Goal: Task Accomplishment & Management: Complete application form

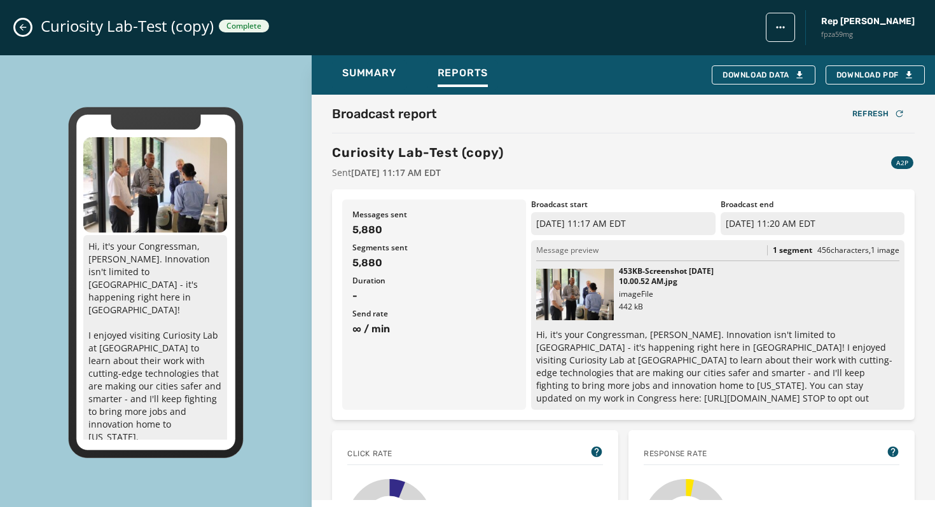
click at [18, 27] on icon "Close admin drawer" at bounding box center [23, 27] width 10 height 10
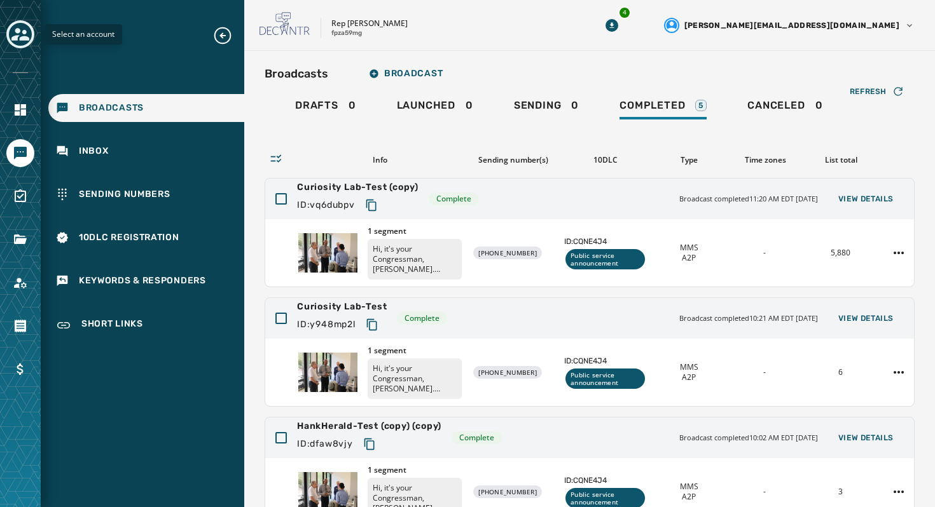
click at [29, 36] on icon "Toggle account select drawer" at bounding box center [20, 34] width 18 height 18
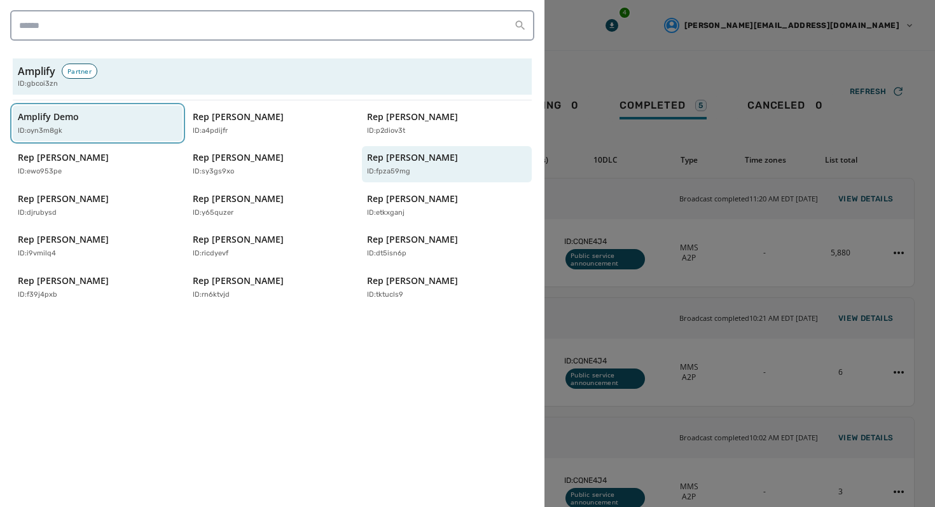
click at [97, 130] on div "ID: oyn3m8gk" at bounding box center [91, 131] width 147 height 11
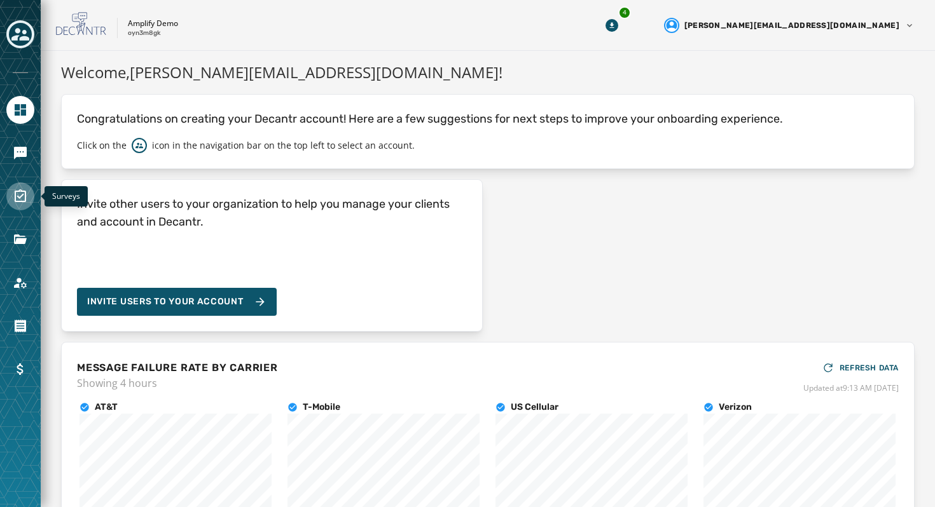
click at [21, 186] on link "Navigate to Surveys" at bounding box center [20, 196] width 28 height 28
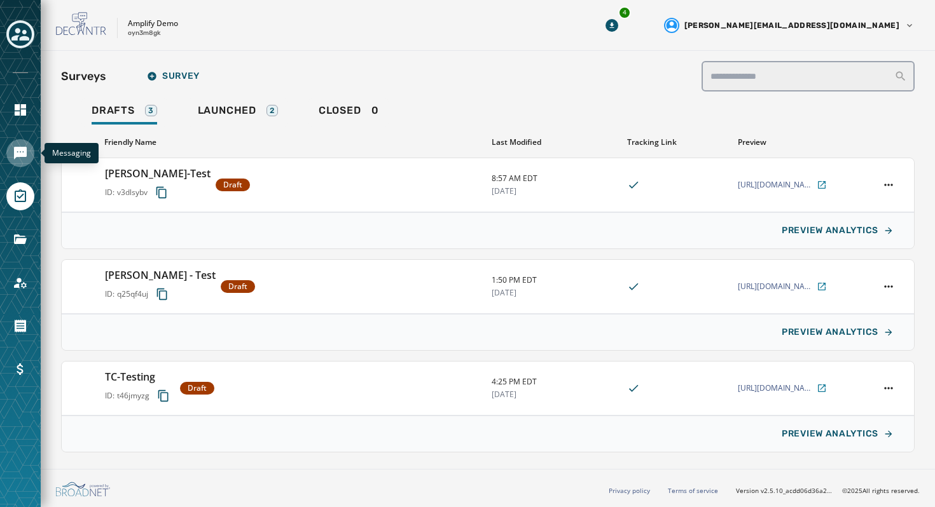
click at [18, 156] on icon "Navigate to Messaging" at bounding box center [20, 153] width 13 height 13
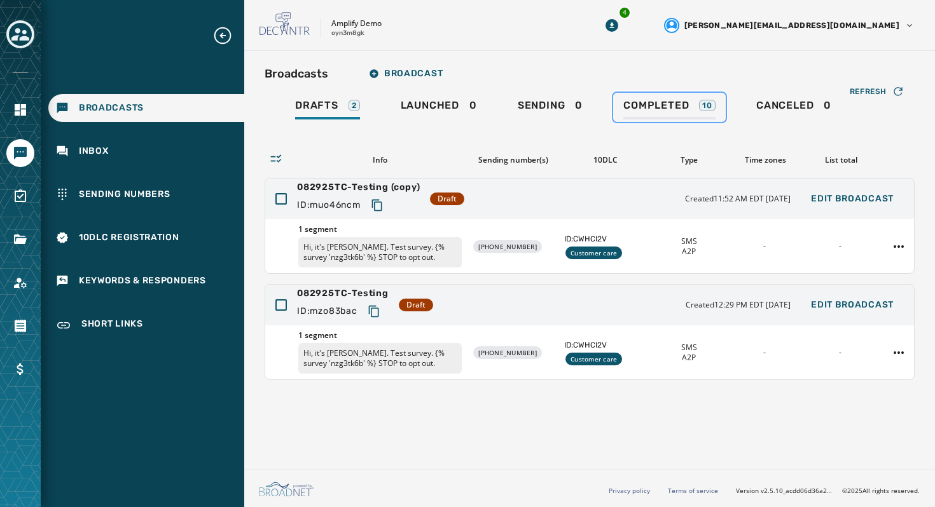
click at [666, 96] on link "Completed 10" at bounding box center [669, 107] width 113 height 29
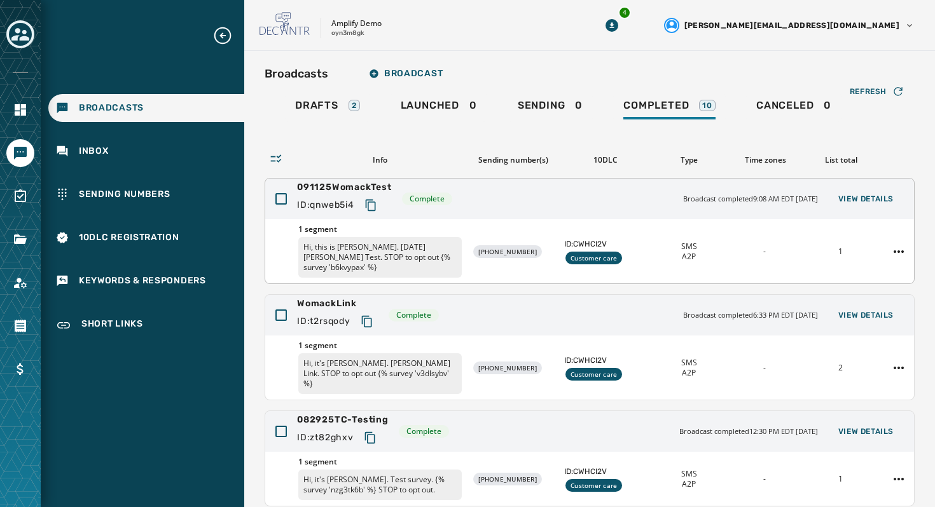
click at [471, 233] on div "1 segment Hi, this is Taylor. 9/11/25 Womack Test. STOP to opt out {% survey 'b…" at bounding box center [589, 251] width 648 height 64
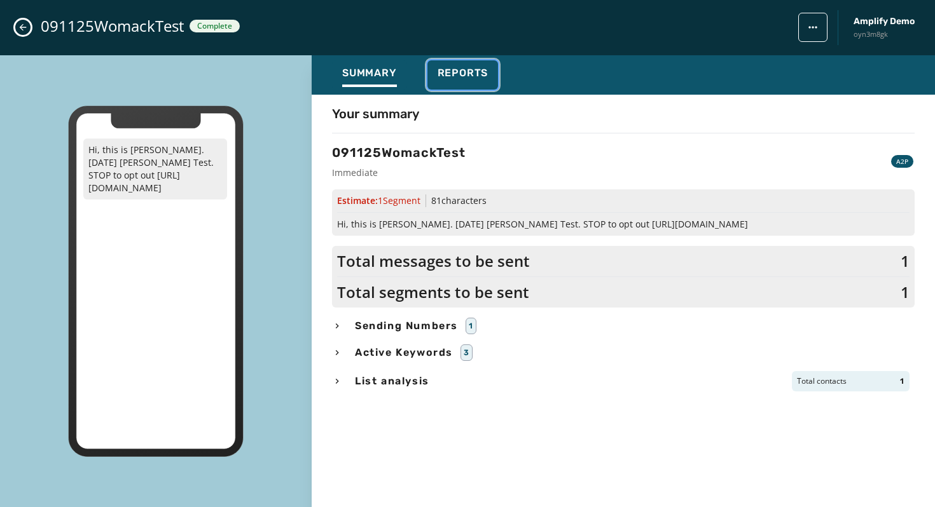
click at [461, 79] on div "Reports" at bounding box center [462, 77] width 51 height 20
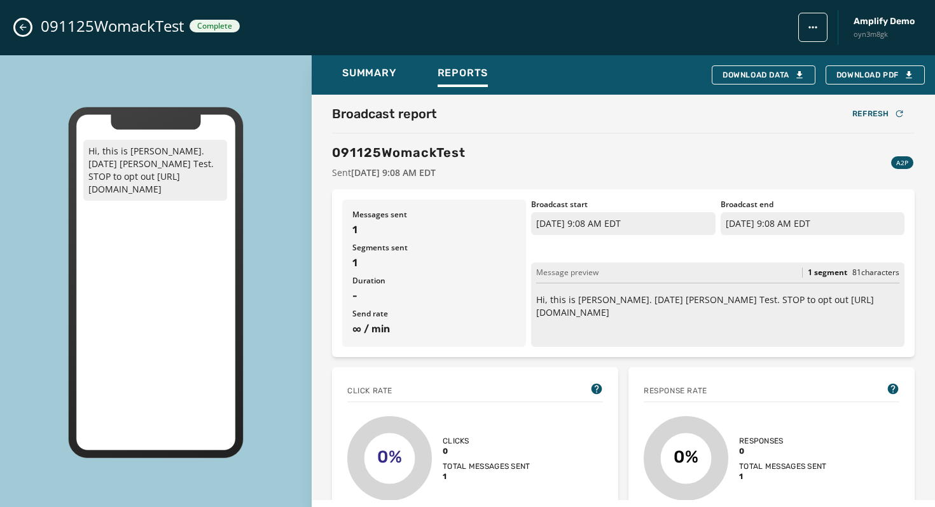
click at [24, 25] on icon "Close admin drawer" at bounding box center [23, 27] width 10 height 10
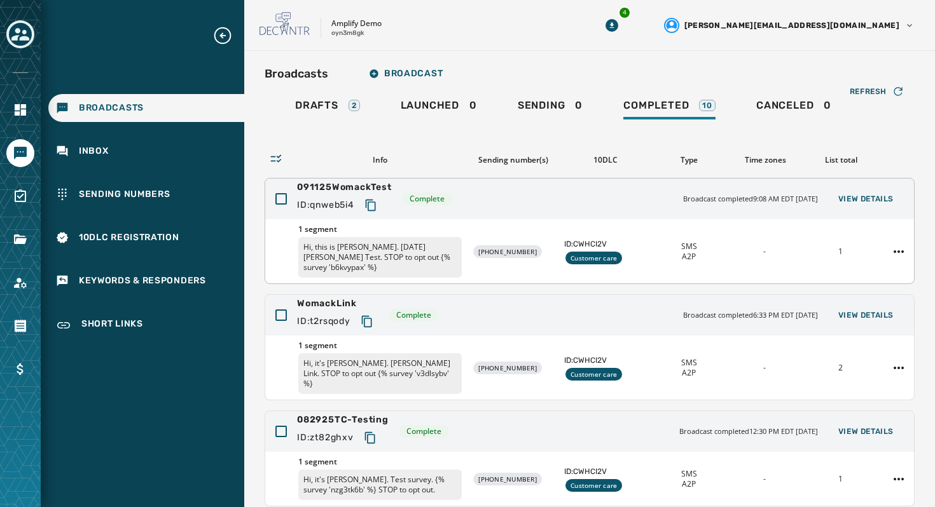
click at [472, 214] on div "091125WomackTest ID: qnweb5i4 Complete Broadcast completed 9:08 AM EDT Septembe…" at bounding box center [589, 199] width 648 height 41
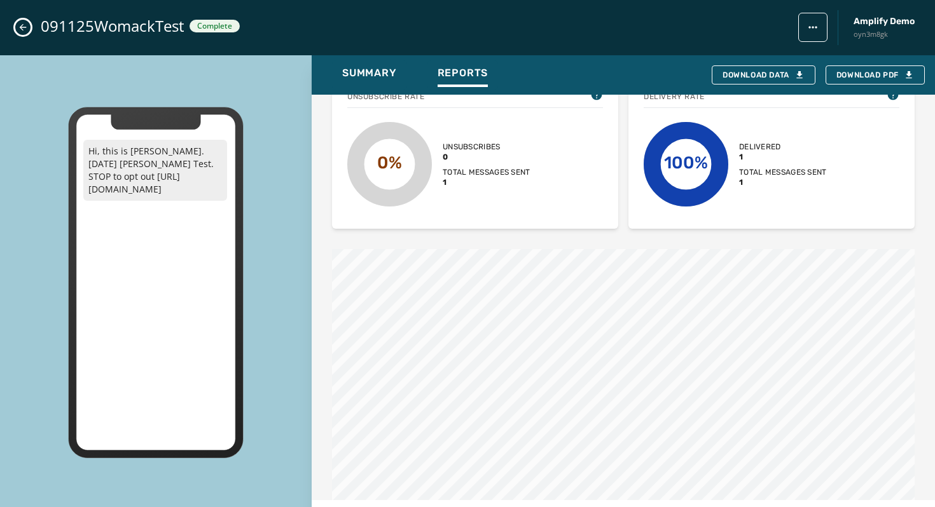
scroll to position [464, 0]
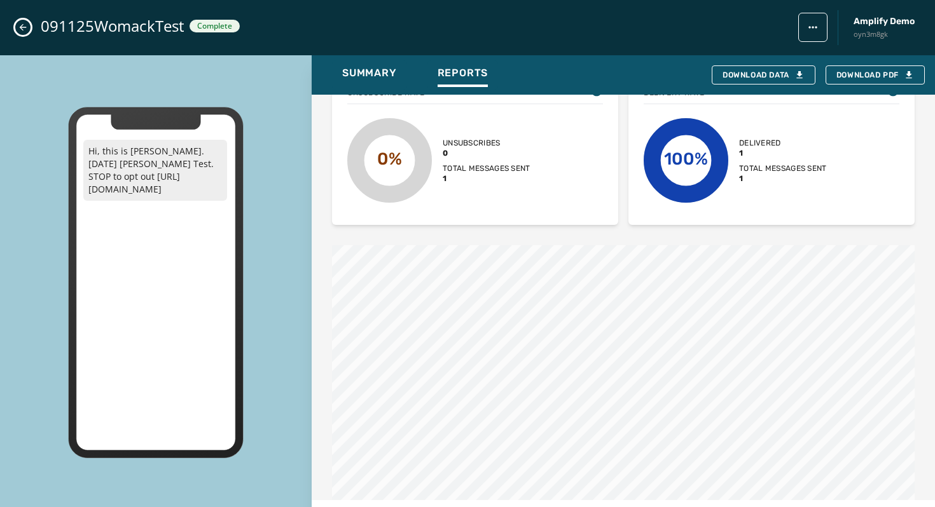
click at [17, 32] on div "091125WomackTest Complete Amplify Demo oyn3m8gk" at bounding box center [467, 27] width 935 height 55
click at [18, 32] on button "Close admin drawer" at bounding box center [22, 27] width 15 height 15
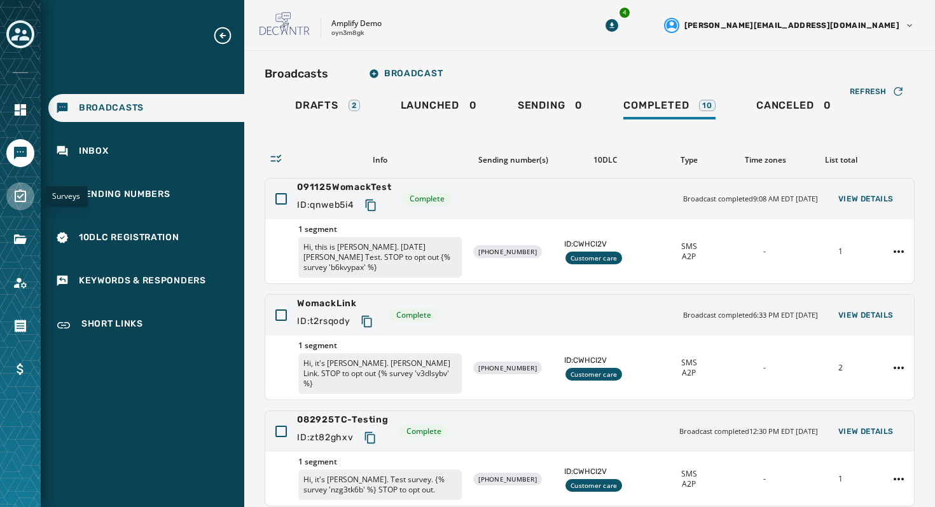
click at [8, 189] on link "Navigate to Surveys" at bounding box center [20, 196] width 28 height 28
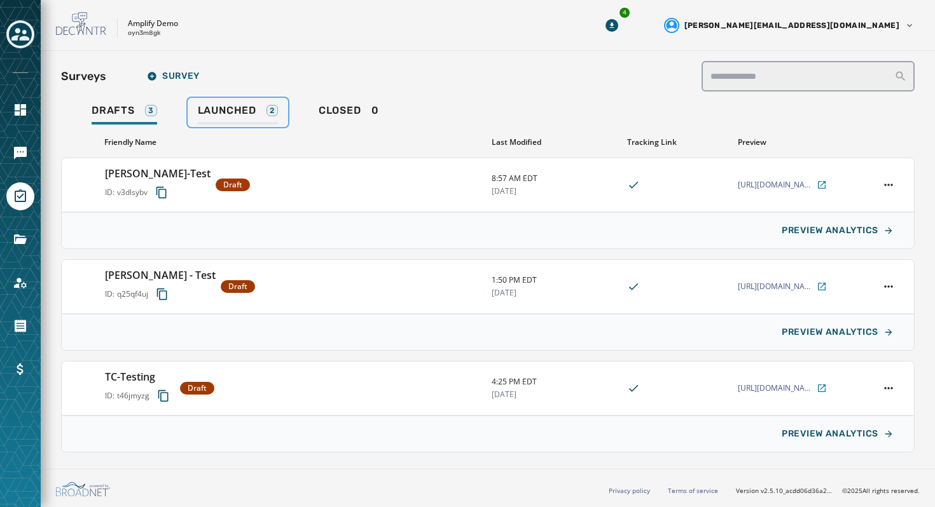
click at [228, 113] on span "Launched" at bounding box center [227, 110] width 58 height 13
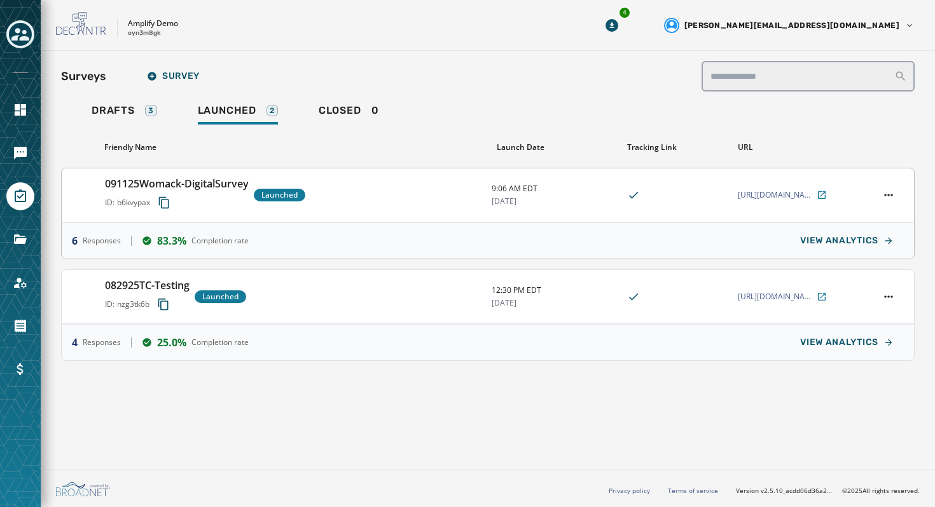
click at [348, 184] on div "091125Womack-DigitalSurvey ID: b6kvypax Launched" at bounding box center [293, 195] width 376 height 38
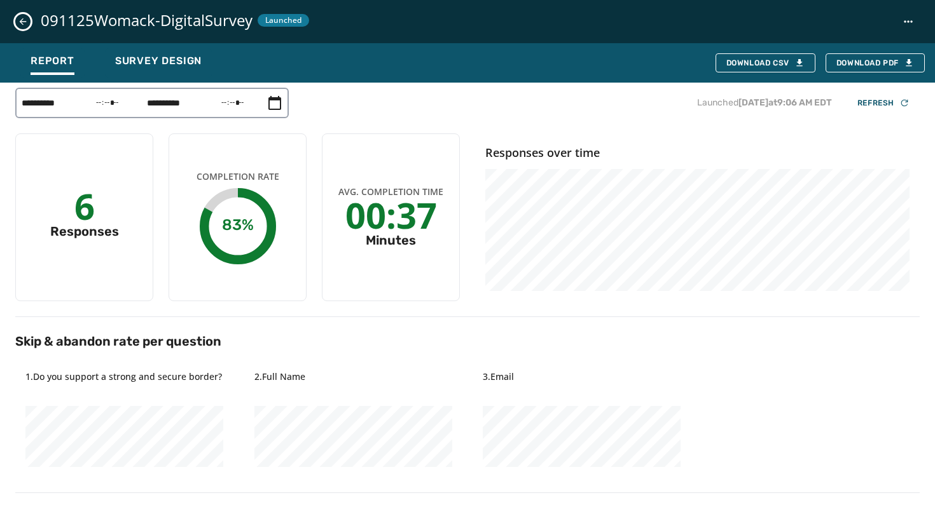
click at [20, 26] on icon "Close survey details drawer" at bounding box center [23, 22] width 10 height 10
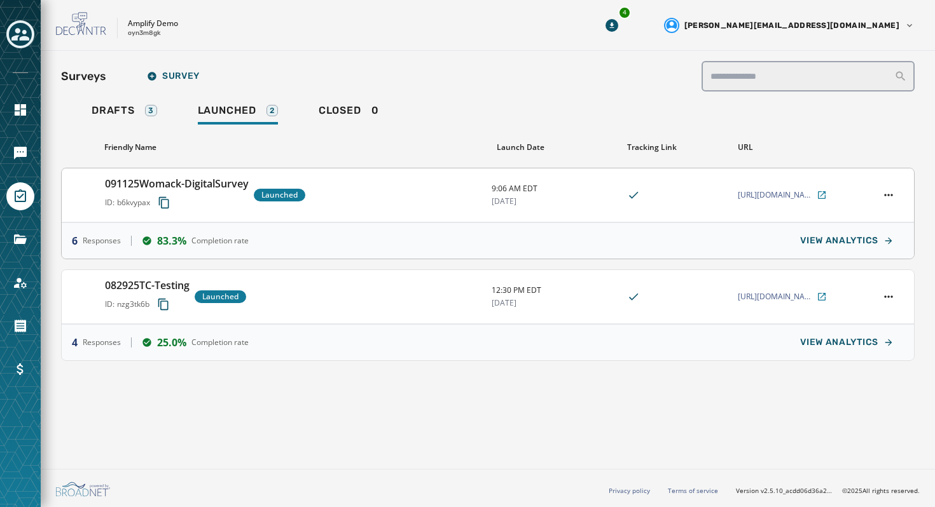
click at [371, 187] on div "091125Womack-DigitalSurvey ID: b6kvypax Launched" at bounding box center [293, 195] width 376 height 38
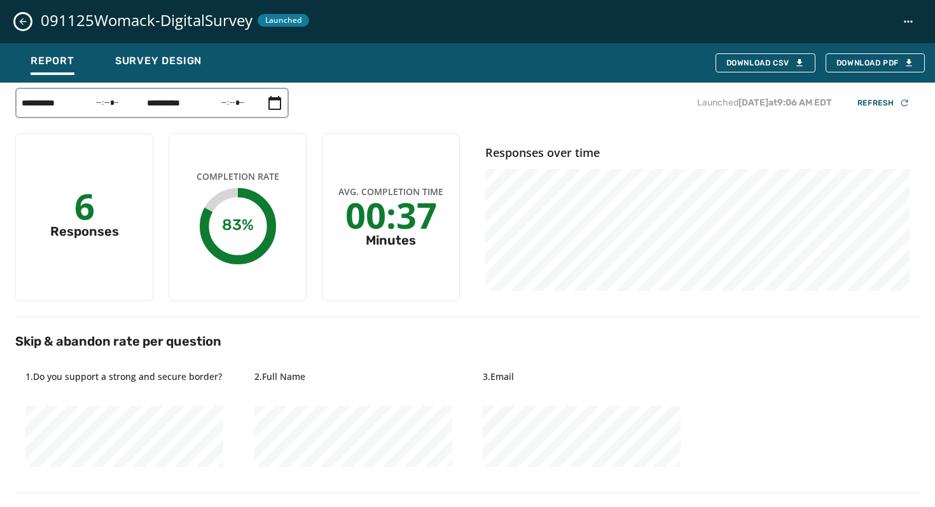
click at [17, 23] on button "Close survey details drawer" at bounding box center [22, 21] width 15 height 15
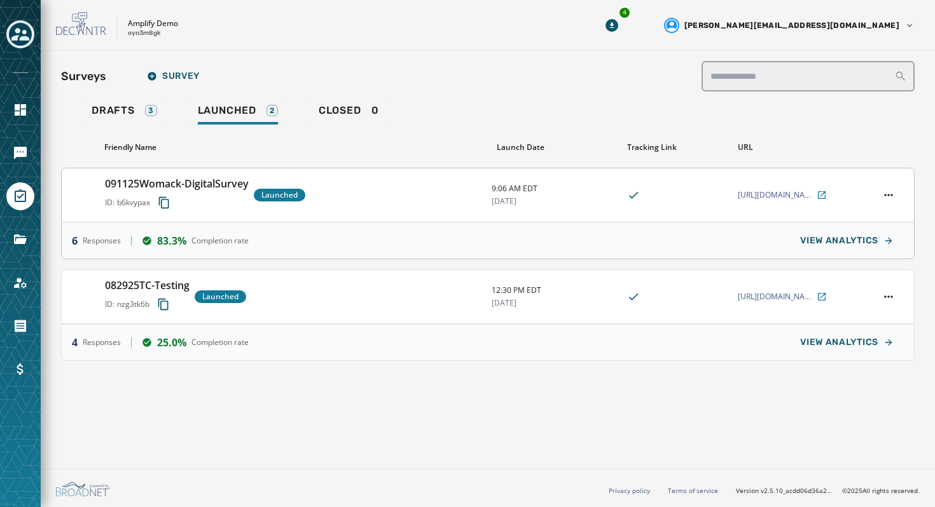
click at [388, 213] on div "091125Womack-DigitalSurvey ID: b6kvypax Launched" at bounding box center [293, 195] width 376 height 38
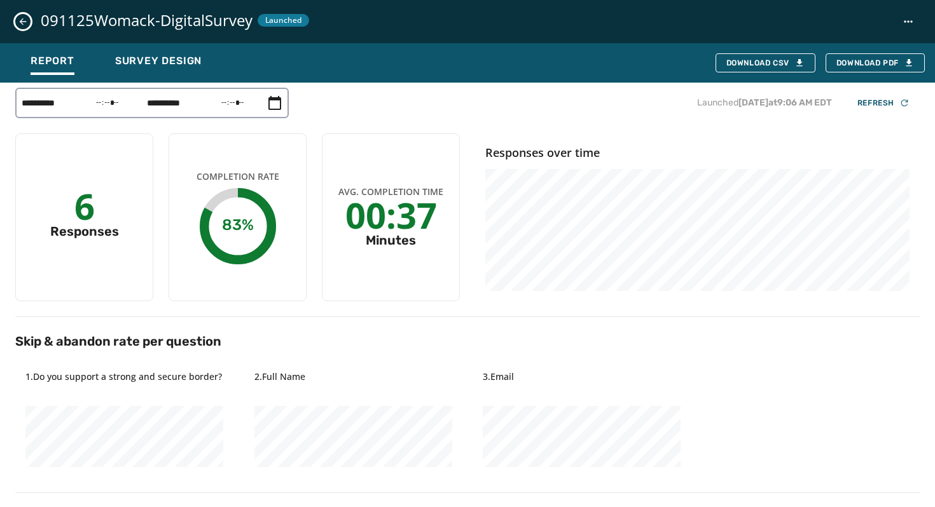
click at [24, 22] on icon "Close survey details drawer" at bounding box center [23, 21] width 7 height 7
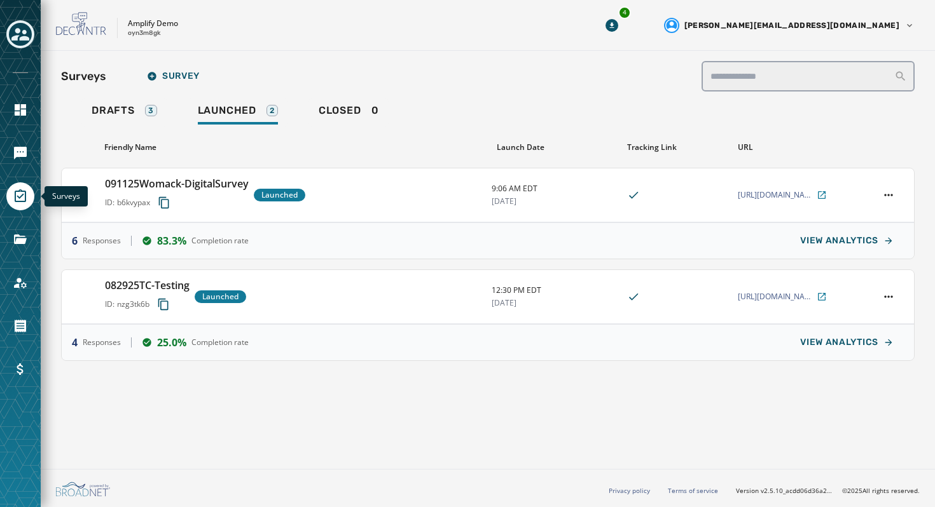
click at [23, 193] on icon "Navigate to Surveys" at bounding box center [20, 196] width 15 height 15
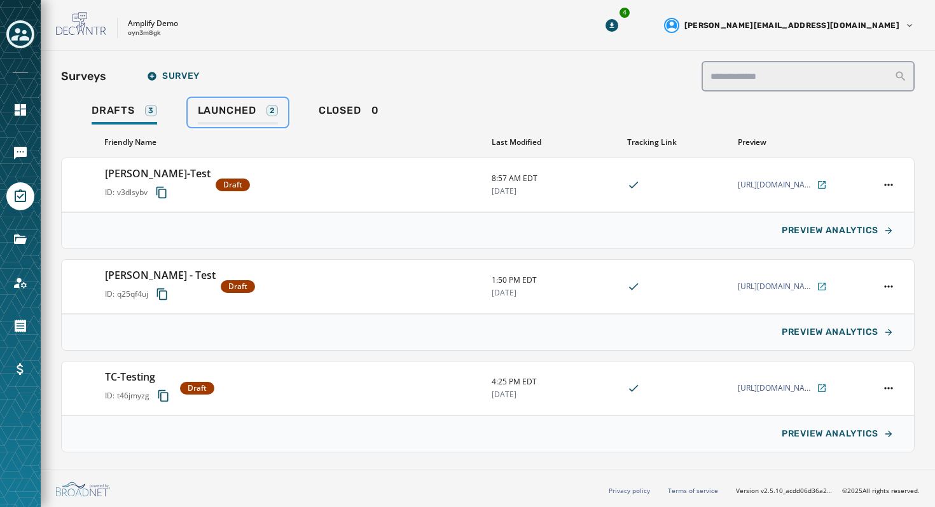
click at [259, 103] on link "Launched 2" at bounding box center [238, 112] width 100 height 29
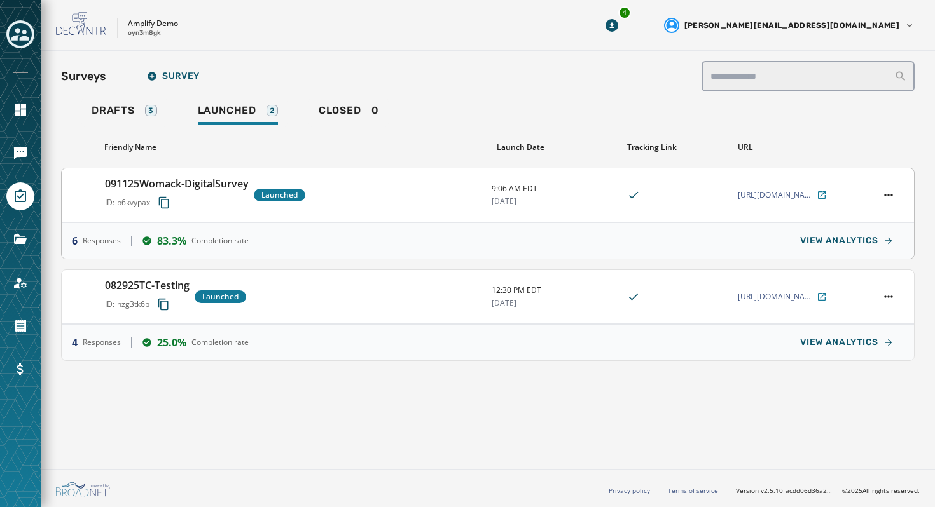
click at [133, 180] on h3 "091125Womack-DigitalSurvey" at bounding box center [177, 183] width 144 height 15
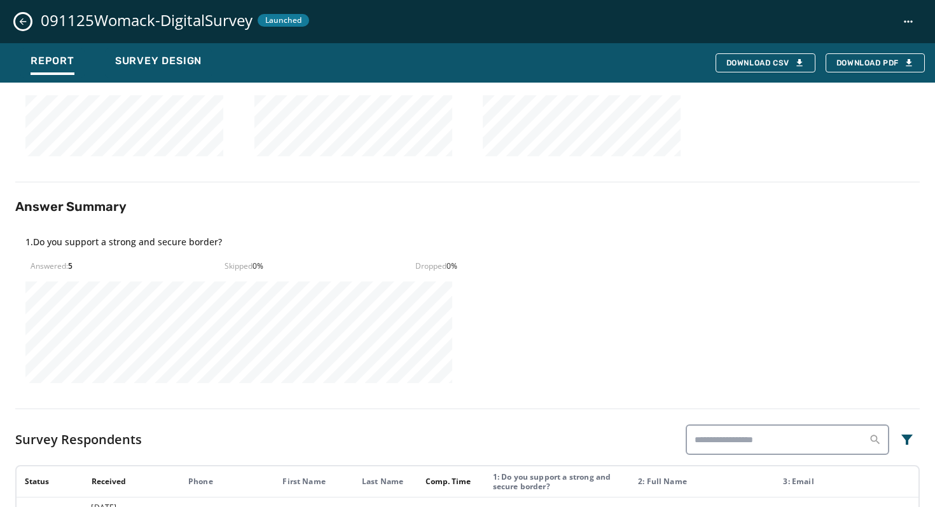
scroll to position [537, 0]
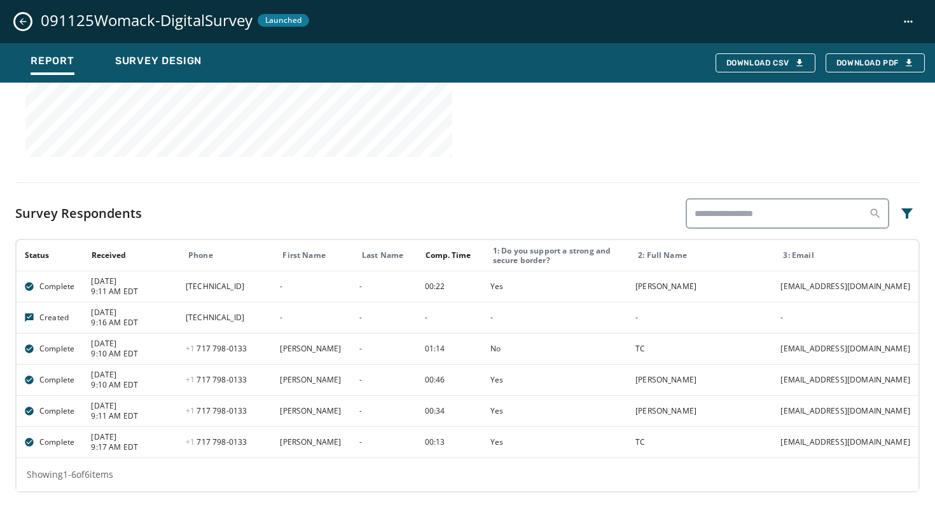
click at [91, 326] on td "9/11/2025 9:16 AM EDT" at bounding box center [130, 317] width 94 height 31
click at [48, 315] on span "Created" at bounding box center [53, 318] width 29 height 10
click at [788, 314] on div "-" at bounding box center [848, 318] width 137 height 10
click at [53, 319] on span "Created" at bounding box center [53, 318] width 29 height 10
click at [786, 65] on div "Download CSV" at bounding box center [765, 63] width 78 height 10
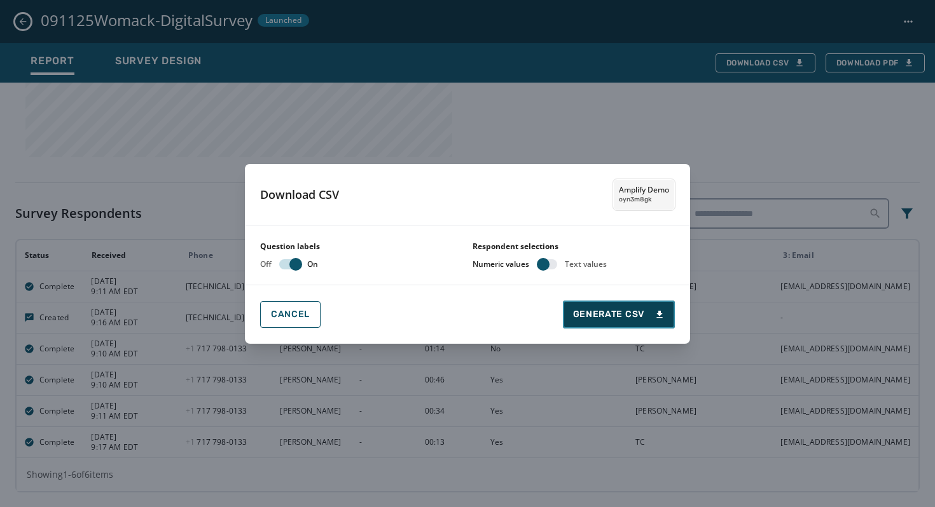
click at [624, 307] on button "Generate CSV" at bounding box center [619, 315] width 112 height 28
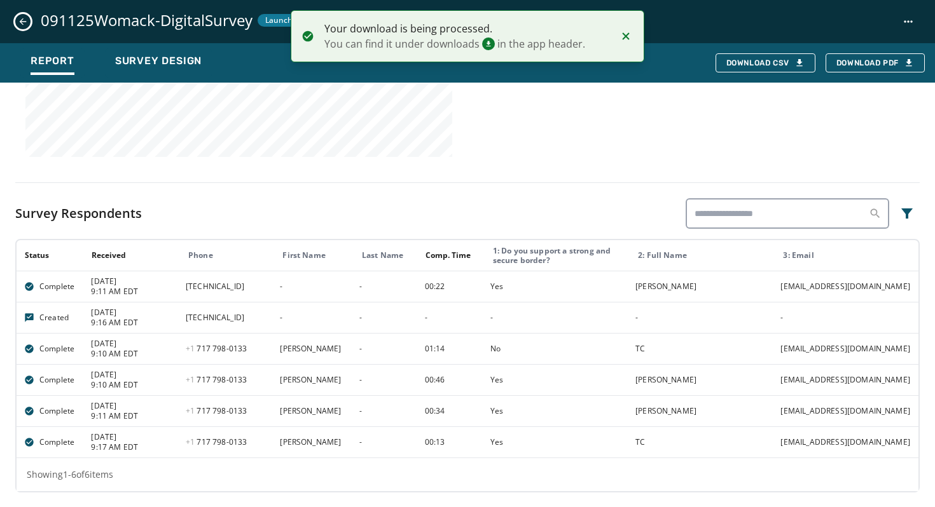
click at [622, 34] on icon "Notifications (F8)" at bounding box center [625, 35] width 7 height 7
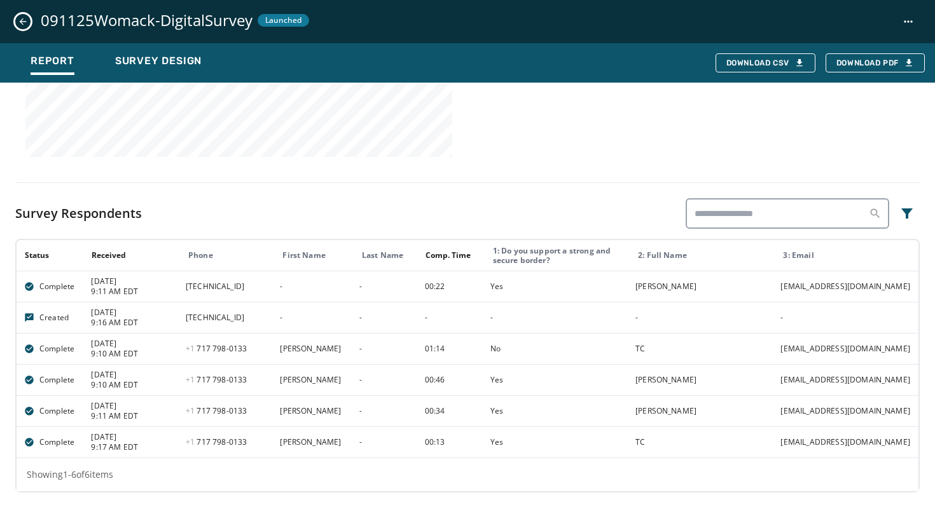
click at [19, 18] on icon "Close survey details drawer" at bounding box center [23, 22] width 10 height 10
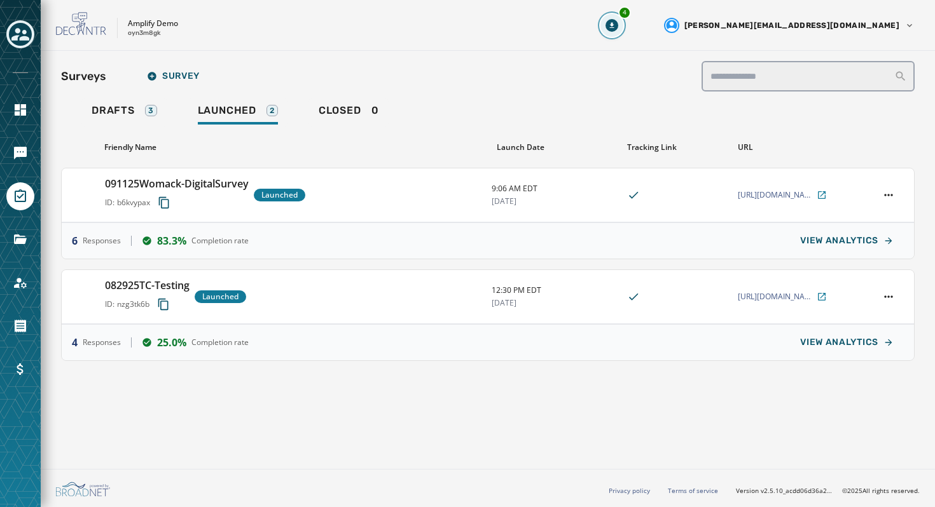
click at [623, 32] on button "4" at bounding box center [611, 25] width 23 height 23
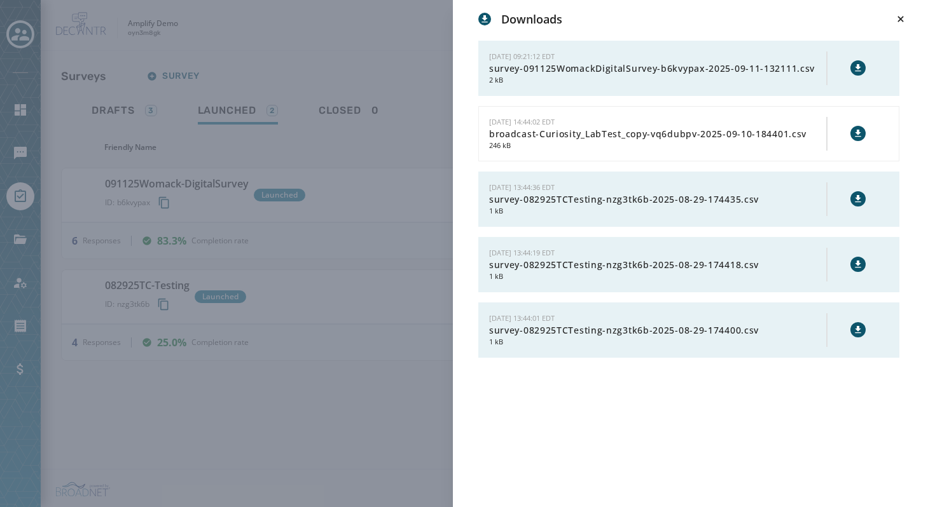
click at [849, 69] on div at bounding box center [858, 68] width 18 height 19
click at [858, 68] on icon at bounding box center [857, 67] width 6 height 7
click at [902, 14] on icon at bounding box center [900, 19] width 13 height 13
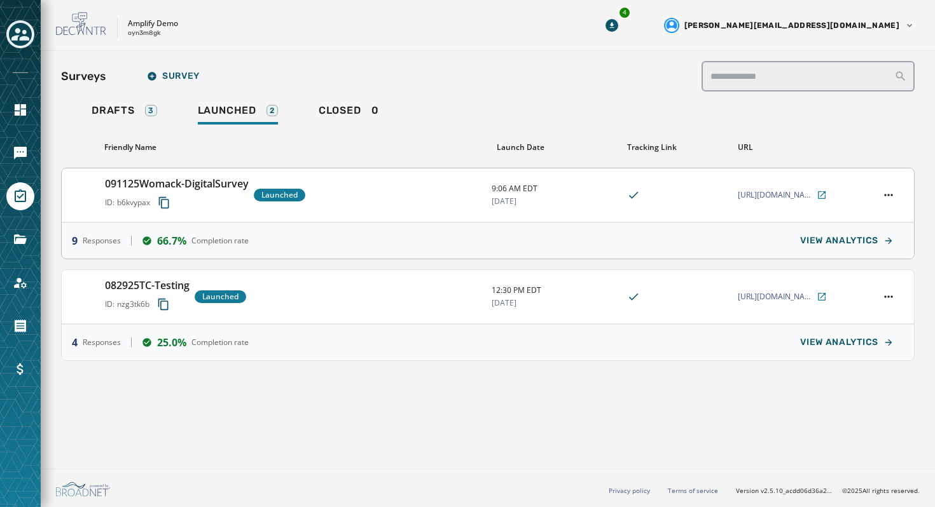
click at [195, 190] on h3 "091125Womack-DigitalSurvey" at bounding box center [177, 183] width 144 height 15
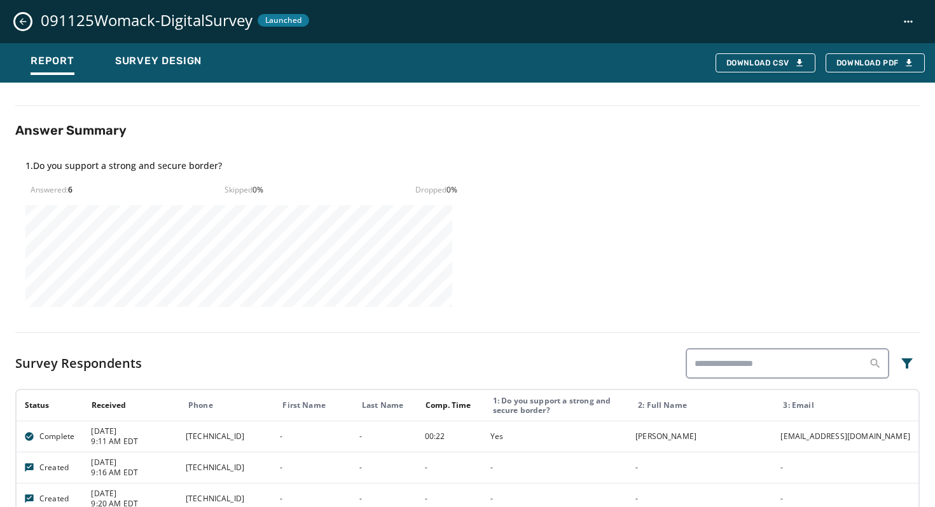
scroll to position [328, 0]
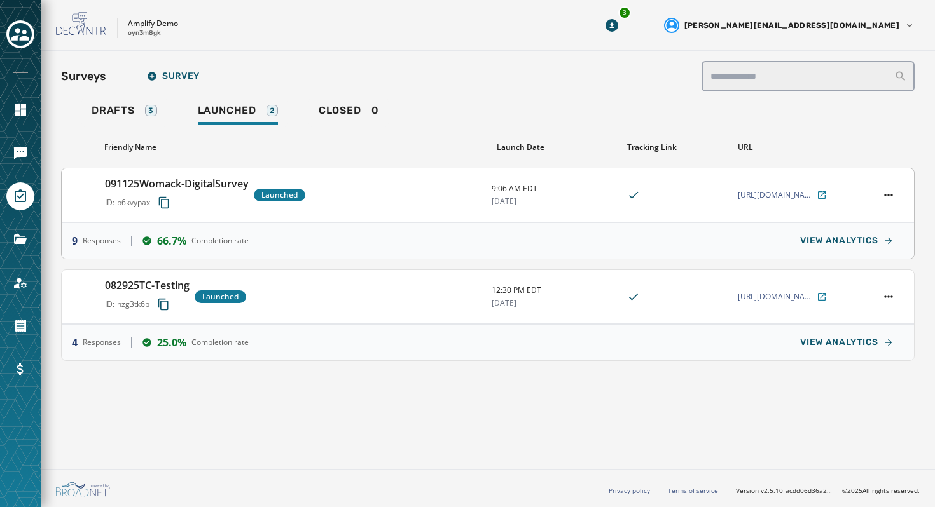
click at [181, 196] on div "ID: b6kvypax" at bounding box center [177, 202] width 144 height 23
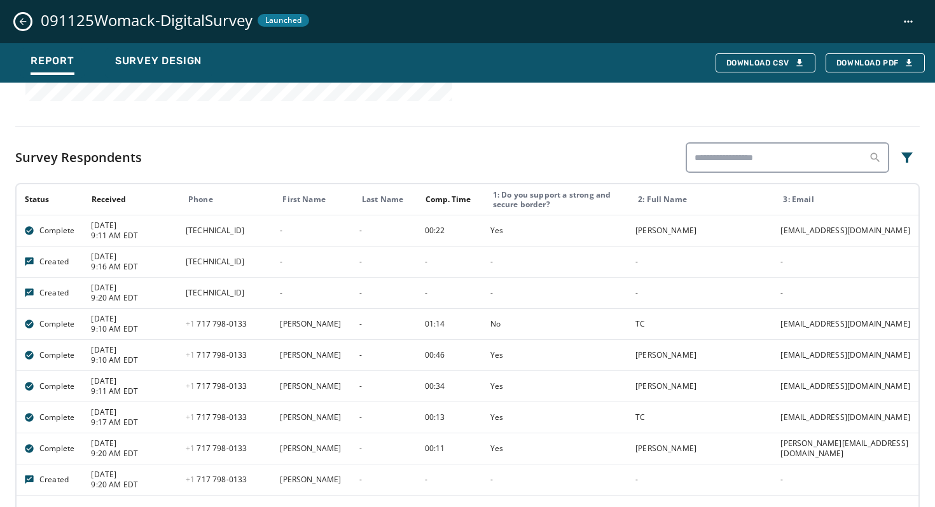
scroll to position [631, 0]
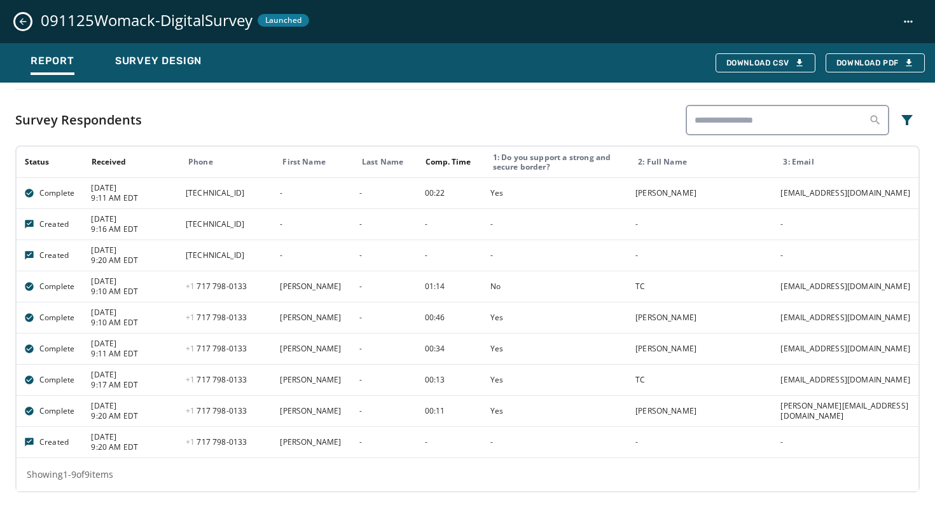
click at [222, 439] on span "+1 717 798 - 0133" at bounding box center [216, 442] width 61 height 11
click at [297, 444] on td "[PERSON_NAME]" at bounding box center [311, 442] width 79 height 31
drag, startPoint x: 181, startPoint y: 223, endPoint x: 161, endPoint y: 229, distance: 20.1
click at [161, 229] on tr "Created 9/11/2025 9:16 AM EDT 204.48.37.223 - - - - - -" at bounding box center [468, 224] width 902 height 31
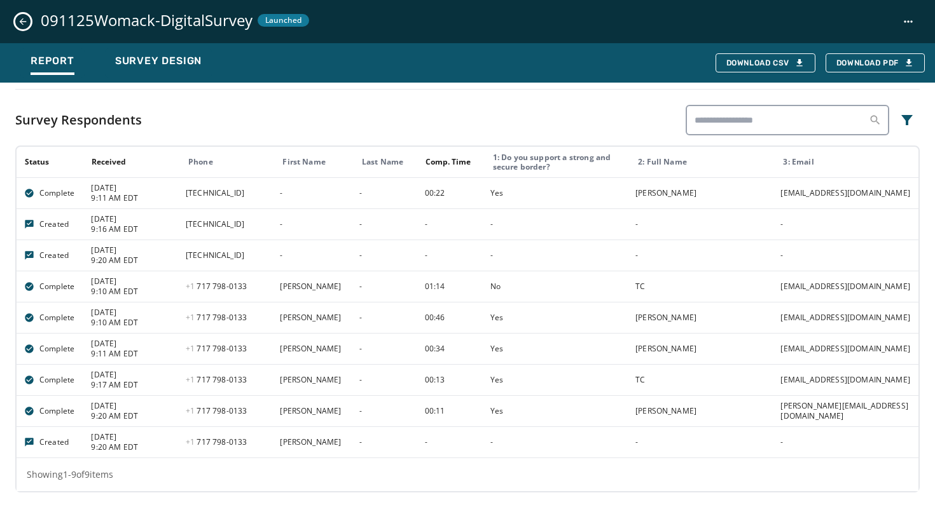
click at [219, 226] on td "[TECHNICAL_ID]" at bounding box center [225, 224] width 94 height 31
drag, startPoint x: 219, startPoint y: 226, endPoint x: 248, endPoint y: 226, distance: 29.3
click at [248, 226] on td "[TECHNICAL_ID]" at bounding box center [225, 224] width 94 height 31
drag, startPoint x: 186, startPoint y: 227, endPoint x: 300, endPoint y: 232, distance: 113.9
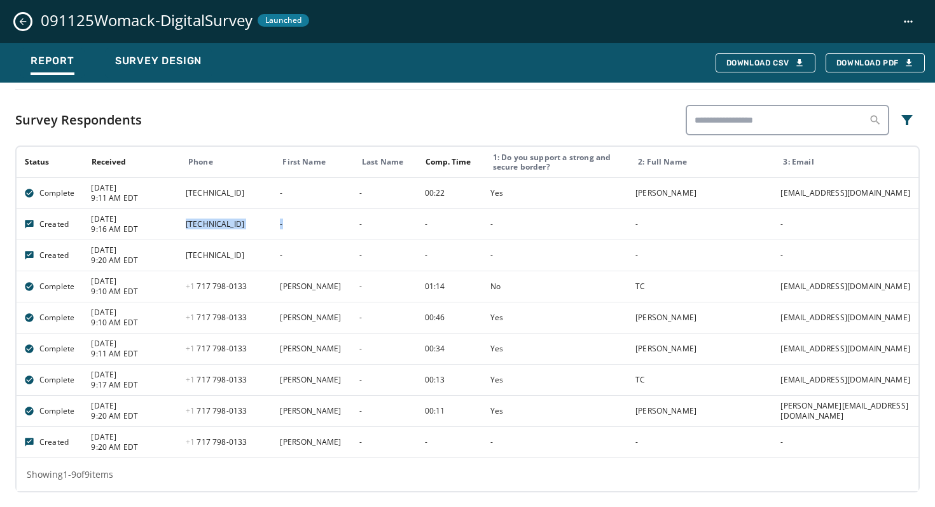
click at [300, 232] on tr "Created [DATE] 9:16 AM EDT [TECHNICAL_ID] - - - - - -" at bounding box center [468, 224] width 902 height 31
click at [247, 224] on td "[TECHNICAL_ID]" at bounding box center [225, 224] width 94 height 31
click at [267, 221] on td "[TECHNICAL_ID]" at bounding box center [225, 224] width 94 height 31
click at [334, 461] on div "Showing 1 - 9 of 9 items" at bounding box center [468, 474] width 902 height 33
drag, startPoint x: 186, startPoint y: 193, endPoint x: 214, endPoint y: 181, distance: 31.3
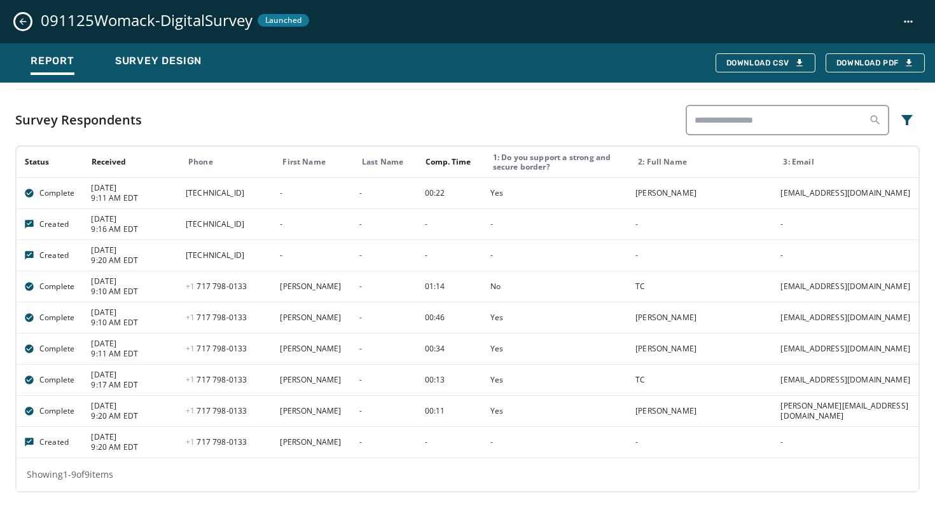
click at [214, 181] on td "[TECHNICAL_ID]" at bounding box center [225, 192] width 94 height 31
drag, startPoint x: 629, startPoint y: 224, endPoint x: 636, endPoint y: 224, distance: 7.6
click at [636, 224] on td "-" at bounding box center [699, 224] width 145 height 31
click at [634, 231] on td "-" at bounding box center [699, 224] width 145 height 31
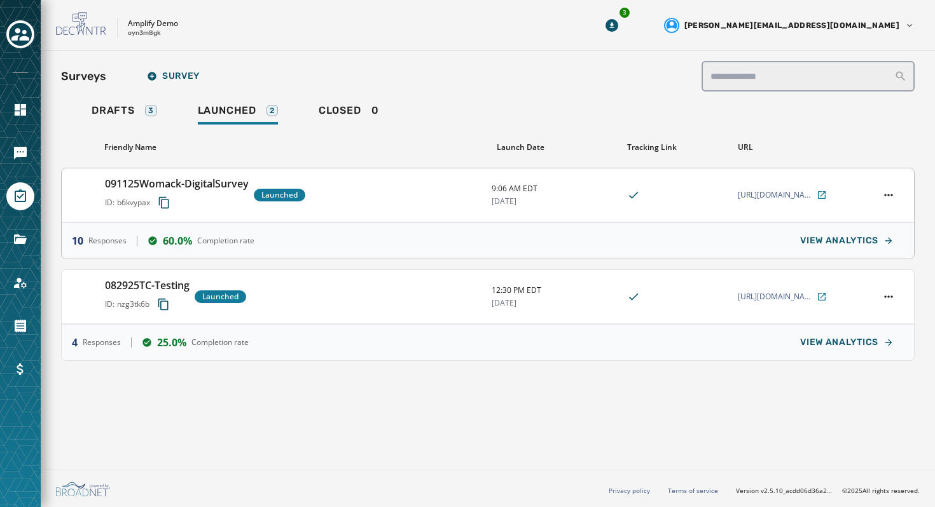
click at [430, 194] on div "091125Womack-DigitalSurvey ID: b6kvypax Launched" at bounding box center [293, 195] width 376 height 38
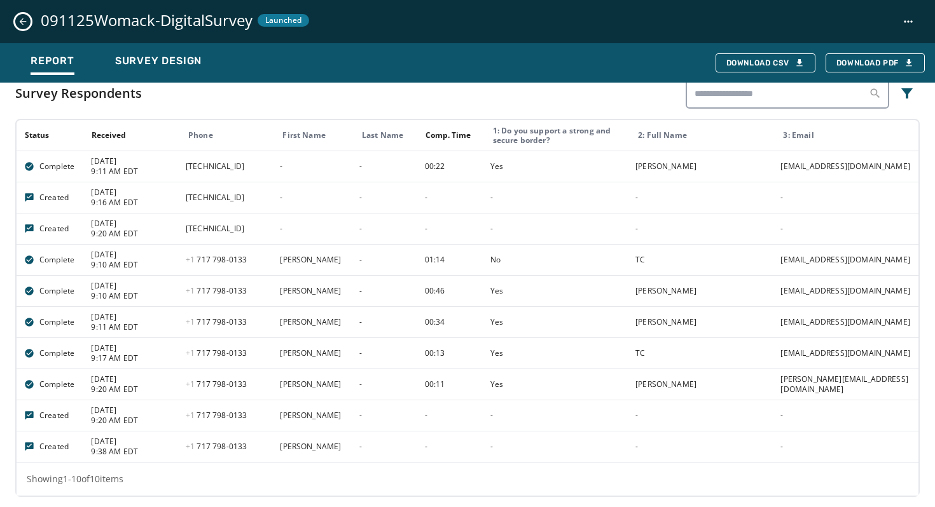
scroll to position [662, 0]
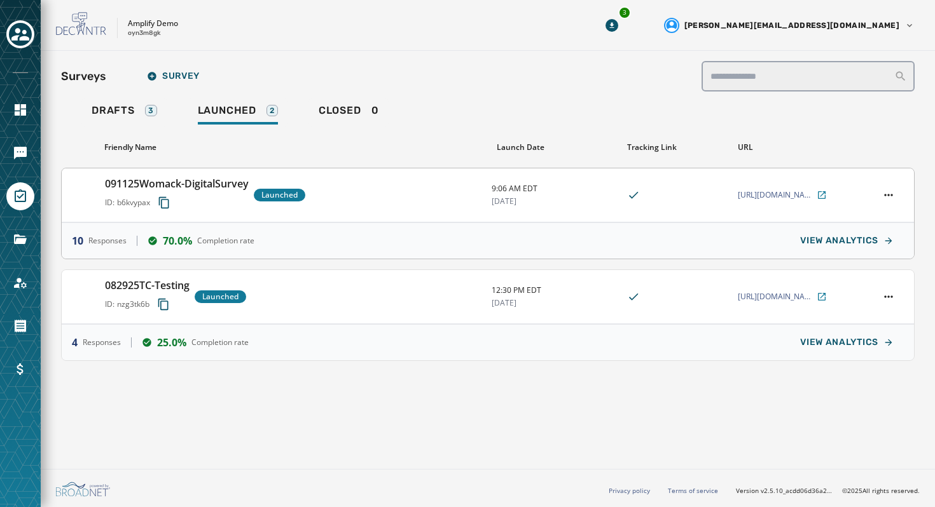
click at [332, 187] on div "091125Womack-DigitalSurvey ID: b6kvypax Launched" at bounding box center [293, 195] width 376 height 38
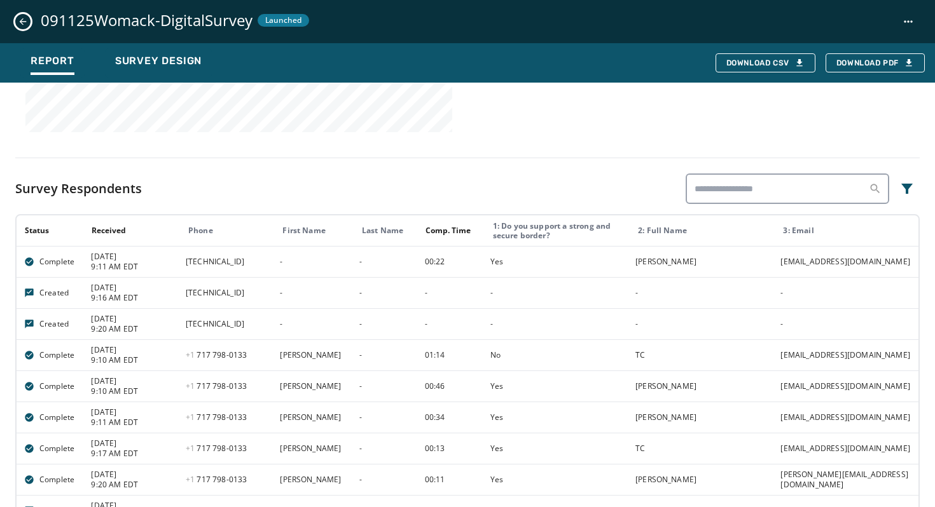
scroll to position [662, 0]
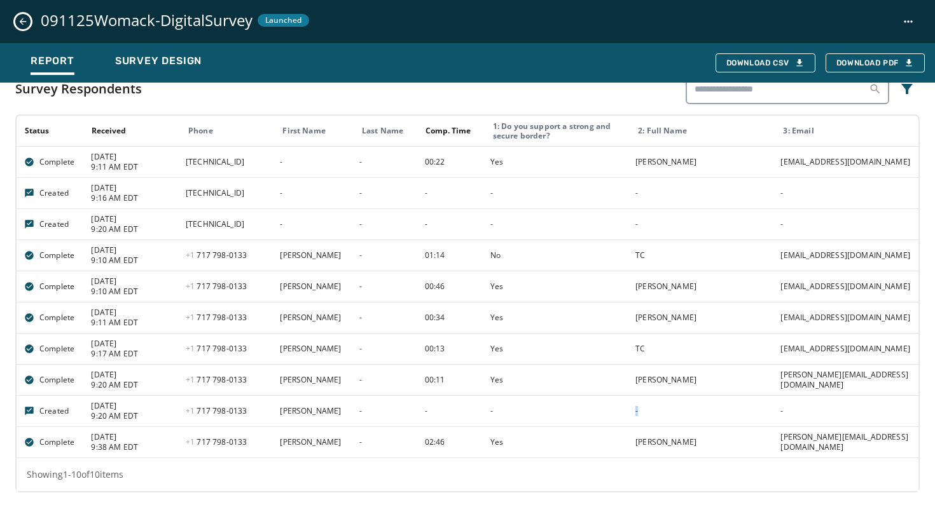
drag, startPoint x: 645, startPoint y: 411, endPoint x: 617, endPoint y: 411, distance: 27.3
click at [617, 411] on tr "Created 9/11/2025 9:20 AM EDT +1 717 798 - 0133 Taylor - - - - -" at bounding box center [468, 410] width 902 height 31
click at [617, 411] on div "-" at bounding box center [558, 411] width 137 height 10
drag, startPoint x: 333, startPoint y: 451, endPoint x: 121, endPoint y: 151, distance: 366.9
click at [121, 151] on tbody "Complete 9/11/2025 9:11 AM EDT 2600:387:f:580e::3c - - 00:22 Yes Viswajith Mall…" at bounding box center [468, 302] width 902 height 312
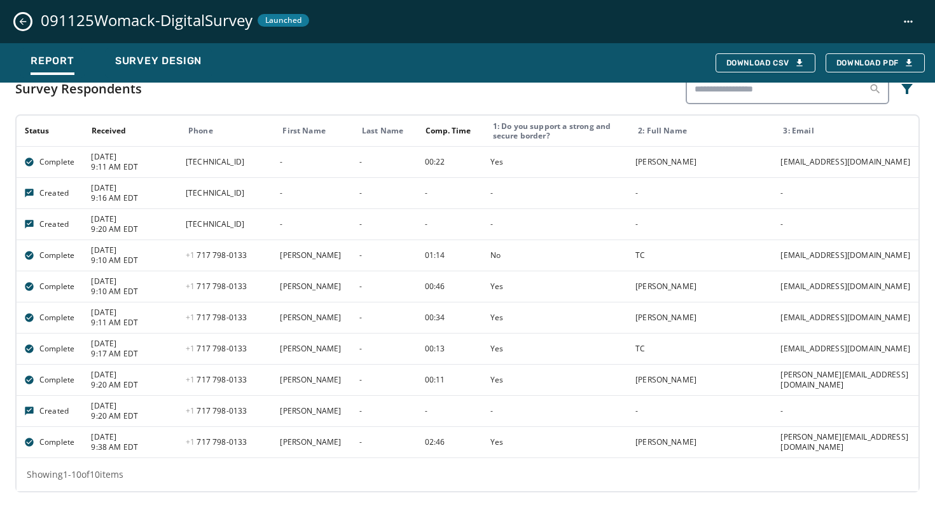
click at [363, 245] on td "-" at bounding box center [384, 255] width 65 height 31
drag, startPoint x: 185, startPoint y: 414, endPoint x: 464, endPoint y: 418, distance: 279.1
click at [464, 418] on tr "Created 9/11/2025 9:20 AM EDT +1 717 798 - 0133 Taylor - - - - -" at bounding box center [468, 410] width 902 height 31
click at [228, 198] on td "[TECHNICAL_ID]" at bounding box center [225, 192] width 94 height 31
drag, startPoint x: 235, startPoint y: 223, endPoint x: 177, endPoint y: 190, distance: 65.8
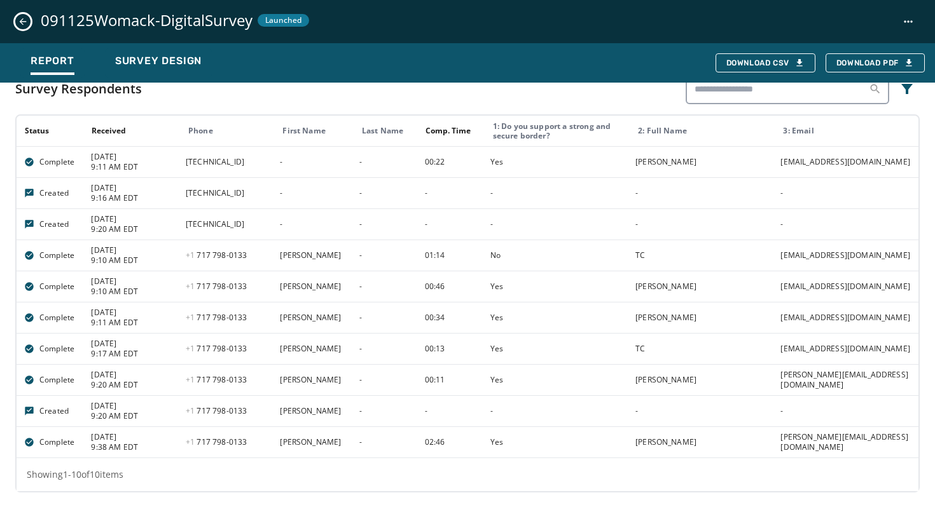
click at [177, 190] on tbody "Complete 9/11/2025 9:11 AM EDT 2600:387:f:580e::3c - - 00:22 Yes Viswajith Mall…" at bounding box center [468, 302] width 902 height 312
click at [249, 217] on td "[TECHNICAL_ID]" at bounding box center [225, 224] width 94 height 31
click at [216, 170] on td "[TECHNICAL_ID]" at bounding box center [225, 161] width 94 height 31
drag, startPoint x: 282, startPoint y: 167, endPoint x: 110, endPoint y: 167, distance: 171.7
click at [109, 167] on tr "Complete 9/11/2025 9:11 AM EDT 2600:387:f:580e::3c - - 00:22 Yes Viswajith Mall…" at bounding box center [468, 161] width 902 height 31
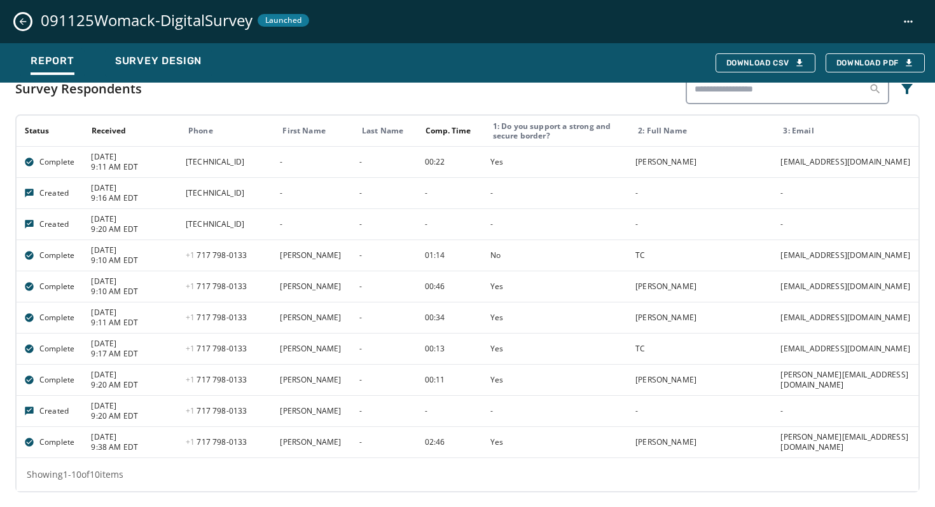
click at [272, 197] on td "[TECHNICAL_ID]" at bounding box center [225, 192] width 94 height 31
drag, startPoint x: 269, startPoint y: 167, endPoint x: 99, endPoint y: 167, distance: 169.7
click at [99, 167] on tr "Complete 9/11/2025 9:11 AM EDT 2600:387:f:580e::3c - - 00:22 Yes Viswajith Mall…" at bounding box center [468, 161] width 902 height 31
click at [335, 177] on td "-" at bounding box center [311, 192] width 79 height 31
drag, startPoint x: 261, startPoint y: 166, endPoint x: 141, endPoint y: 163, distance: 120.2
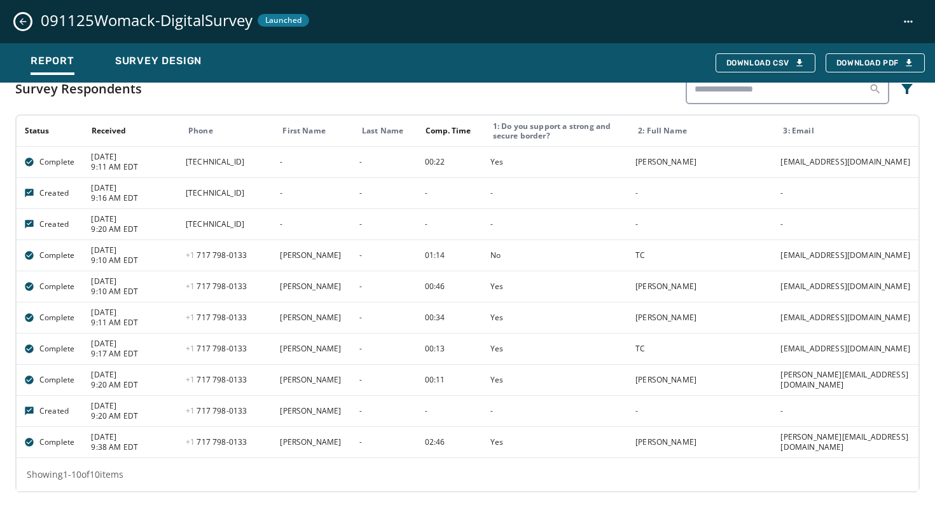
click at [137, 165] on tr "Complete 9/11/2025 9:11 AM EDT 2600:387:f:580e::3c - - 00:22 Yes Viswajith Mall…" at bounding box center [468, 161] width 902 height 31
click at [276, 198] on td "-" at bounding box center [311, 192] width 79 height 31
drag, startPoint x: 271, startPoint y: 161, endPoint x: 174, endPoint y: 160, distance: 97.3
click at [173, 161] on tr "Complete 9/11/2025 9:11 AM EDT 2600:387:f:580e::3c - - 00:22 Yes Viswajith Mall…" at bounding box center [468, 161] width 902 height 31
click at [300, 171] on td "-" at bounding box center [311, 161] width 79 height 31
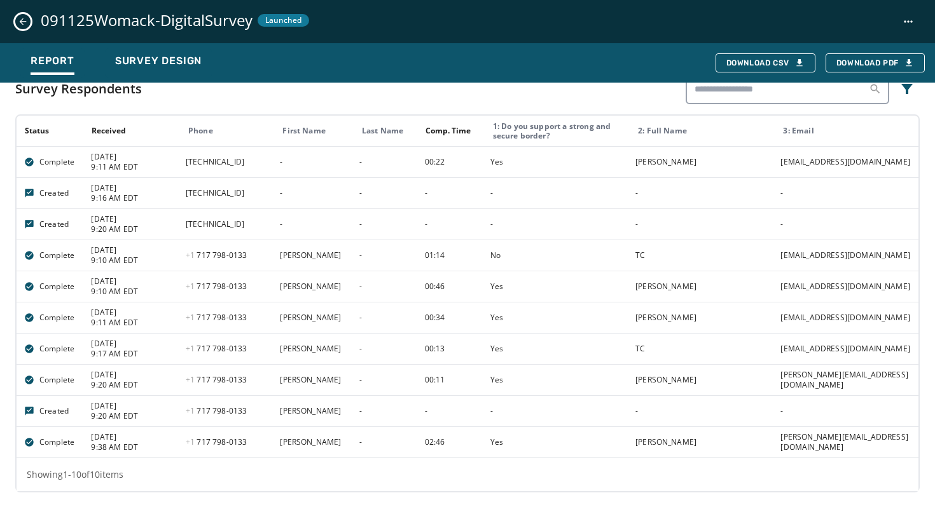
drag, startPoint x: 275, startPoint y: 160, endPoint x: 106, endPoint y: 160, distance: 169.1
click at [106, 160] on tr "Complete 9/11/2025 9:11 AM EDT 2600:387:f:580e::3c - - 00:22 Yes Viswajith Mall…" at bounding box center [468, 161] width 902 height 31
click at [272, 163] on td "[TECHNICAL_ID]" at bounding box center [225, 161] width 94 height 31
drag, startPoint x: 266, startPoint y: 161, endPoint x: 170, endPoint y: 161, distance: 96.0
click at [170, 161] on tr "Complete 9/11/2025 9:11 AM EDT 2600:387:f:580e::3c - - 00:22 Yes Viswajith Mall…" at bounding box center [468, 161] width 902 height 31
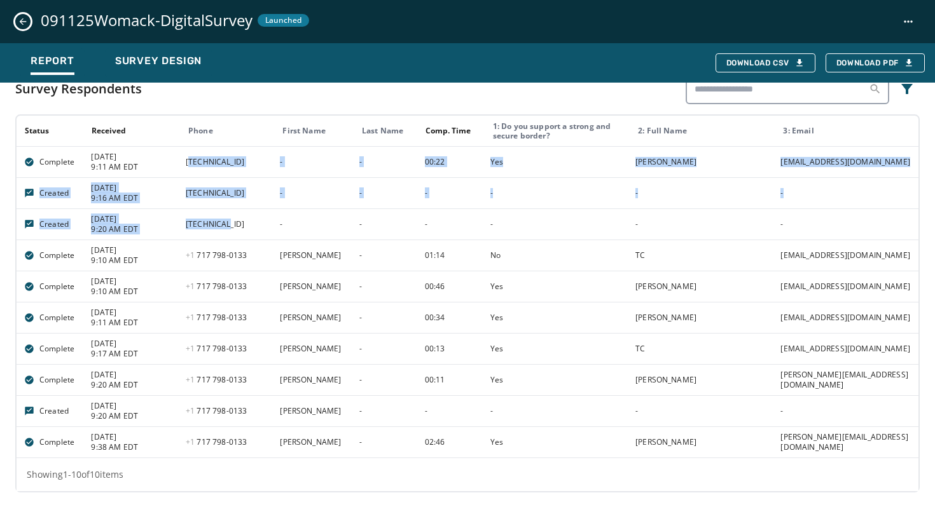
drag, startPoint x: 260, startPoint y: 230, endPoint x: 191, endPoint y: 160, distance: 98.0
click at [191, 160] on tbody "Complete [DATE] 9:11 AM EDT [TECHNICAL_ID] - - 00:22 Yes [PERSON_NAME] [EMAIL_A…" at bounding box center [468, 302] width 902 height 312
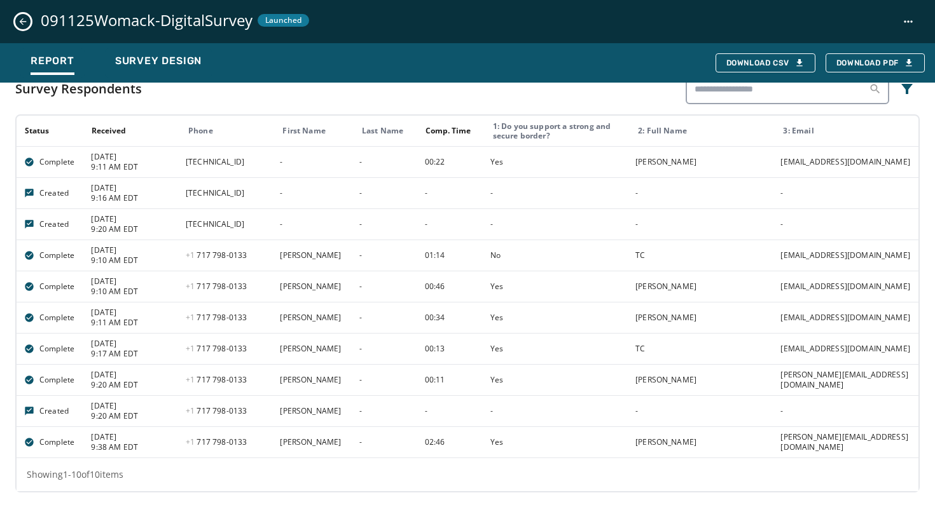
click at [248, 224] on td "[TECHNICAL_ID]" at bounding box center [225, 224] width 94 height 31
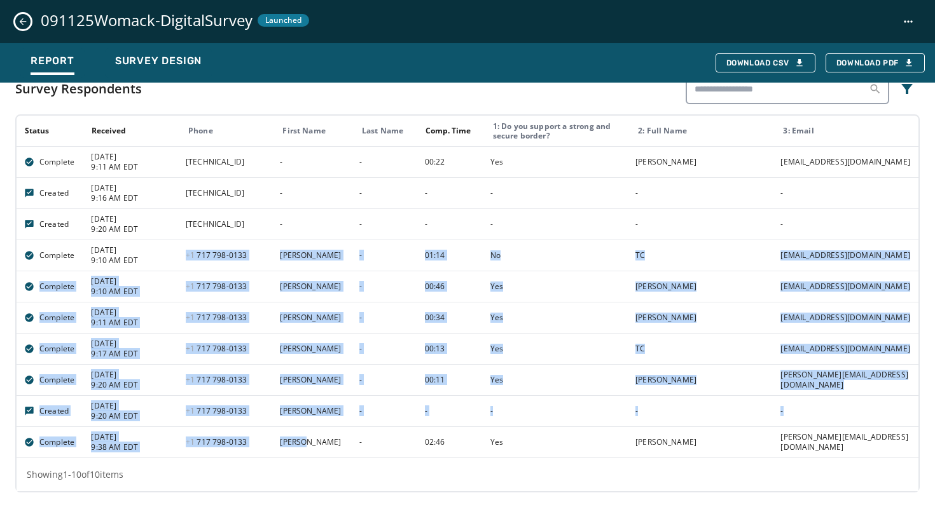
drag, startPoint x: 189, startPoint y: 252, endPoint x: 317, endPoint y: 444, distance: 230.1
click at [317, 444] on tbody "Complete [DATE] 9:11 AM EDT [TECHNICAL_ID] - - 00:22 Yes [PERSON_NAME] [EMAIL_A…" at bounding box center [468, 302] width 902 height 312
click at [317, 444] on td "[PERSON_NAME]" at bounding box center [311, 442] width 79 height 31
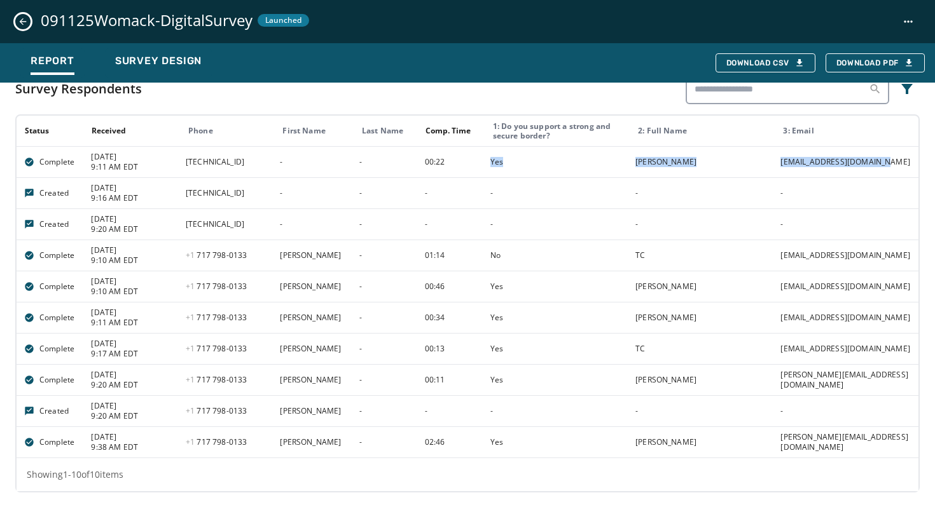
drag, startPoint x: 479, startPoint y: 161, endPoint x: 897, endPoint y: 166, distance: 418.4
click at [897, 166] on tr "Complete 9/11/2025 9:11 AM EDT 2600:387:f:580e::3c - - 00:22 Yes Viswajith Mall…" at bounding box center [468, 161] width 902 height 31
drag, startPoint x: 411, startPoint y: 411, endPoint x: 833, endPoint y: 408, distance: 422.2
click at [833, 408] on tr "Created 9/11/2025 9:20 AM EDT +1 717 798 - 0133 Taylor - - - - -" at bounding box center [468, 410] width 902 height 31
click at [707, 383] on div "[PERSON_NAME]" at bounding box center [703, 380] width 137 height 10
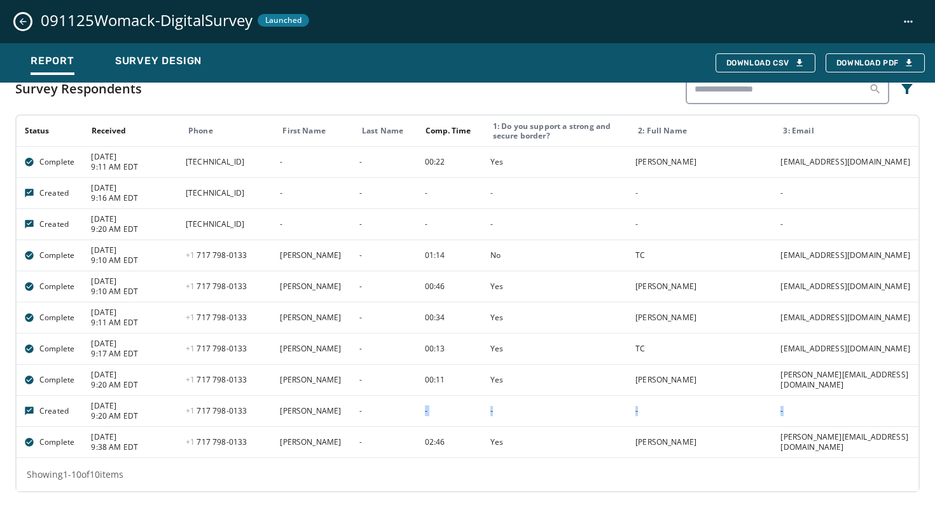
drag, startPoint x: 415, startPoint y: 412, endPoint x: 842, endPoint y: 412, distance: 427.9
click at [842, 412] on tr "Created 9/11/2025 9:20 AM EDT +1 717 798 - 0133 Taylor - - - - -" at bounding box center [468, 410] width 902 height 31
click at [842, 412] on div "-" at bounding box center [848, 411] width 137 height 10
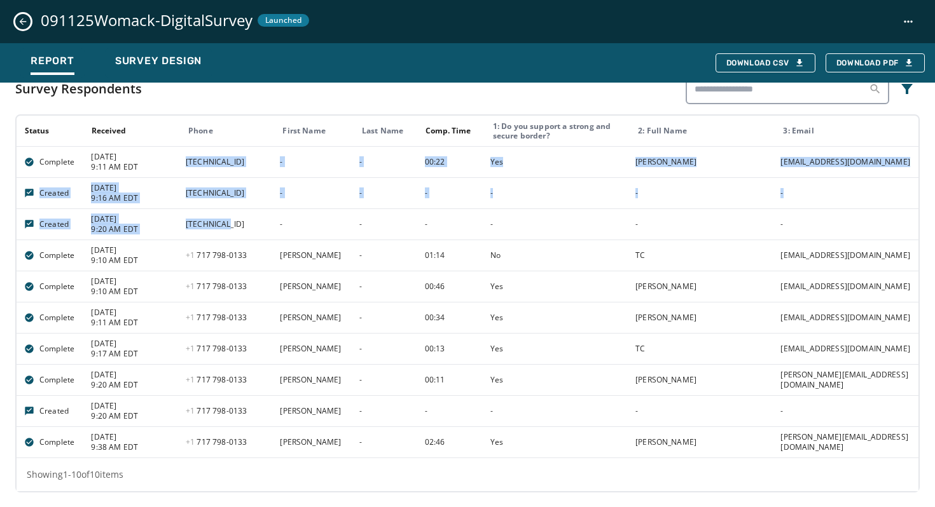
drag, startPoint x: 181, startPoint y: 154, endPoint x: 243, endPoint y: 223, distance: 93.2
click at [243, 223] on tbody "Complete [DATE] 9:11 AM EDT [TECHNICAL_ID] - - 00:22 Yes [PERSON_NAME] [EMAIL_A…" at bounding box center [468, 302] width 902 height 312
click at [243, 223] on td "[TECHNICAL_ID]" at bounding box center [225, 224] width 94 height 31
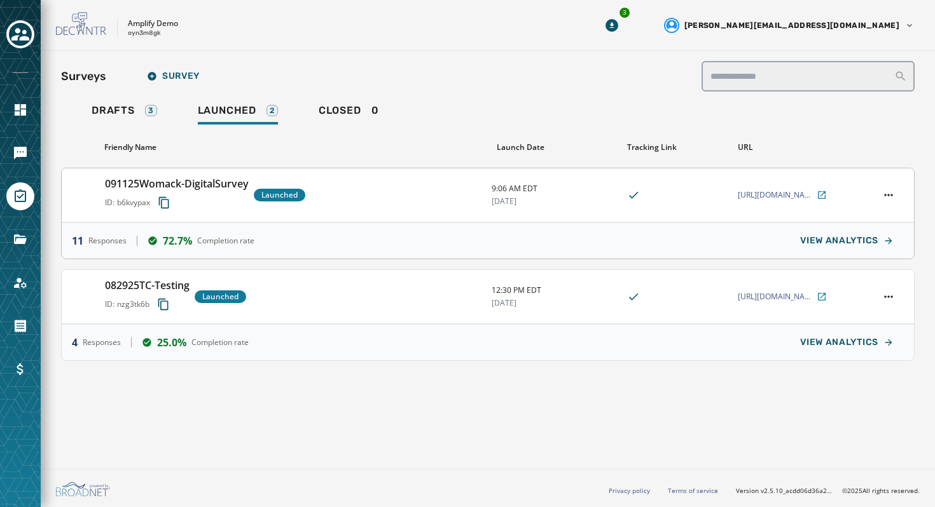
click at [333, 215] on div "091125Womack-DigitalSurvey ID: b6kvypax Launched 9:06 AM EDT [DATE] [URL][DOMAI…" at bounding box center [488, 195] width 852 height 54
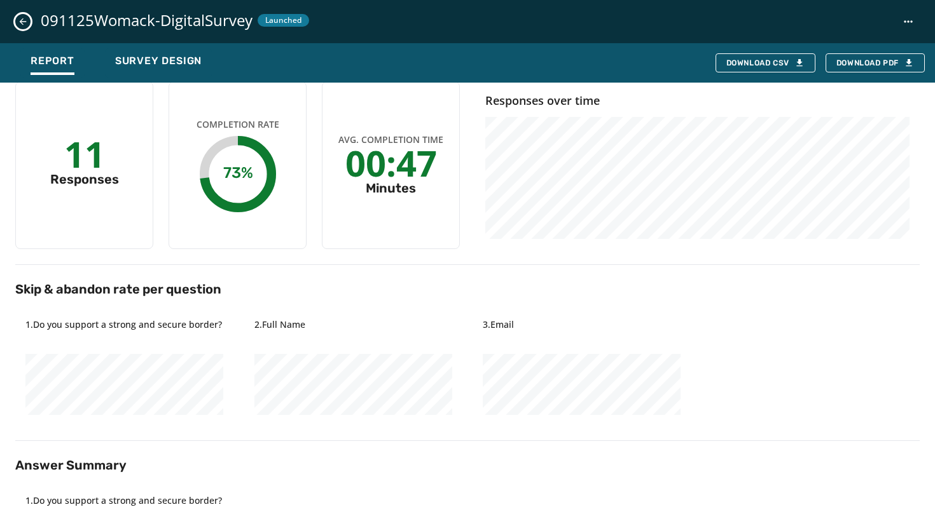
scroll to position [672, 0]
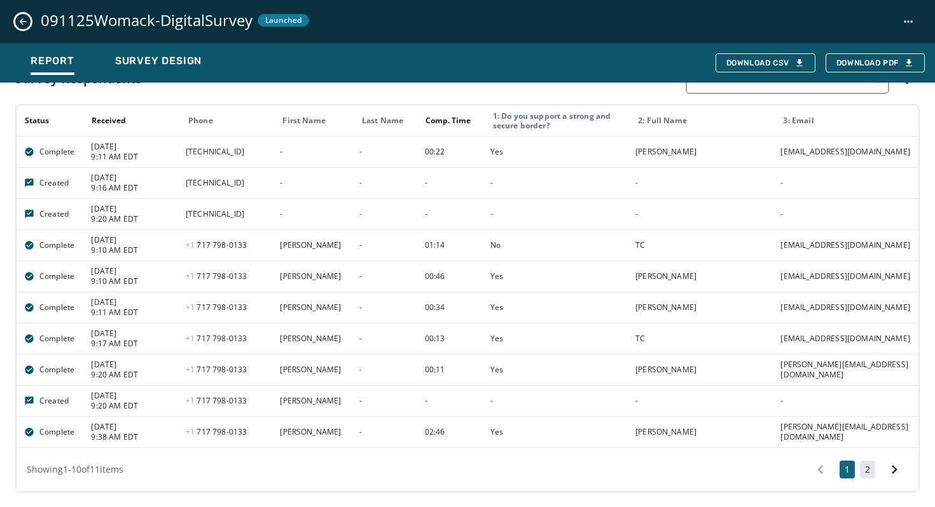
click at [861, 467] on button "2" at bounding box center [867, 470] width 15 height 18
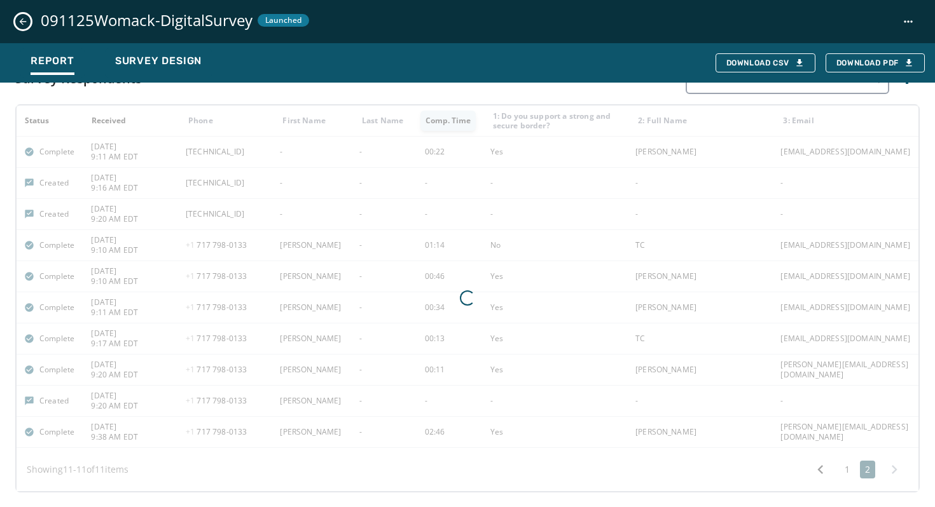
scroll to position [392, 0]
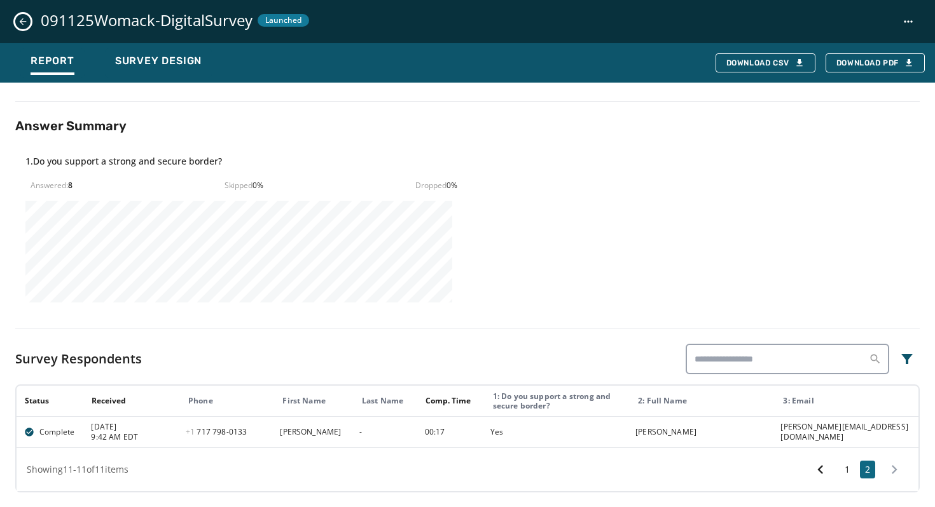
click at [23, 24] on icon "Close survey details drawer" at bounding box center [23, 22] width 10 height 10
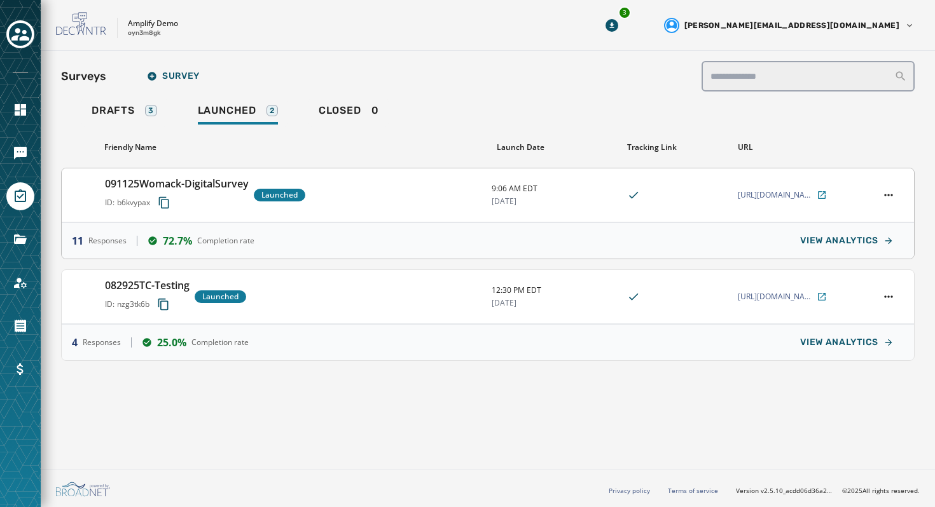
click at [444, 191] on div "091125Womack-DigitalSurvey ID: b6kvypax Launched" at bounding box center [293, 195] width 376 height 38
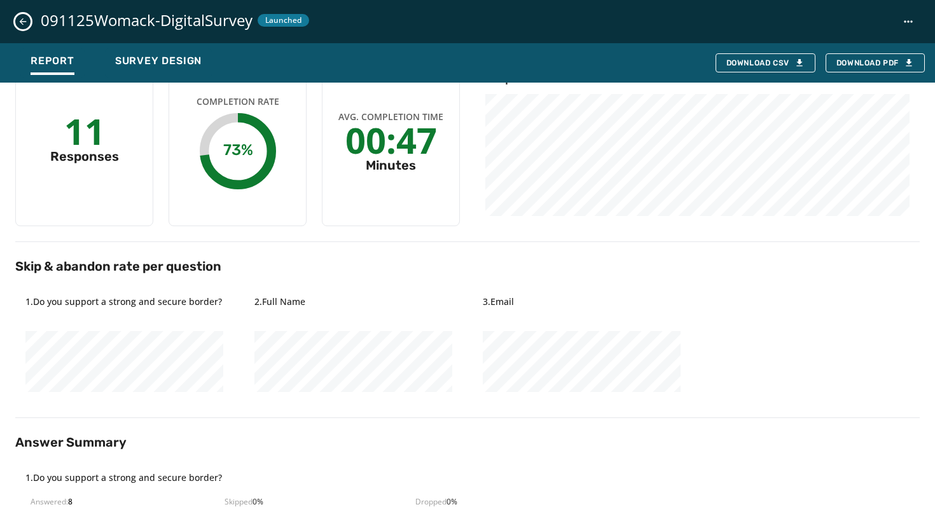
scroll to position [0, 0]
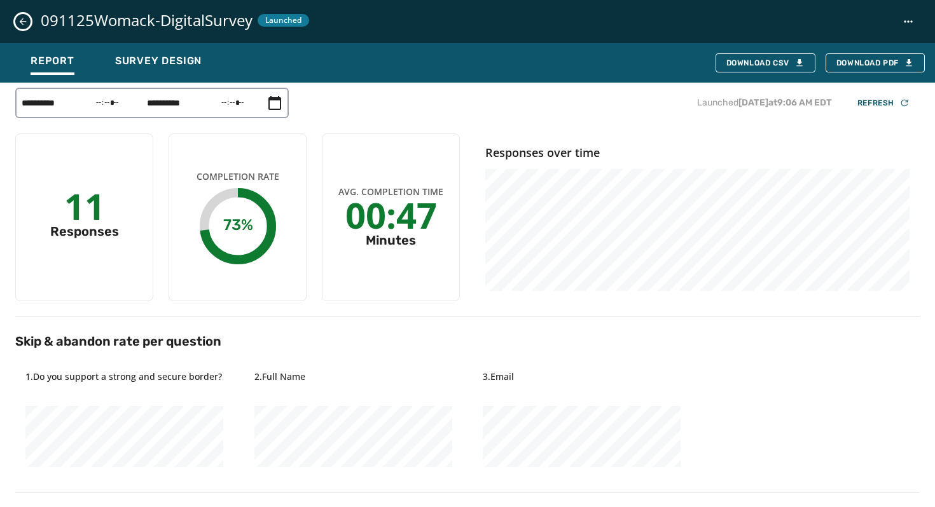
click at [25, 18] on icon "Close survey details drawer" at bounding box center [23, 22] width 10 height 10
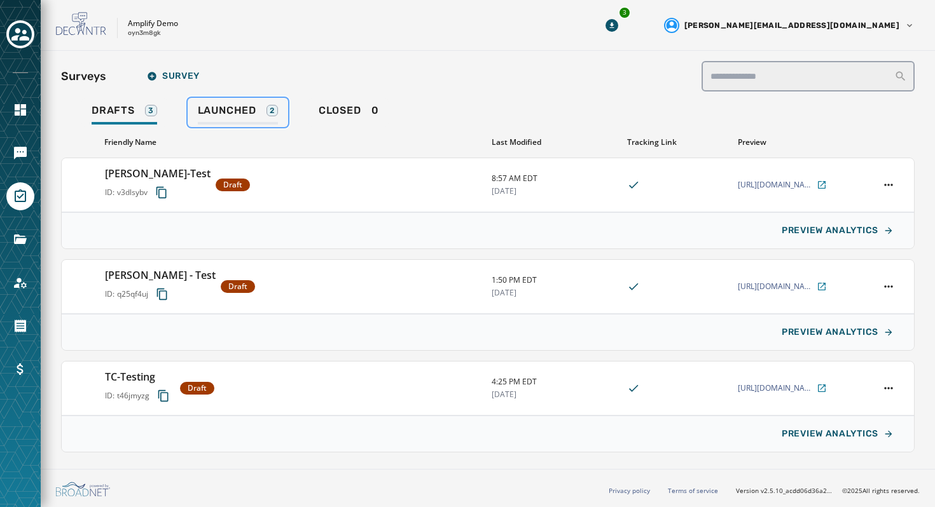
click at [222, 118] on div "Launched 2" at bounding box center [238, 114] width 80 height 20
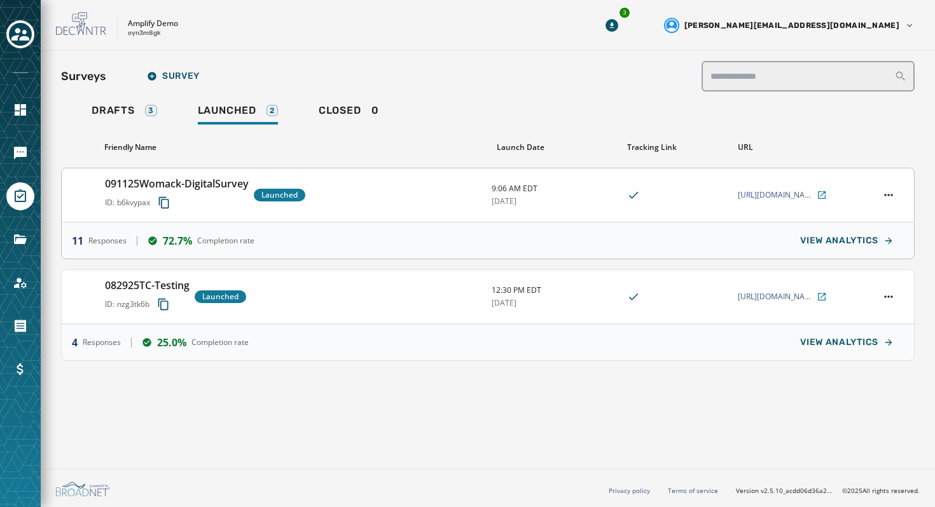
click at [245, 181] on h3 "091125Womack-DigitalSurvey" at bounding box center [177, 183] width 144 height 15
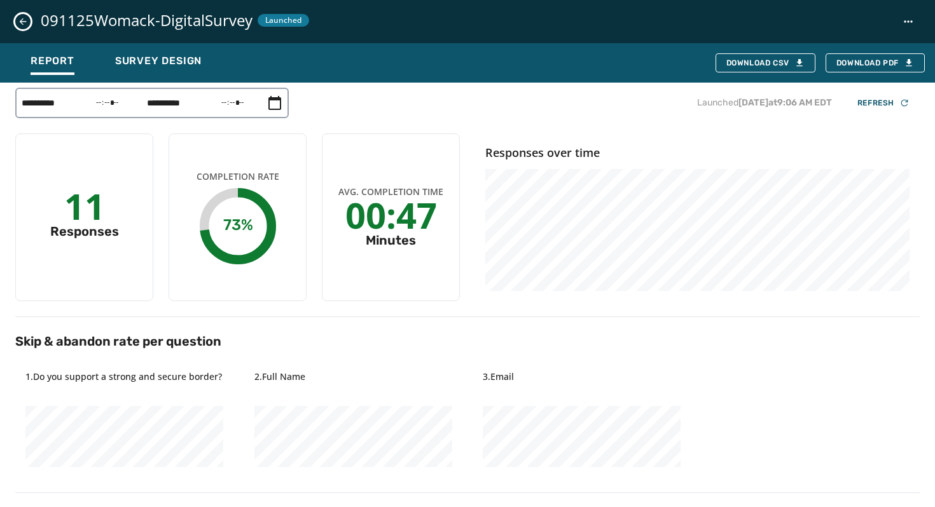
click at [28, 19] on button "Close survey details drawer" at bounding box center [22, 21] width 15 height 15
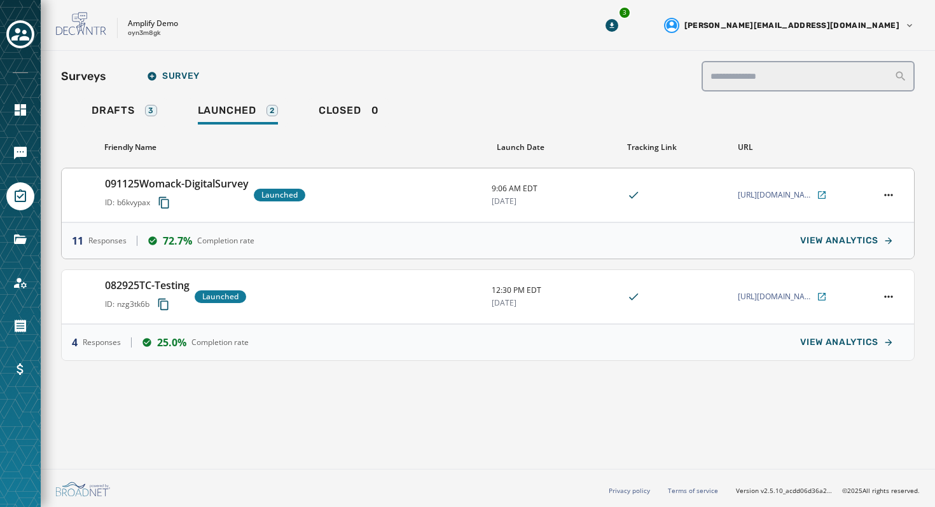
click at [179, 247] on span "72.7%" at bounding box center [177, 240] width 29 height 15
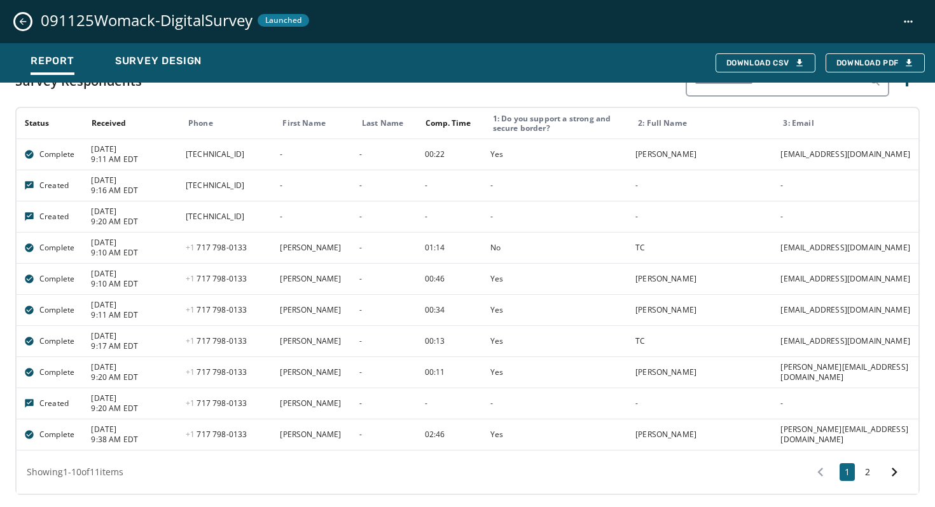
scroll to position [672, 0]
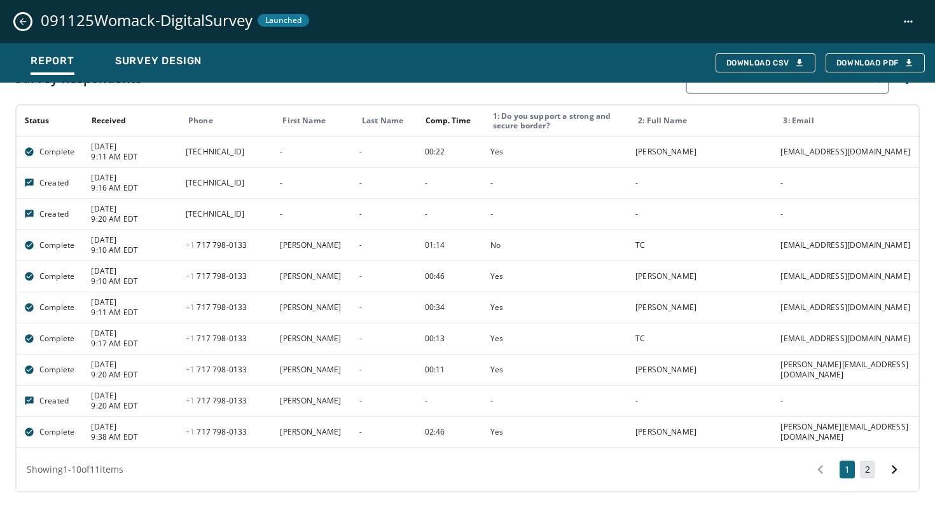
click at [861, 468] on button "2" at bounding box center [867, 470] width 15 height 18
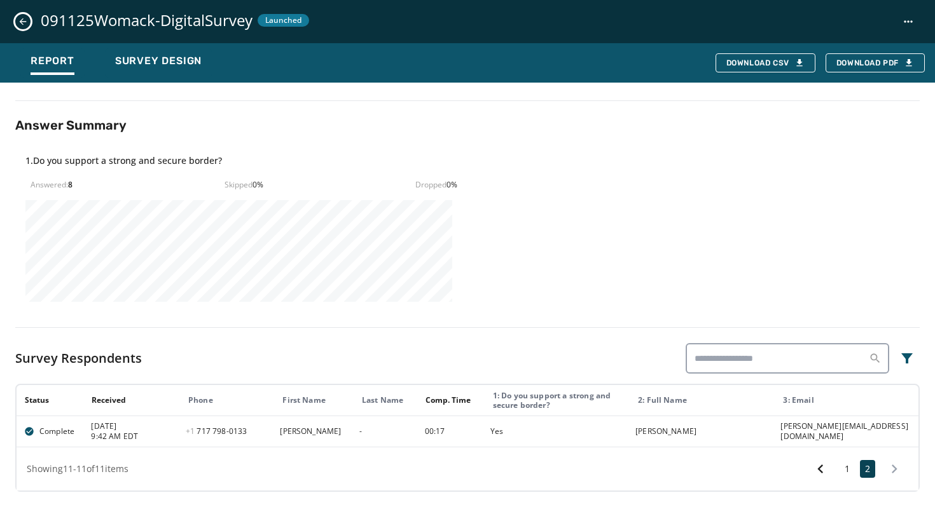
scroll to position [392, 0]
click at [842, 469] on button "1" at bounding box center [846, 470] width 15 height 18
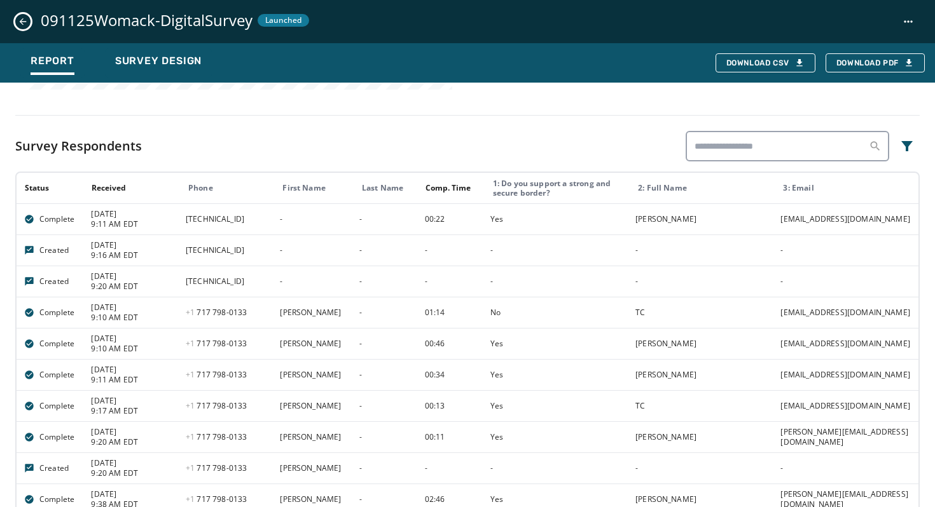
scroll to position [672, 0]
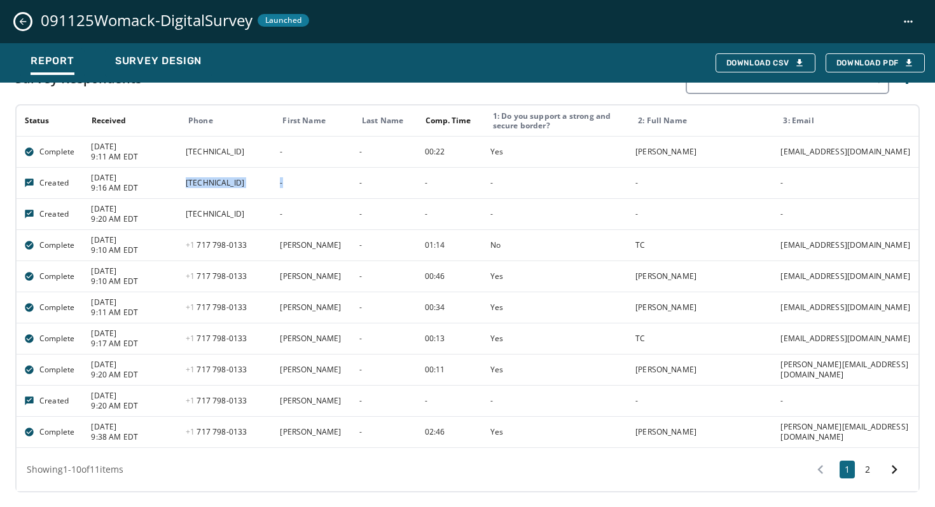
drag, startPoint x: 183, startPoint y: 181, endPoint x: 291, endPoint y: 182, distance: 108.1
click at [292, 182] on tr "Created 9/11/2025 9:16 AM EDT 204.48.37.223 - - - - - -" at bounding box center [468, 182] width 902 height 31
drag, startPoint x: 186, startPoint y: 212, endPoint x: 256, endPoint y: 212, distance: 69.3
click at [256, 212] on td "63.88.73.4" at bounding box center [225, 213] width 94 height 31
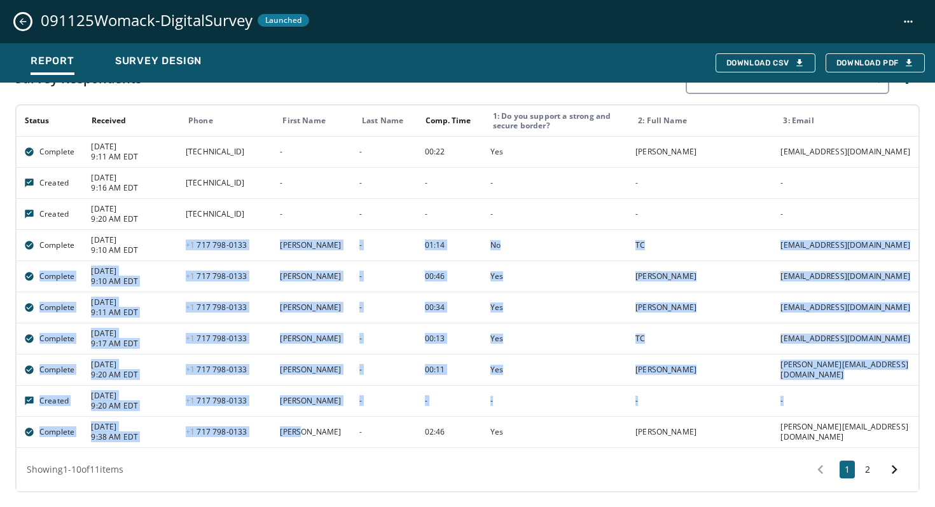
drag, startPoint x: 186, startPoint y: 243, endPoint x: 304, endPoint y: 435, distance: 225.2
click at [304, 435] on tbody "Complete 9/11/2025 9:11 AM EDT 2600:387:f:580e::3c - - 00:22 Yes Viswajith Mall…" at bounding box center [468, 292] width 902 height 312
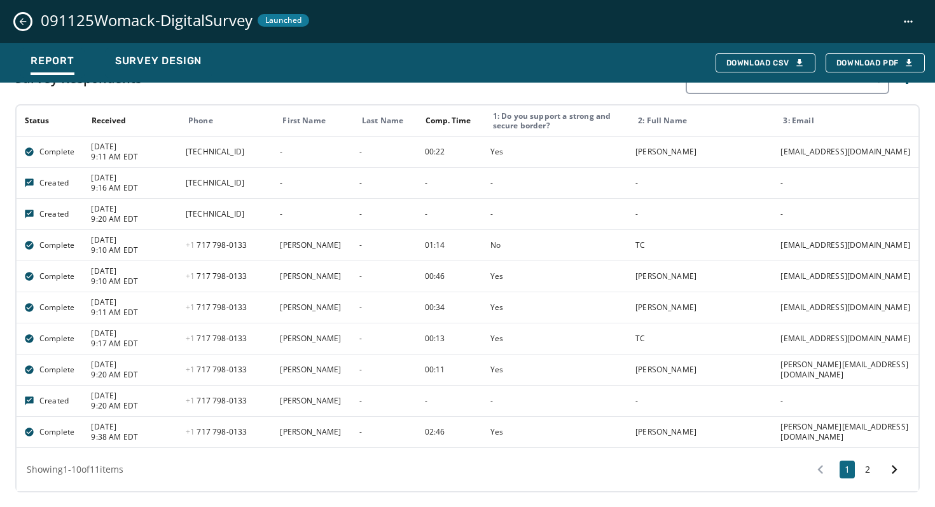
click at [341, 465] on div "Showing 1 - 10 of 11 items 1 2" at bounding box center [468, 469] width 902 height 43
click at [865, 469] on button "2" at bounding box center [867, 470] width 15 height 18
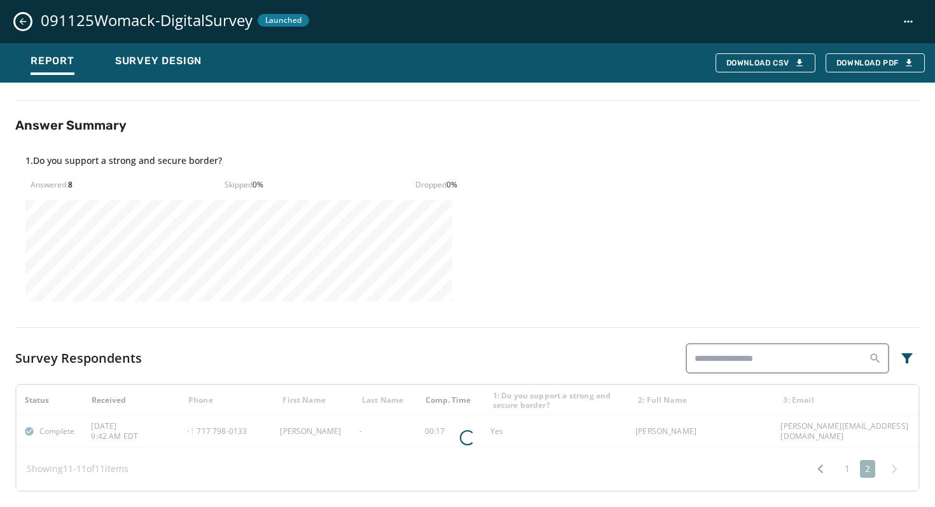
scroll to position [392, 0]
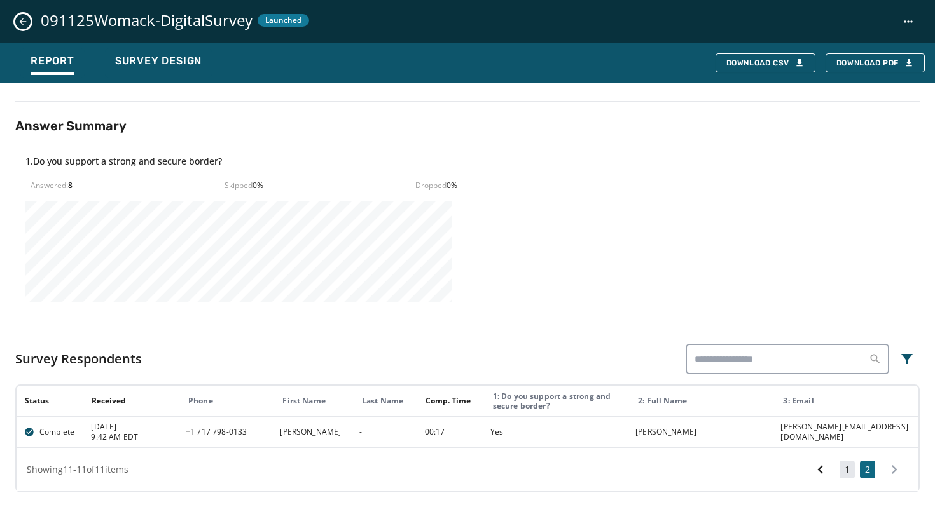
click at [851, 468] on button "1" at bounding box center [846, 470] width 15 height 18
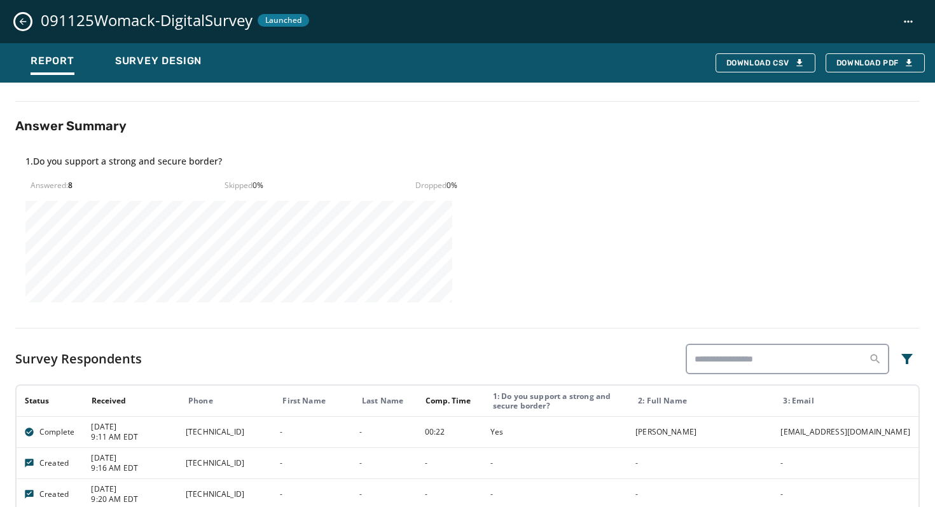
scroll to position [672, 0]
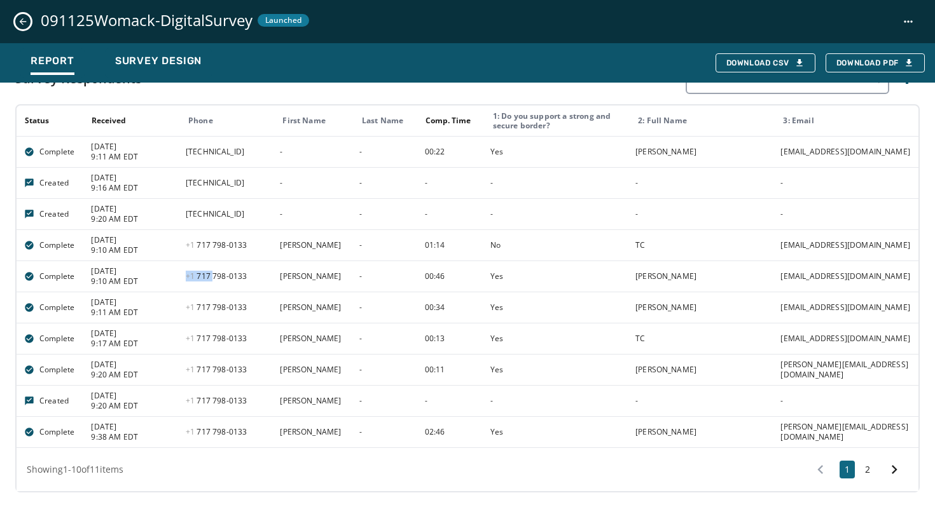
click at [215, 270] on td "+1 717 798 - 0133" at bounding box center [225, 276] width 94 height 31
drag, startPoint x: 186, startPoint y: 213, endPoint x: 266, endPoint y: 151, distance: 101.0
click at [266, 151] on tbody "Complete 9/11/2025 9:11 AM EDT 2600:387:f:580e::3c - - 00:22 Yes Viswajith Mall…" at bounding box center [468, 292] width 902 height 312
click at [229, 193] on td "204.48.37.223" at bounding box center [225, 182] width 94 height 31
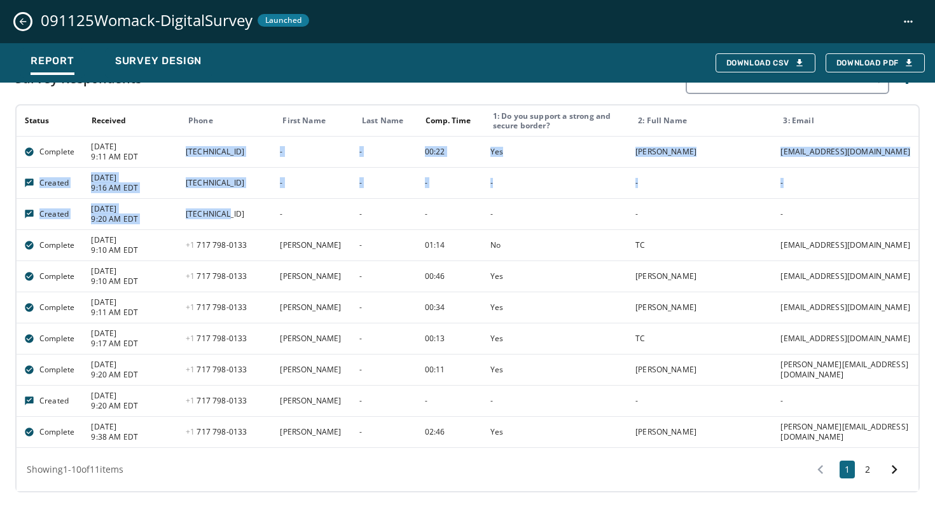
drag, startPoint x: 229, startPoint y: 216, endPoint x: 181, endPoint y: 141, distance: 88.4
click at [181, 141] on tbody "Complete 9/11/2025 9:11 AM EDT 2600:387:f:580e::3c - - 00:22 Yes Viswajith Mall…" at bounding box center [468, 292] width 902 height 312
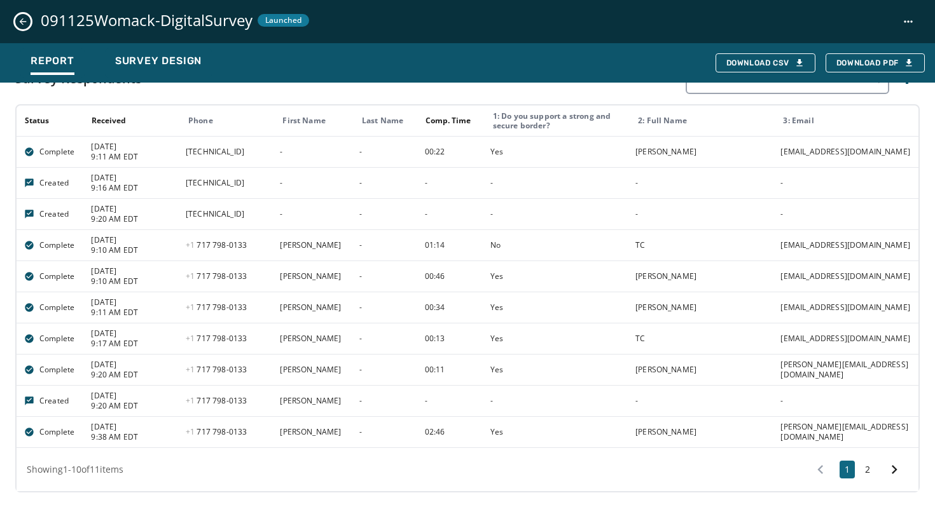
click at [265, 187] on td "204.48.37.223" at bounding box center [225, 182] width 94 height 31
click at [223, 154] on td "2600:387:f:580e::3c" at bounding box center [225, 151] width 94 height 31
copy td "2600:387:f:580e::3c"
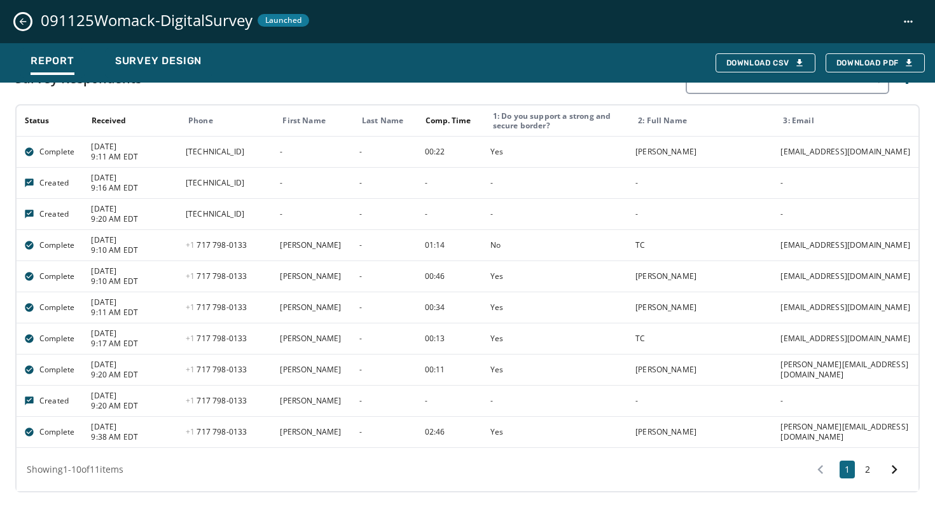
click at [192, 219] on td "63.88.73.4" at bounding box center [225, 213] width 94 height 31
click at [202, 216] on td "63.88.73.4" at bounding box center [225, 213] width 94 height 31
click at [213, 217] on td "63.88.73.4" at bounding box center [225, 213] width 94 height 31
click at [867, 465] on button "2" at bounding box center [867, 470] width 15 height 18
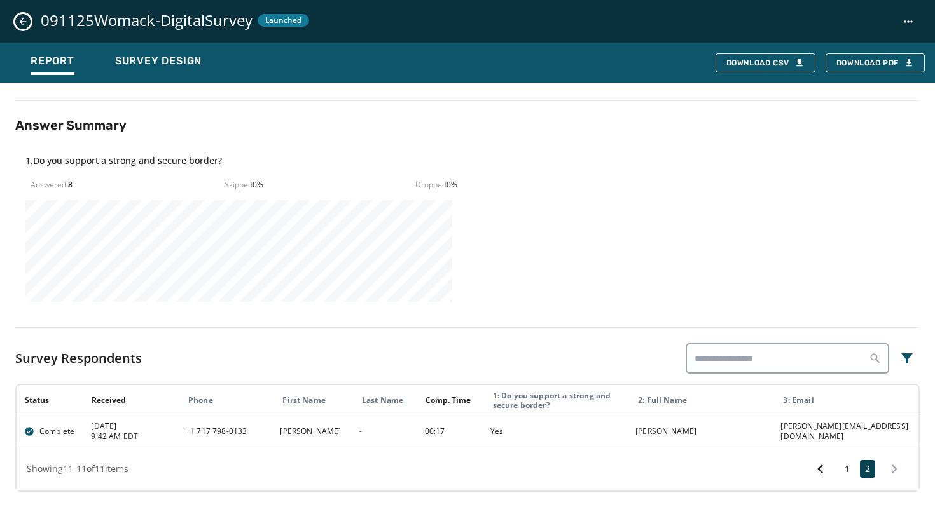
scroll to position [392, 0]
click at [826, 474] on icon at bounding box center [820, 470] width 18 height 18
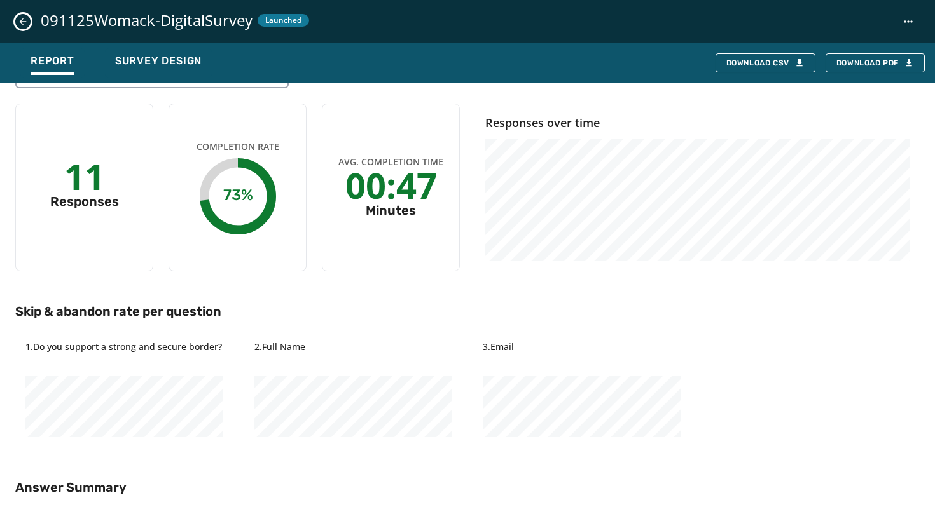
scroll to position [0, 0]
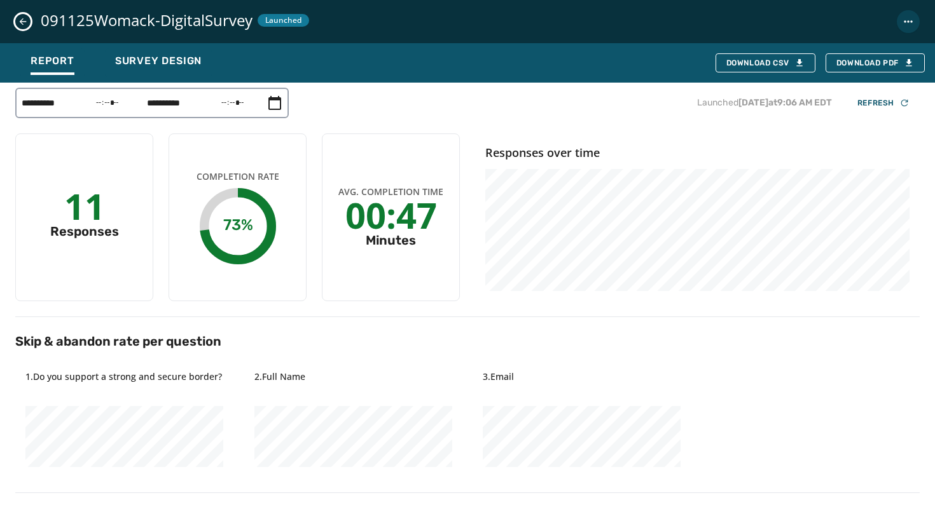
click at [900, 24] on html "**********" at bounding box center [467, 253] width 935 height 507
click at [807, 135] on html "**********" at bounding box center [467, 253] width 935 height 507
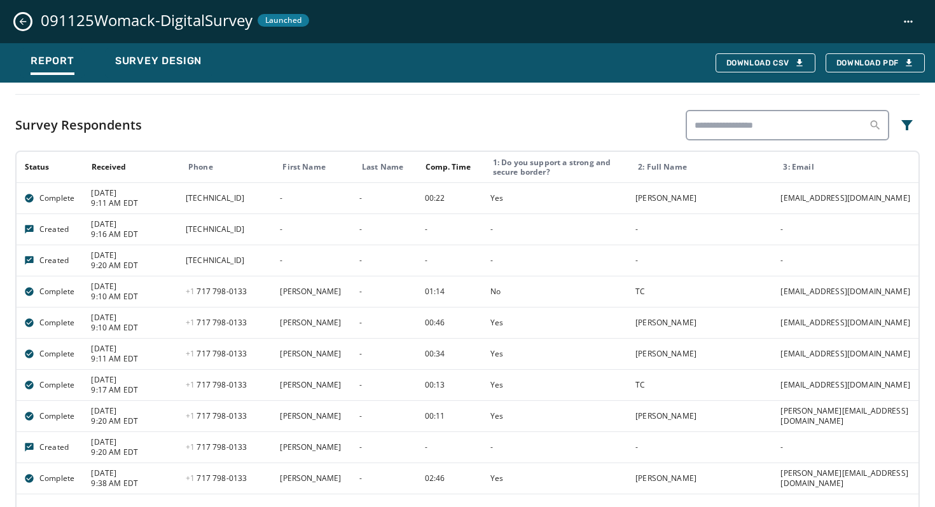
scroll to position [672, 0]
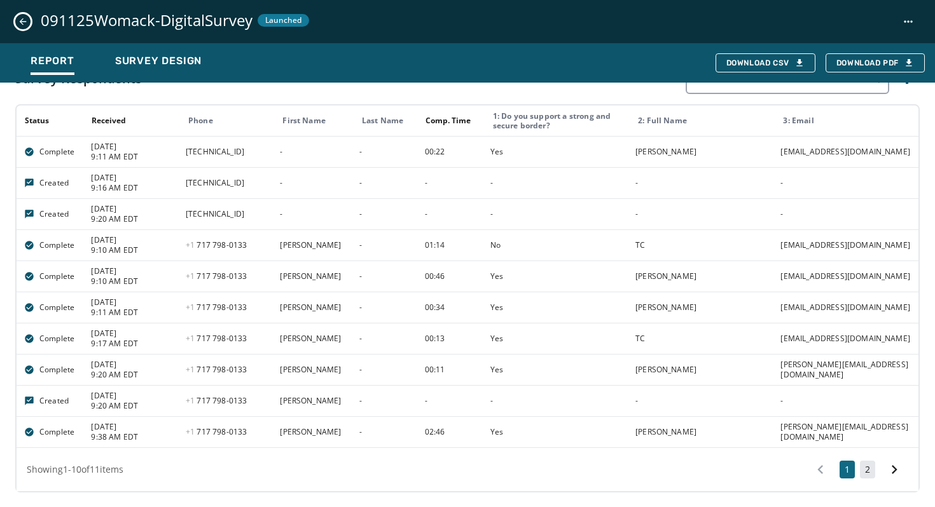
click at [866, 468] on button "2" at bounding box center [867, 470] width 15 height 18
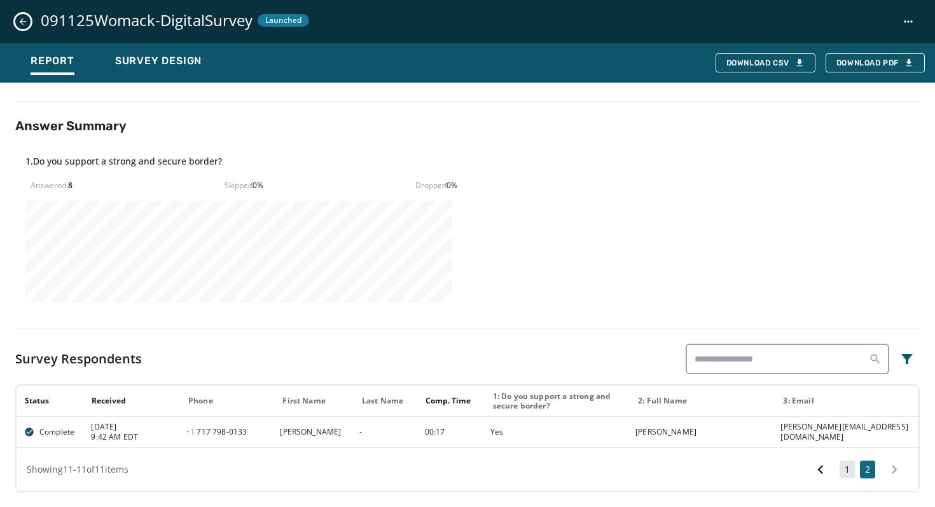
click at [849, 474] on button "1" at bounding box center [846, 470] width 15 height 18
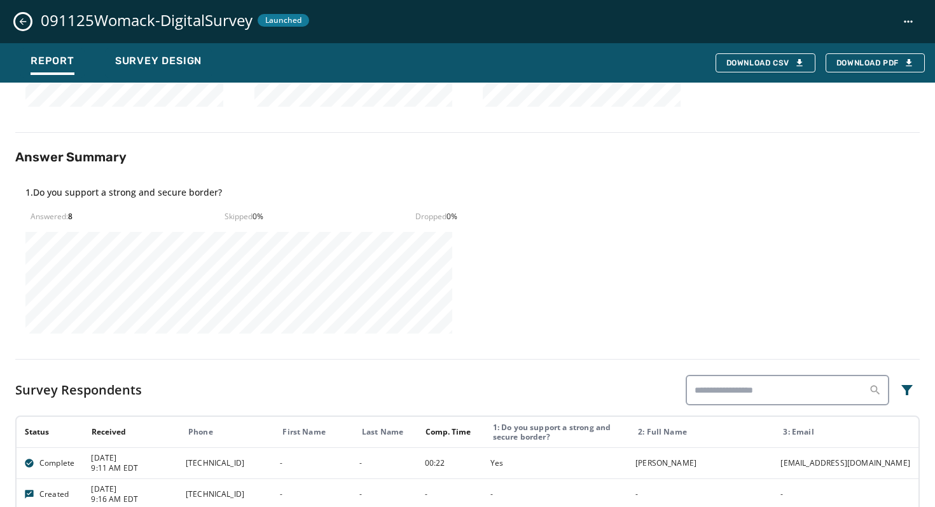
scroll to position [0, 0]
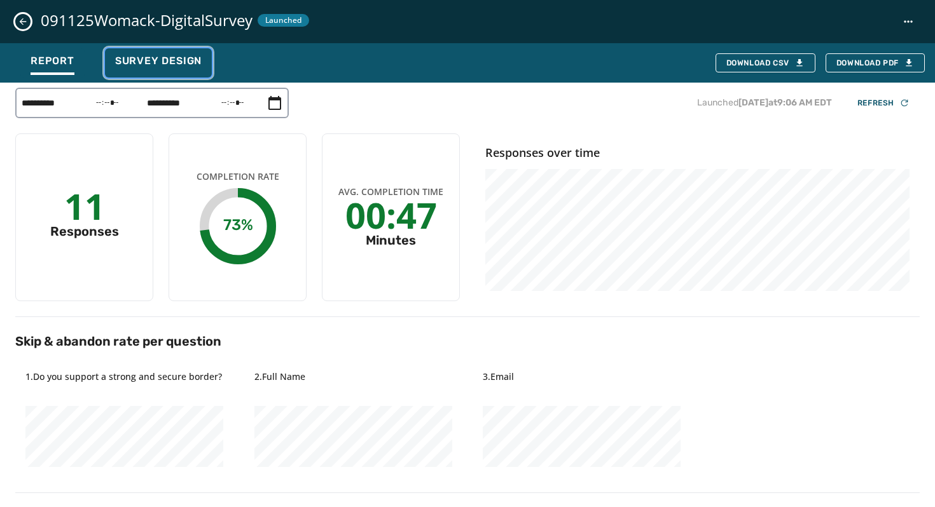
click at [137, 66] on span "Survey Design" at bounding box center [158, 61] width 86 height 13
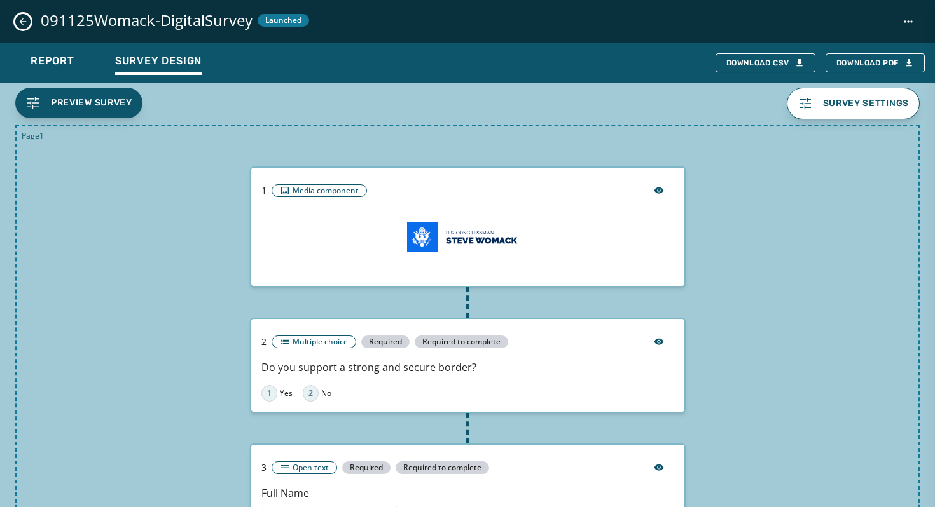
click at [20, 27] on button "Close survey details drawer" at bounding box center [22, 21] width 15 height 15
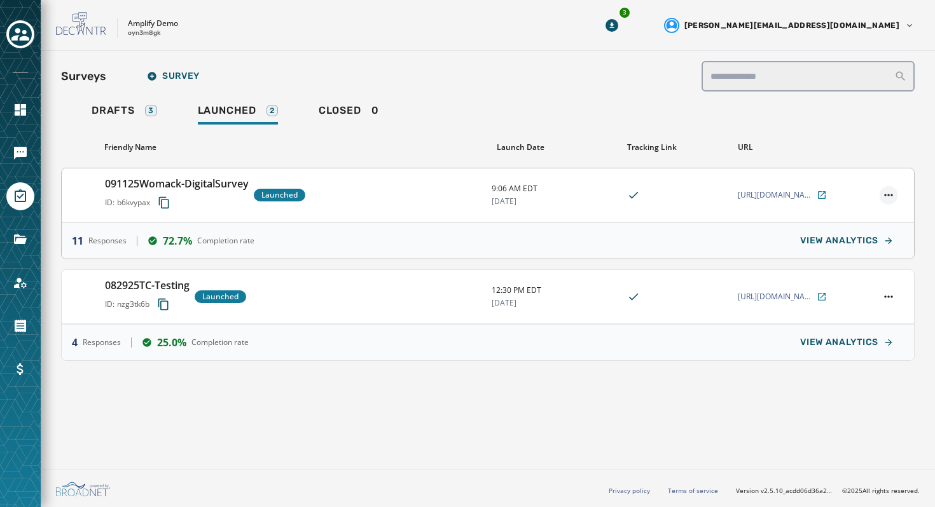
click at [888, 194] on html "Skip To Main Content Amplify Demo oyn3m8gk 3 carl@meetamplify.com Surveys Surve…" at bounding box center [467, 253] width 935 height 507
click at [852, 273] on div "Unlaunch" at bounding box center [854, 275] width 86 height 20
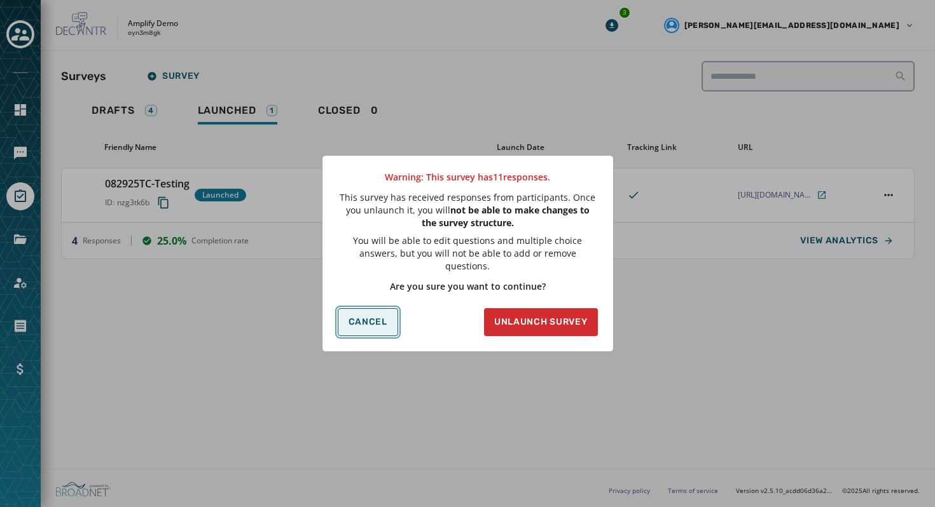
click at [366, 317] on span "Cancel" at bounding box center [367, 322] width 39 height 10
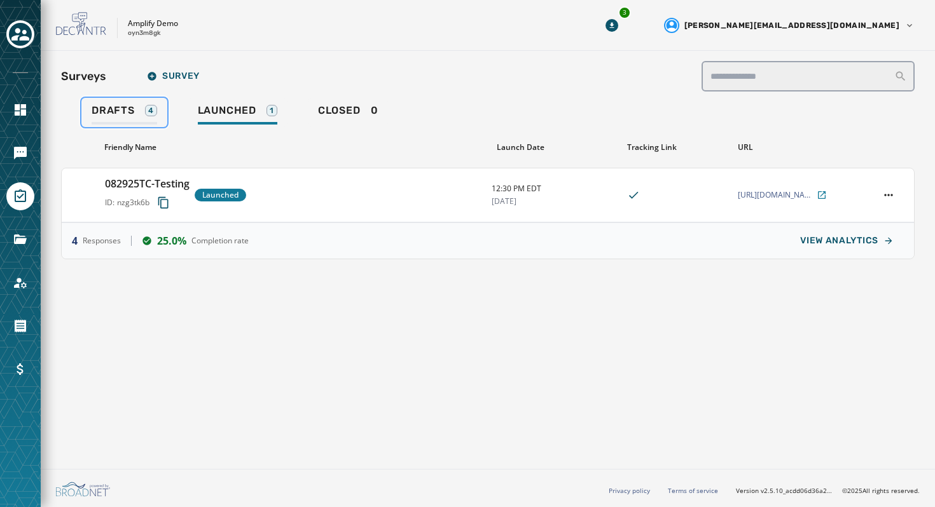
click at [117, 108] on span "Drafts" at bounding box center [113, 110] width 43 height 13
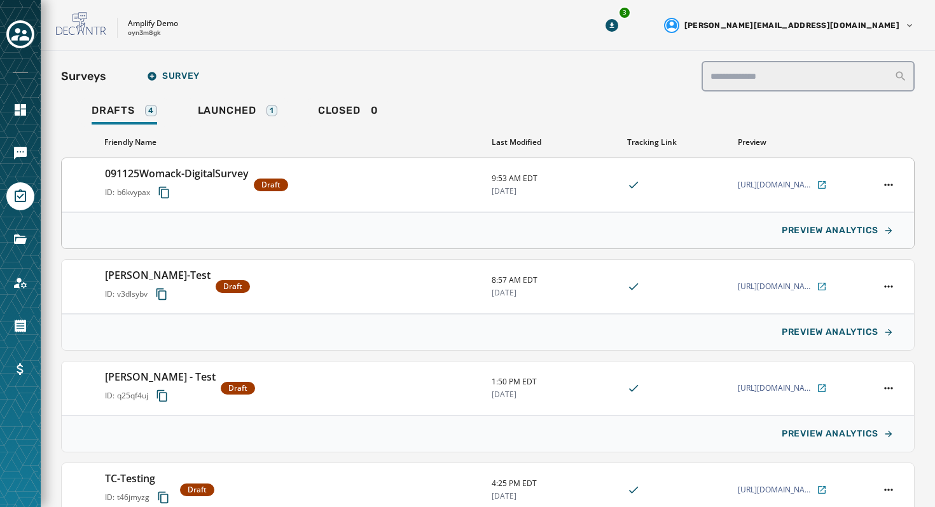
click at [341, 186] on div "091125Womack-DigitalSurvey ID: b6kvypax Draft" at bounding box center [293, 185] width 376 height 38
type input "**********"
type input "******"
type input "**********"
type textarea "**********"
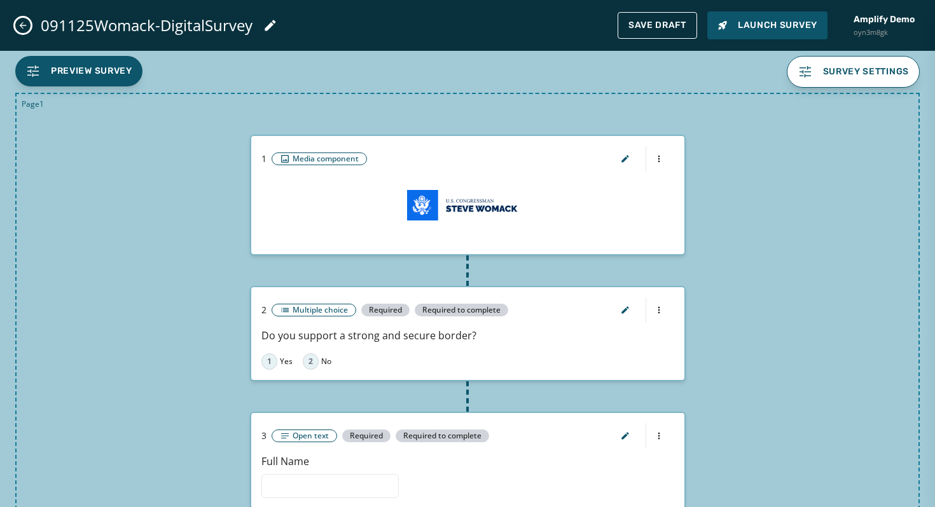
click at [18, 34] on div "091125Womack-DigitalSurvey" at bounding box center [146, 26] width 263 height 36
click at [20, 28] on icon "Close admin drawer" at bounding box center [23, 25] width 10 height 10
type input "**********"
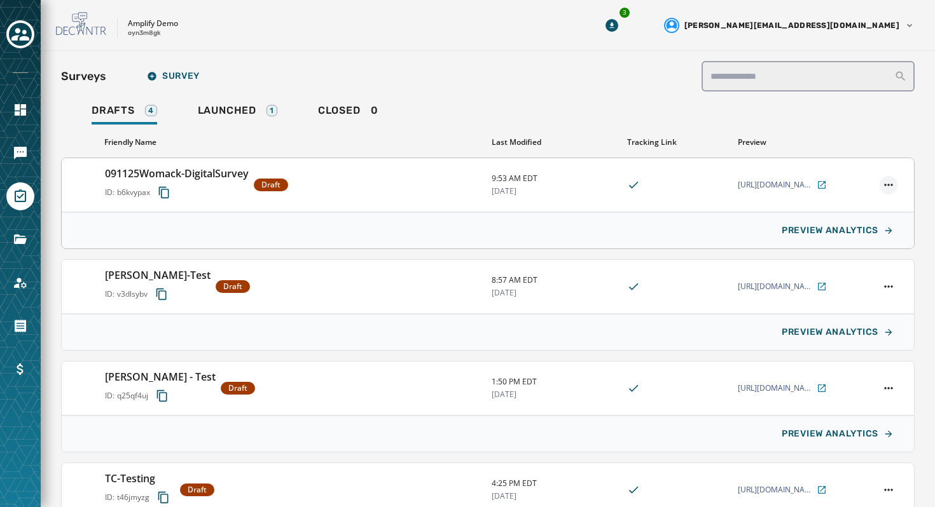
click at [889, 181] on html "Skip To Main Content Amplify Demo oyn3m8gk 3 carl@meetamplify.com Surveys Surve…" at bounding box center [467, 253] width 935 height 507
click at [803, 118] on html "Skip To Main Content Amplify Demo oyn3m8gk 3 carl@meetamplify.com Surveys Surve…" at bounding box center [467, 253] width 935 height 507
click at [889, 181] on html "Skip To Main Content Amplify Demo oyn3m8gk 3 carl@meetamplify.com Surveys Surve…" at bounding box center [467, 253] width 935 height 507
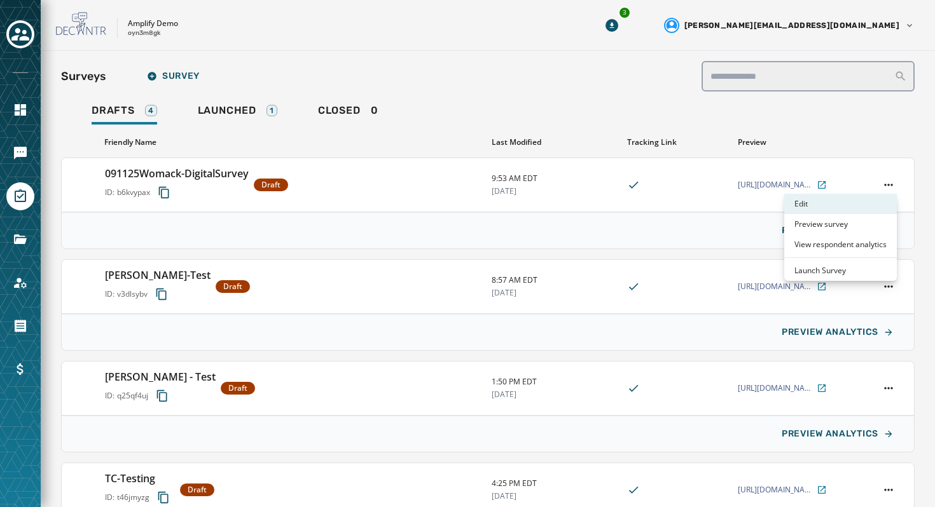
click at [848, 202] on div "Edit" at bounding box center [840, 204] width 113 height 20
type input "**********"
type input "******"
type input "**********"
type textarea "**********"
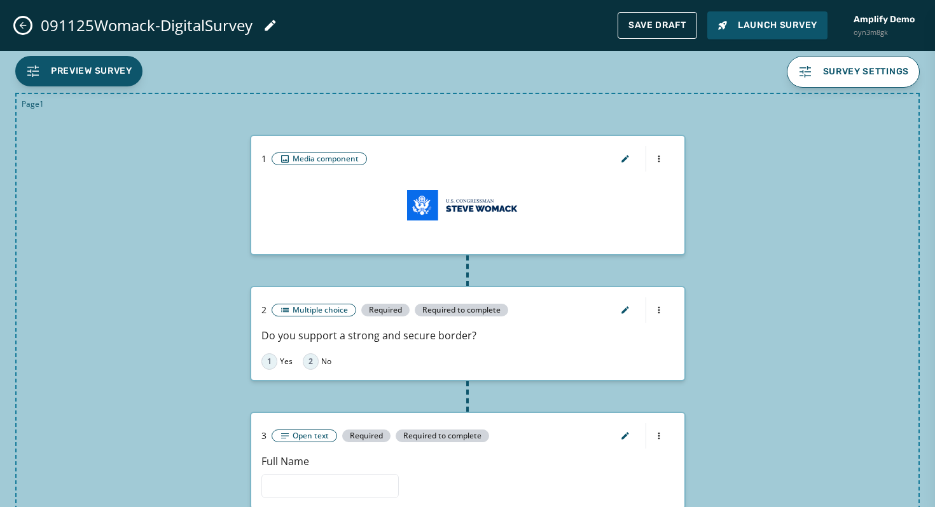
click at [13, 24] on div "091125Womack-DigitalSurvey Save Draft Launch Survey Amplify Demo oyn3m8gk" at bounding box center [467, 25] width 935 height 51
click at [22, 23] on icon "Close admin drawer" at bounding box center [23, 25] width 10 height 10
type input "**********"
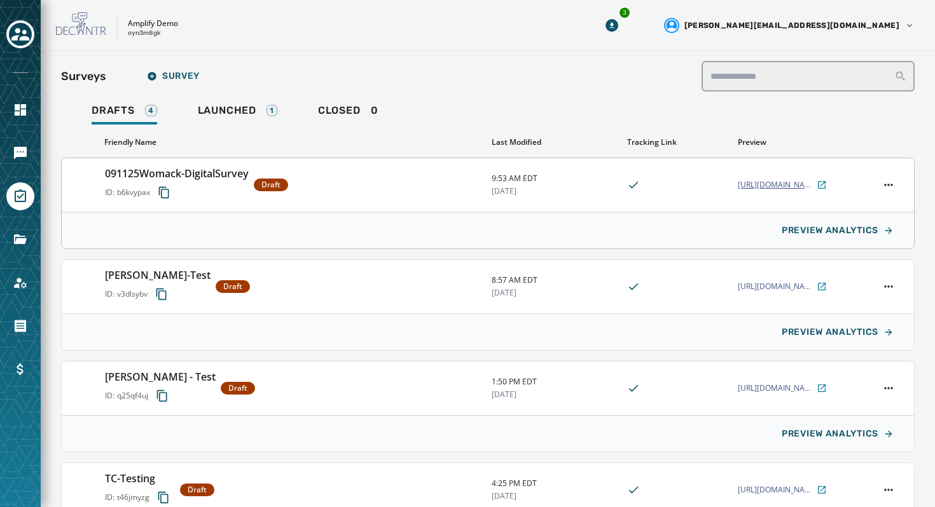
click at [771, 187] on span "[URL][DOMAIN_NAME]" at bounding box center [775, 185] width 76 height 10
click at [888, 185] on html "Skip To Main Content Amplify Demo oyn3m8gk 3 carl@meetamplify.com Surveys Surve…" at bounding box center [467, 253] width 935 height 507
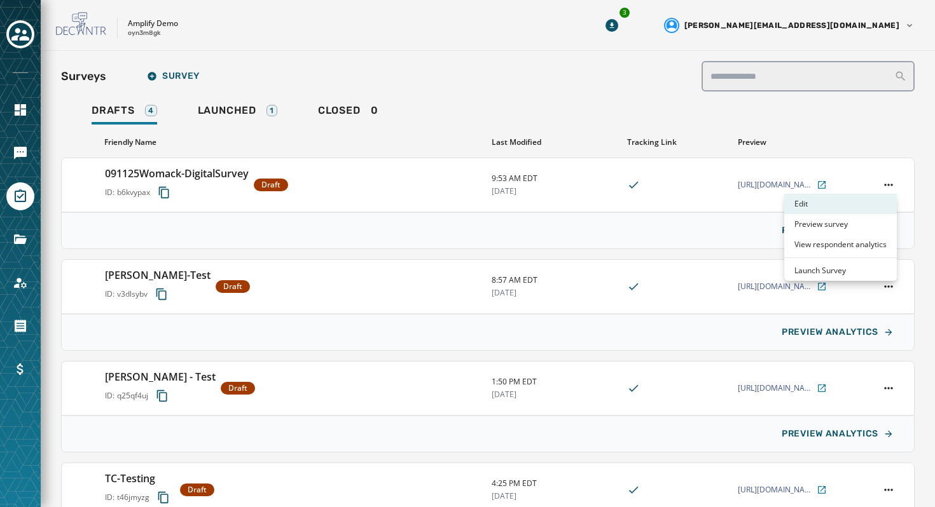
click at [829, 205] on div "Edit" at bounding box center [840, 204] width 113 height 20
type input "**********"
type input "******"
type input "**********"
type textarea "**********"
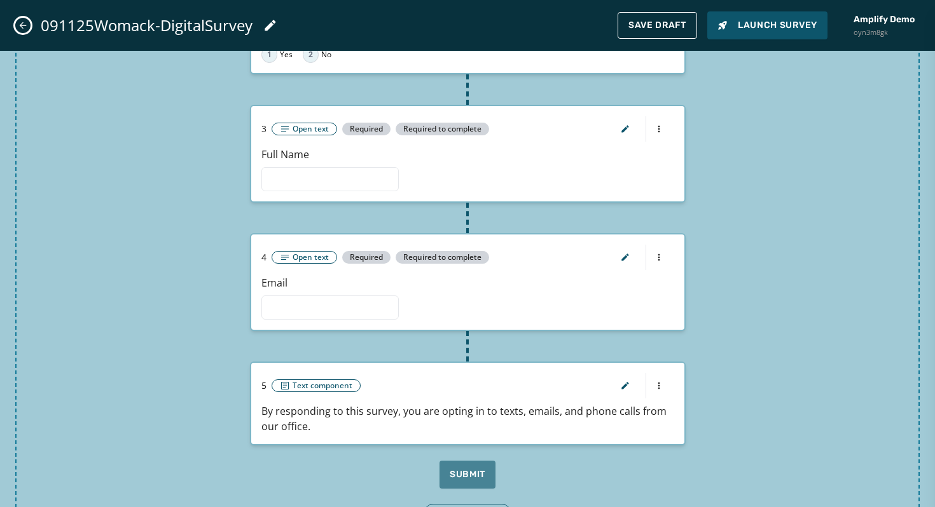
scroll to position [323, 0]
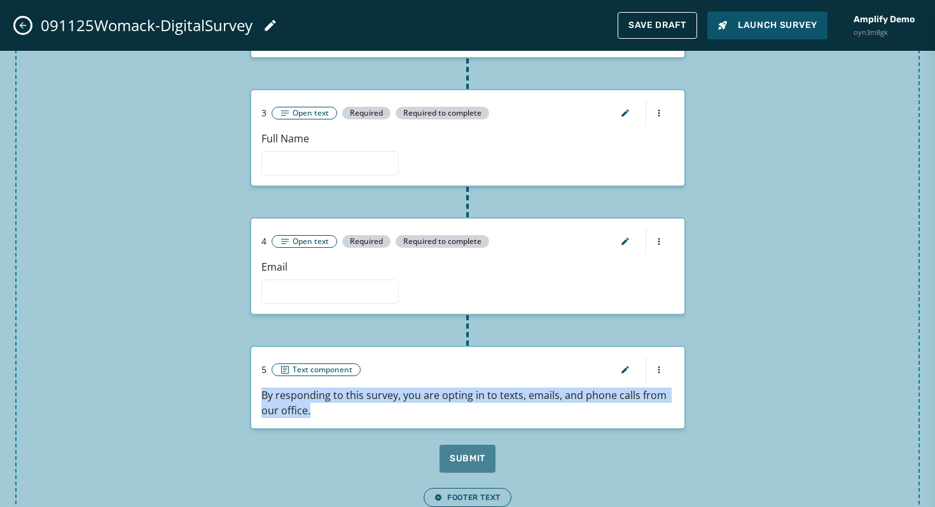
drag, startPoint x: 319, startPoint y: 408, endPoint x: 259, endPoint y: 397, distance: 61.5
click at [259, 397] on div "5 Text component By responding to this survey, you are opting in to texts, emai…" at bounding box center [467, 387] width 433 height 81
copy footer "By responding to this survey, you are opting in to texts, emails, and phone cal…"
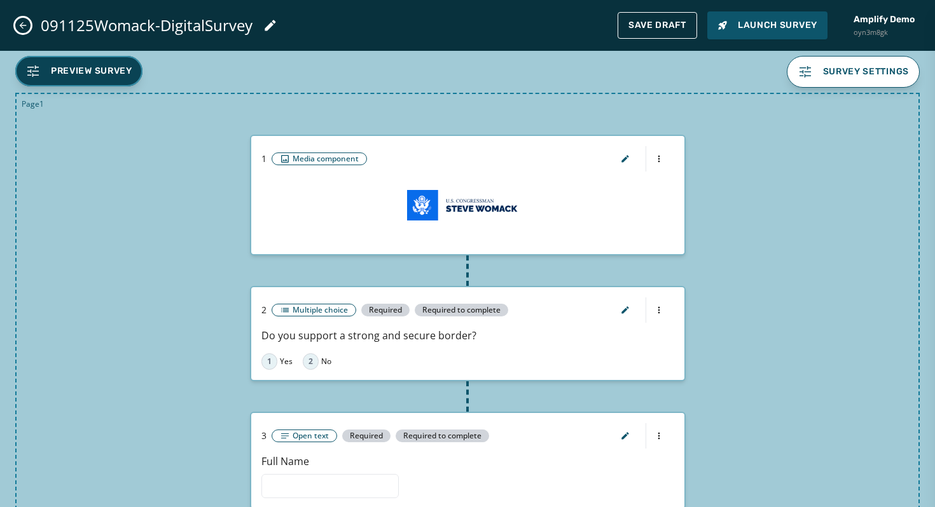
click at [102, 76] on span "Preview Survey" at bounding box center [91, 71] width 81 height 13
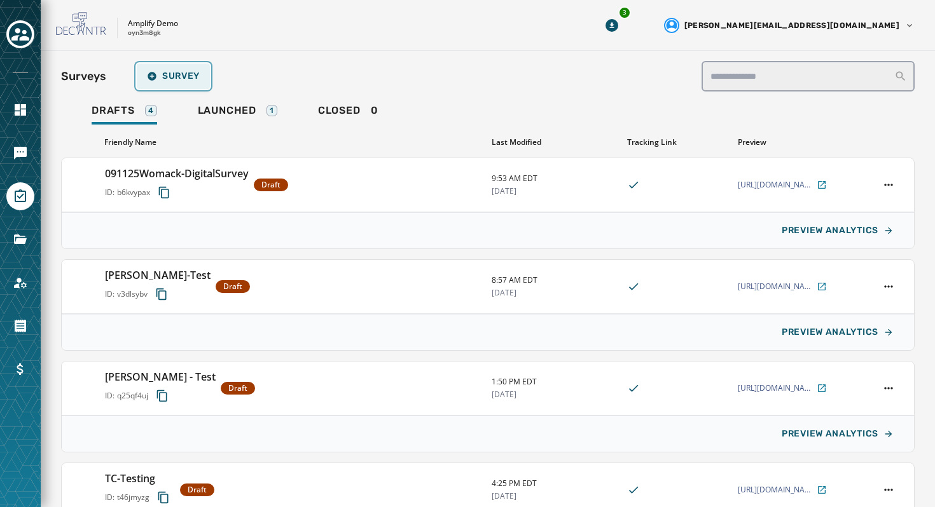
click at [186, 78] on span "Survey" at bounding box center [173, 76] width 53 height 10
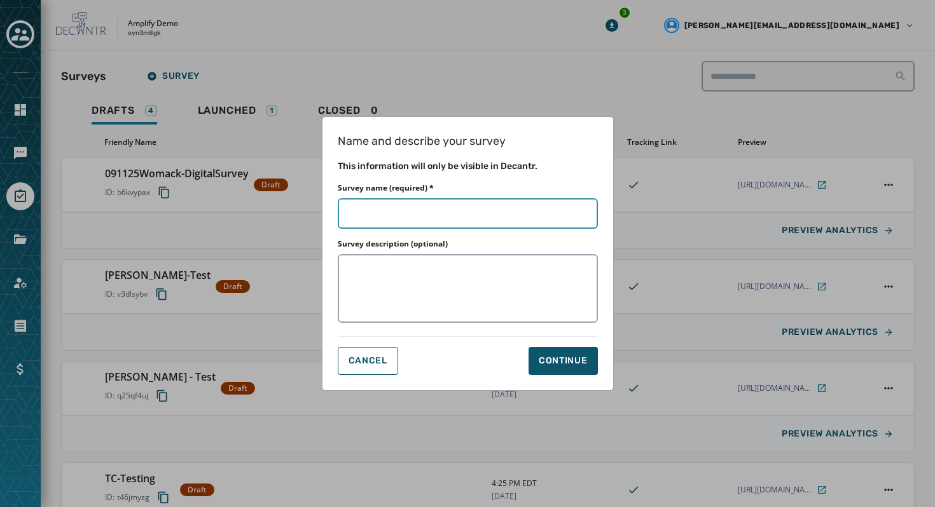
click at [446, 214] on input "Survey name (required) *" at bounding box center [468, 213] width 260 height 31
type input "*"
type input "**"
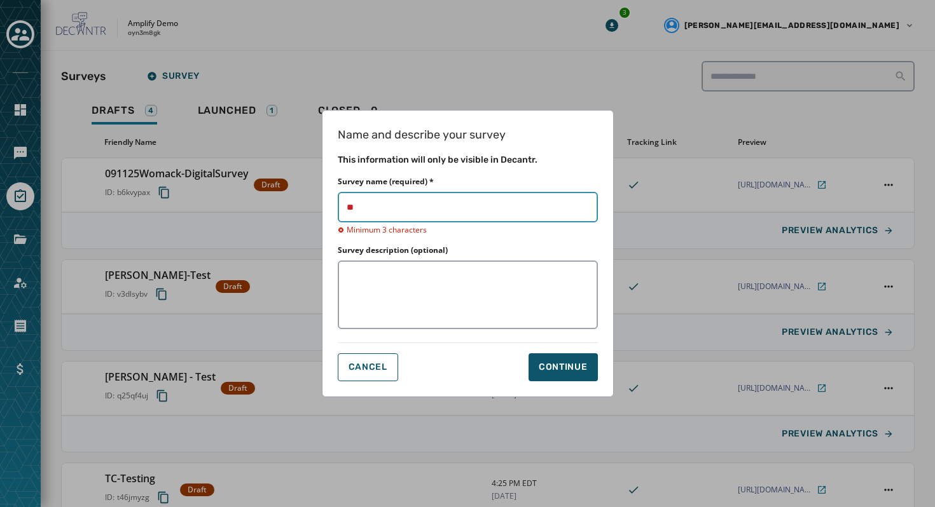
type input "***"
type input "****"
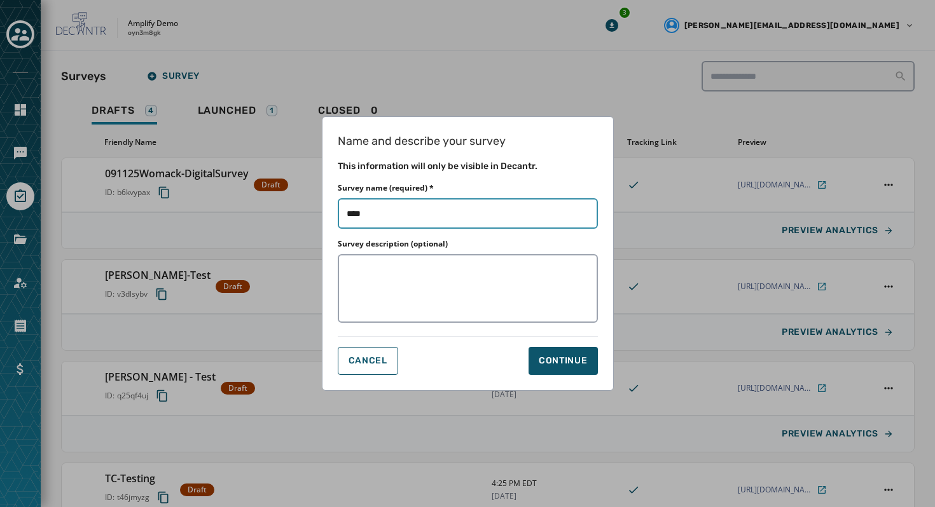
type input "*****"
type input "******"
type input "*******"
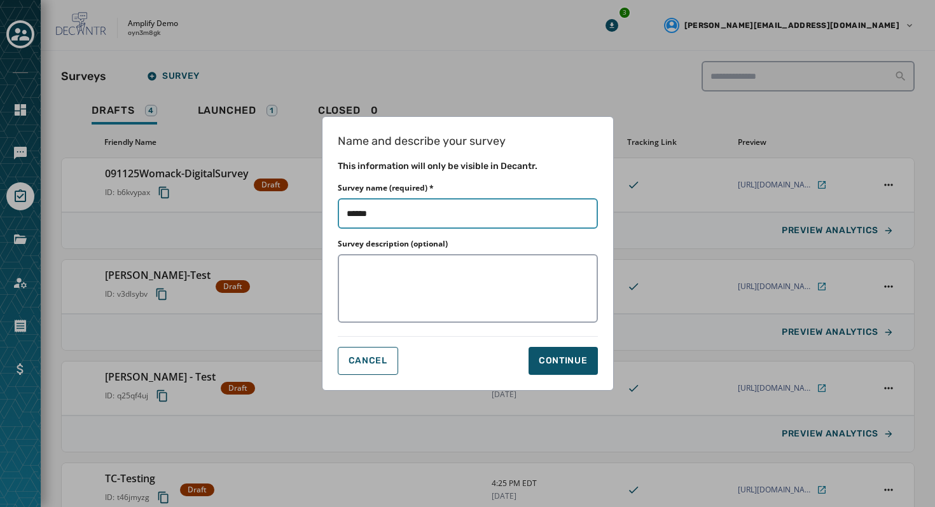
type input "*******"
type input "********"
type input "*********"
type input "**********"
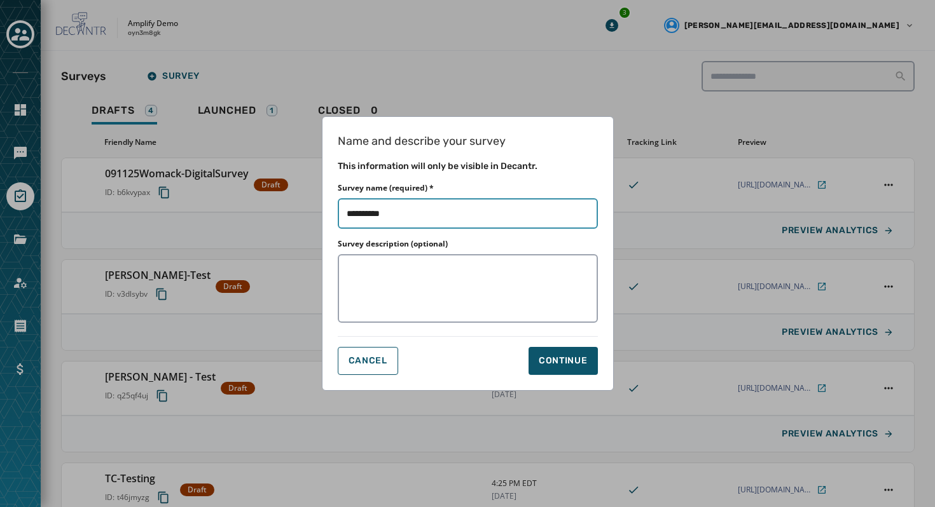
type input "**********"
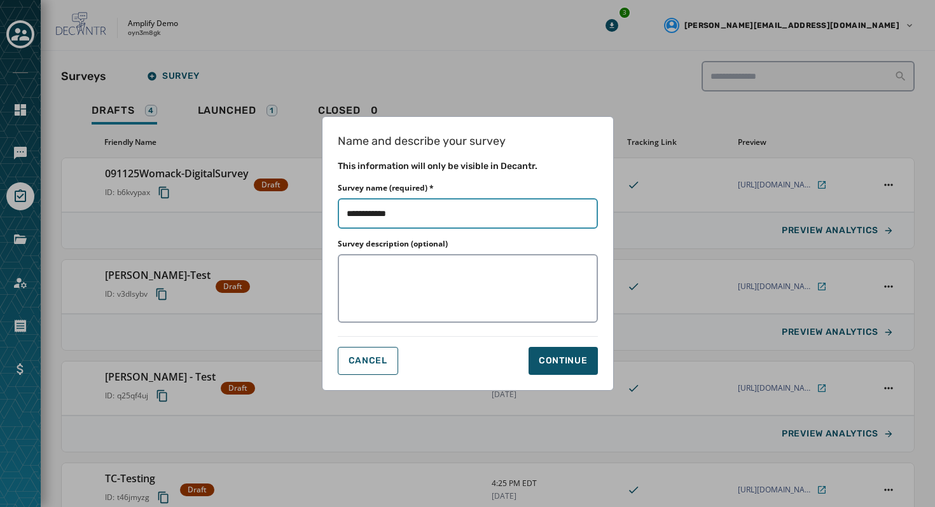
type input "**********"
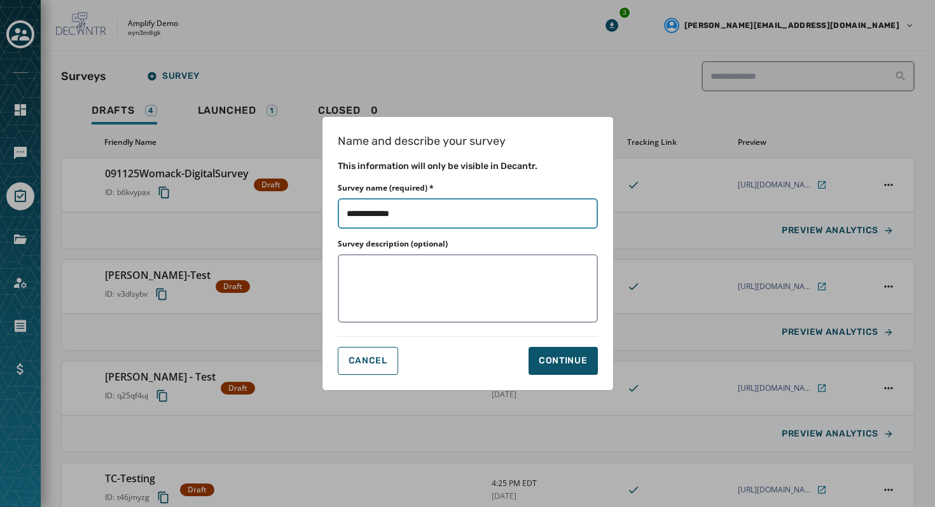
type input "**********"
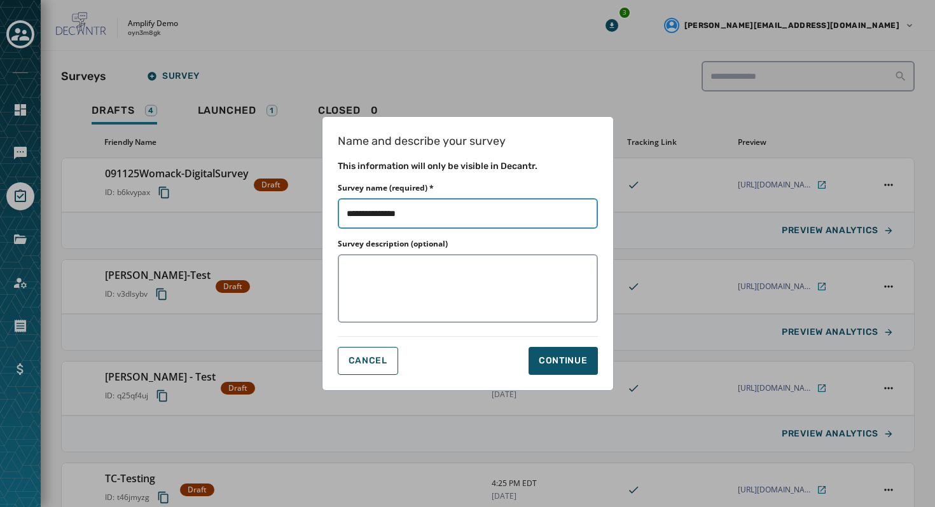
type input "**********"
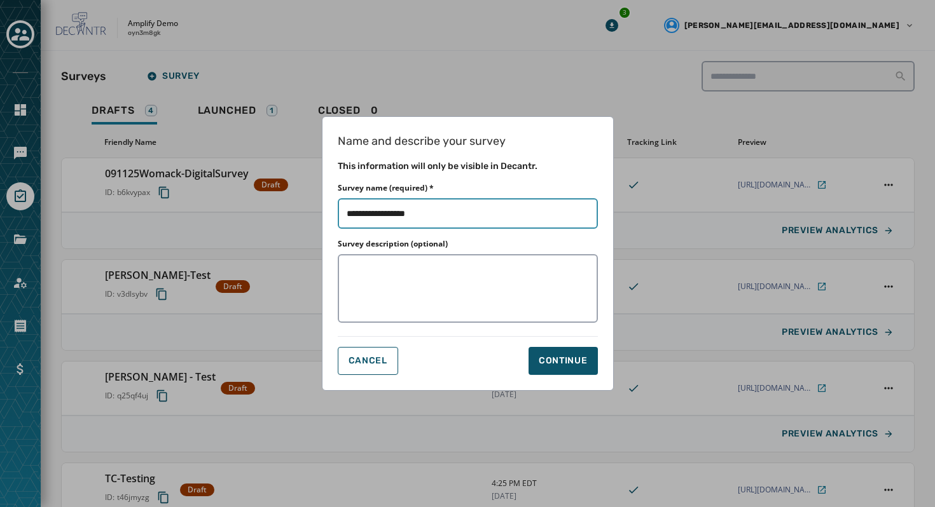
type input "**********"
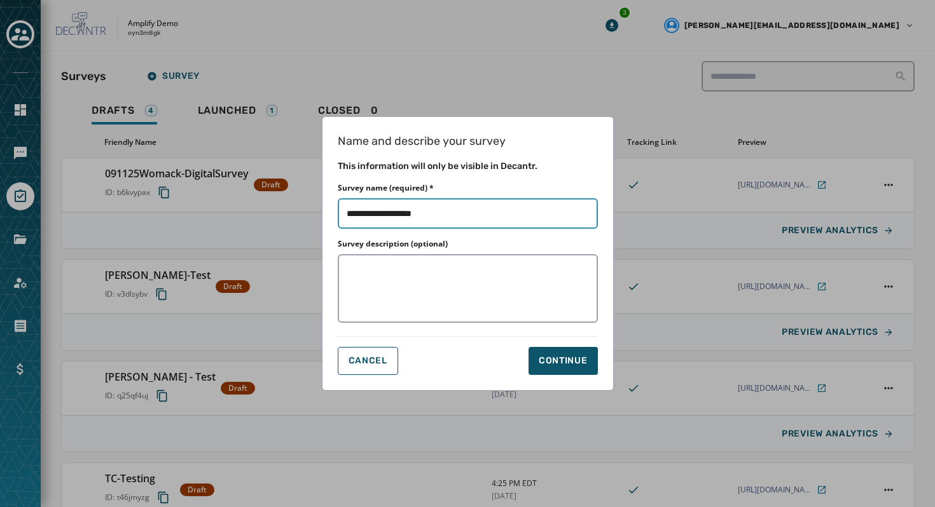
type input "**********"
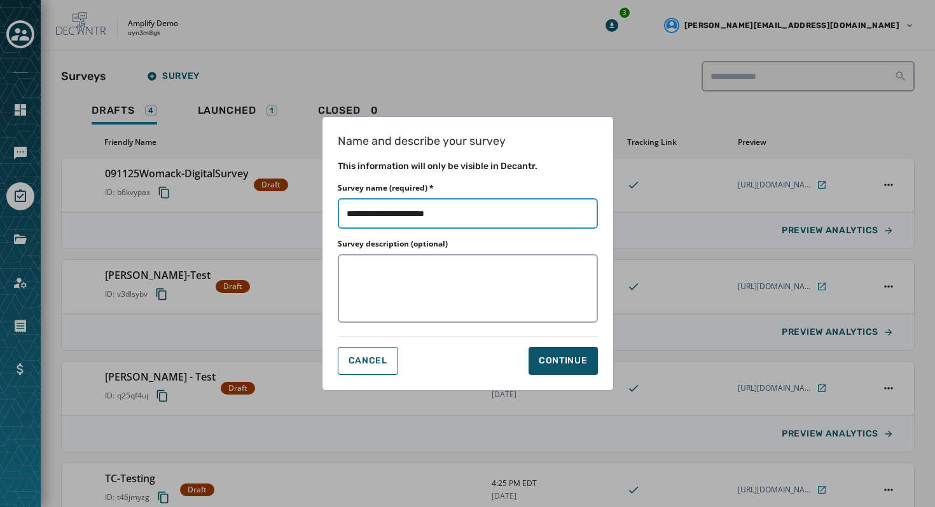
type input "**********"
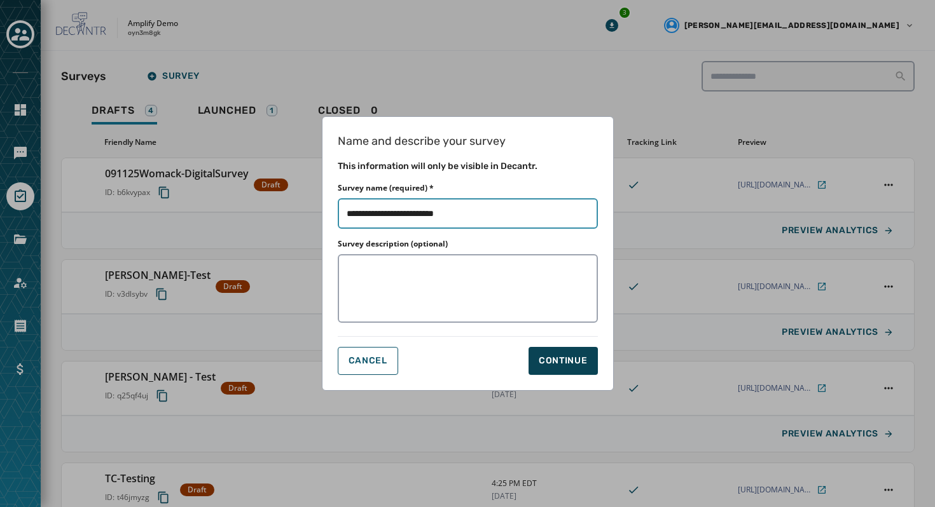
type input "**********"
click at [554, 355] on div "Continue" at bounding box center [562, 361] width 49 height 13
type input "**********"
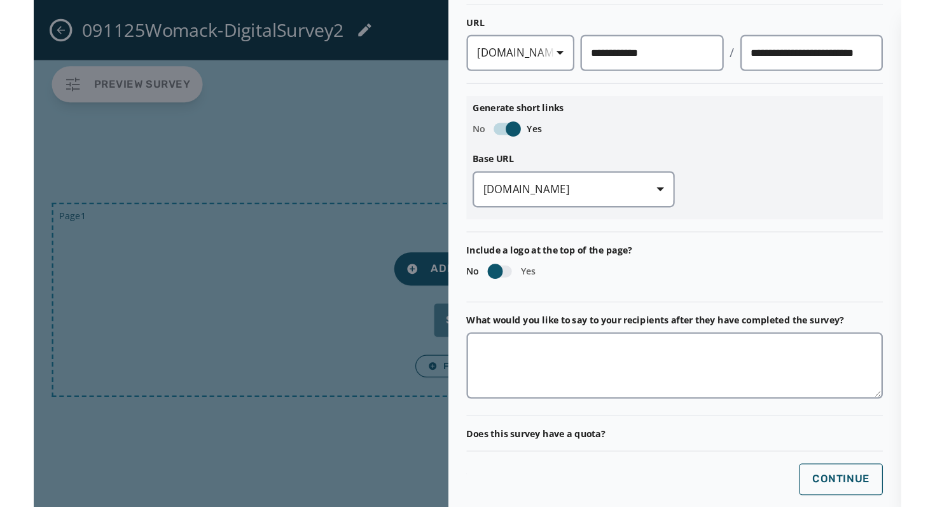
scroll to position [170, 0]
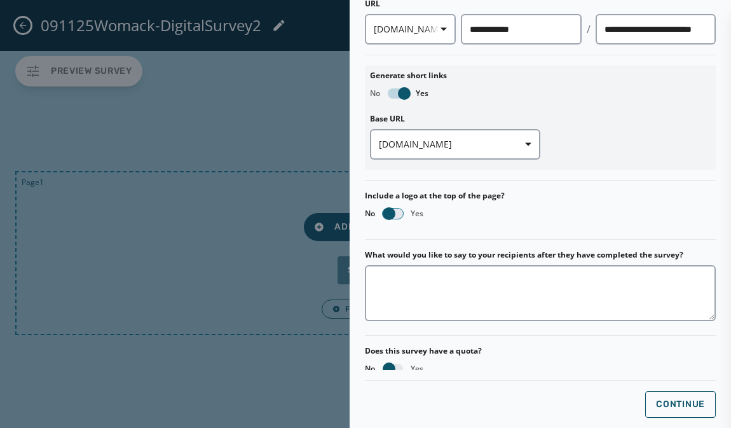
click at [394, 212] on span "button" at bounding box center [389, 213] width 13 height 13
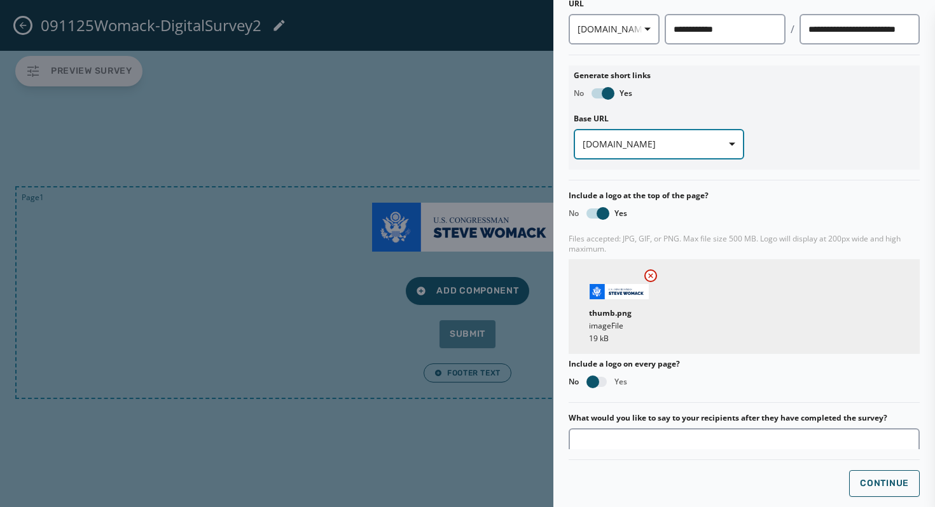
click at [629, 138] on span "[DOMAIN_NAME]" at bounding box center [658, 144] width 153 height 13
click at [762, 131] on div "Base URL txtapp.io txtapp.io" at bounding box center [743, 137] width 341 height 56
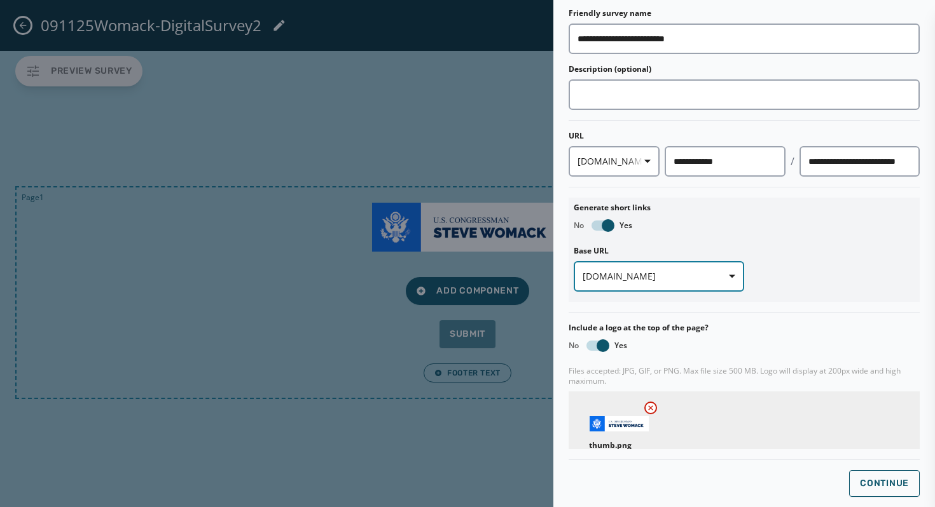
scroll to position [0, 0]
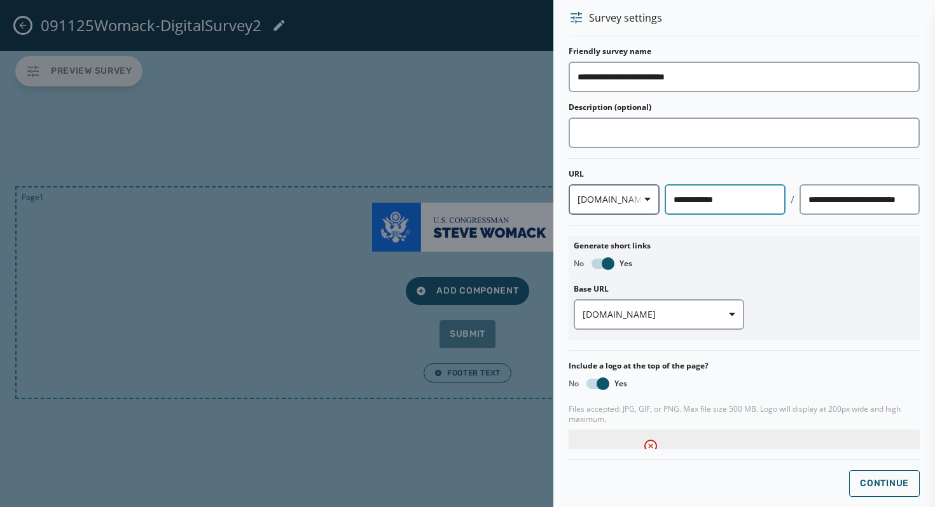
drag, startPoint x: 704, startPoint y: 201, endPoint x: 591, endPoint y: 201, distance: 113.2
click at [591, 201] on div "**********" at bounding box center [743, 199] width 351 height 31
click at [644, 200] on icon "button" at bounding box center [647, 199] width 6 height 6
click at [713, 247] on div "**********" at bounding box center [743, 401] width 351 height 710
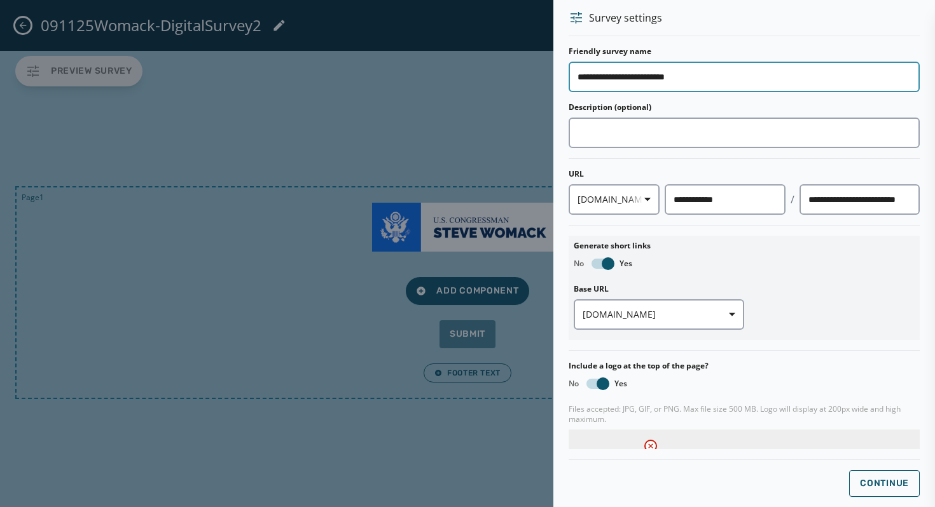
click at [713, 80] on input "**********" at bounding box center [743, 77] width 351 height 31
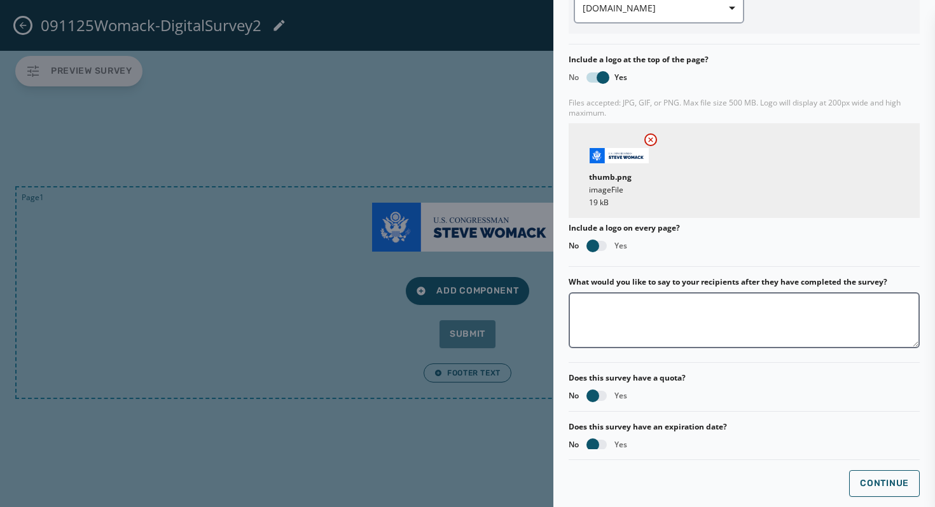
scroll to position [307, 0]
click at [875, 484] on span "Continue" at bounding box center [884, 484] width 49 height 10
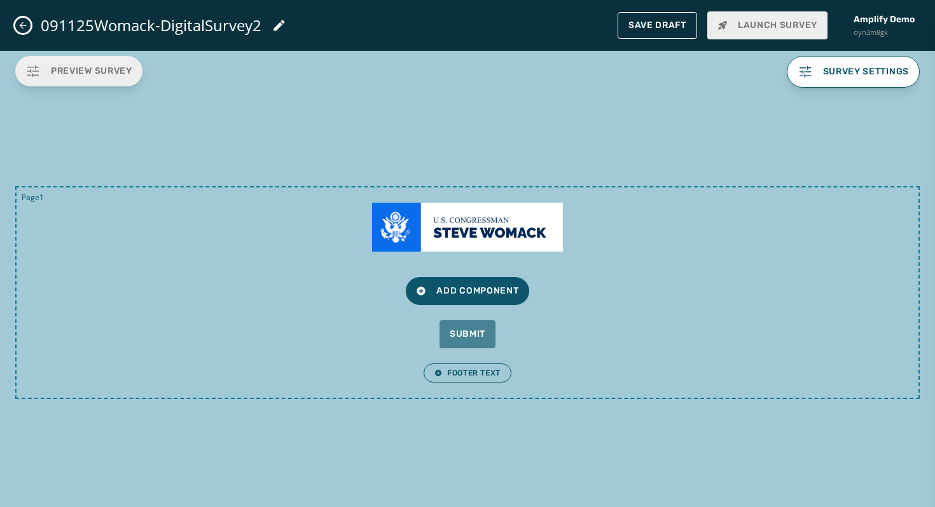
click at [481, 228] on img at bounding box center [467, 227] width 191 height 49
click at [446, 222] on img at bounding box center [467, 227] width 191 height 49
click at [846, 69] on span "Survey settings" at bounding box center [866, 72] width 86 height 10
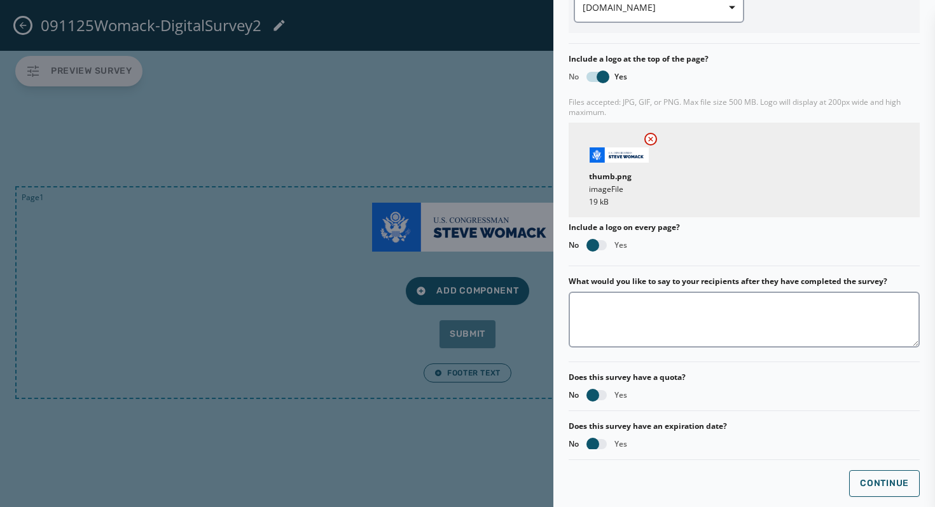
click at [649, 135] on icon at bounding box center [650, 139] width 10 height 10
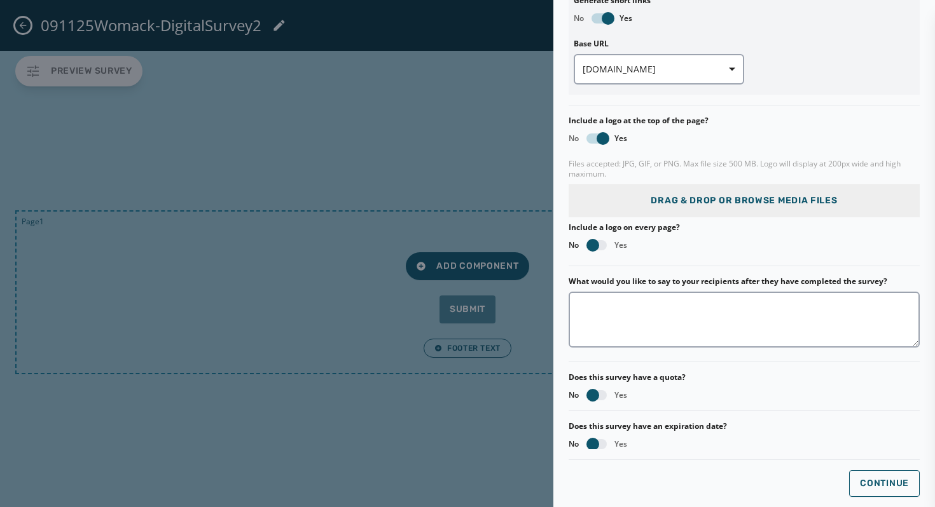
click at [483, 125] on div at bounding box center [467, 253] width 935 height 507
click at [896, 488] on span "Continue" at bounding box center [884, 484] width 49 height 10
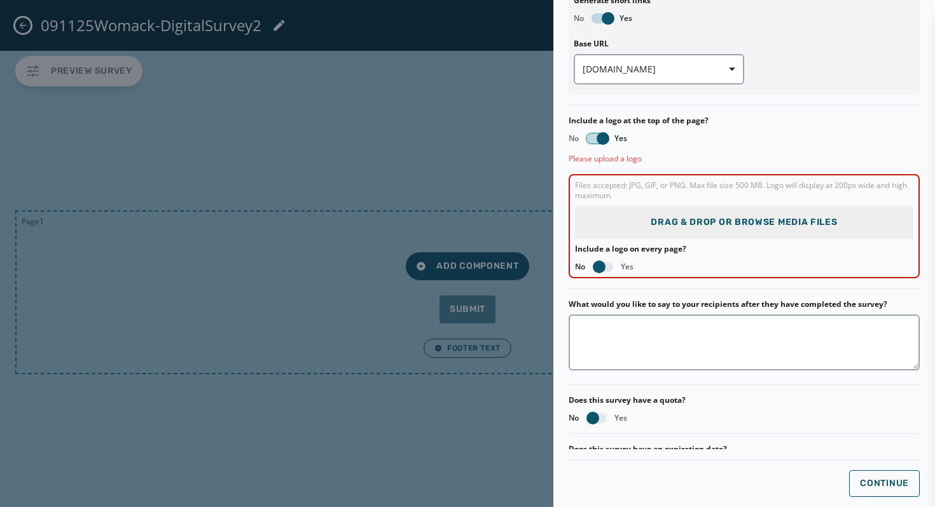
click at [601, 136] on span "button" at bounding box center [602, 138] width 13 height 13
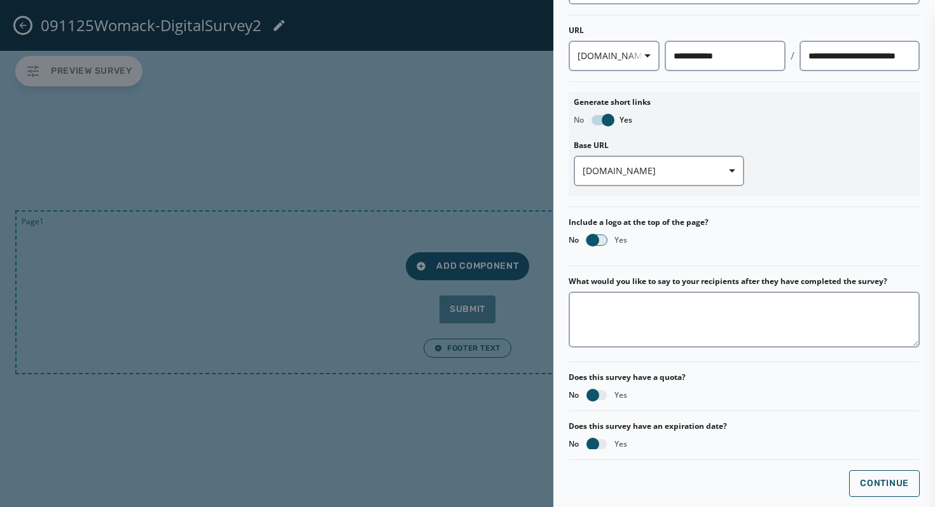
scroll to position [0, 0]
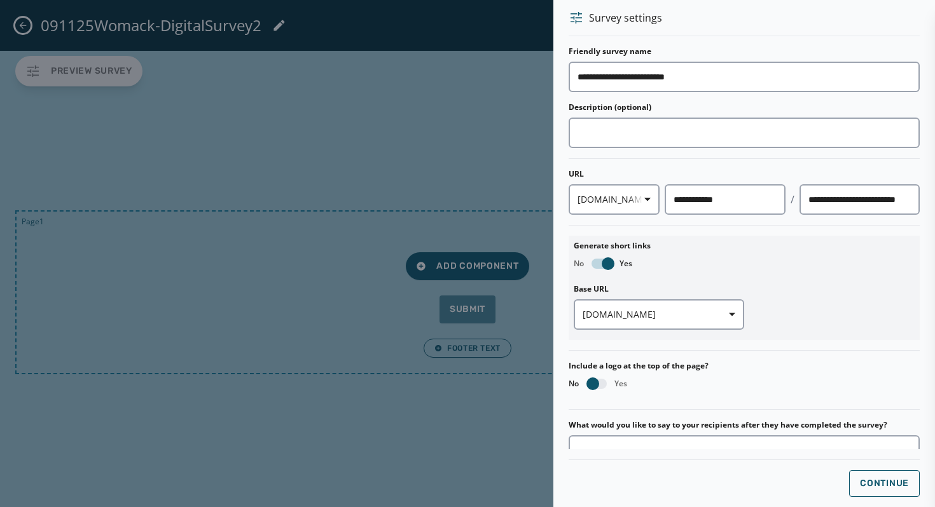
click at [513, 122] on div at bounding box center [467, 253] width 935 height 507
click at [893, 486] on span "Continue" at bounding box center [884, 484] width 49 height 10
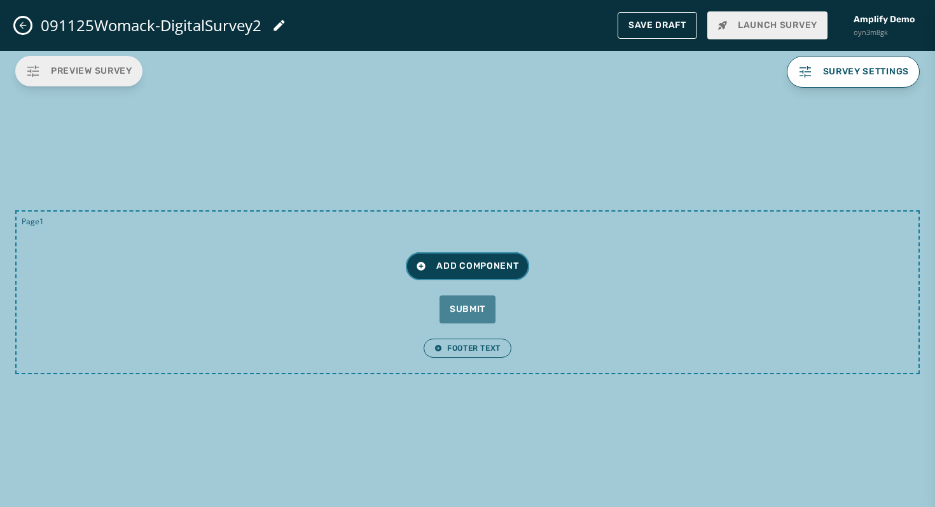
click at [499, 264] on span "Add Component" at bounding box center [467, 266] width 102 height 13
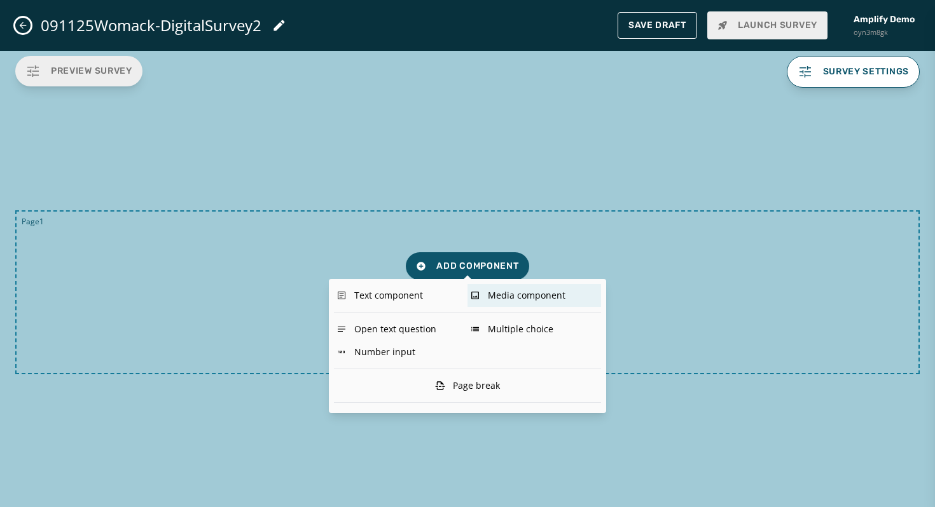
click at [487, 302] on div "Media component" at bounding box center [534, 295] width 134 height 23
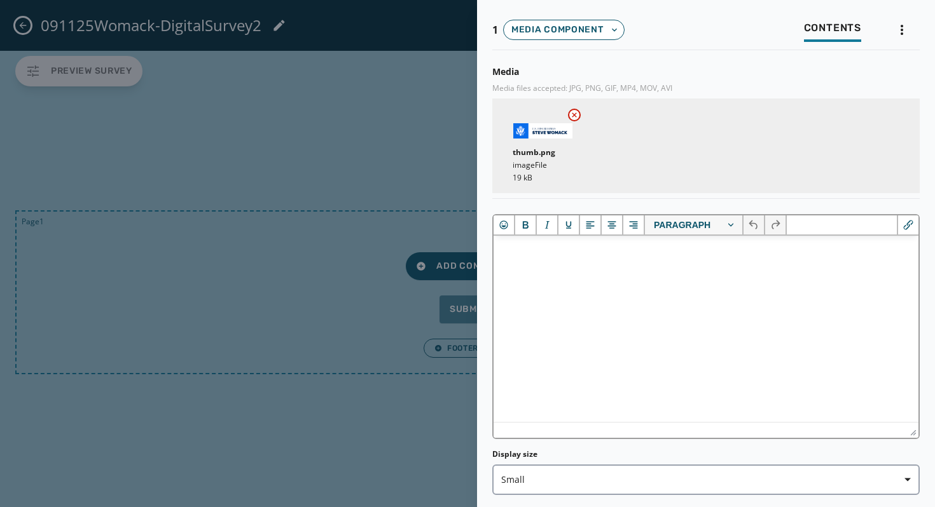
scroll to position [104, 0]
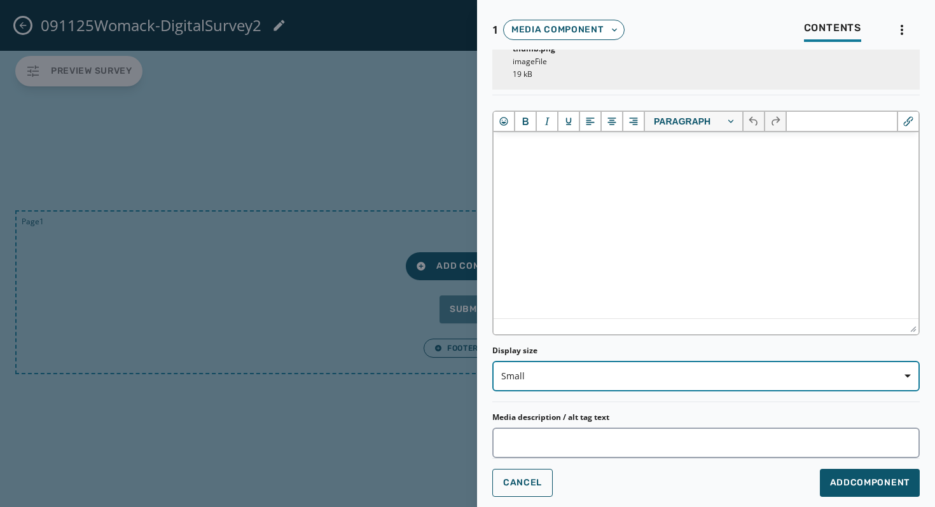
click at [579, 375] on span "Small" at bounding box center [705, 376] width 409 height 13
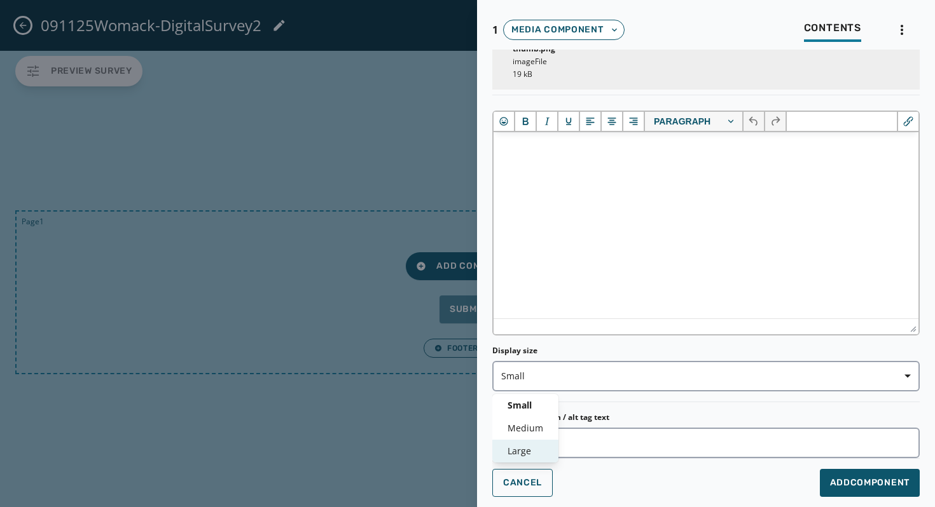
click at [536, 449] on span "Large" at bounding box center [525, 451] width 36 height 13
click at [843, 476] on button "Add Component" at bounding box center [869, 483] width 100 height 28
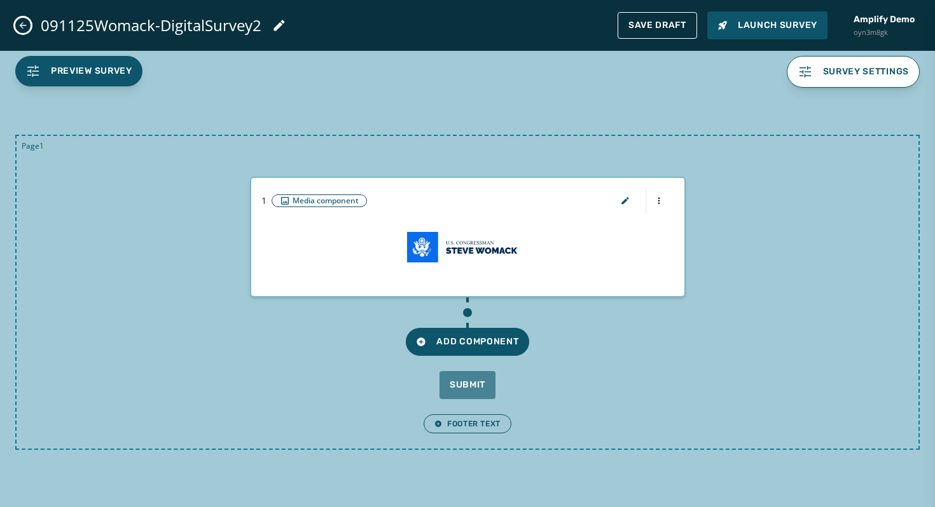
scroll to position [0, 0]
click at [498, 342] on span "Add Component" at bounding box center [467, 342] width 102 height 13
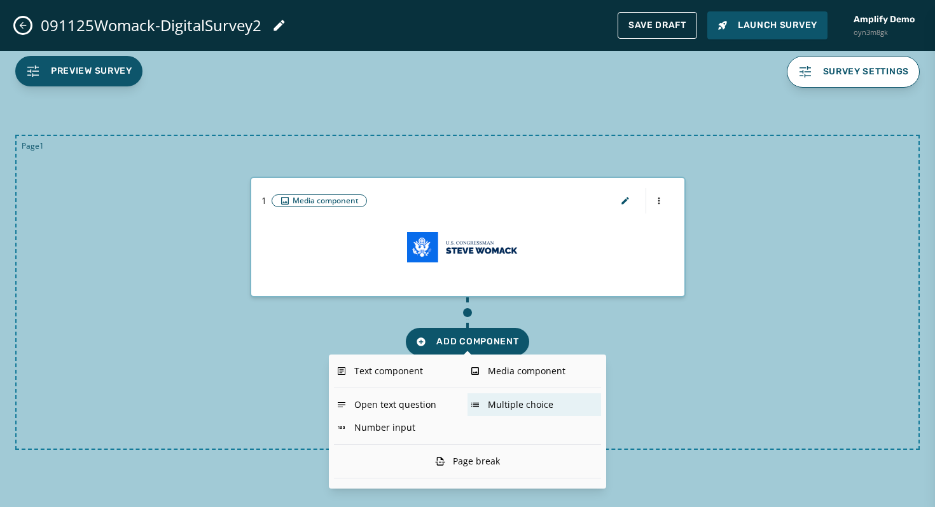
click at [490, 403] on div "Multiple choice" at bounding box center [534, 405] width 134 height 23
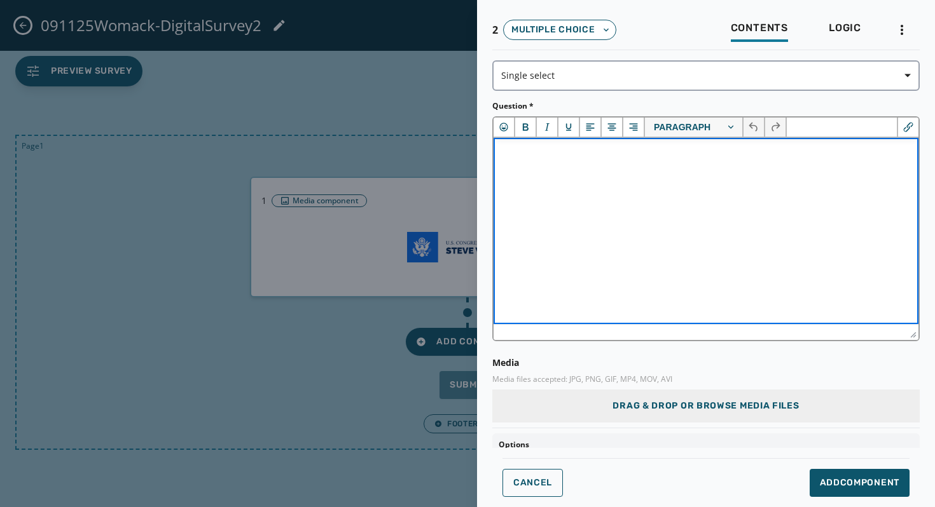
click at [644, 172] on html at bounding box center [705, 155] width 425 height 34
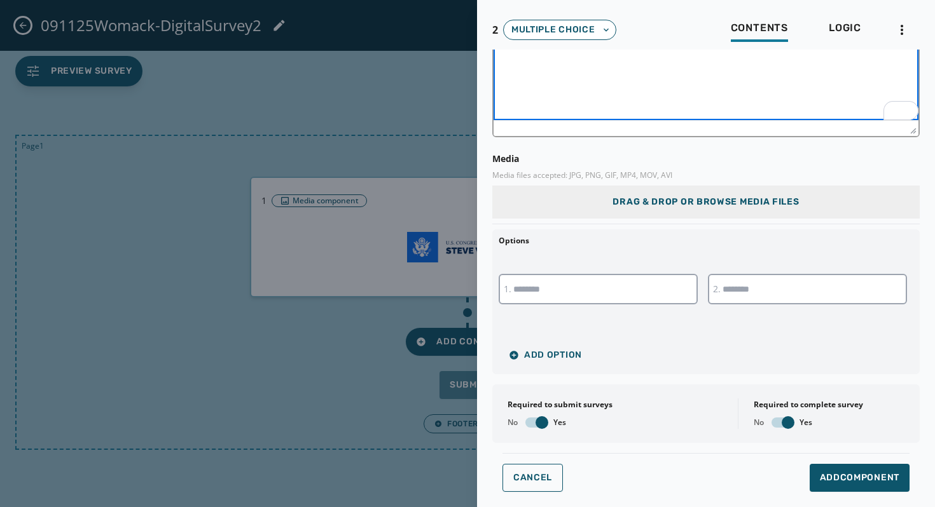
scroll to position [209, 0]
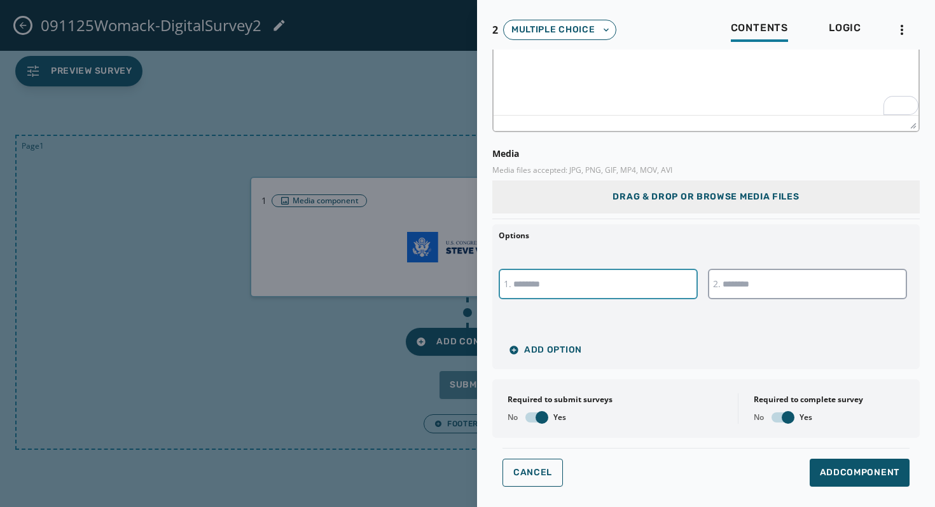
click at [627, 287] on input "text" at bounding box center [597, 284] width 199 height 31
type input "***"
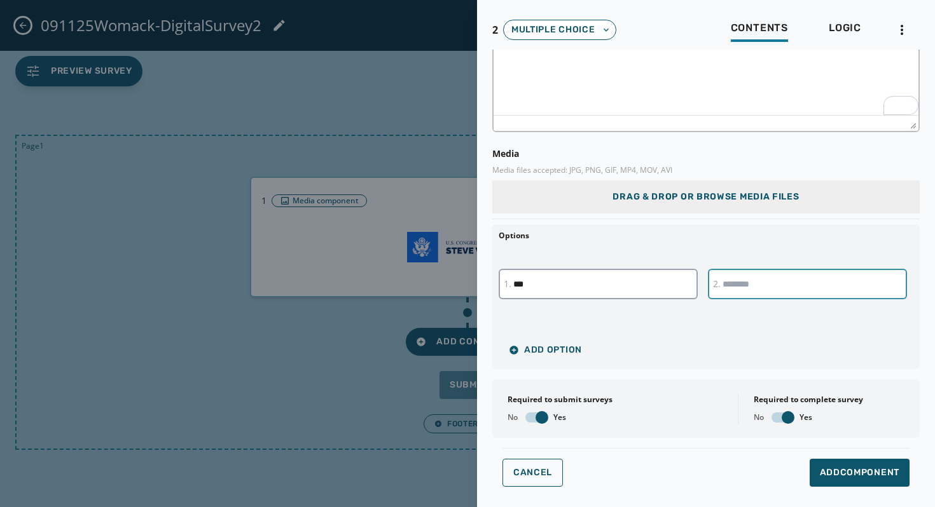
click at [779, 277] on input "text" at bounding box center [807, 284] width 199 height 31
type input "**"
click at [540, 420] on span "button" at bounding box center [541, 417] width 13 height 13
click at [785, 420] on span "button" at bounding box center [787, 417] width 13 height 13
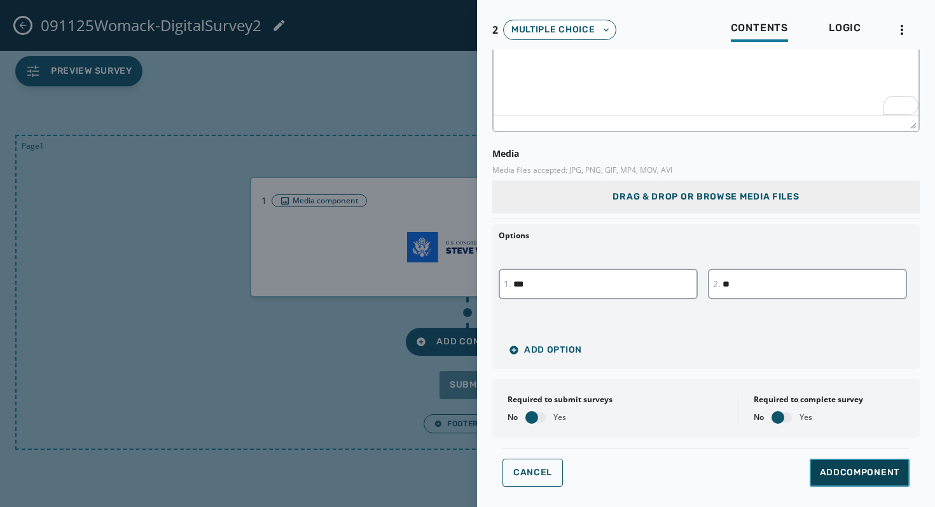
click at [832, 473] on span "Add Component" at bounding box center [858, 473] width 79 height 13
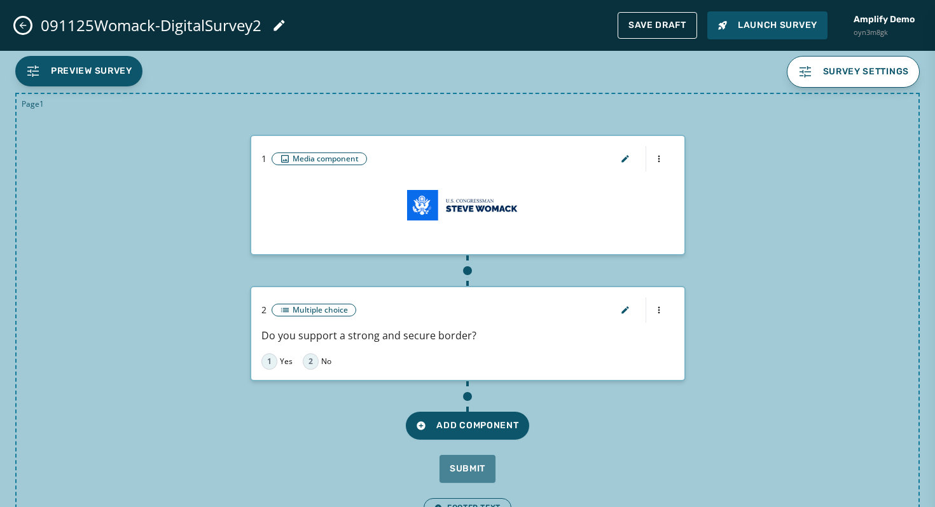
scroll to position [42, 0]
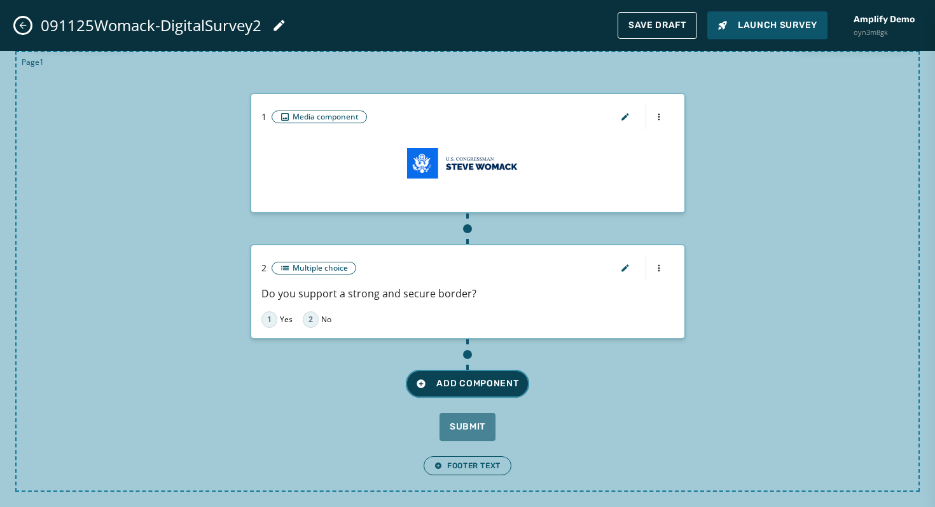
click at [500, 386] on span "Add Component" at bounding box center [467, 384] width 102 height 13
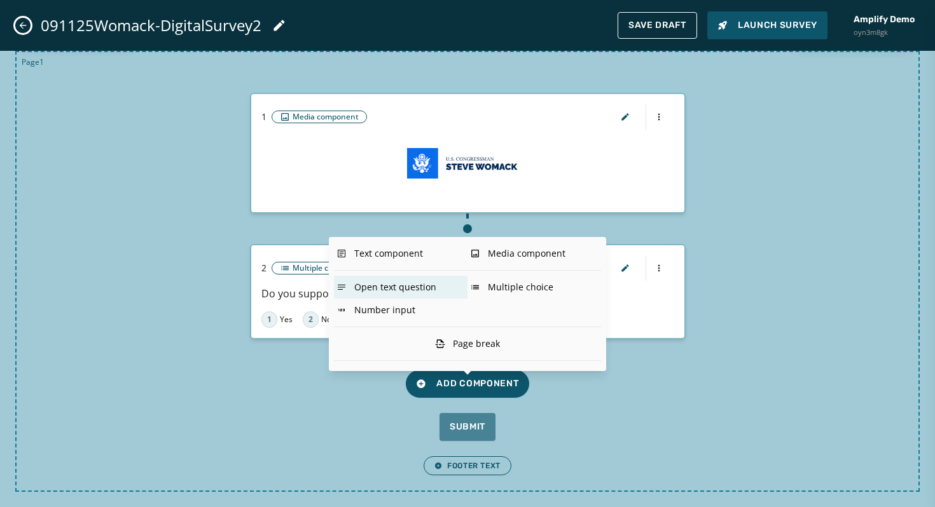
click at [411, 291] on div "Open text question" at bounding box center [401, 287] width 134 height 23
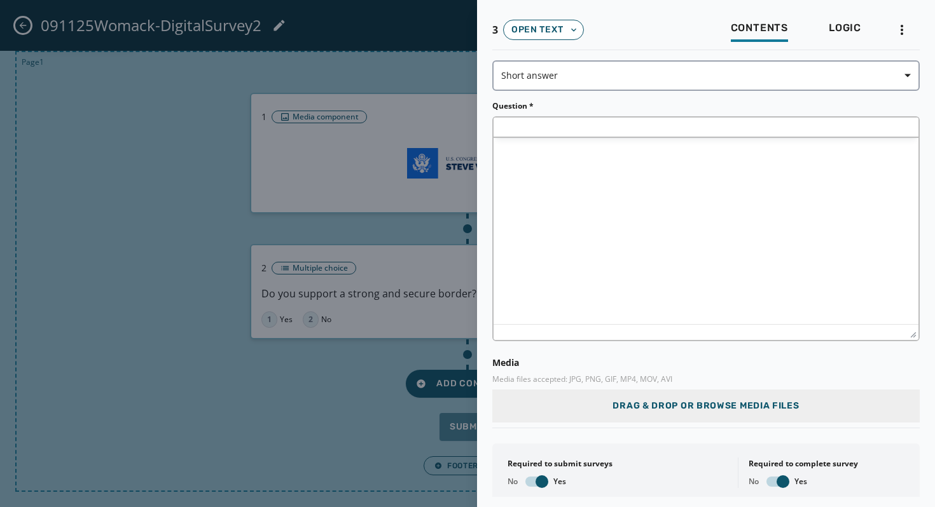
scroll to position [0, 0]
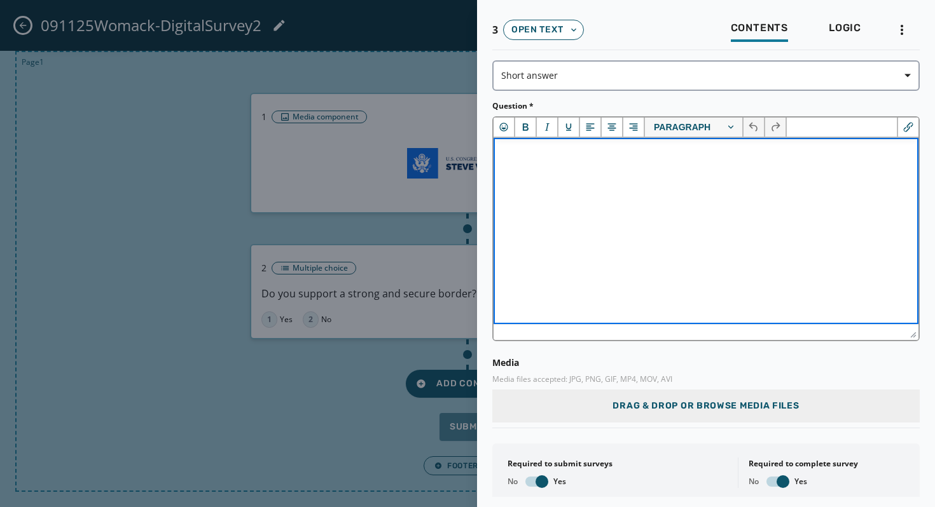
click at [667, 172] on html at bounding box center [705, 155] width 425 height 34
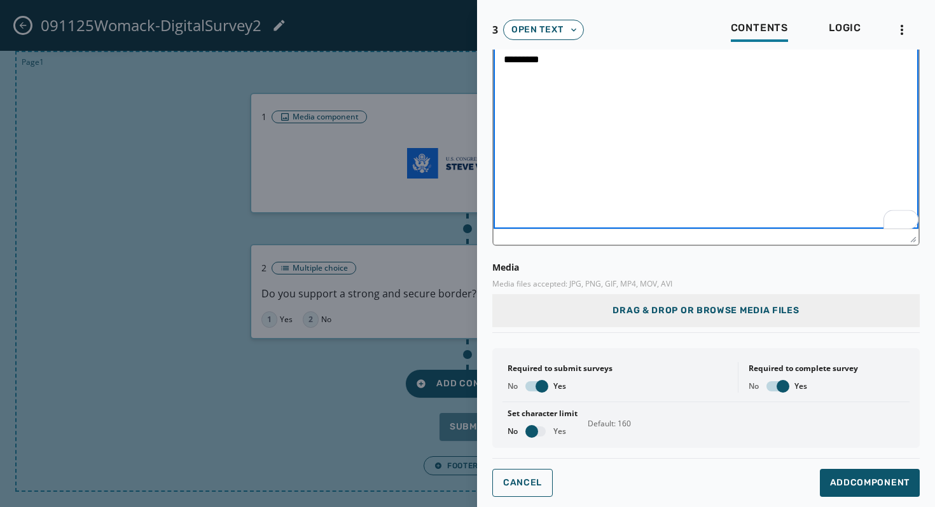
scroll to position [95, 0]
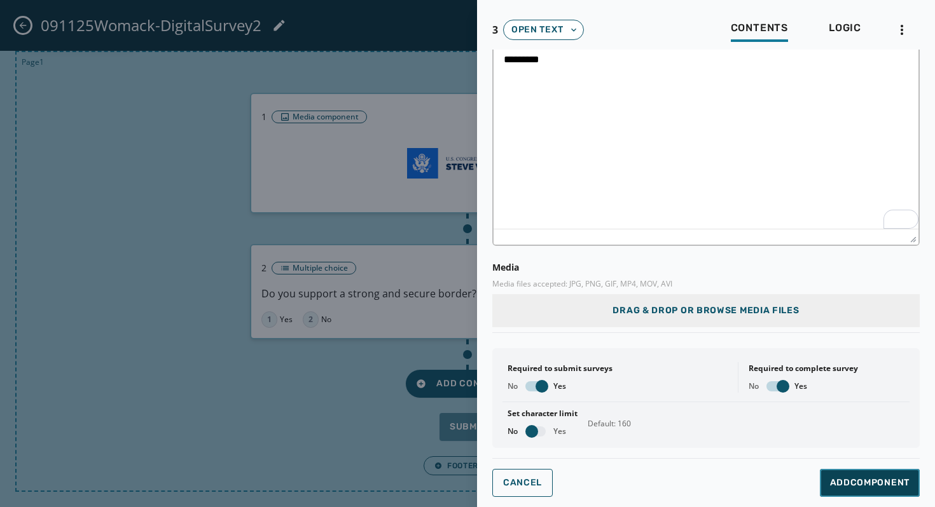
click at [851, 478] on span "Add Component" at bounding box center [869, 483] width 79 height 13
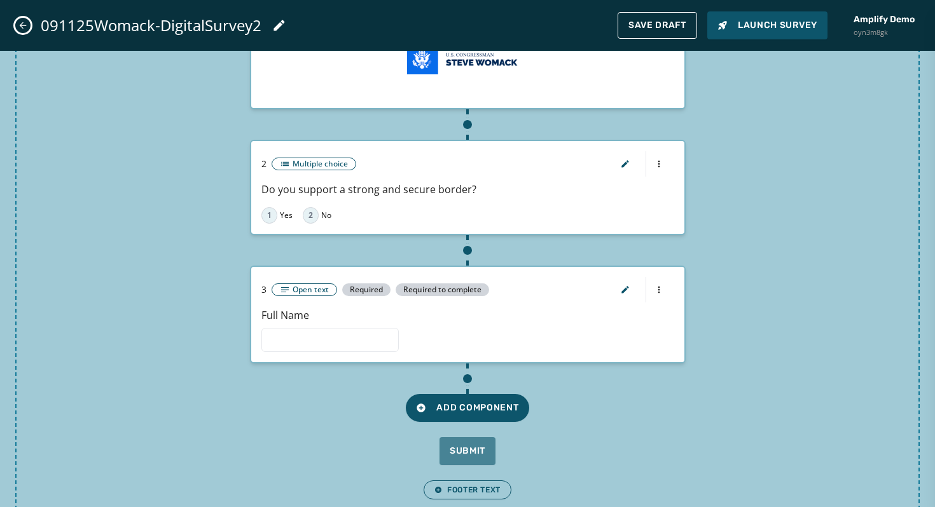
scroll to position [170, 0]
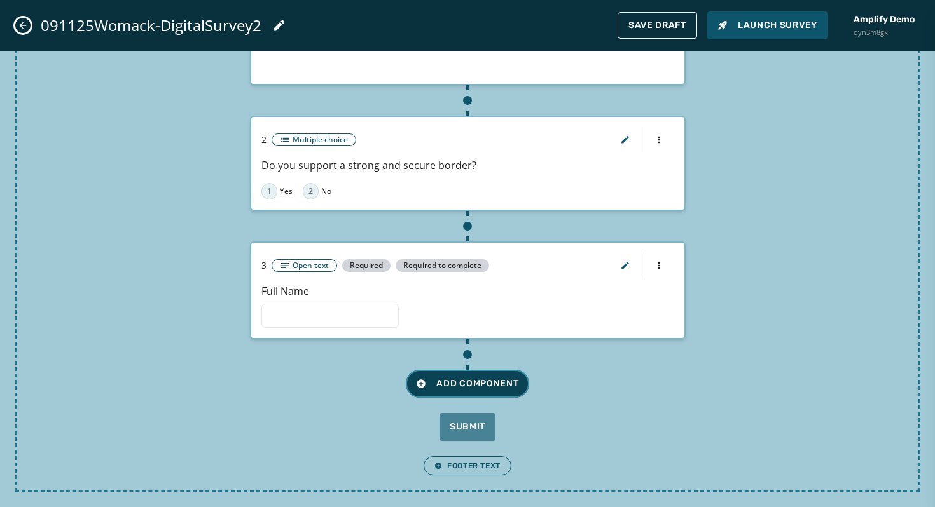
click at [490, 391] on button "Add Component" at bounding box center [467, 384] width 123 height 28
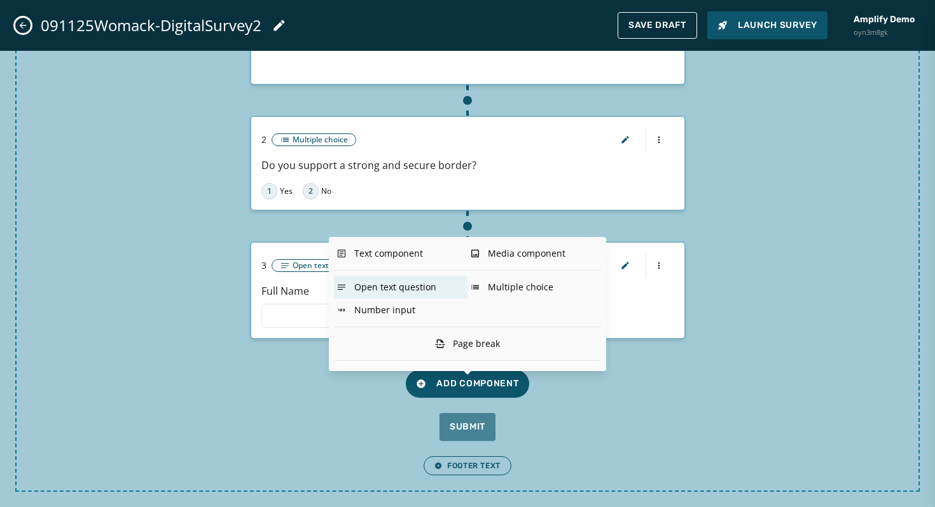
click at [420, 291] on div "Open text question" at bounding box center [401, 287] width 134 height 23
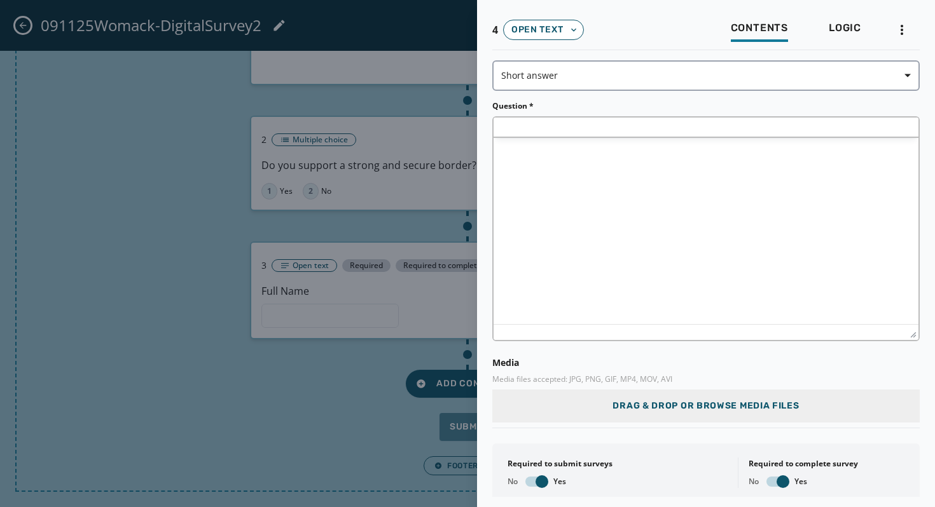
scroll to position [0, 0]
click at [577, 172] on html at bounding box center [705, 155] width 425 height 34
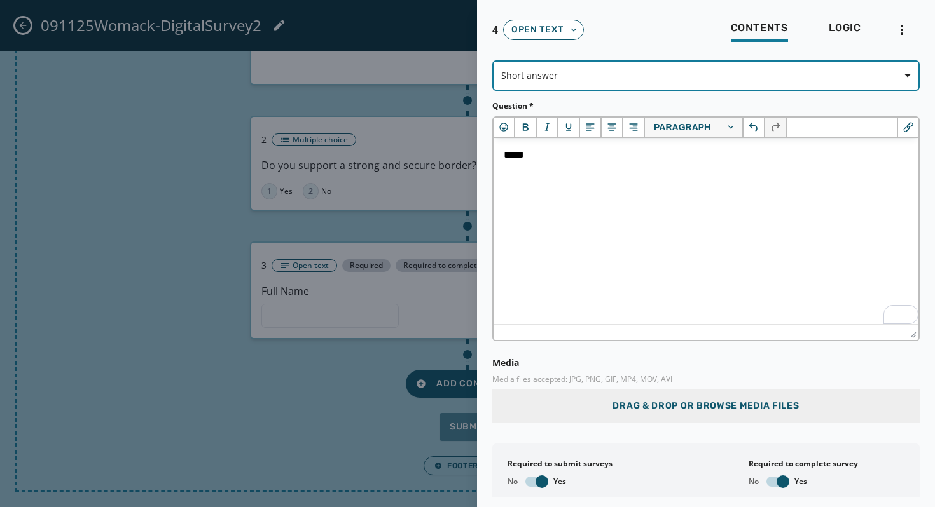
click at [651, 69] on button "Short answer" at bounding box center [705, 75] width 427 height 31
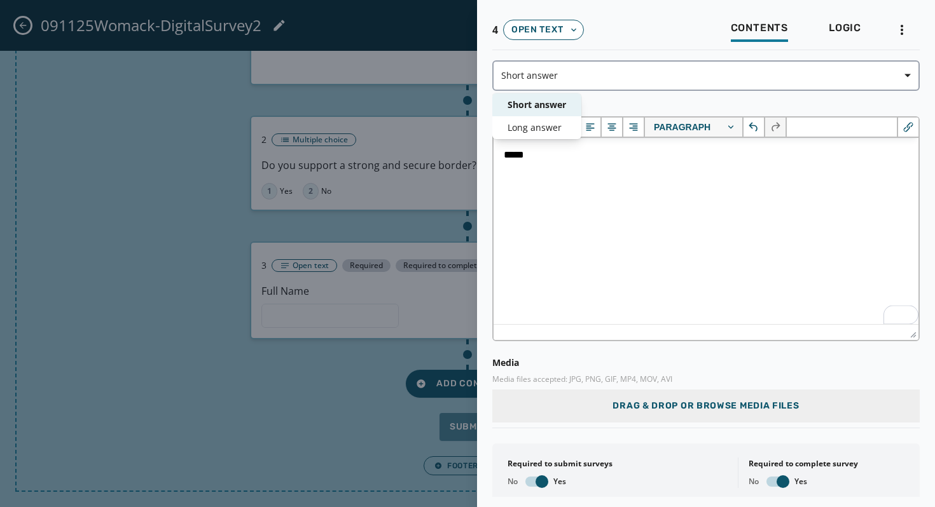
drag, startPoint x: 607, startPoint y: 226, endPoint x: 112, endPoint y: 26, distance: 533.4
click at [607, 226] on form "Short answer Short answer Long answer Question * Paragraph Media Media files ac…" at bounding box center [705, 278] width 427 height 437
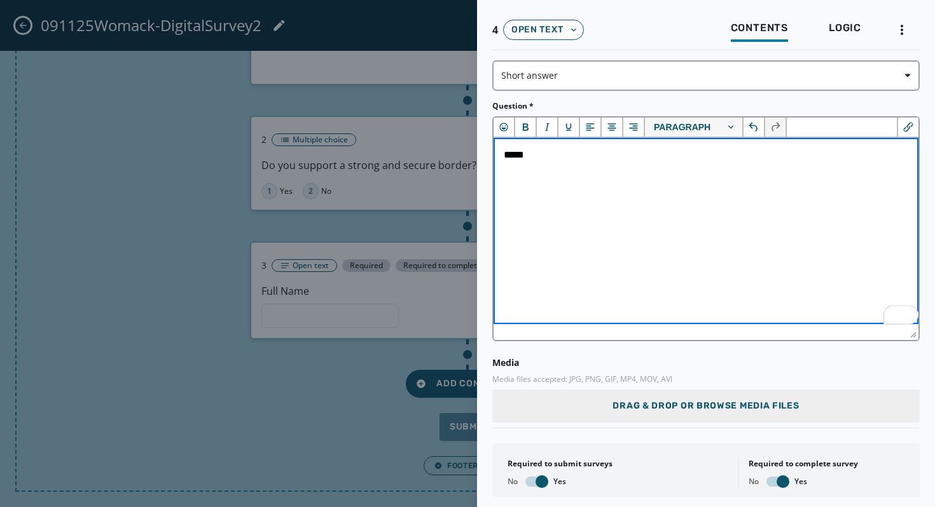
drag, startPoint x: 605, startPoint y: 163, endPoint x: 462, endPoint y: 163, distance: 143.0
click at [493, 163] on html "*****" at bounding box center [705, 155] width 425 height 34
drag, startPoint x: 538, startPoint y: 156, endPoint x: 486, endPoint y: 156, distance: 51.5
click at [493, 156] on html "*****" at bounding box center [705, 155] width 425 height 34
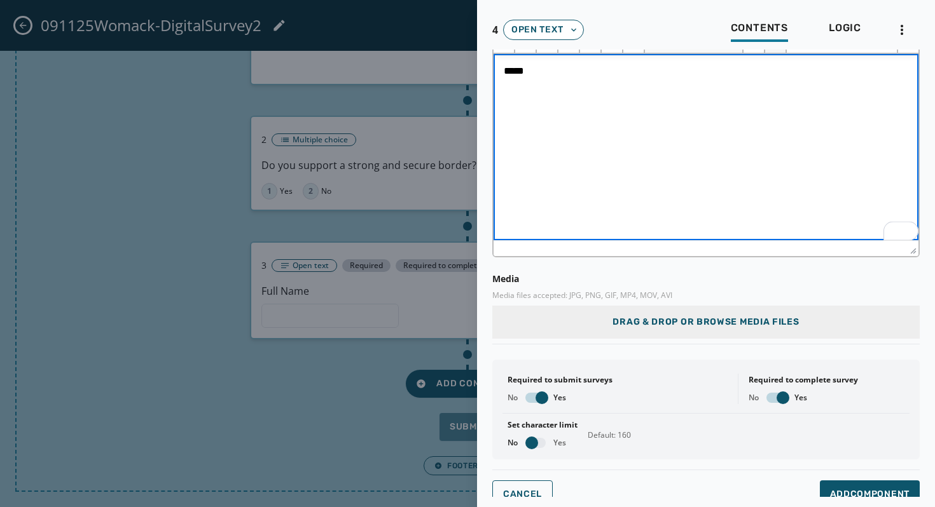
scroll to position [95, 0]
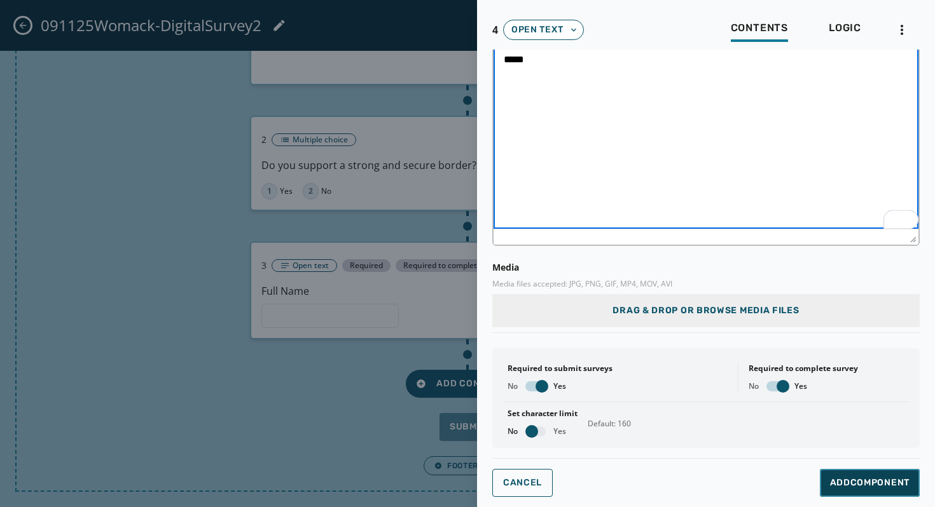
click at [853, 479] on span "Add Component" at bounding box center [869, 483] width 79 height 13
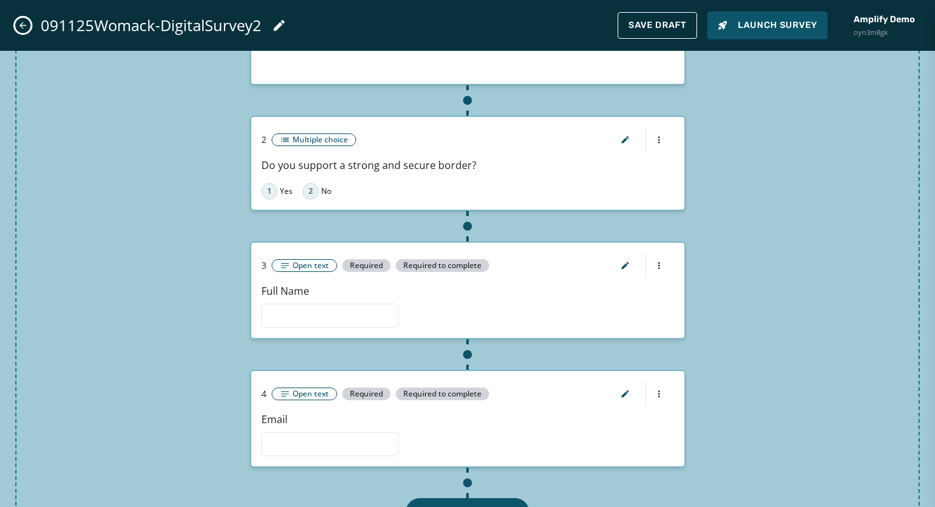
scroll to position [299, 0]
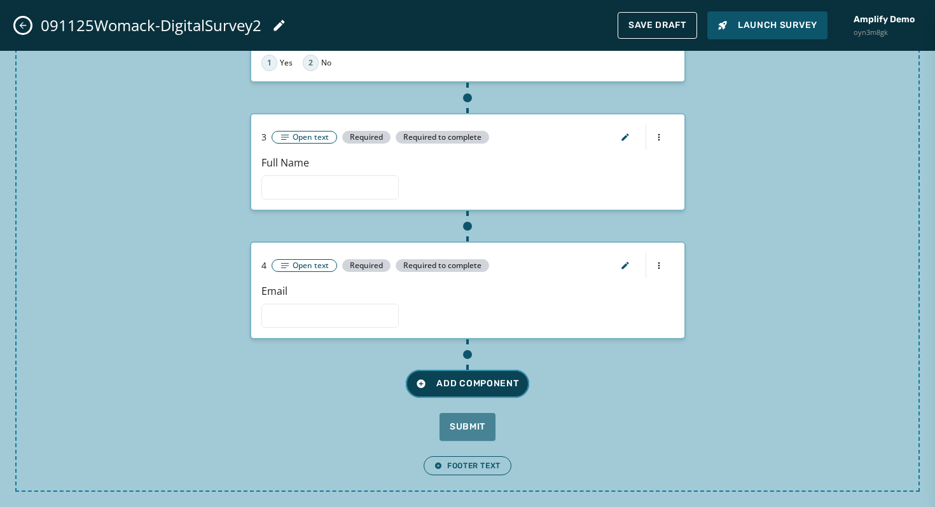
click at [439, 390] on span "Add Component" at bounding box center [467, 384] width 102 height 13
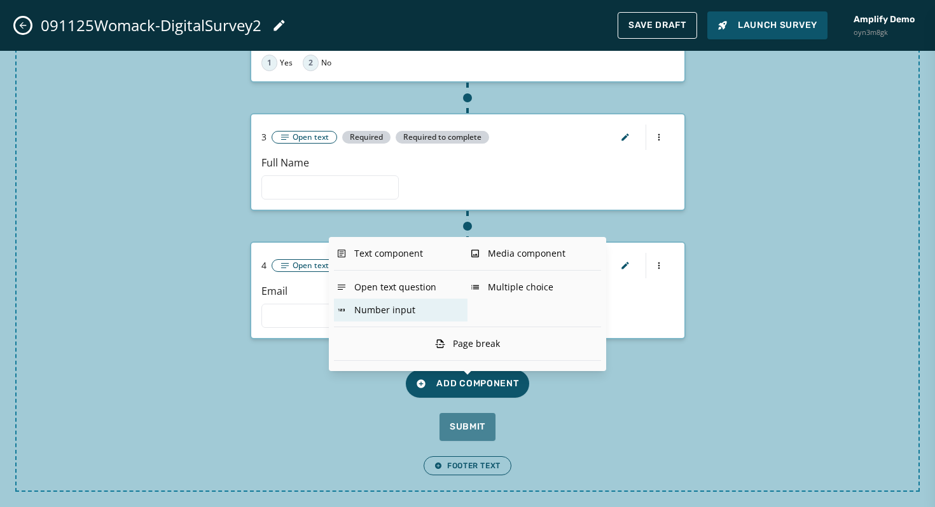
click at [425, 306] on div "Number input" at bounding box center [401, 310] width 134 height 23
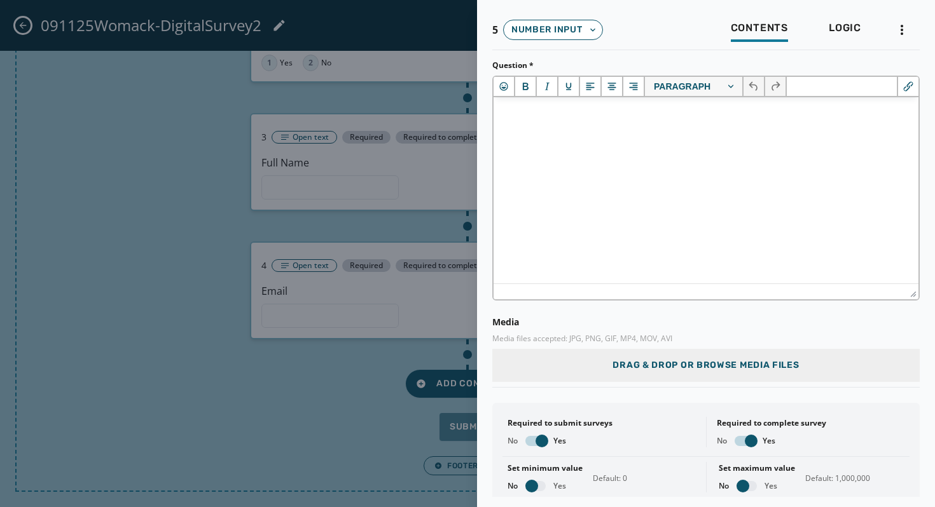
scroll to position [0, 0]
click at [338, 371] on div at bounding box center [467, 253] width 935 height 507
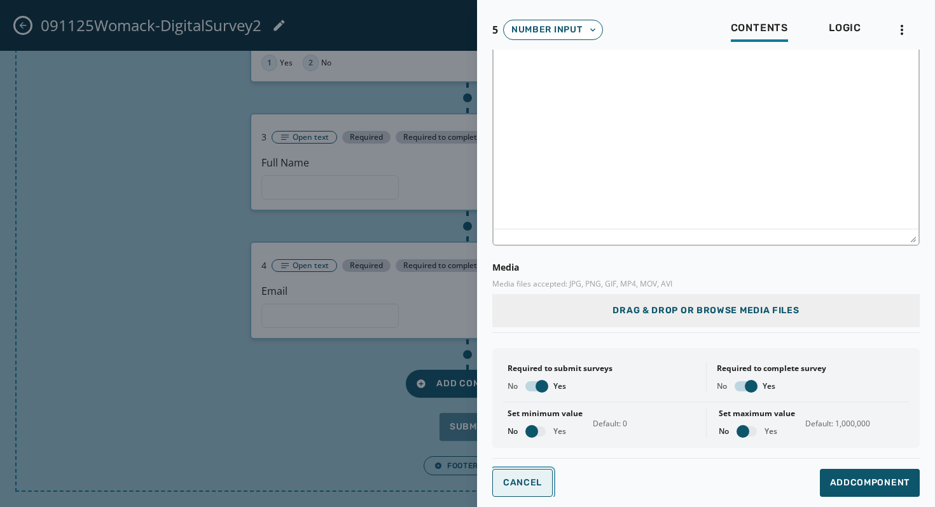
click at [533, 480] on span "Cancel" at bounding box center [522, 483] width 39 height 10
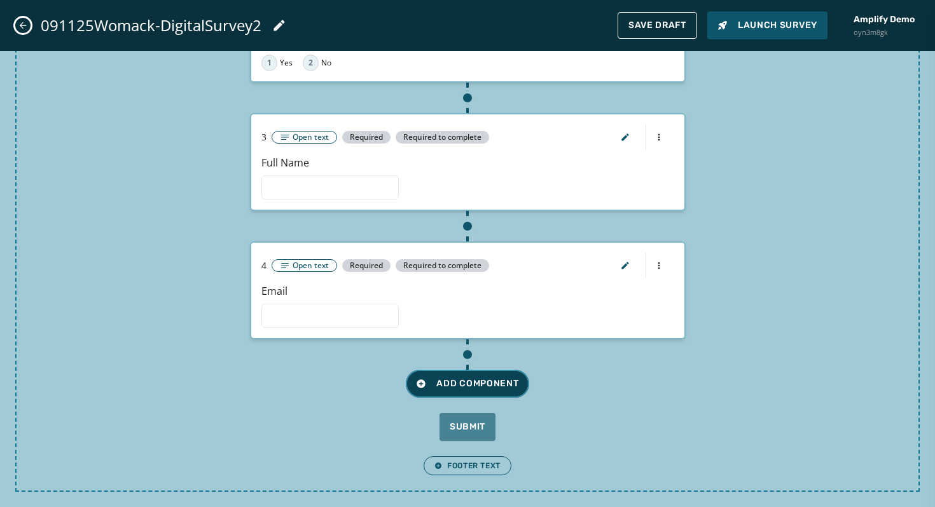
scroll to position [0, 0]
click at [452, 380] on span "Add Component" at bounding box center [467, 384] width 102 height 13
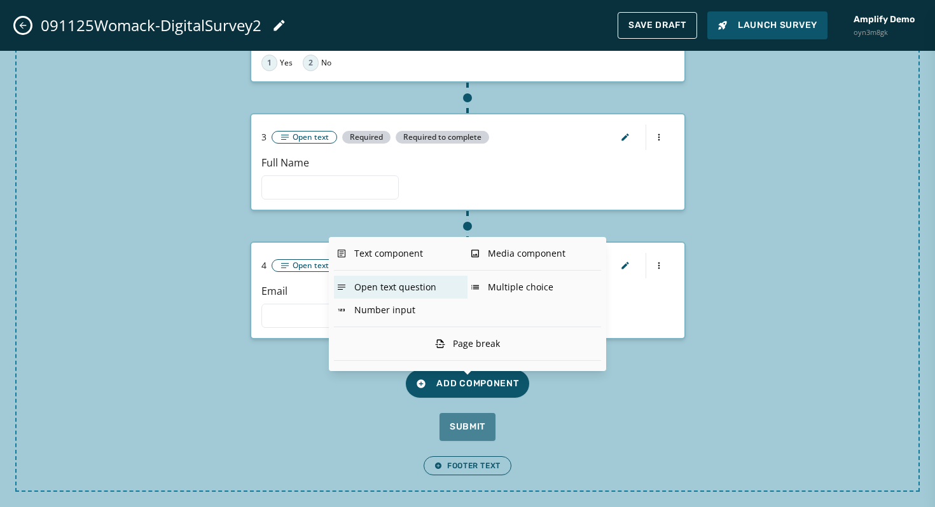
click at [417, 280] on div "Open text question" at bounding box center [401, 287] width 134 height 23
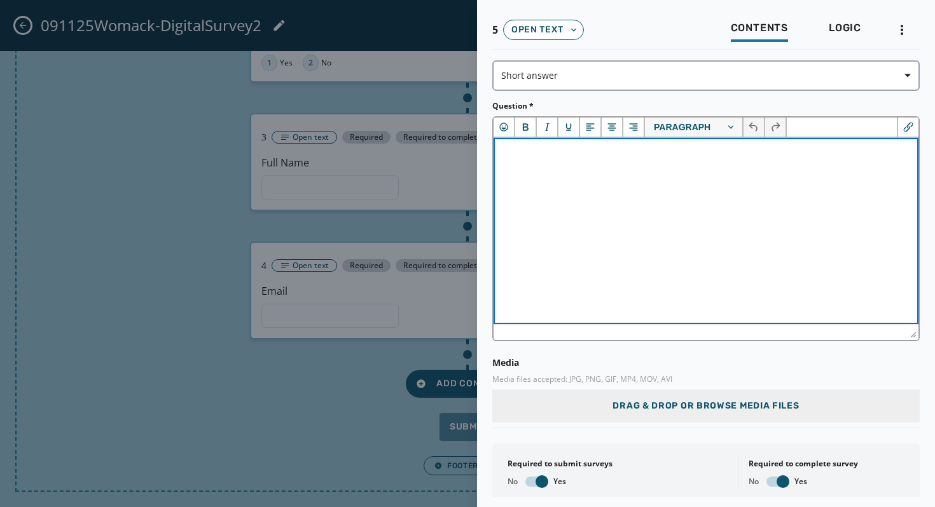
click at [580, 172] on html at bounding box center [705, 155] width 425 height 34
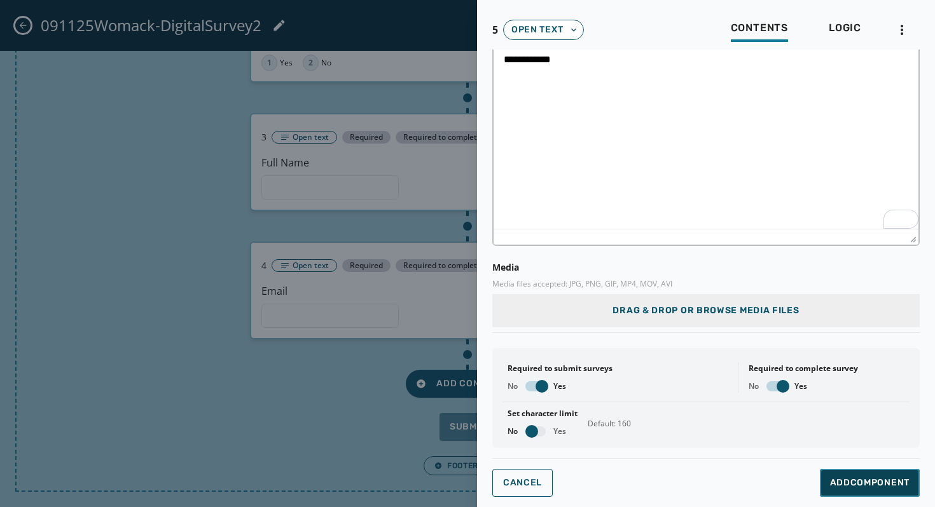
click at [873, 478] on span "Add Component" at bounding box center [869, 483] width 79 height 13
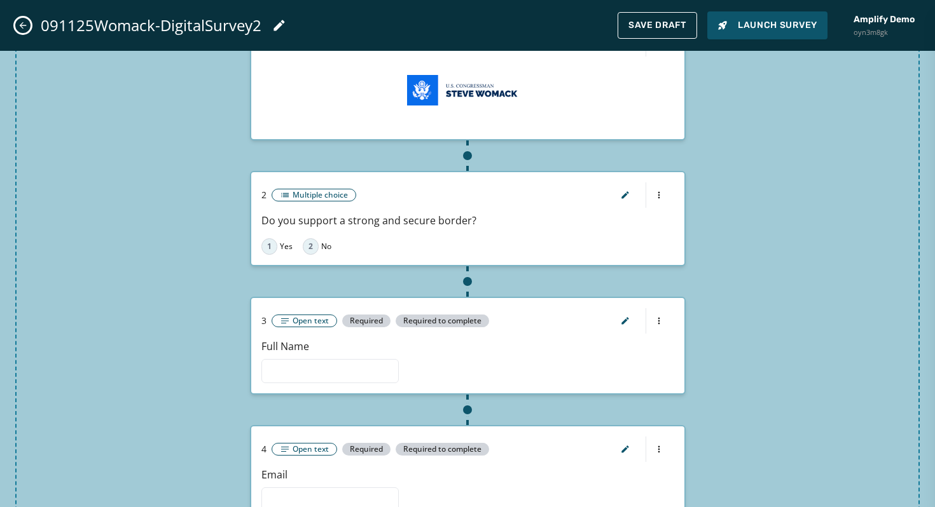
scroll to position [0, 0]
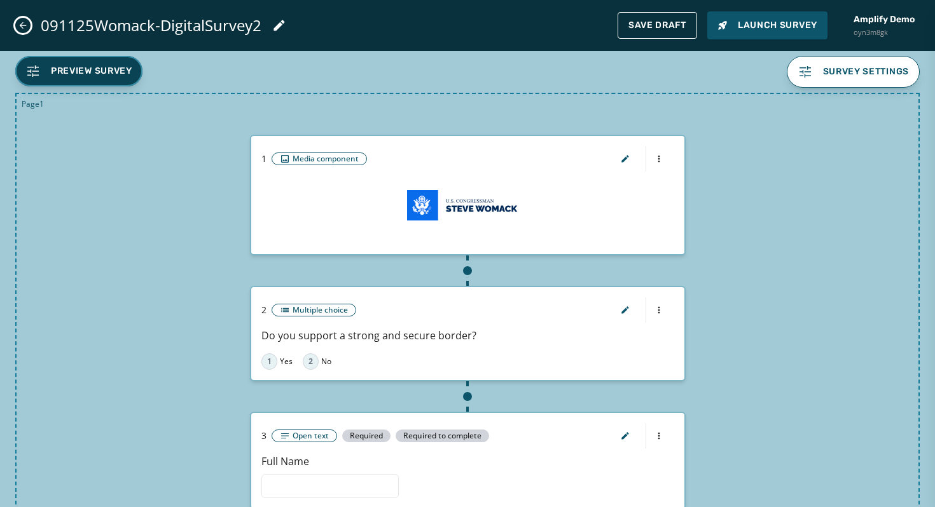
click at [106, 78] on span "Preview Survey" at bounding box center [78, 71] width 107 height 15
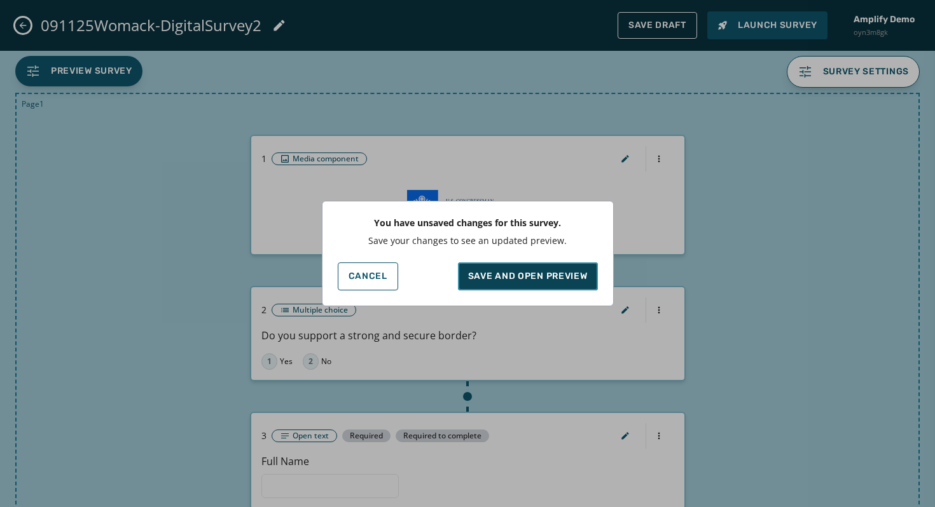
click at [544, 275] on p "SAVE AND OPEN PREVIEW" at bounding box center [528, 276] width 120 height 13
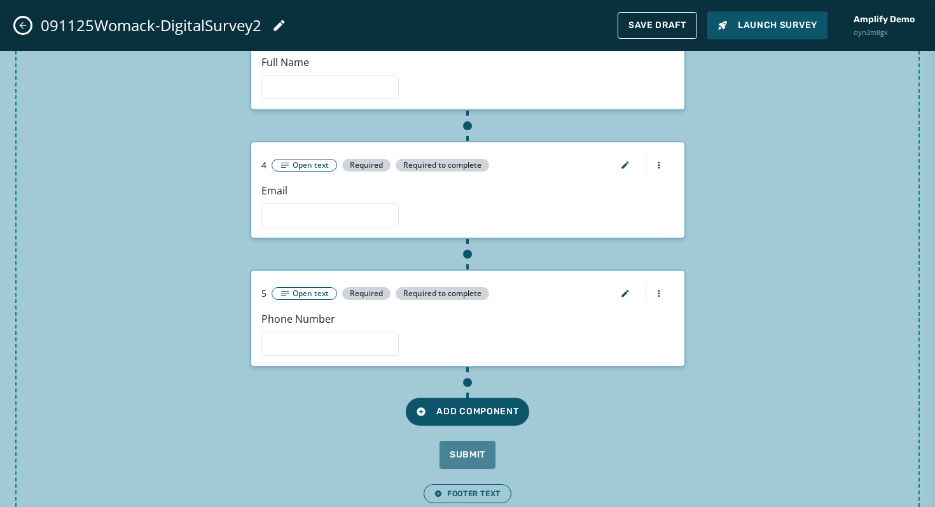
scroll to position [427, 0]
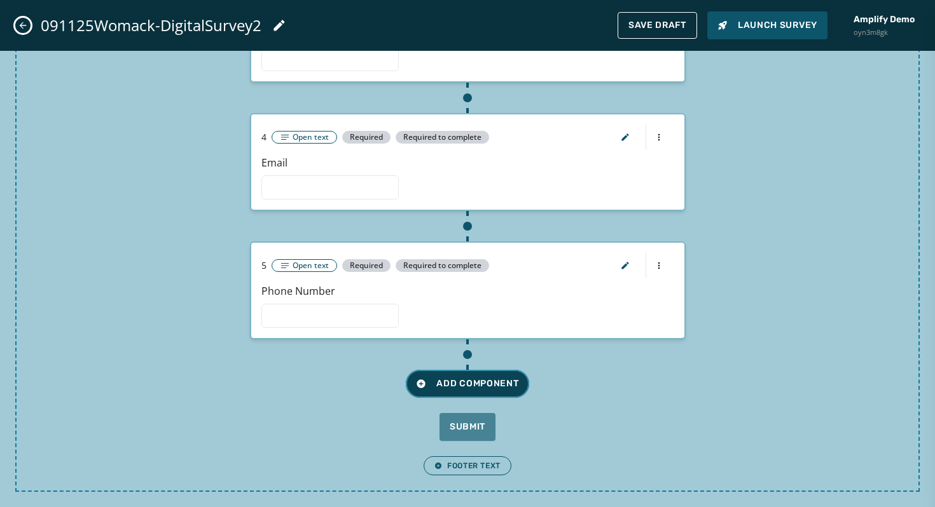
click at [453, 378] on span "Add Component" at bounding box center [467, 384] width 102 height 13
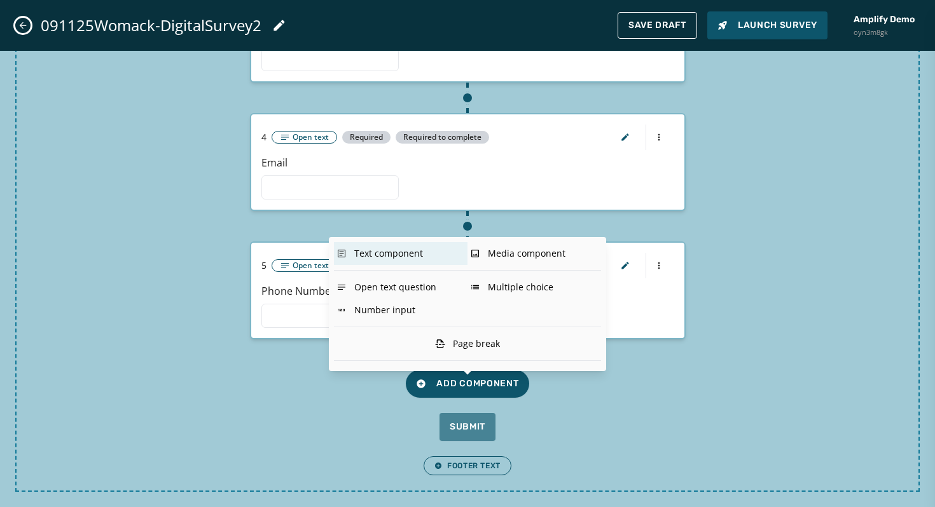
click at [423, 256] on div "Text component" at bounding box center [401, 253] width 134 height 23
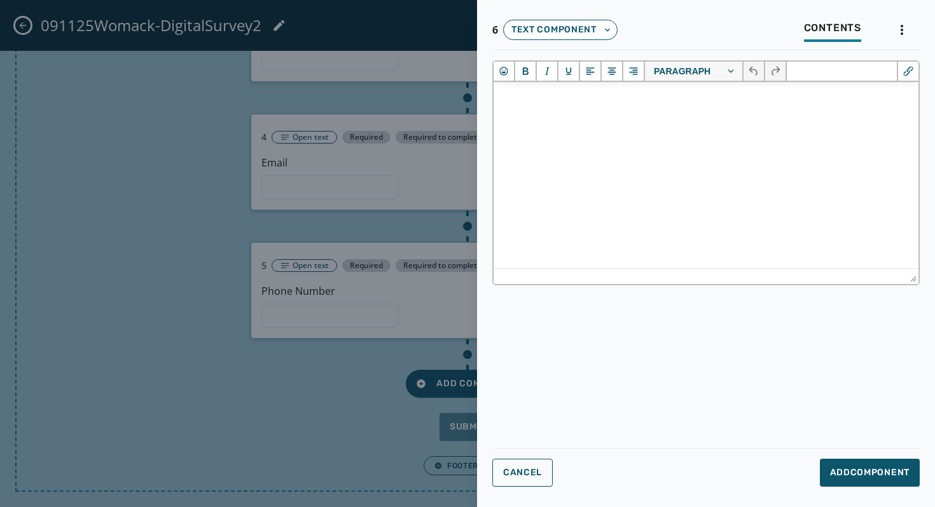
scroll to position [0, 0]
click at [571, 116] on html at bounding box center [705, 99] width 425 height 34
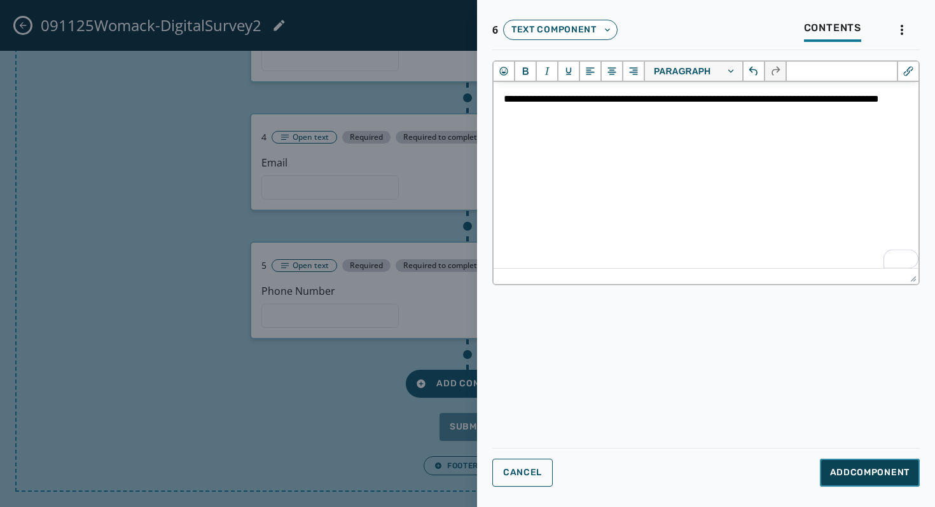
click at [826, 460] on button "Add Component" at bounding box center [869, 473] width 100 height 28
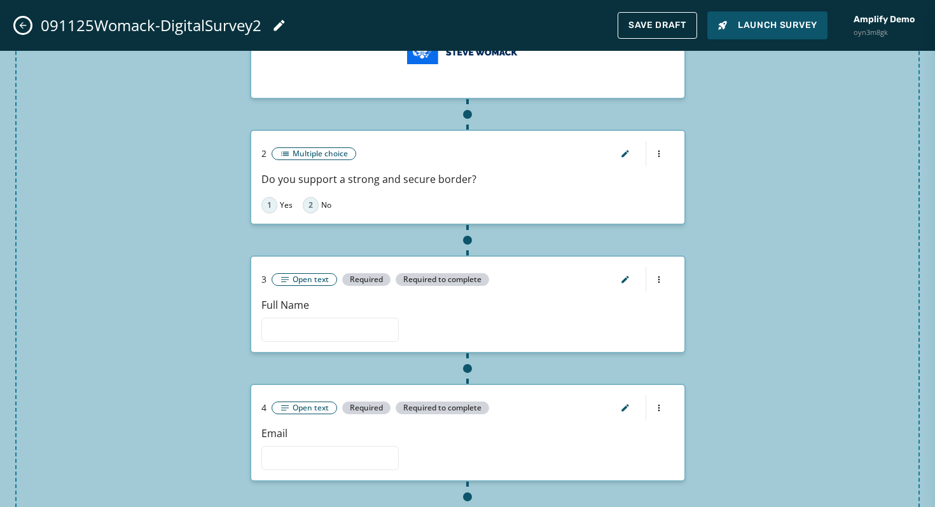
scroll to position [154, 0]
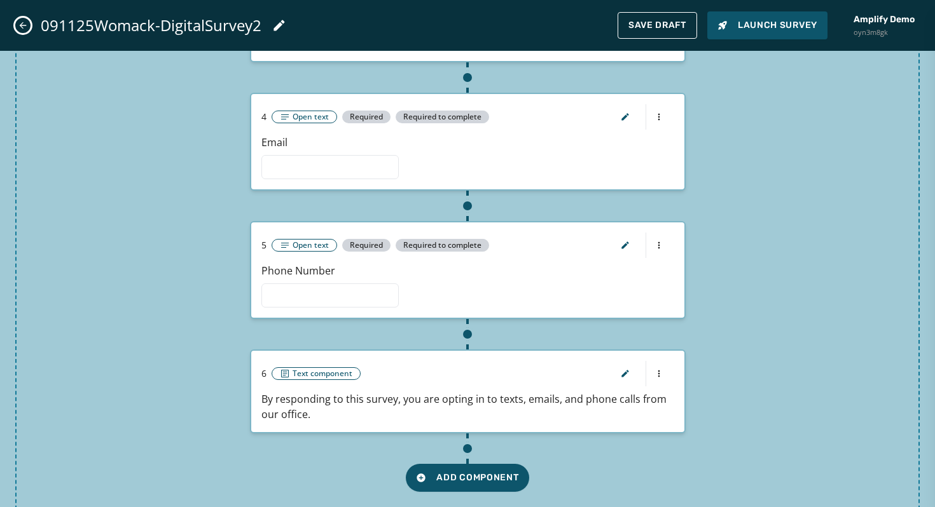
scroll to position [542, 0]
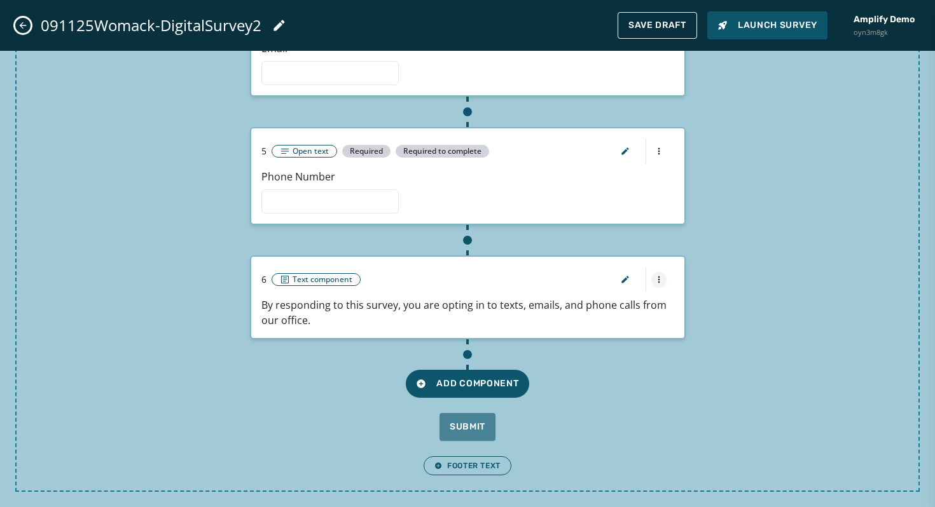
click at [660, 280] on html "Skip To Main Content Amplify Demo oyn3m8gk 3 [PERSON_NAME][EMAIL_ADDRESS][DOMAI…" at bounding box center [467, 253] width 935 height 507
click at [751, 257] on html "Skip To Main Content Amplify Demo oyn3m8gk 3 [PERSON_NAME][EMAIL_ADDRESS][DOMAI…" at bounding box center [467, 253] width 935 height 507
click at [622, 284] on icon "button" at bounding box center [625, 280] width 10 height 10
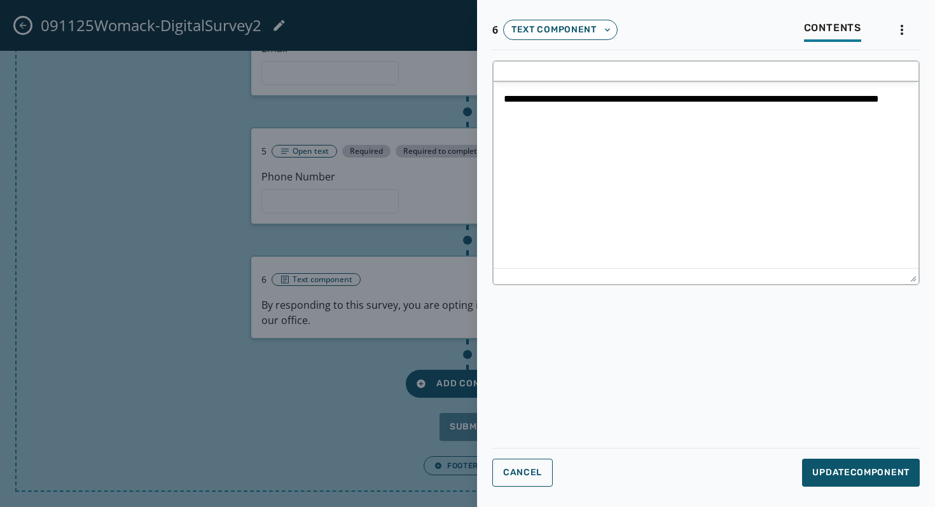
scroll to position [0, 0]
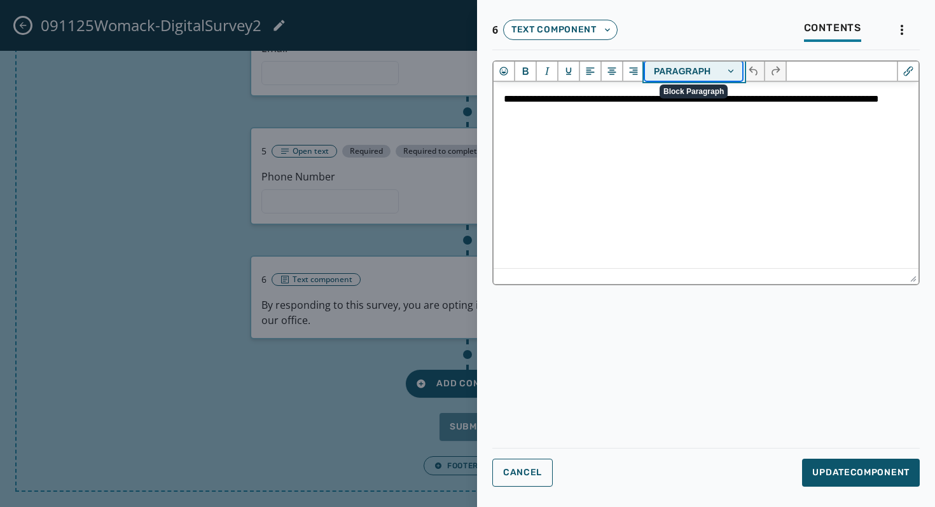
click at [708, 70] on button "Paragraph" at bounding box center [694, 71] width 99 height 19
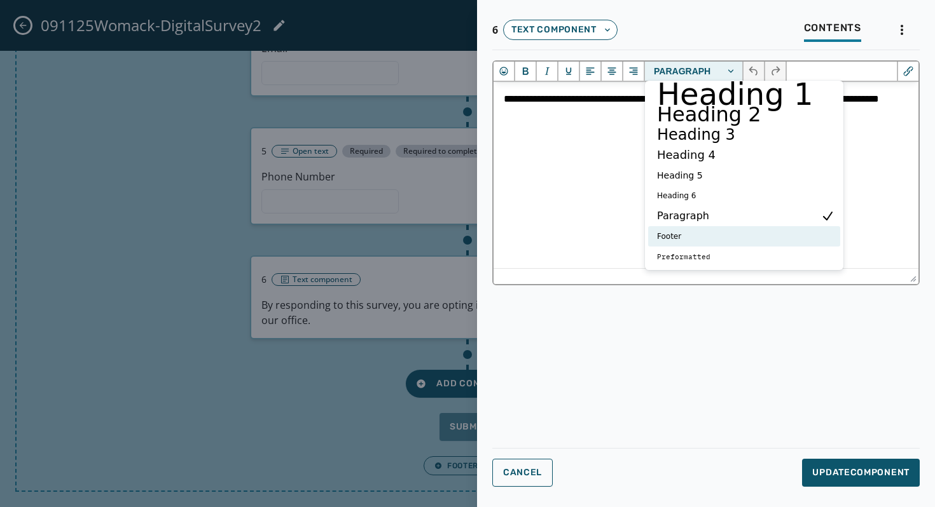
click at [670, 232] on footer "Footer" at bounding box center [734, 236] width 159 height 15
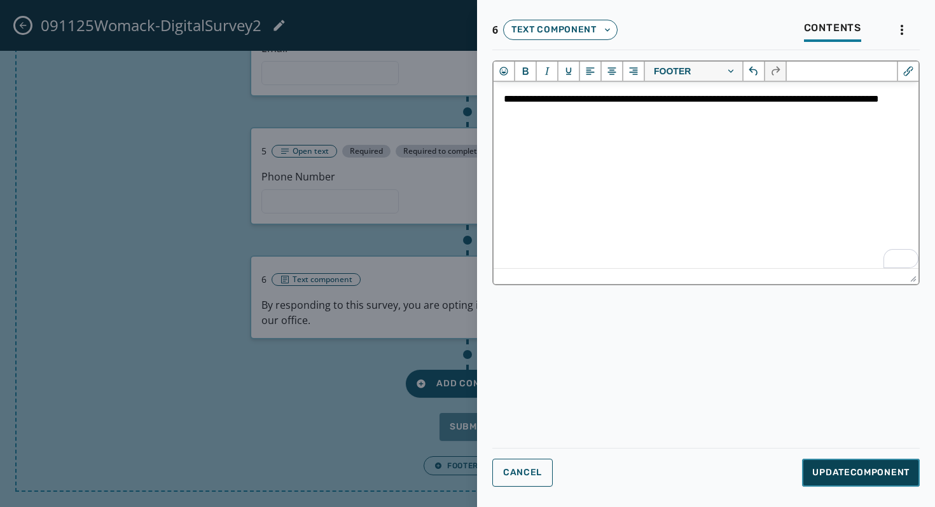
click at [821, 462] on button "Update Component" at bounding box center [861, 473] width 118 height 28
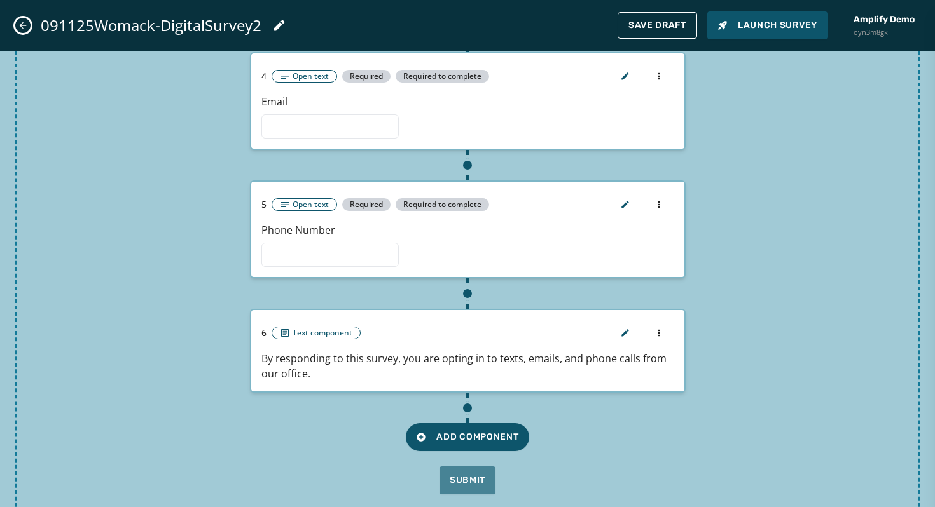
scroll to position [542, 0]
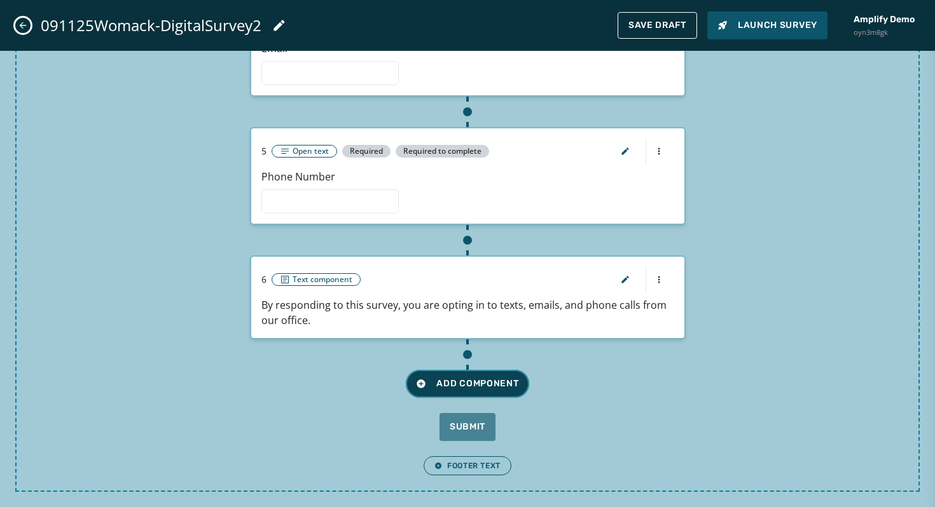
click at [468, 392] on button "Add Component" at bounding box center [467, 384] width 123 height 28
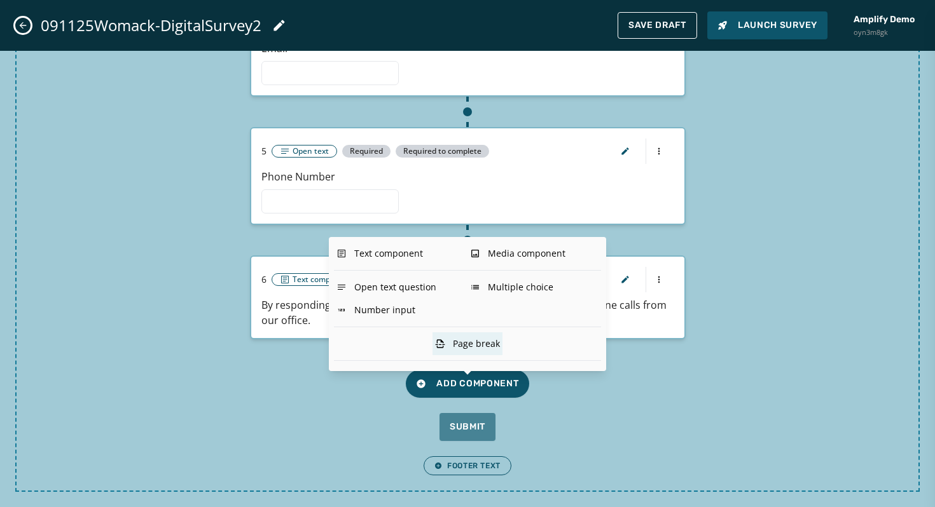
click at [477, 352] on div "Page break" at bounding box center [467, 344] width 70 height 23
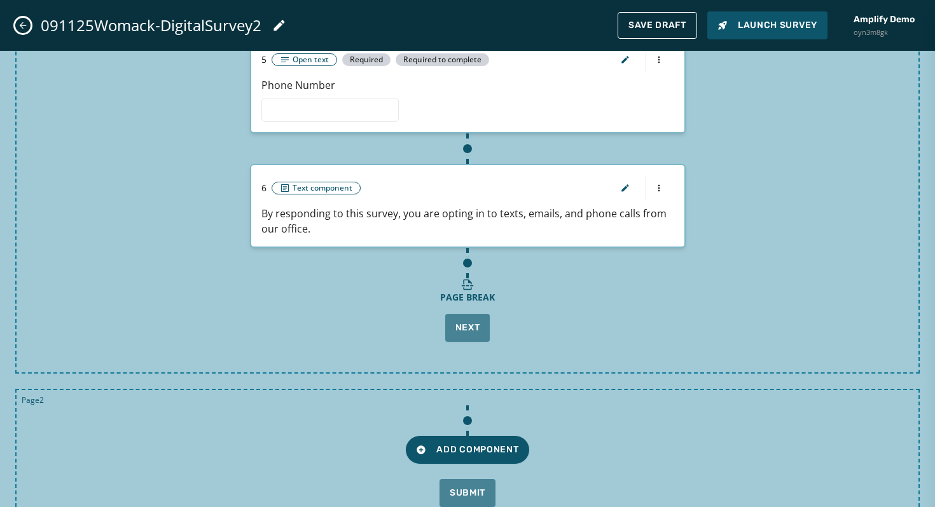
scroll to position [699, 0]
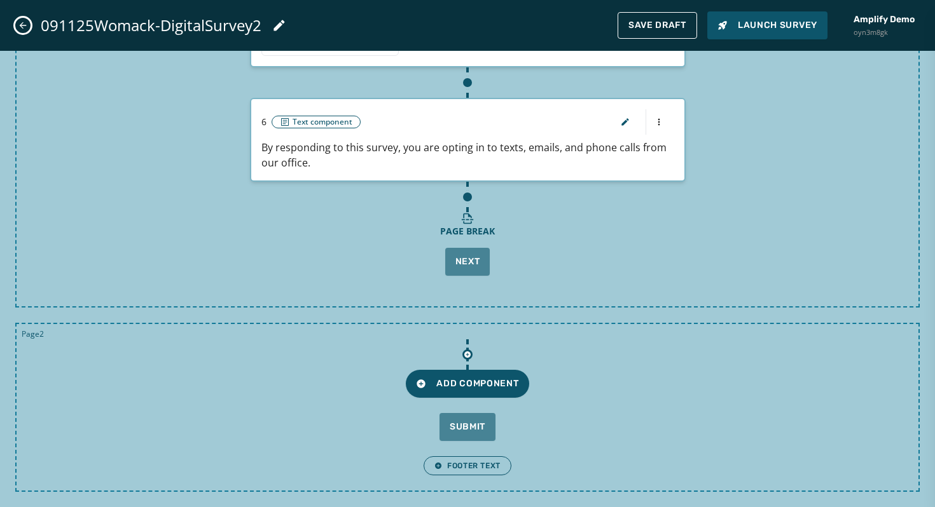
click at [471, 357] on div at bounding box center [467, 355] width 10 height 10
click at [680, 372] on div "Add Component" at bounding box center [467, 368] width 871 height 58
click at [654, 120] on html "Skip To Main Content Amplify Demo oyn3m8gk 3 [PERSON_NAME][EMAIL_ADDRESS][DOMAI…" at bounding box center [467, 253] width 935 height 507
click at [719, 250] on html "Skip To Main Content Amplify Demo oyn3m8gk 3 [PERSON_NAME][EMAIL_ADDRESS][DOMAI…" at bounding box center [467, 253] width 935 height 507
click at [476, 221] on div "Page break" at bounding box center [467, 224] width 55 height 25
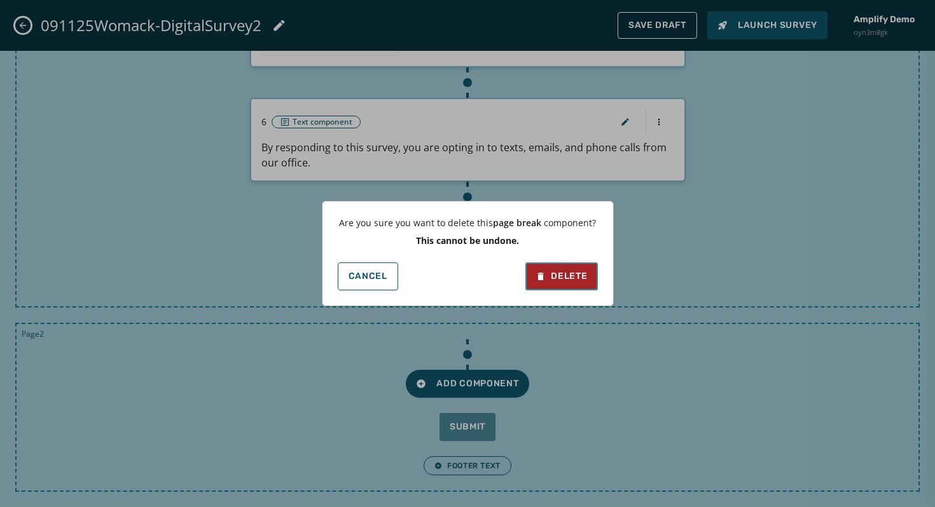
click at [545, 275] on div "Delete" at bounding box center [560, 276] width 51 height 13
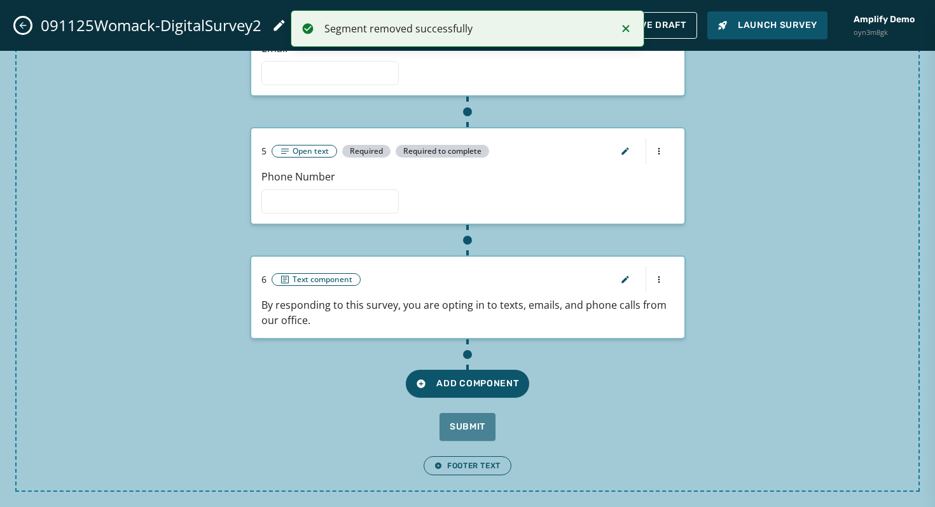
scroll to position [0, 0]
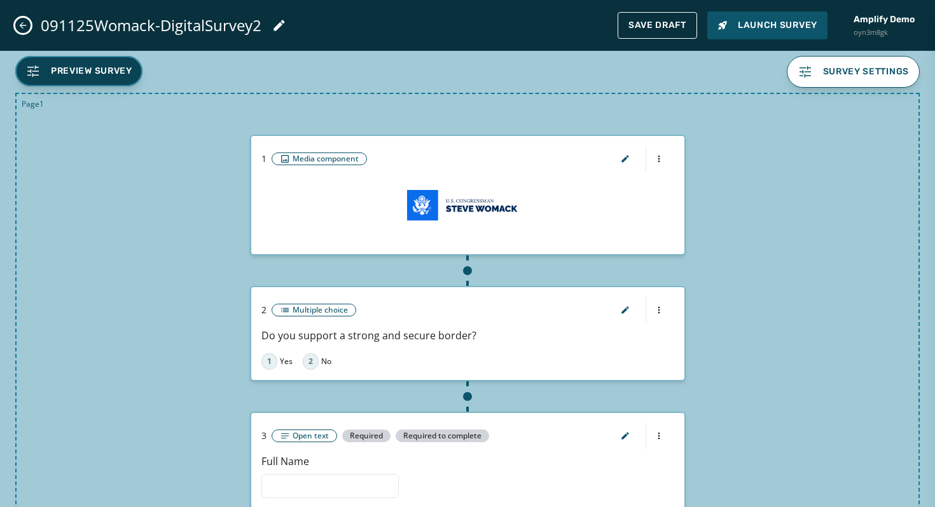
click at [104, 78] on span "Preview Survey" at bounding box center [78, 71] width 107 height 15
click at [654, 32] on button "Save Draft" at bounding box center [656, 25] width 79 height 27
click at [777, 20] on span "Launch Survey" at bounding box center [767, 25] width 100 height 13
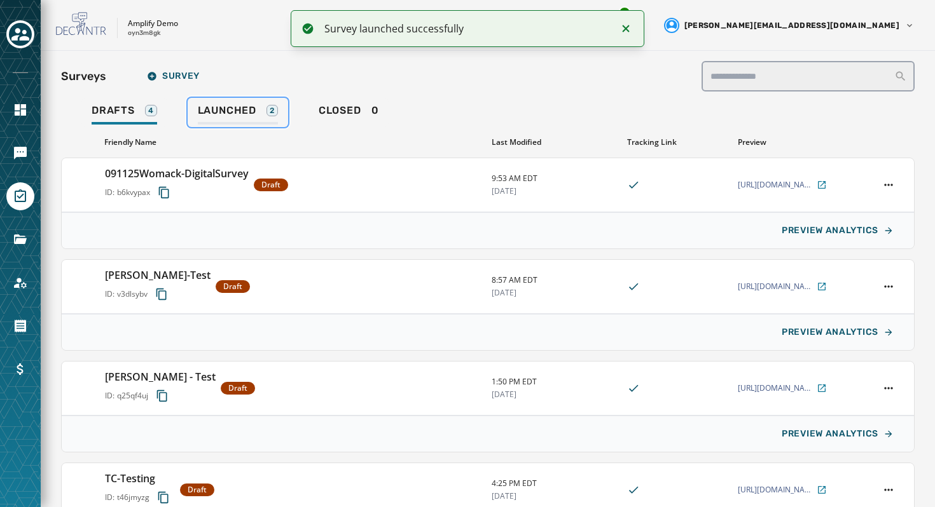
click at [270, 110] on div "2" at bounding box center [271, 110] width 11 height 11
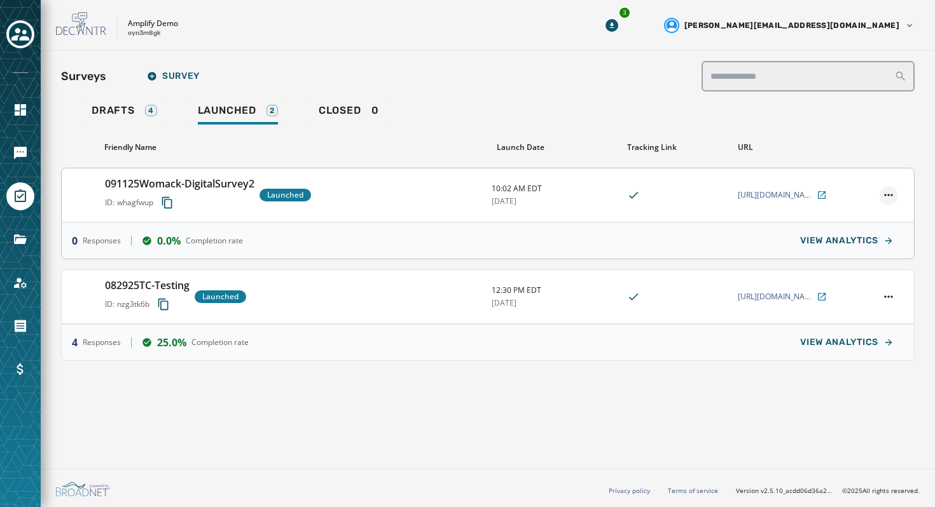
click at [893, 188] on html "Skip To Main Content Amplify Demo oyn3m8gk 3 [PERSON_NAME][EMAIL_ADDRESS][DOMAI…" at bounding box center [467, 253] width 935 height 507
click at [593, 70] on html "Skip To Main Content Amplify Demo oyn3m8gk 3 [PERSON_NAME][EMAIL_ADDRESS][DOMAI…" at bounding box center [467, 253] width 935 height 507
click at [14, 147] on icon "Navigate to Messaging" at bounding box center [20, 153] width 15 height 15
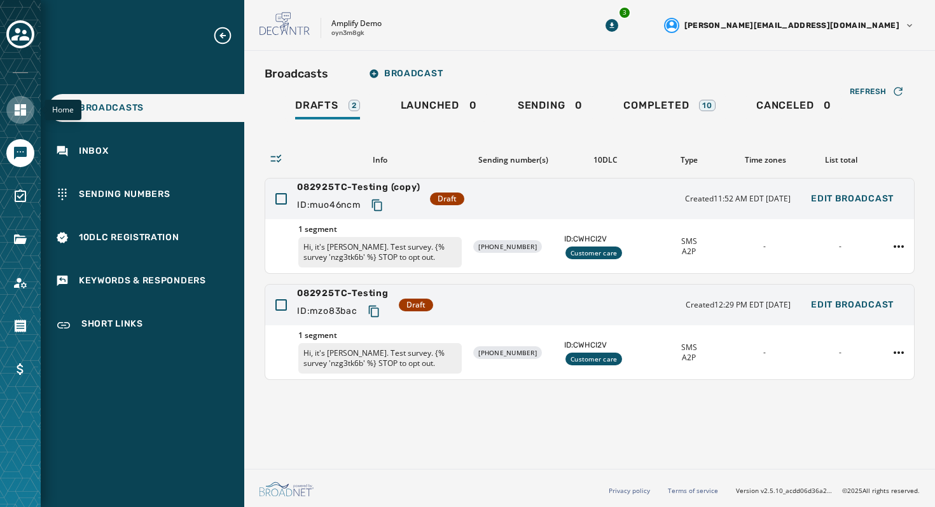
click at [18, 100] on link "Navigate to Home" at bounding box center [20, 110] width 28 height 28
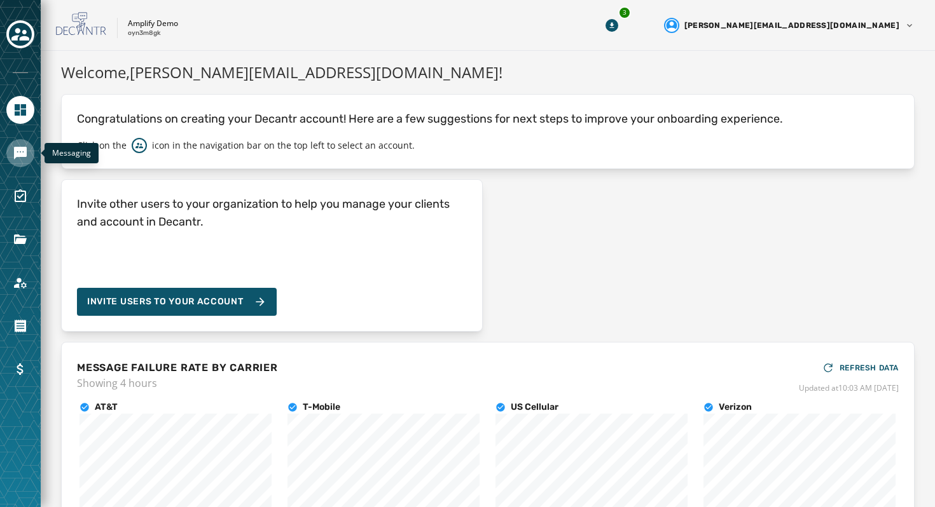
click at [27, 151] on icon "Navigate to Messaging" at bounding box center [20, 153] width 15 height 15
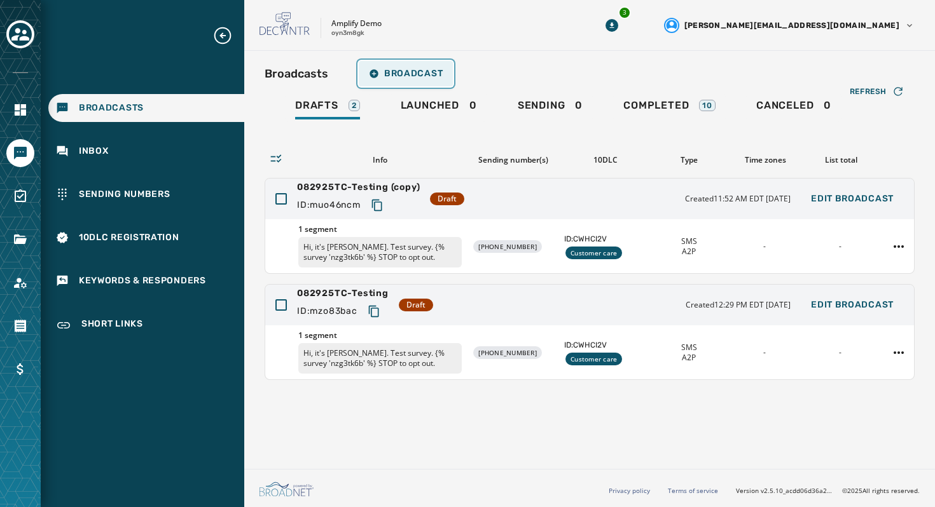
click at [408, 72] on span "Broadcast" at bounding box center [406, 74] width 74 height 10
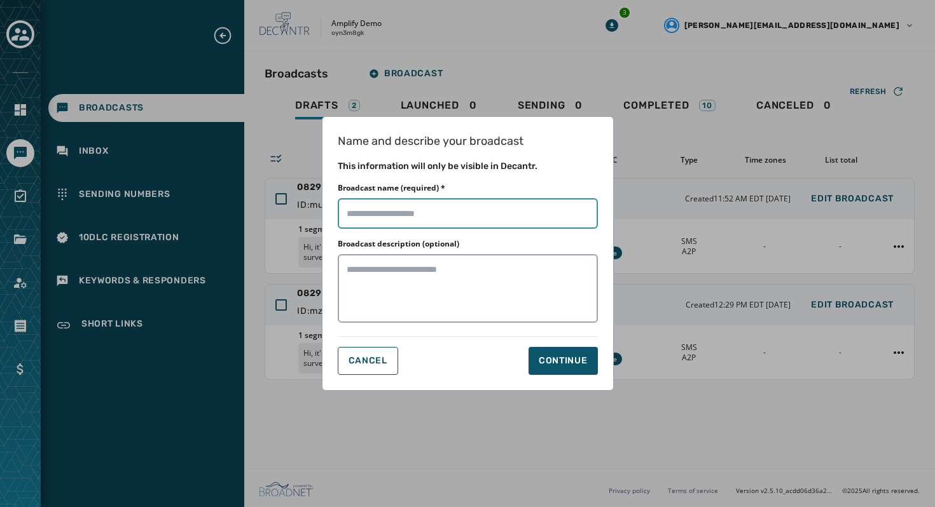
click at [433, 215] on input "Broadcast name (required) *" at bounding box center [468, 213] width 260 height 31
type input "**********"
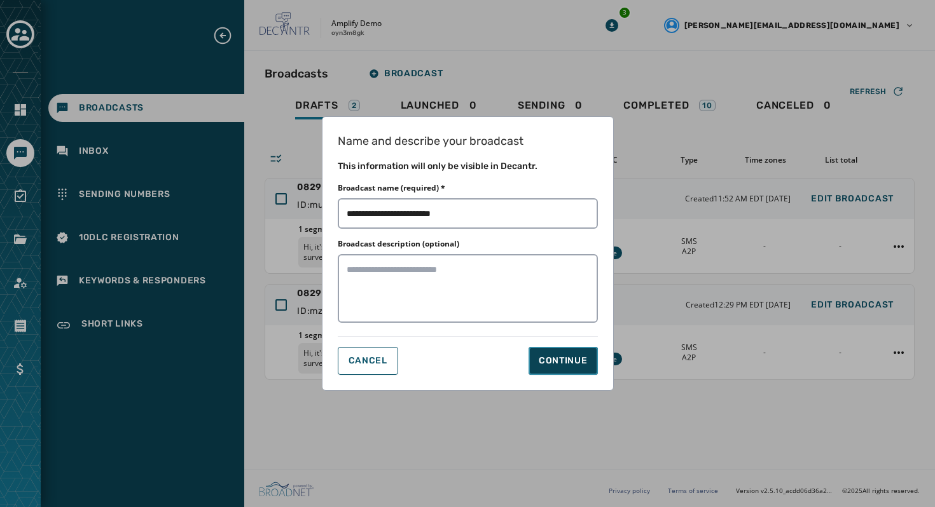
click at [575, 360] on div "Continue" at bounding box center [562, 361] width 49 height 13
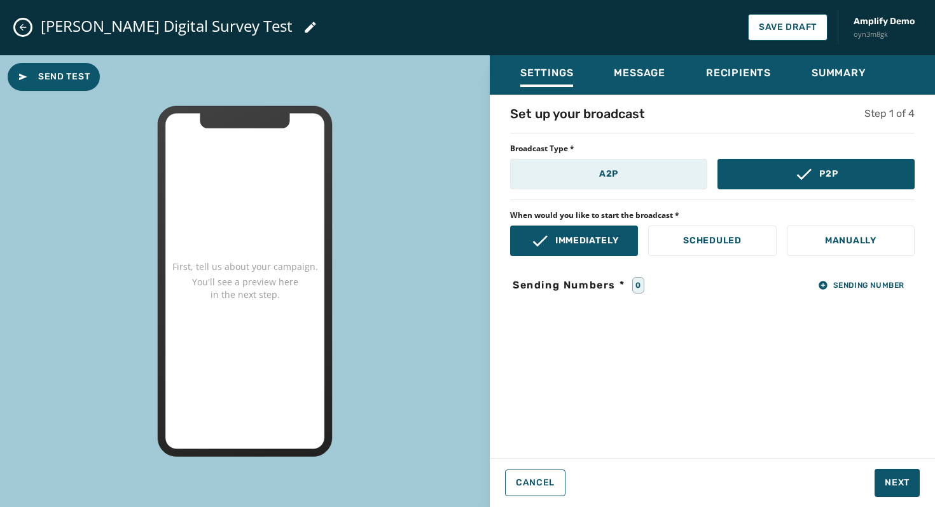
click at [637, 166] on button "A2P" at bounding box center [608, 174] width 197 height 31
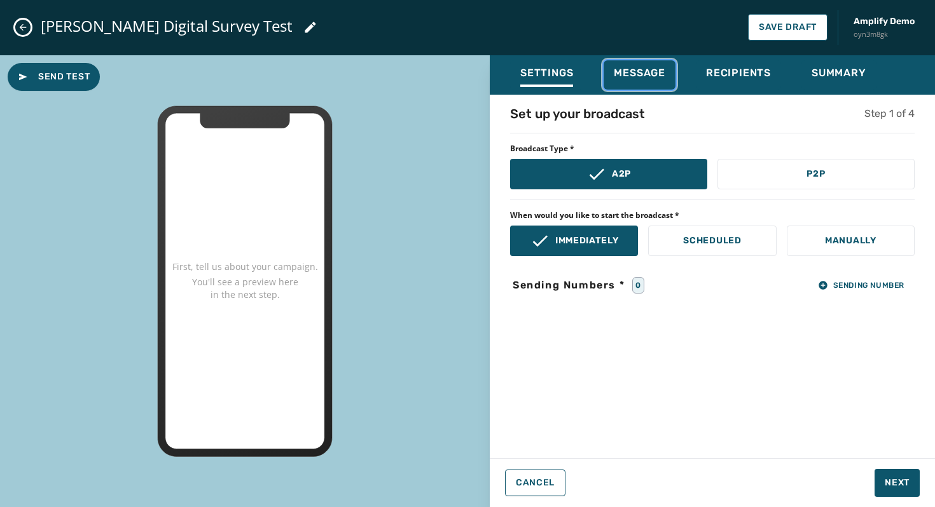
click at [645, 73] on span "Message" at bounding box center [639, 73] width 51 height 13
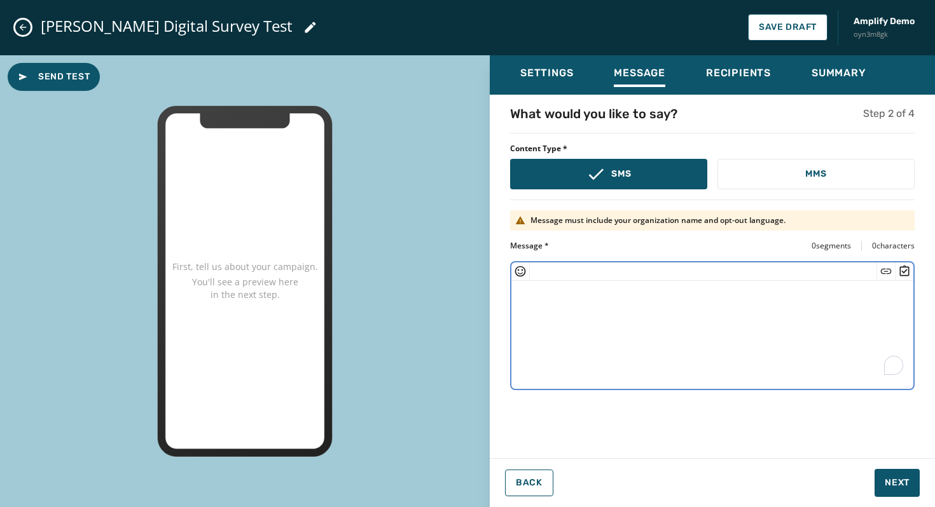
click at [648, 303] on textarea "To enrich screen reader interactions, please activate Accessibility in Grammarl…" at bounding box center [712, 333] width 402 height 104
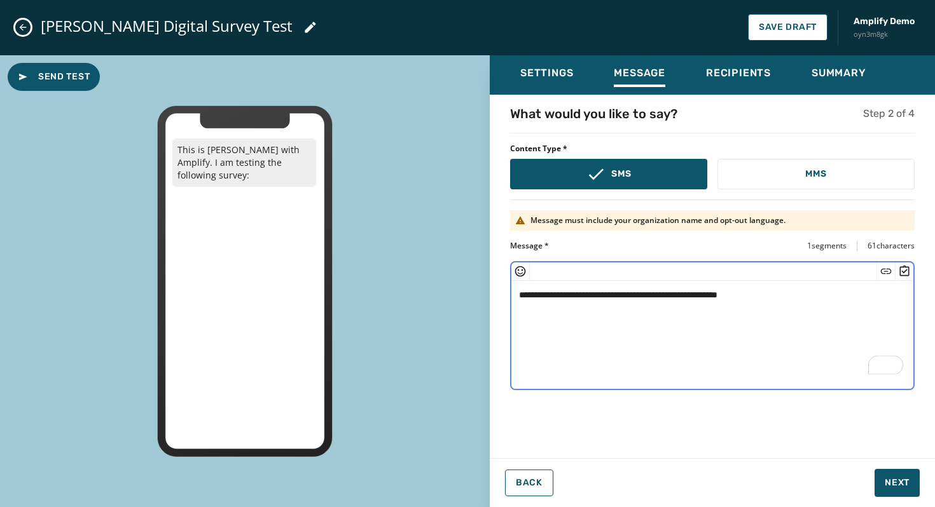
click at [879, 268] on icon "Insert Short Link" at bounding box center [885, 271] width 13 height 13
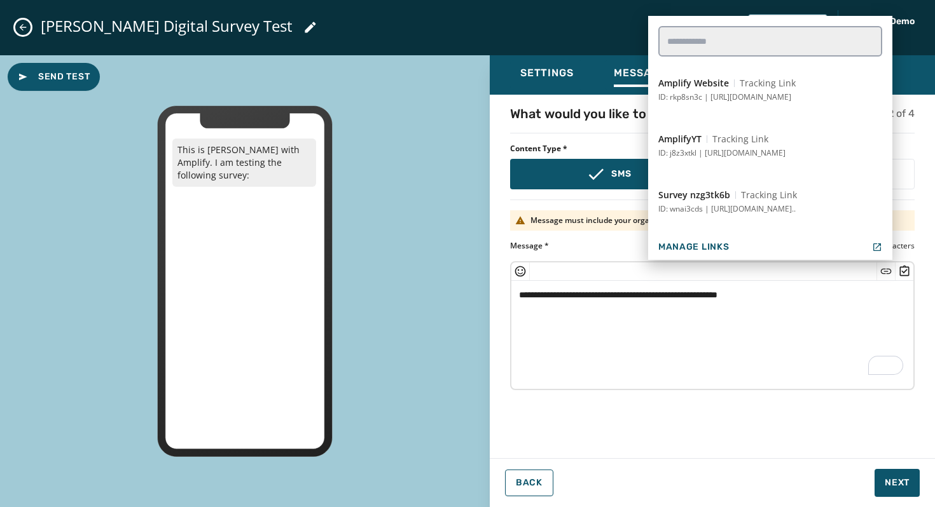
click at [735, 345] on textarea "**********" at bounding box center [712, 333] width 402 height 104
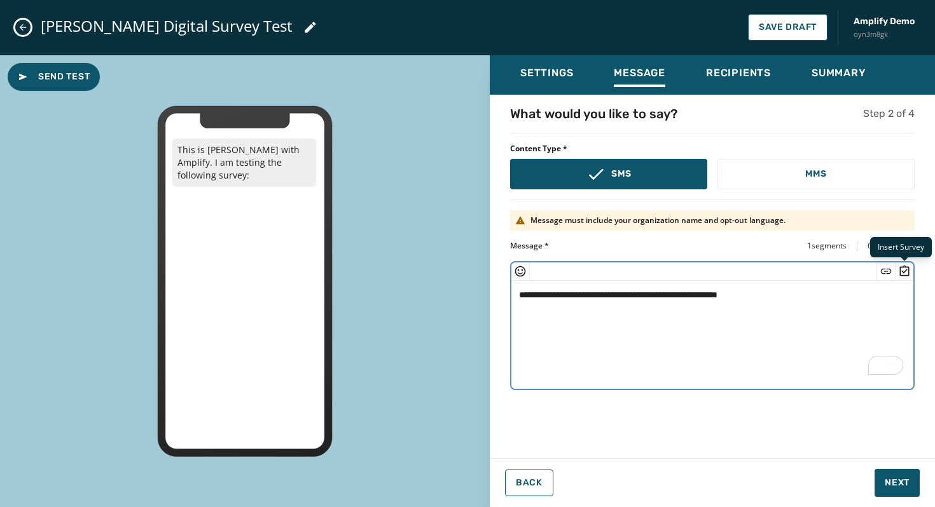
click at [903, 273] on icon "Insert Survey" at bounding box center [904, 271] width 13 height 13
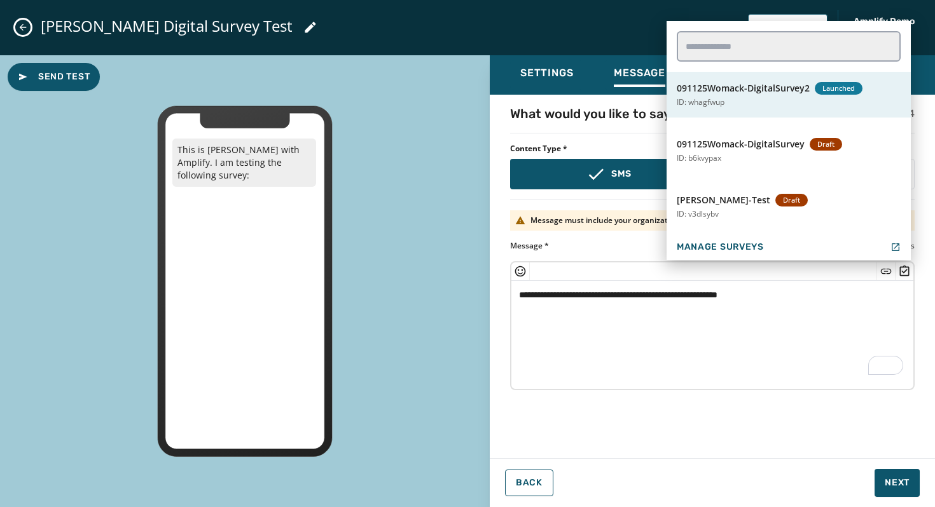
click at [805, 97] on button "091125Womack-DigitalSurvey2 Launched ID: whagfwup" at bounding box center [788, 95] width 244 height 46
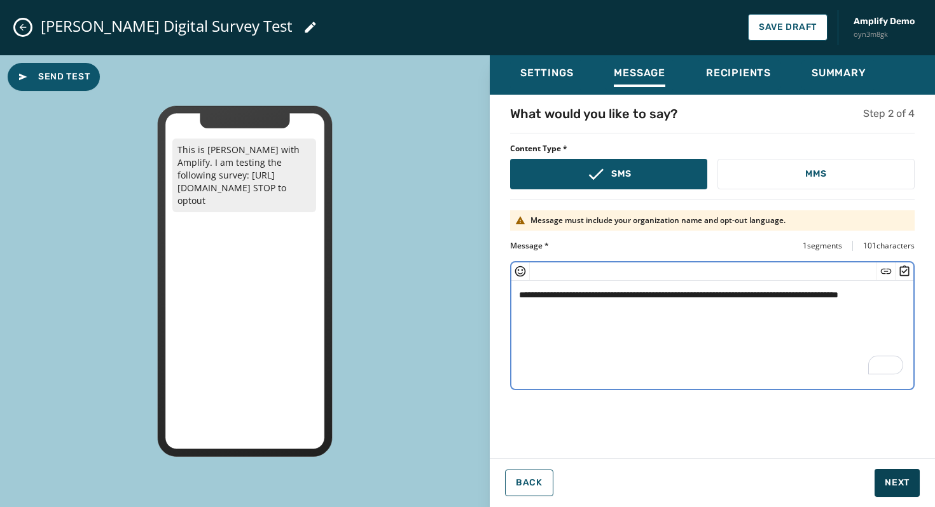
type textarea "**********"
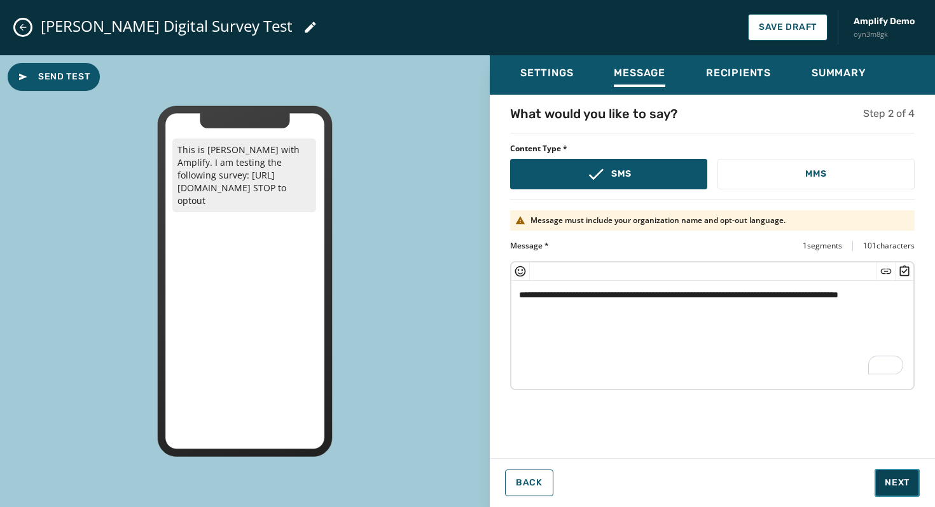
click at [886, 475] on button "Next" at bounding box center [896, 483] width 45 height 28
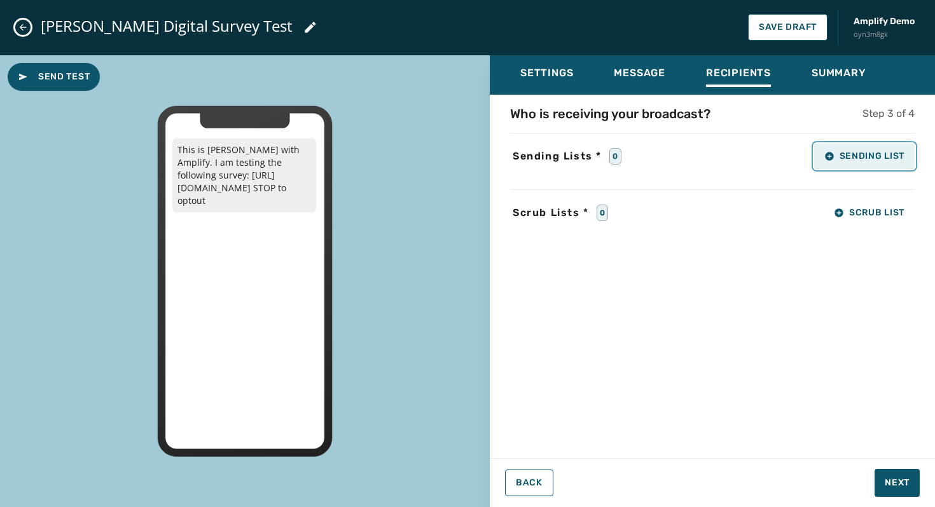
click at [840, 153] on span "Sending List" at bounding box center [864, 156] width 80 height 10
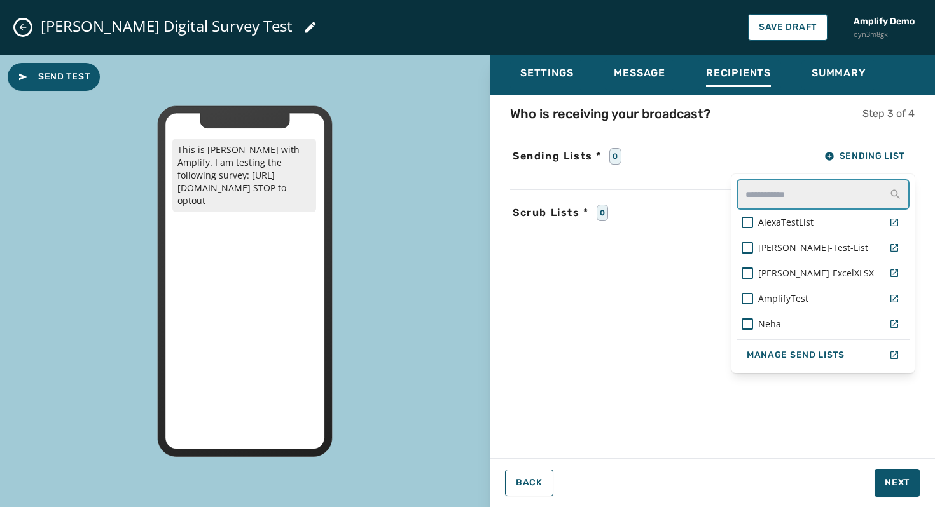
click at [835, 197] on input "text" at bounding box center [822, 194] width 173 height 31
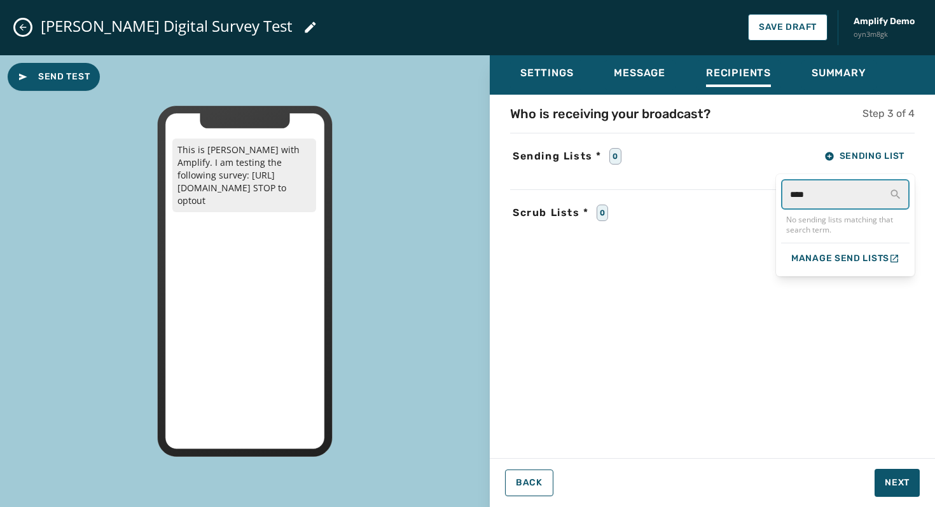
type input "****"
click at [741, 278] on div "Who is receiving your broadcast? Step 3 of 4 Sending Lists * 0 Sending List ***…" at bounding box center [712, 273] width 445 height 336
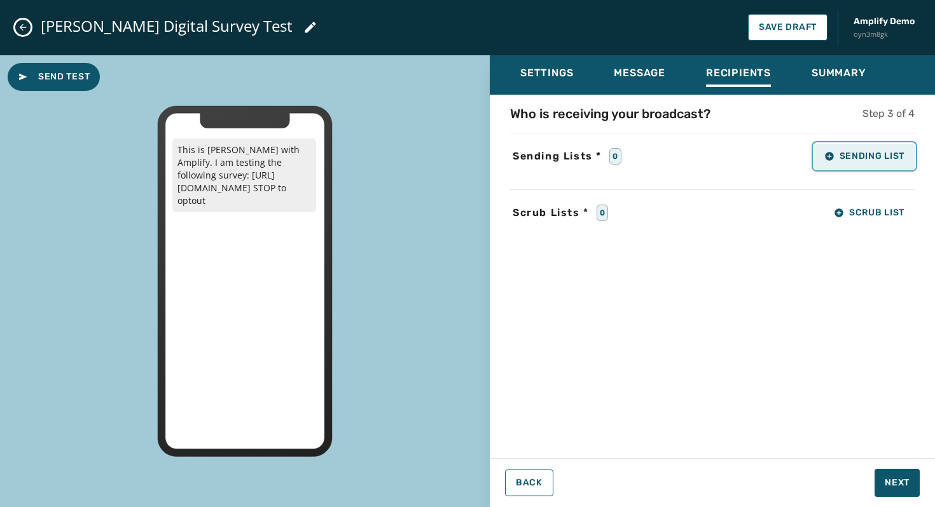
click at [842, 151] on span "Sending List" at bounding box center [864, 156] width 80 height 10
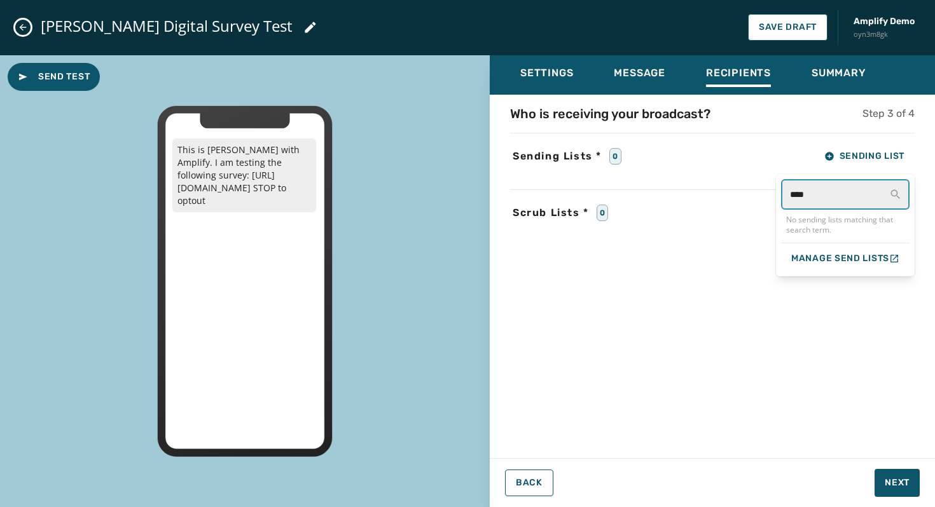
drag, startPoint x: 819, startPoint y: 191, endPoint x: 772, endPoint y: 191, distance: 47.1
click at [773, 191] on div "Who is receiving your broadcast? Step 3 of 4 Sending Lists * 0 Sending List ***…" at bounding box center [712, 273] width 445 height 336
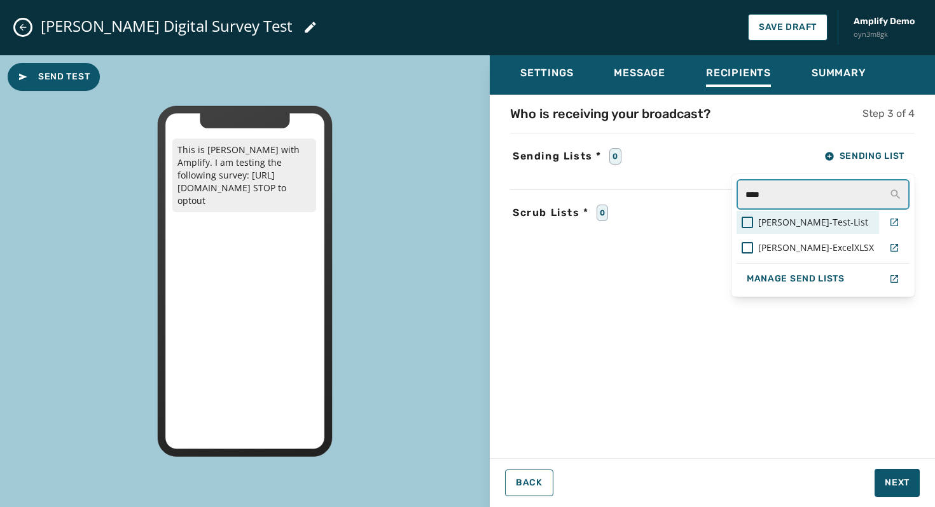
type input "****"
click at [817, 224] on span "[PERSON_NAME]-Test-List" at bounding box center [813, 222] width 110 height 13
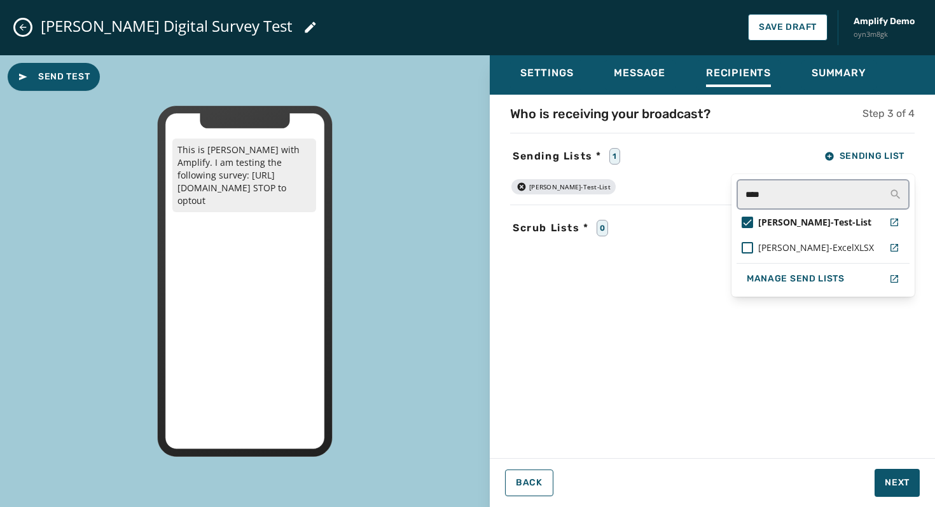
click at [753, 275] on div "Who is receiving your broadcast? Step 3 of 4 Sending Lists * 1 Sending List ***…" at bounding box center [712, 273] width 445 height 336
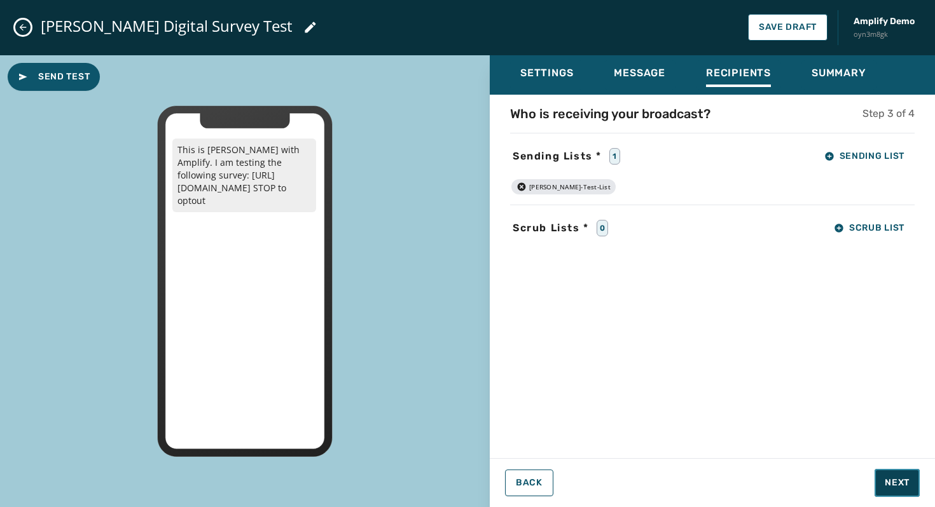
click at [891, 483] on span "Next" at bounding box center [896, 483] width 25 height 13
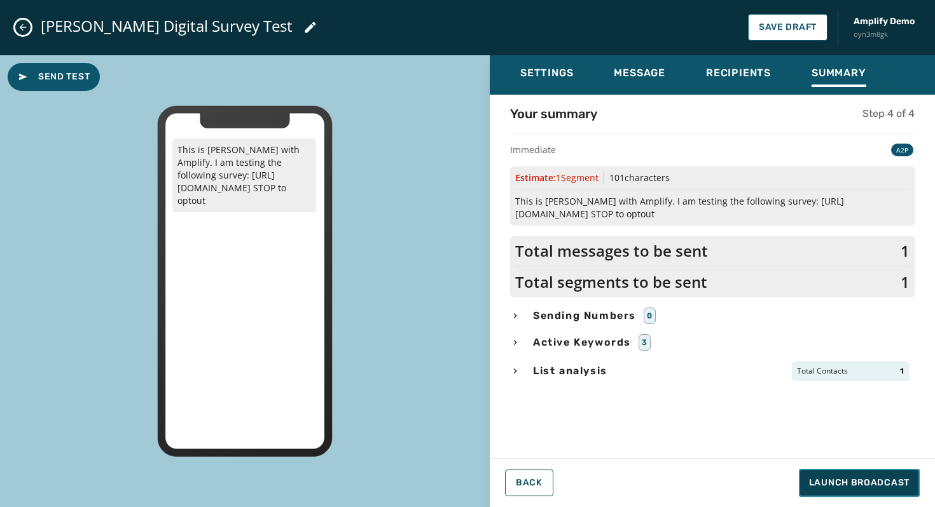
click at [826, 484] on span "Launch Broadcast" at bounding box center [859, 483] width 100 height 13
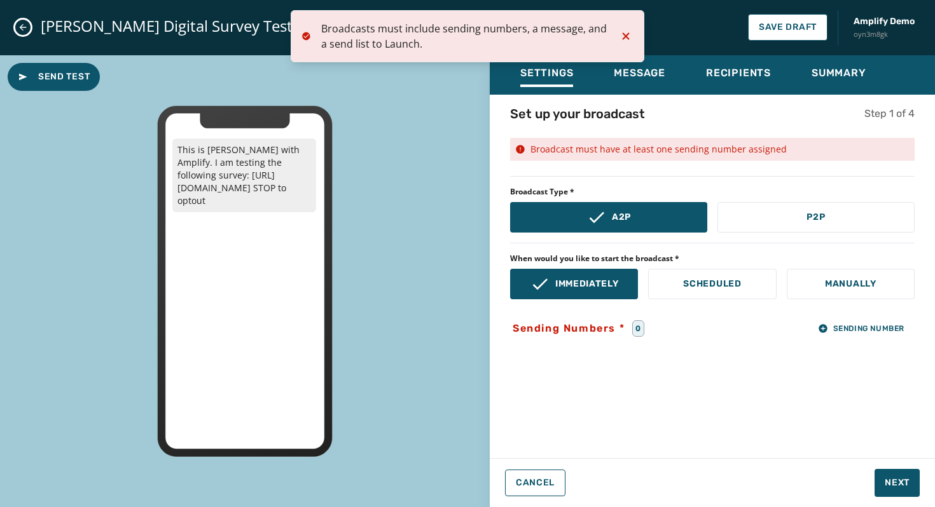
click at [624, 34] on icon "Notifications (F8)" at bounding box center [625, 35] width 7 height 7
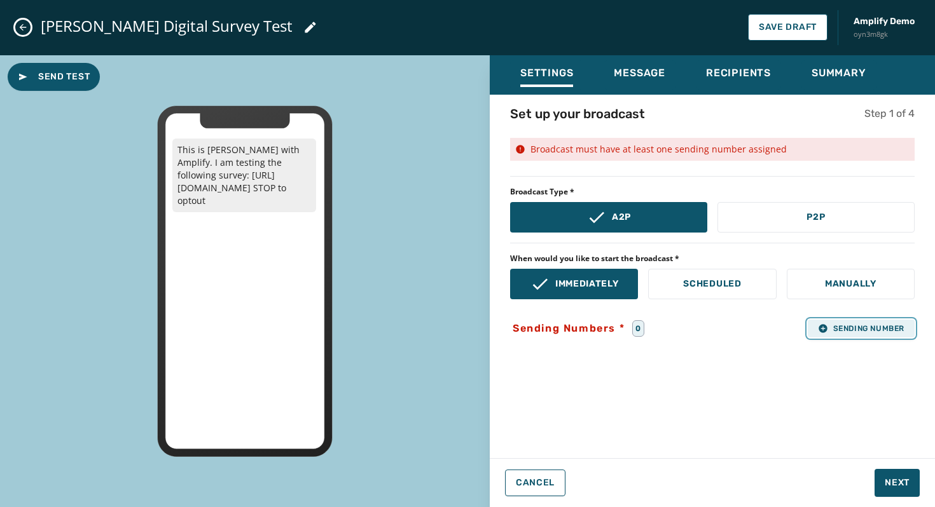
click at [823, 324] on icon "button" at bounding box center [823, 329] width 10 height 10
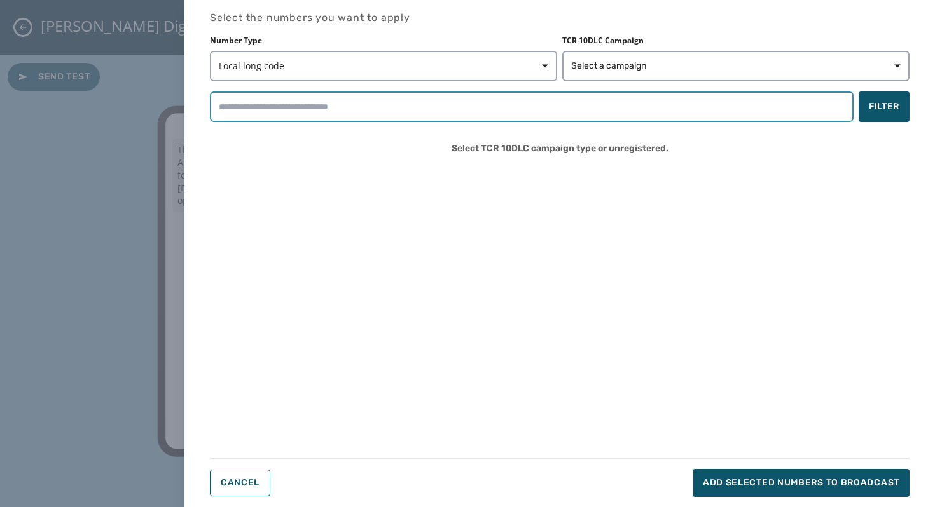
click at [688, 111] on input "search" at bounding box center [531, 107] width 643 height 31
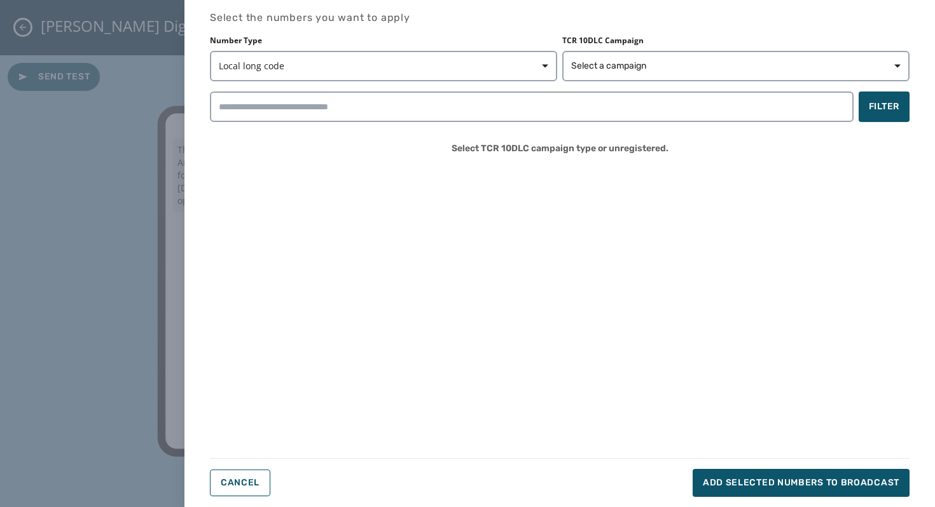
click at [700, 219] on div "Select the numbers you want to apply Number Type Local long code TCR 10DLC Camp…" at bounding box center [559, 253] width 699 height 487
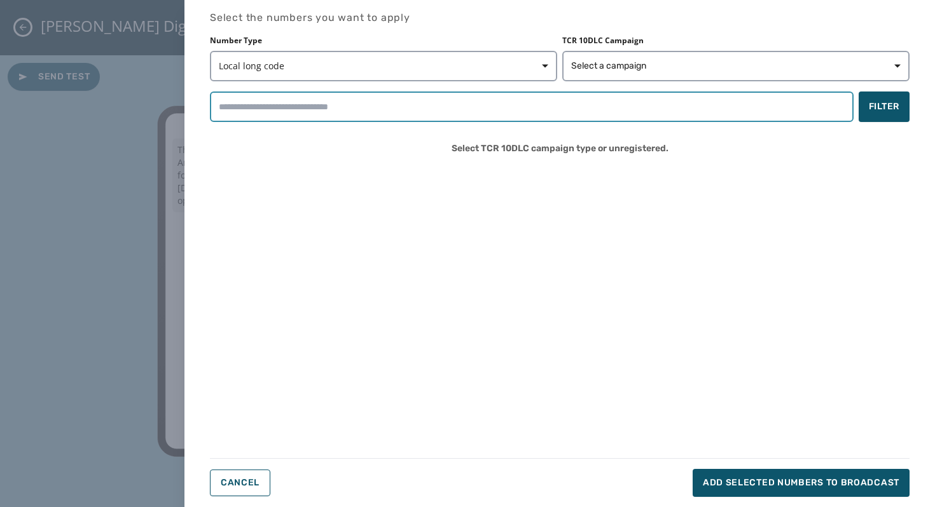
click at [531, 104] on input "search" at bounding box center [531, 107] width 643 height 31
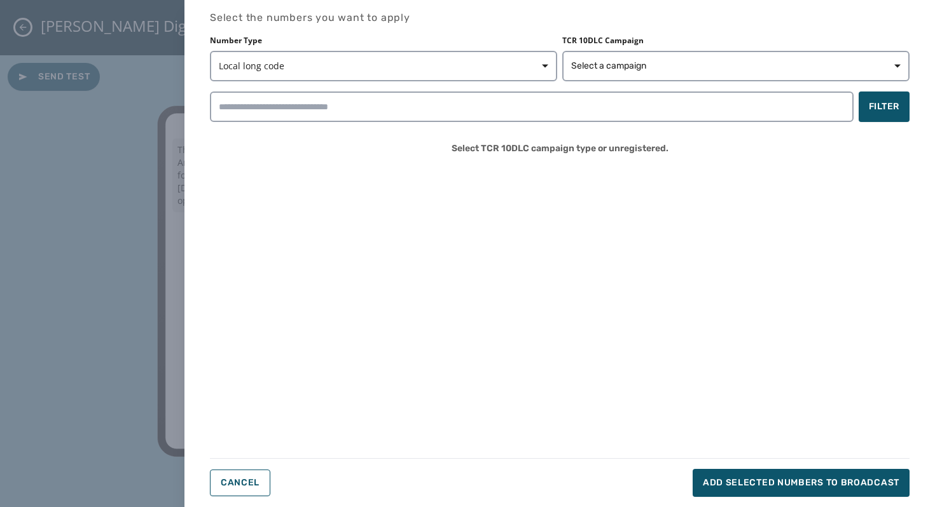
click at [699, 165] on div "Select TCR 10DLC campaign type or unregistered." at bounding box center [559, 148] width 699 height 33
click at [621, 150] on span "Select TCR 10DLC campaign type or unregistered." at bounding box center [559, 148] width 217 height 33
click at [629, 123] on div "Number Type Local long code TCR 10DLC Campaign Select a campaign Filter Select …" at bounding box center [559, 101] width 699 height 130
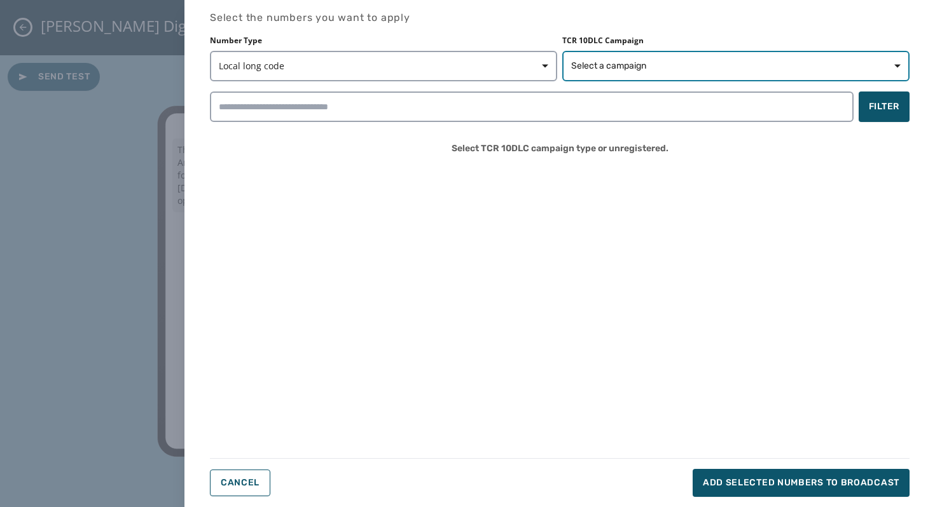
click at [605, 64] on span "Select a campaign" at bounding box center [608, 66] width 75 height 13
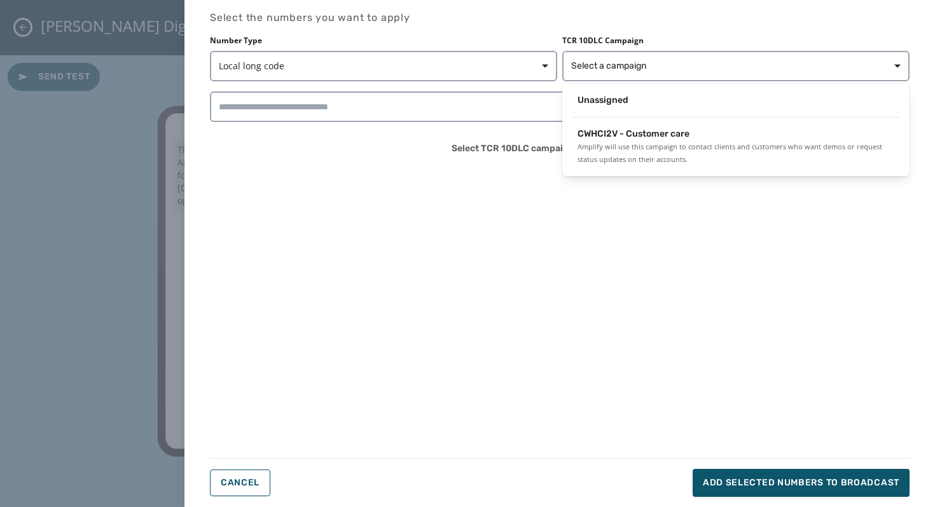
click at [424, 154] on div "Number Type Local long code TCR 10DLC Campaign Select a campaign Unassigned CWH…" at bounding box center [559, 101] width 699 height 130
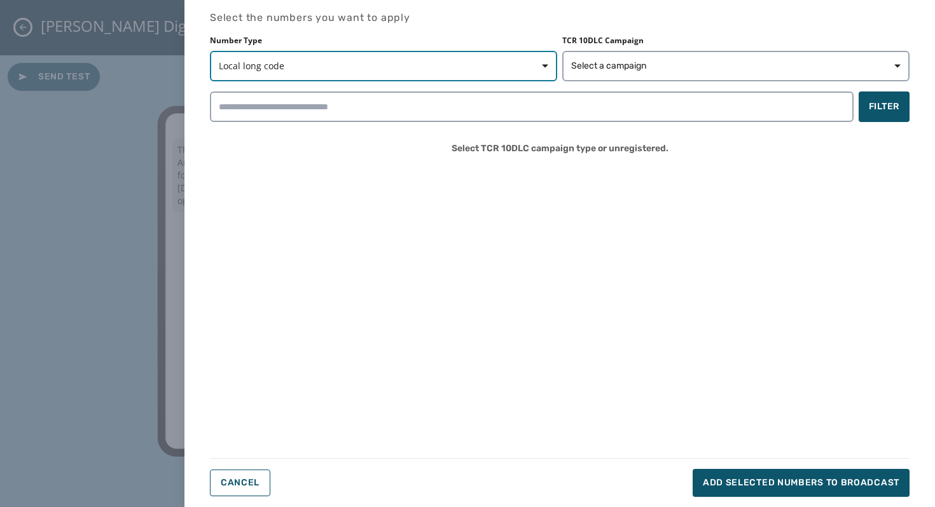
click at [451, 64] on span "Local long code" at bounding box center [383, 66] width 329 height 13
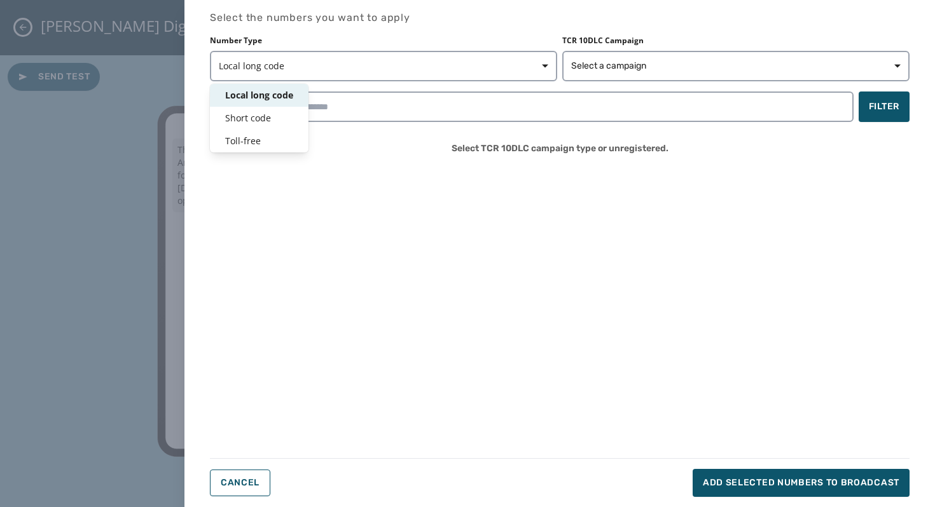
click at [412, 241] on div "Select the numbers you want to apply Number Type Local long code Local long cod…" at bounding box center [559, 253] width 699 height 487
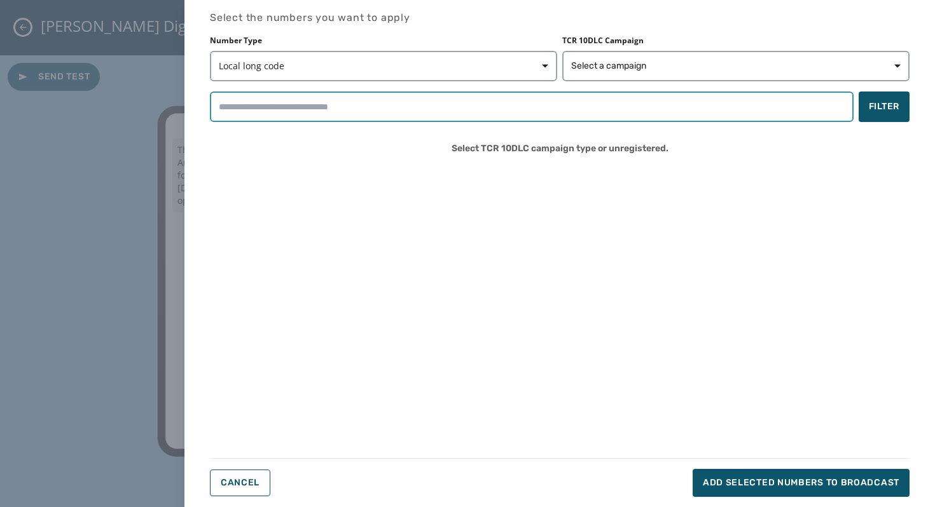
click at [707, 115] on input "search" at bounding box center [531, 107] width 643 height 31
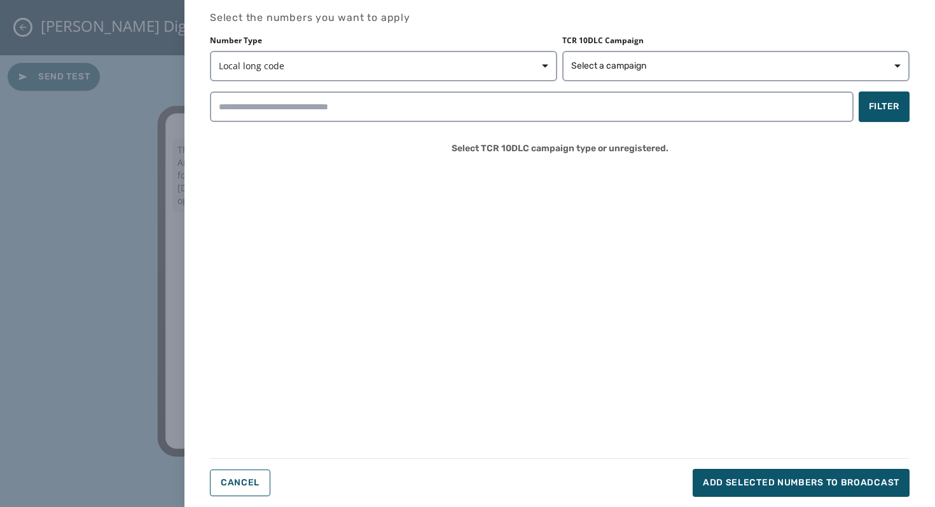
click at [522, 242] on div "Select the numbers you want to apply Number Type Local long code TCR 10DLC Camp…" at bounding box center [559, 253] width 699 height 487
click at [241, 479] on span "Cancel" at bounding box center [240, 483] width 39 height 10
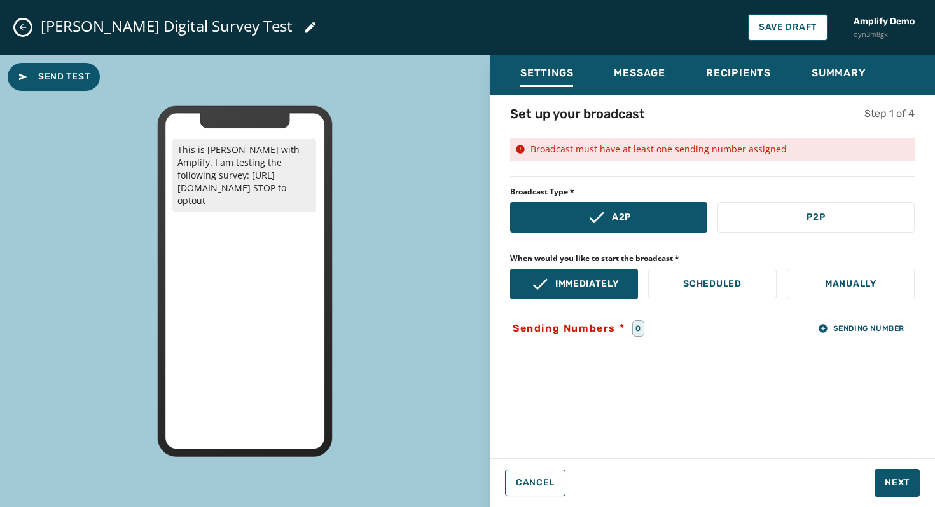
click at [639, 329] on div "0" at bounding box center [638, 328] width 12 height 17
click at [409, 150] on div "Send Test This is Carl with Amplify. I am testing the following survey: https:/…" at bounding box center [245, 281] width 490 height 453
click at [706, 357] on div "Set up your broadcast Step 1 of 4 Broadcast must have at least one sending numb…" at bounding box center [712, 273] width 445 height 336
click at [532, 488] on button "Cancel" at bounding box center [535, 483] width 60 height 27
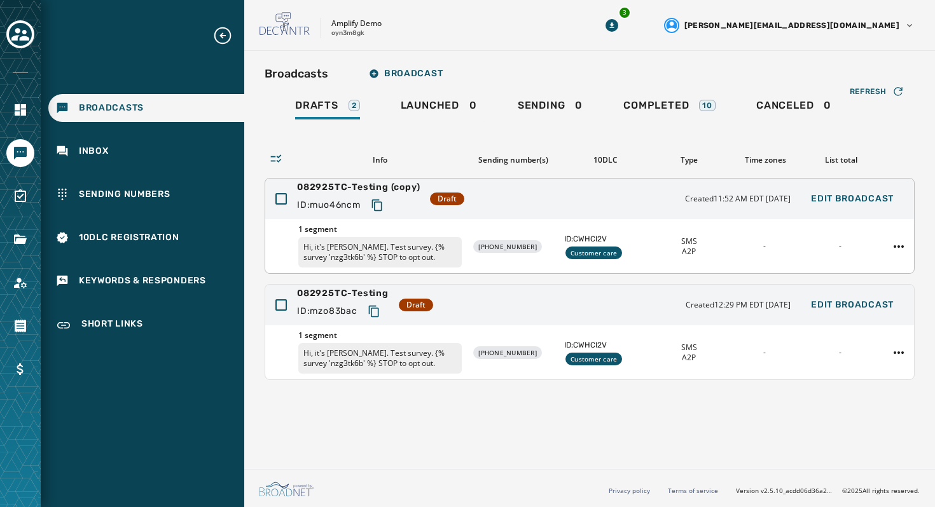
click at [755, 238] on div "1 segment Hi, it's Taylor. Test survey. {% survey 'nzg3tk6b' %} STOP to opt out…" at bounding box center [589, 246] width 648 height 54
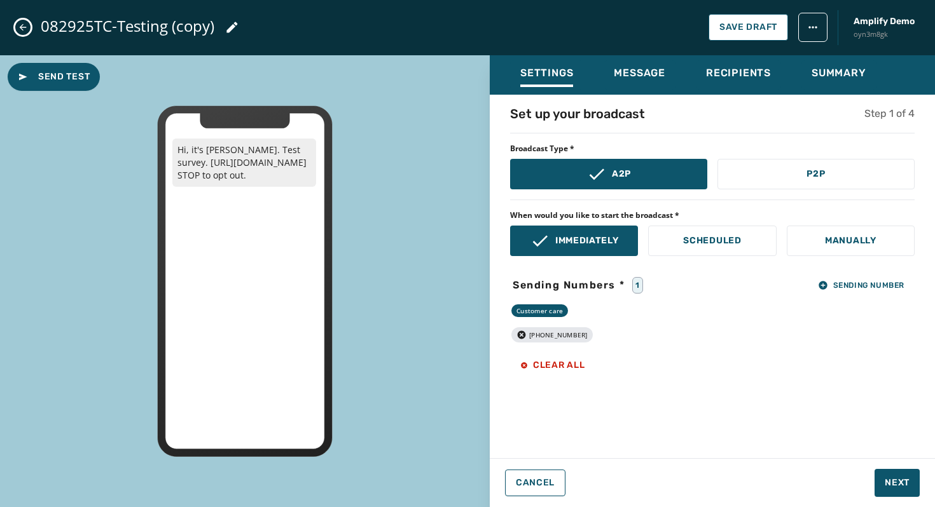
click at [30, 25] on button "Close admin drawer" at bounding box center [22, 27] width 15 height 15
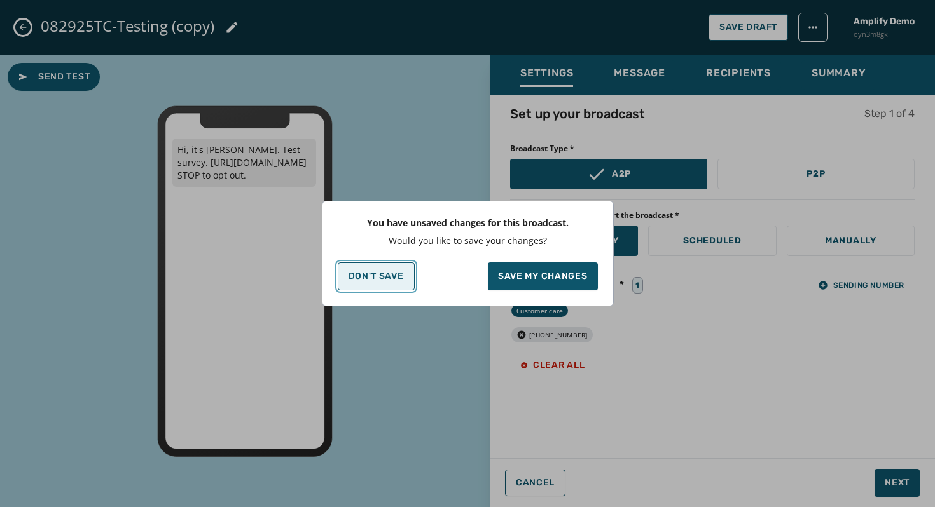
click at [386, 272] on p "Don't Save" at bounding box center [375, 276] width 55 height 10
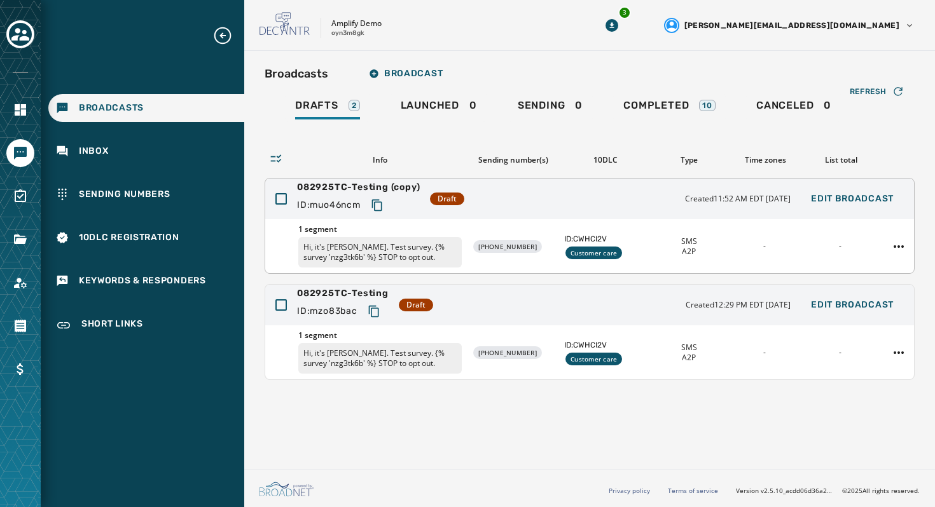
click at [537, 256] on div "1 segment Hi, it's Taylor. Test survey. {% survey 'nzg3tk6b' %} STOP to opt out…" at bounding box center [589, 246] width 648 height 54
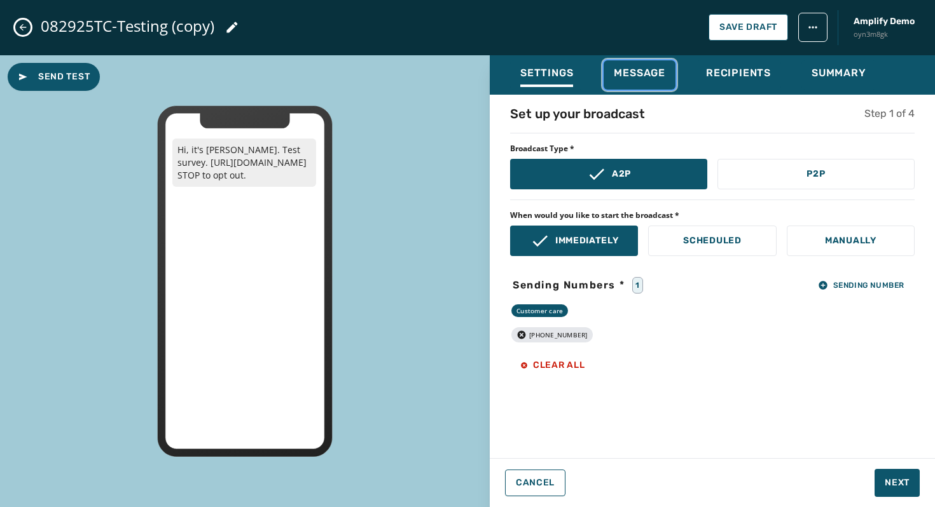
click at [620, 73] on span "Message" at bounding box center [639, 73] width 51 height 13
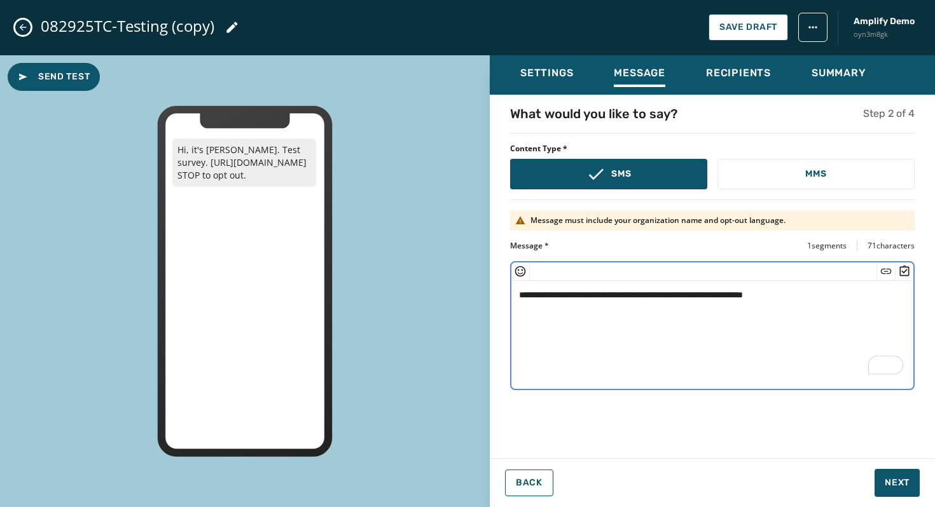
drag, startPoint x: 725, startPoint y: 298, endPoint x: 628, endPoint y: 299, distance: 97.3
click at [628, 299] on textarea "**********" at bounding box center [712, 333] width 402 height 104
click at [905, 268] on icon "Insert Survey" at bounding box center [904, 271] width 13 height 13
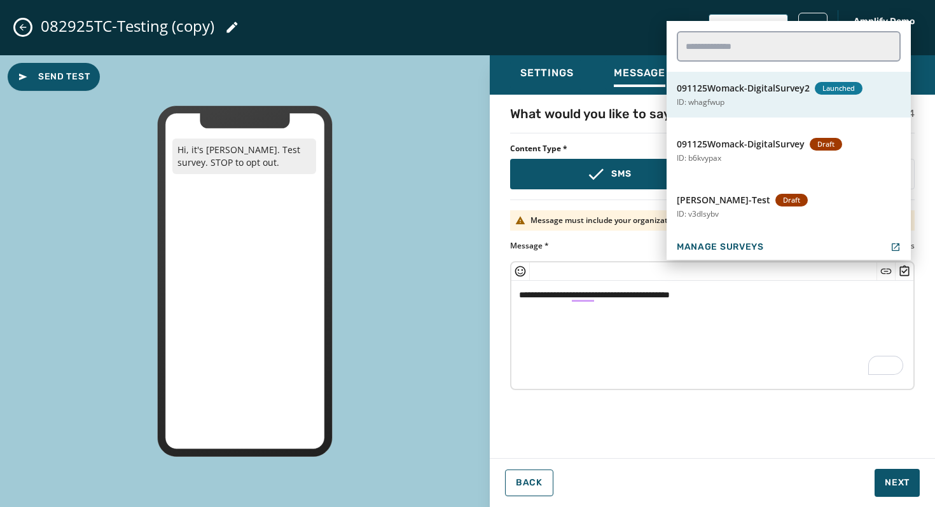
click at [813, 99] on button "091125Womack-DigitalSurvey2 Launched ID: whagfwup" at bounding box center [788, 95] width 244 height 46
type textarea "**********"
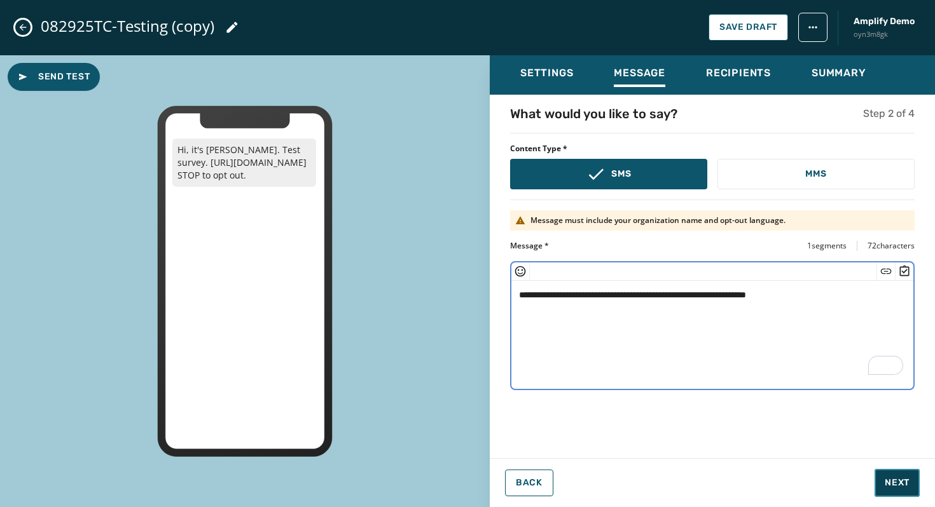
click at [892, 478] on span "Next" at bounding box center [896, 483] width 25 height 13
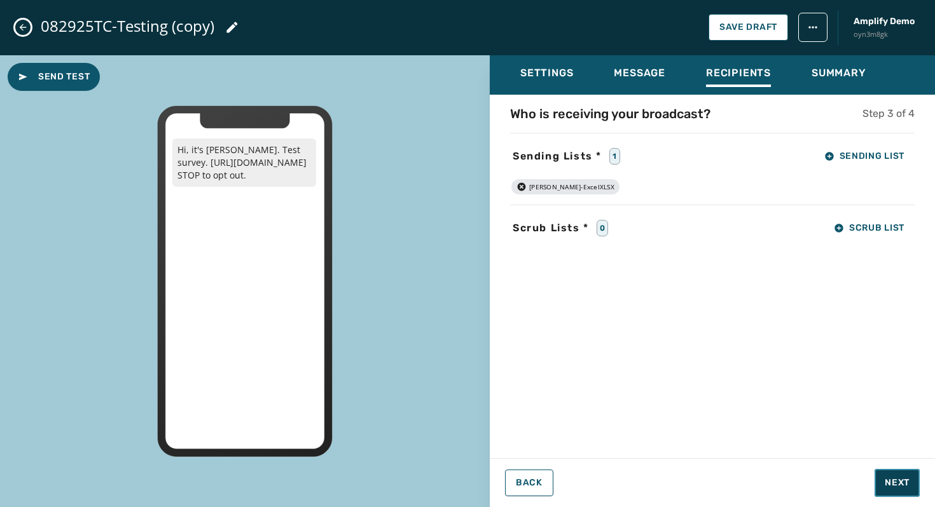
click at [898, 490] on button "Next" at bounding box center [896, 483] width 45 height 28
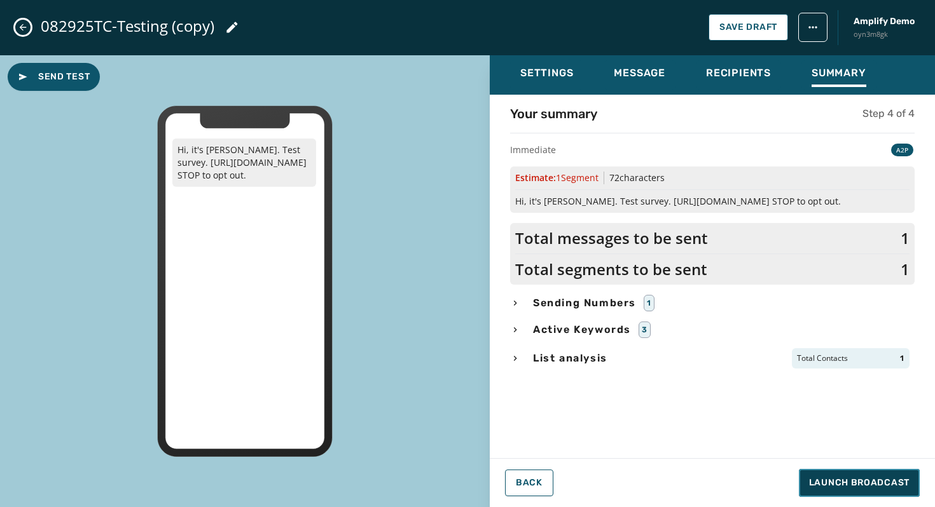
click at [898, 490] on button "Launch Broadcast" at bounding box center [859, 483] width 121 height 28
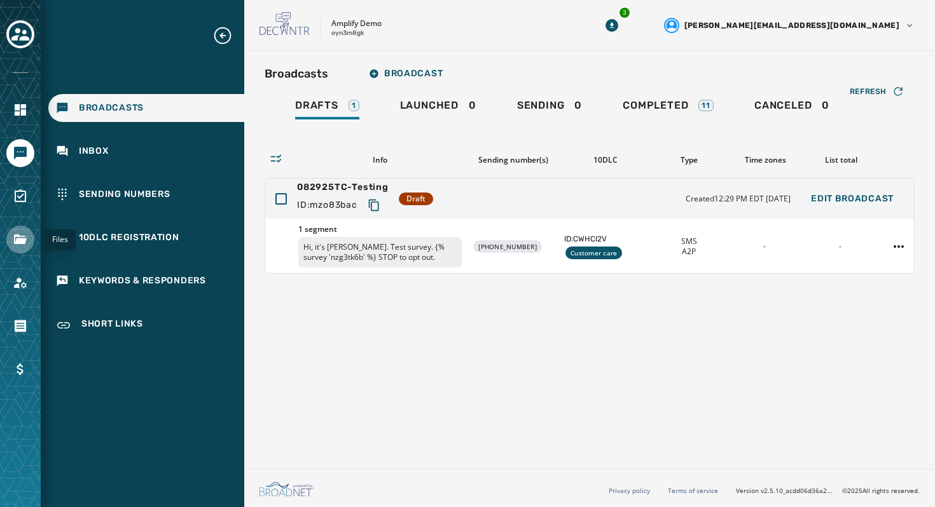
click at [22, 236] on icon "Navigate to Files" at bounding box center [20, 240] width 13 height 10
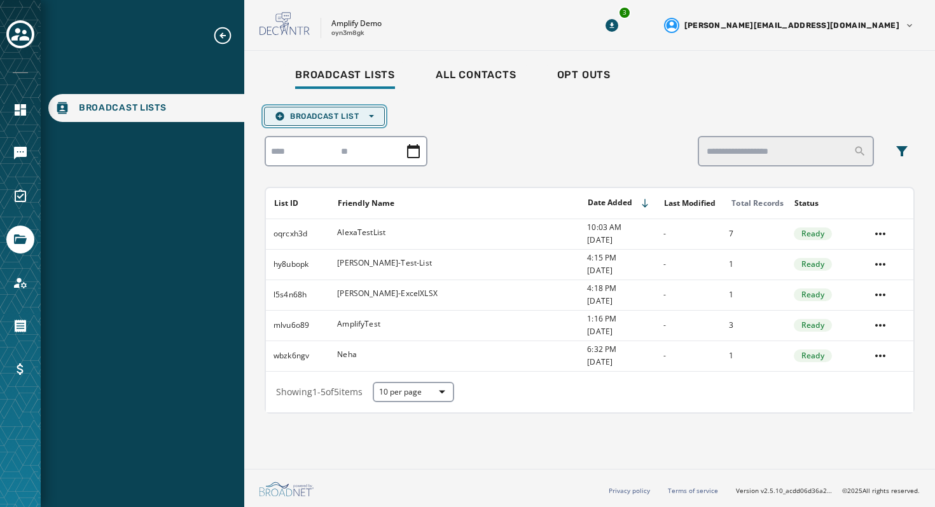
click at [343, 113] on span "Broadcast List Open options" at bounding box center [324, 116] width 99 height 10
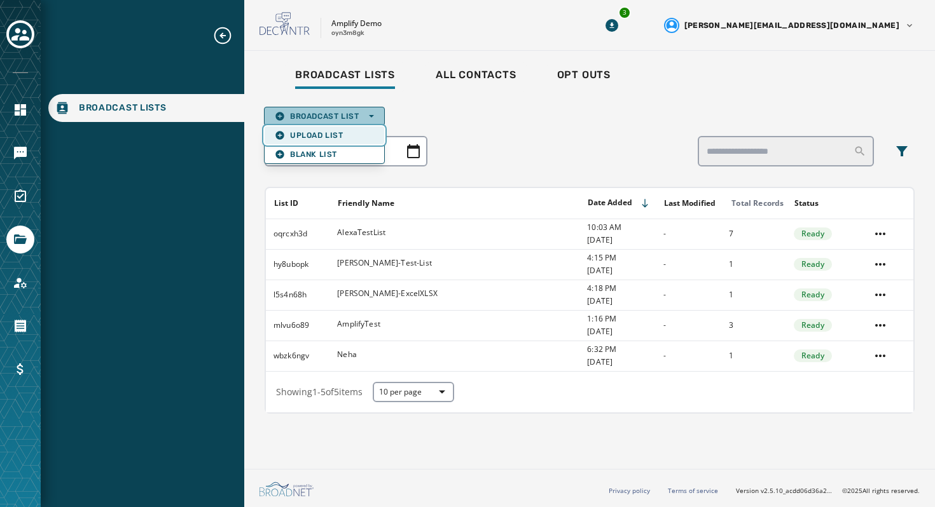
click at [334, 134] on span "Upload List" at bounding box center [324, 135] width 99 height 10
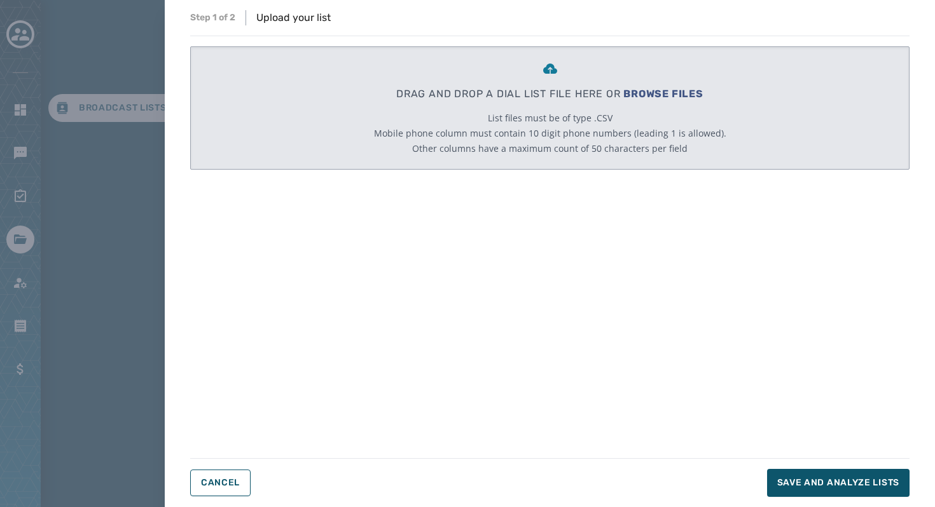
click at [482, 117] on div "List files must be of type .CSV Mobile phone column must contain 10 digit phone…" at bounding box center [550, 133] width 352 height 43
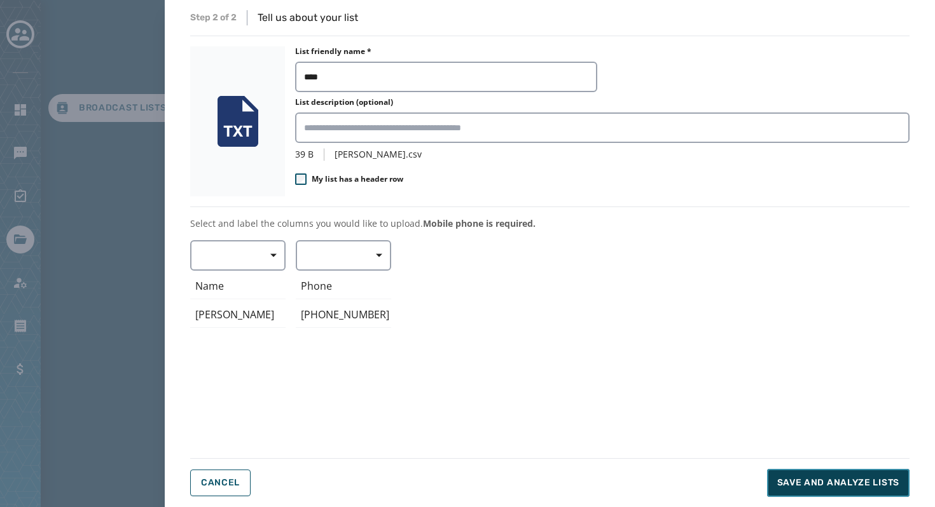
click at [800, 486] on span "Save and analyze lists" at bounding box center [838, 483] width 122 height 13
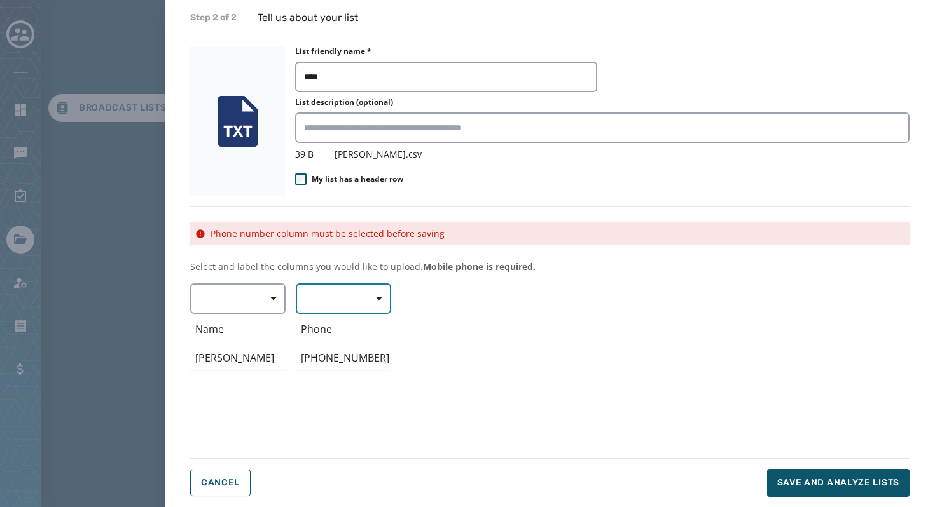
click at [338, 305] on button "button" at bounding box center [343, 299] width 95 height 31
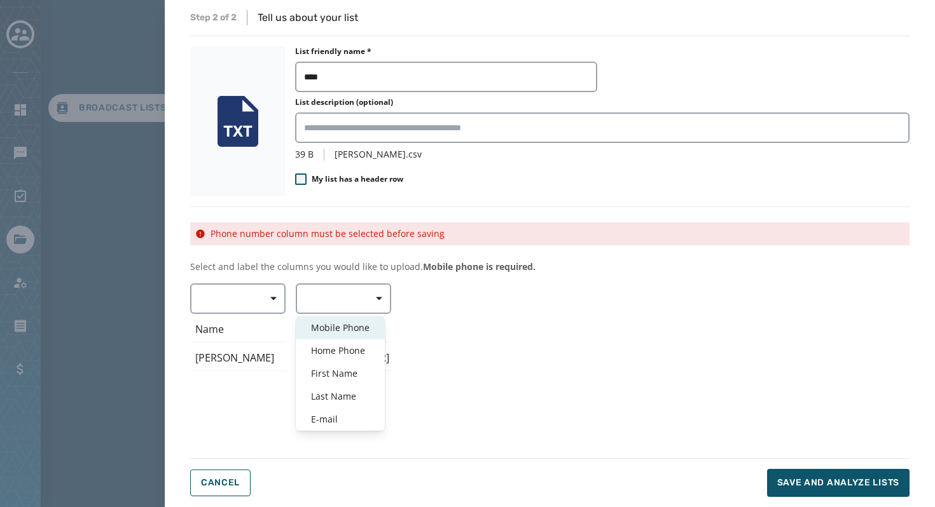
click at [354, 336] on div "Mobile Phone" at bounding box center [340, 328] width 89 height 23
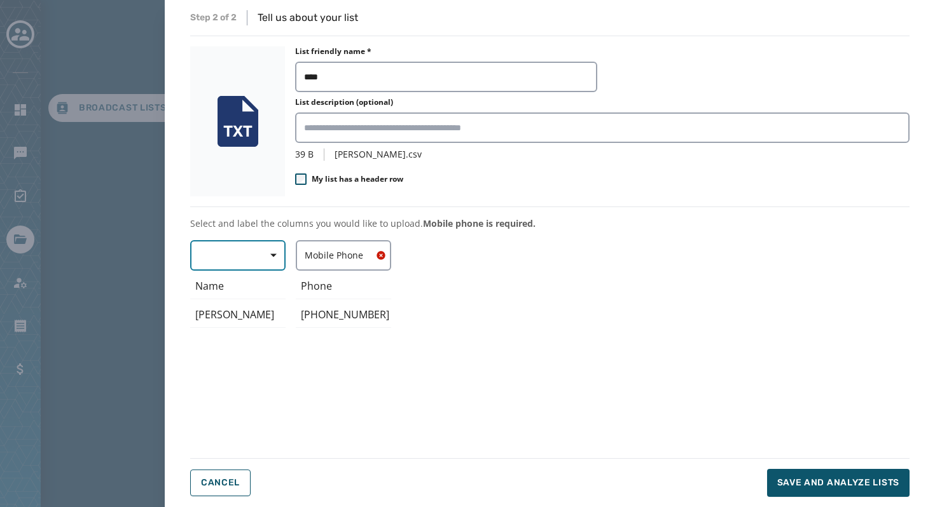
click at [238, 257] on button "button" at bounding box center [237, 255] width 95 height 31
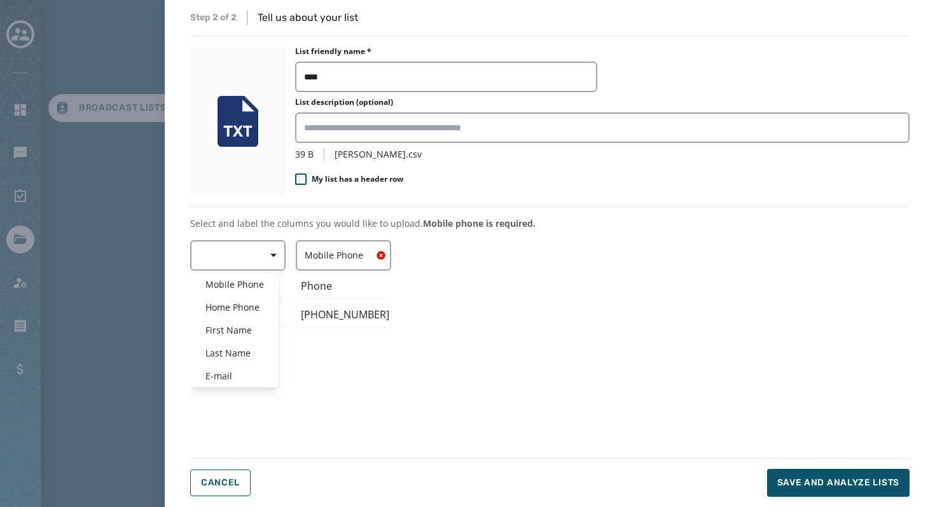
click at [378, 396] on div "Mobile Phone Home Phone First Name Last Name E-mail ﻿Name [PERSON_NAME] Mobile …" at bounding box center [549, 341] width 719 height 202
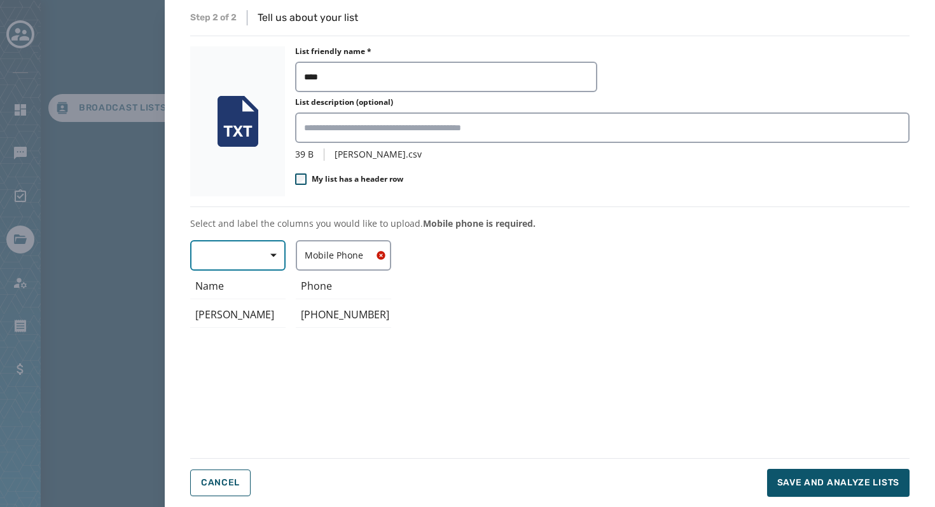
click at [255, 247] on span "button" at bounding box center [269, 255] width 31 height 25
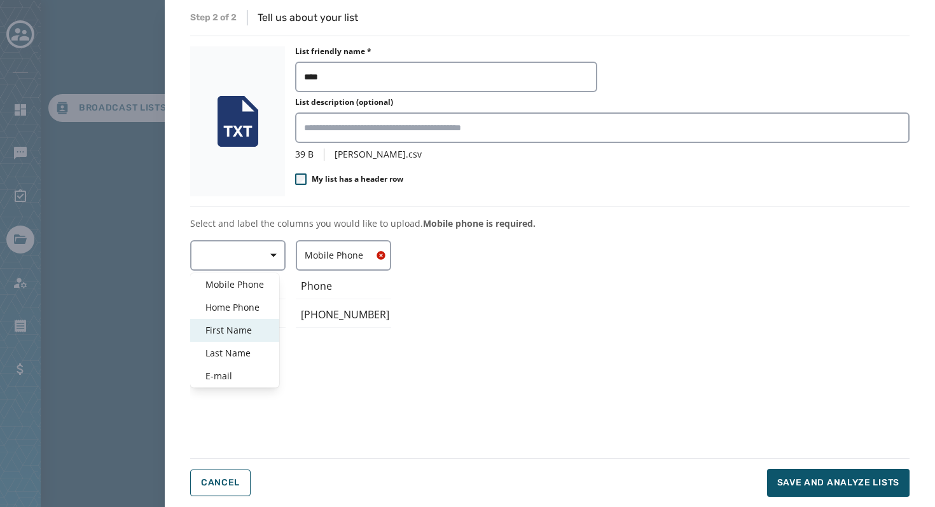
click at [275, 331] on div "First Name" at bounding box center [234, 330] width 89 height 23
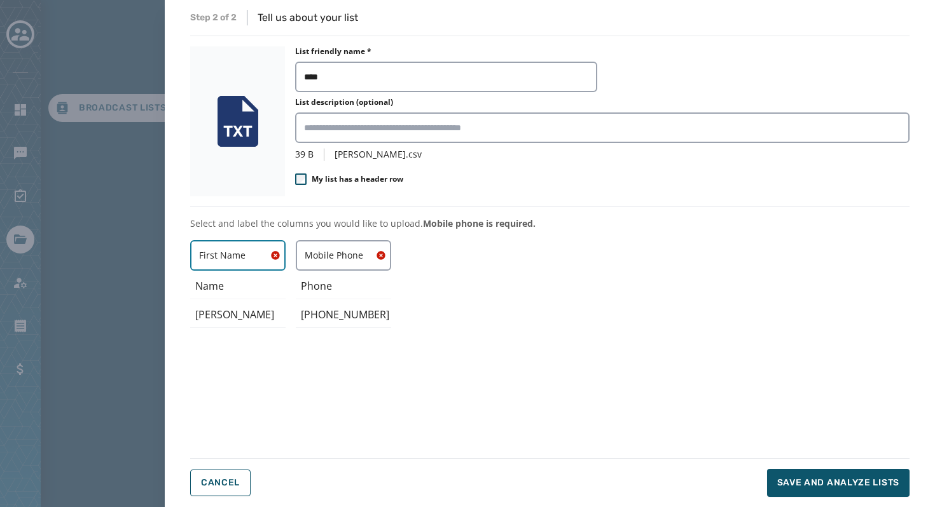
click at [275, 255] on icon "button" at bounding box center [275, 256] width 15 height 15
click at [253, 248] on button "button" at bounding box center [237, 255] width 95 height 31
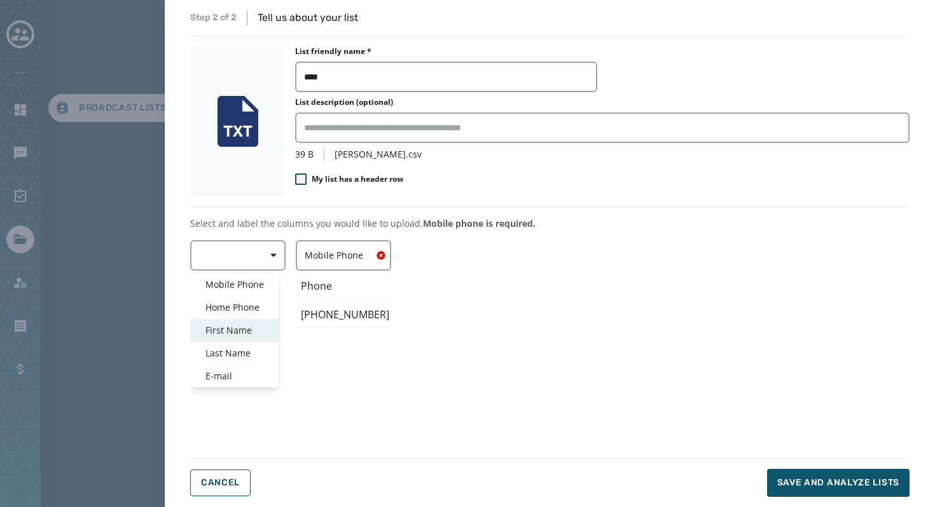
click at [258, 331] on span "First Name" at bounding box center [234, 330] width 58 height 13
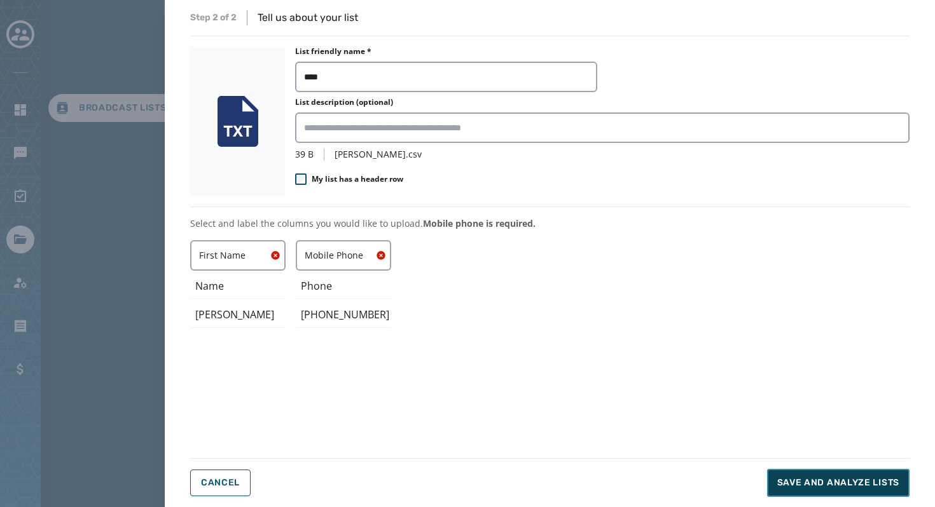
click at [807, 493] on button "Save and analyze lists" at bounding box center [838, 483] width 142 height 28
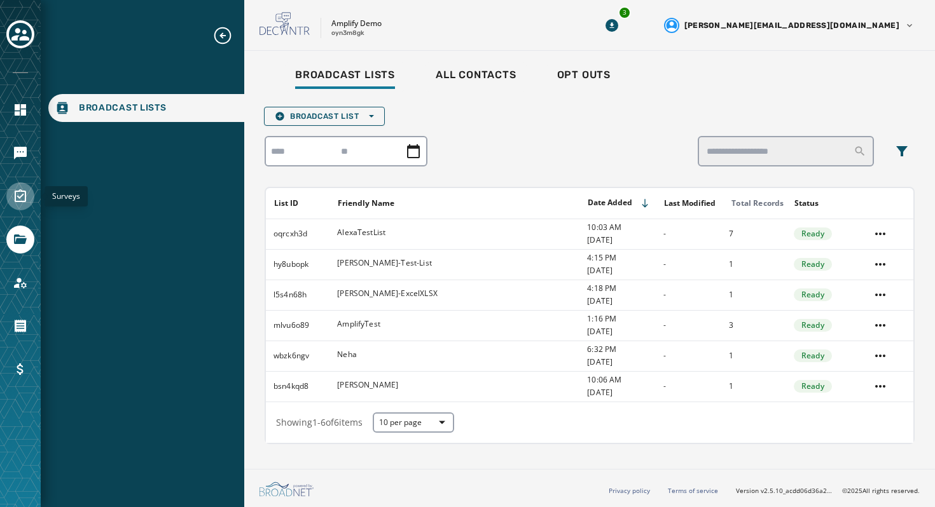
click at [22, 199] on icon "Navigate to Surveys" at bounding box center [20, 196] width 15 height 15
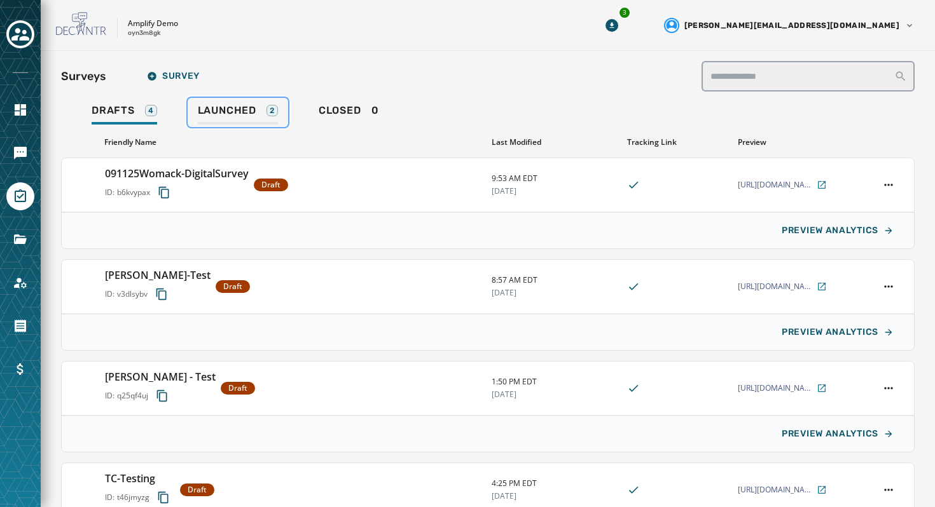
click at [221, 111] on span "Launched" at bounding box center [227, 110] width 58 height 13
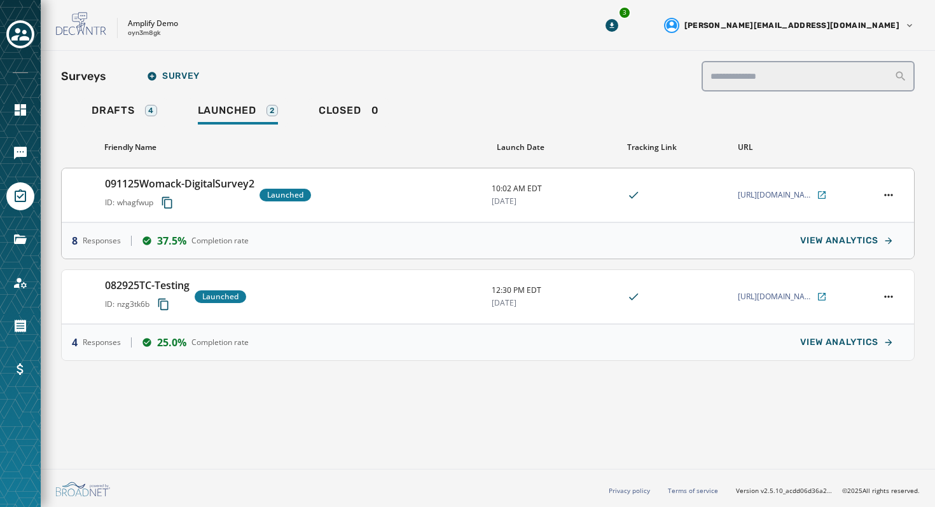
click at [211, 184] on h3 "091125Womack-DigitalSurvey2" at bounding box center [179, 183] width 149 height 15
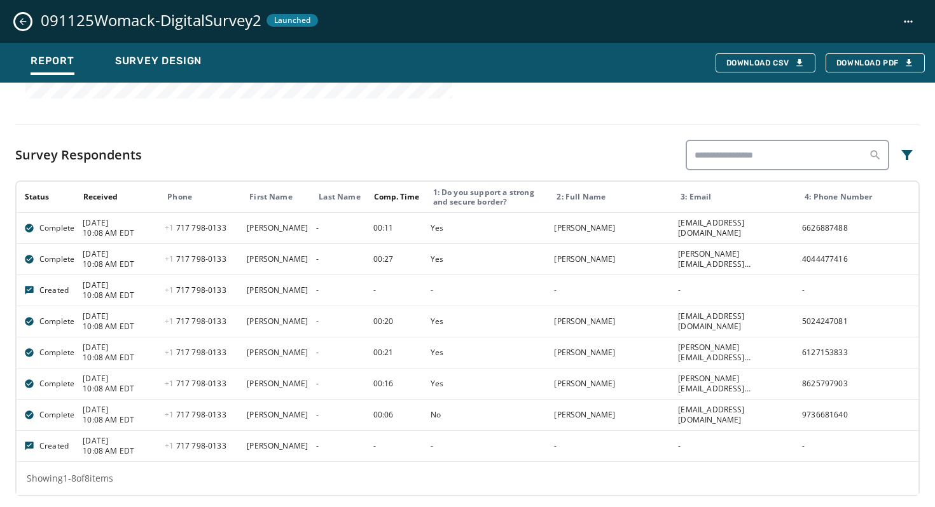
scroll to position [600, 0]
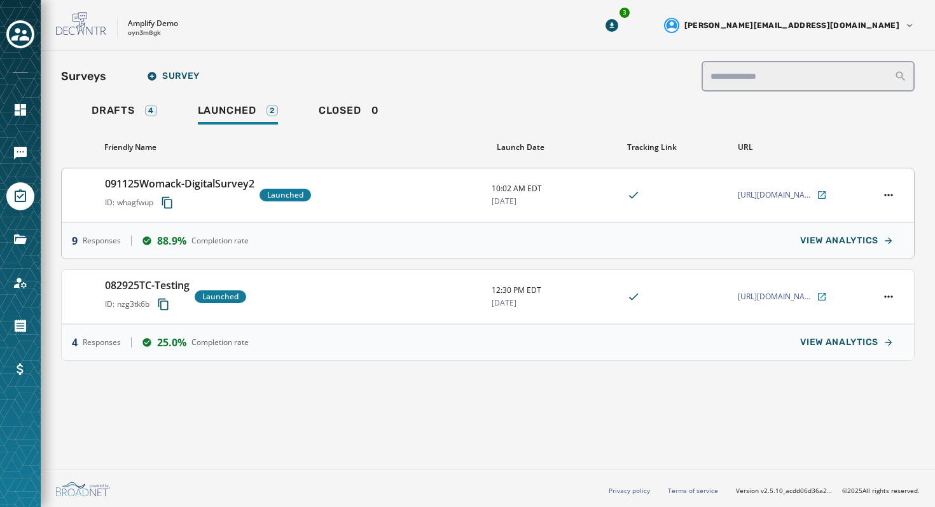
click at [226, 184] on h3 "091125Womack-DigitalSurvey2" at bounding box center [179, 183] width 149 height 15
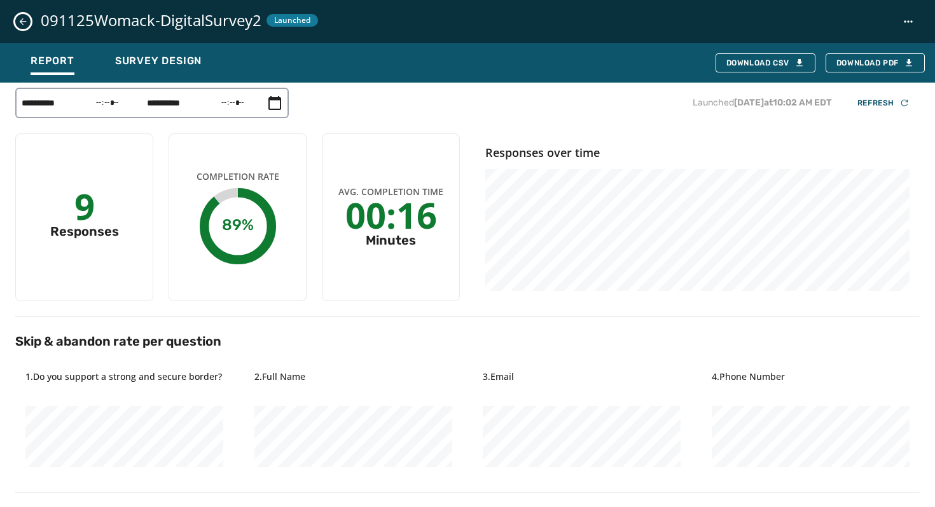
click at [19, 20] on icon "Close survey details drawer" at bounding box center [23, 22] width 10 height 10
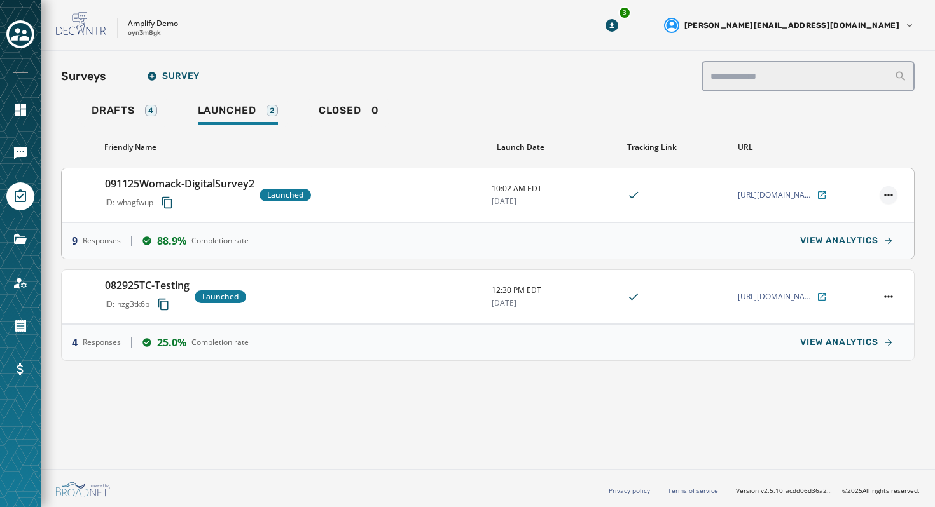
click at [881, 196] on html "**********" at bounding box center [467, 253] width 935 height 507
click at [712, 104] on html "**********" at bounding box center [467, 253] width 935 height 507
click at [884, 193] on html "**********" at bounding box center [467, 253] width 935 height 507
click at [863, 266] on div "Unlaunch" at bounding box center [854, 275] width 86 height 20
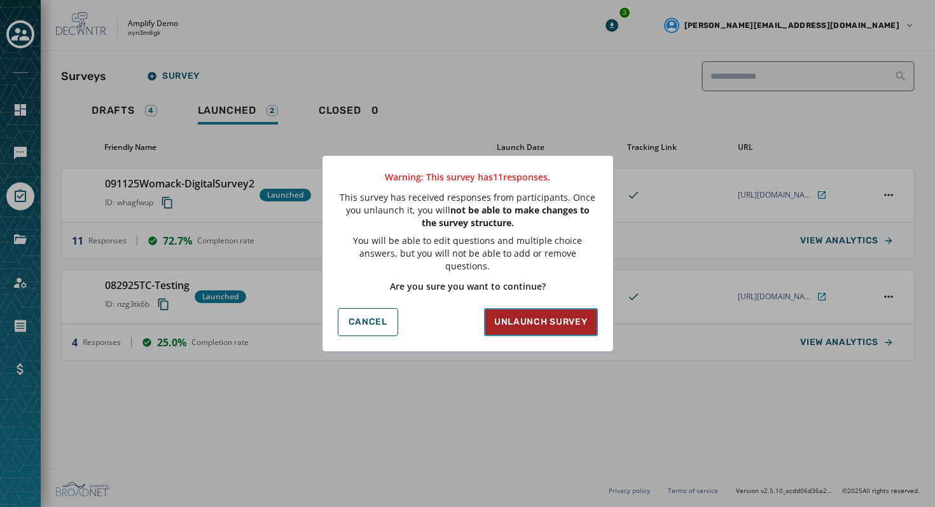
click at [567, 320] on span "Unlaunch survey" at bounding box center [540, 322] width 93 height 13
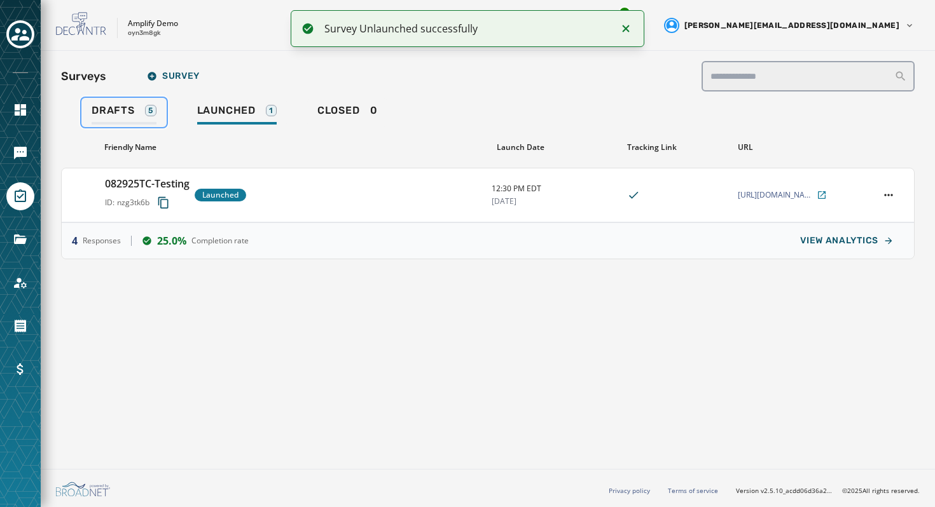
click at [125, 107] on span "Drafts" at bounding box center [113, 110] width 43 height 13
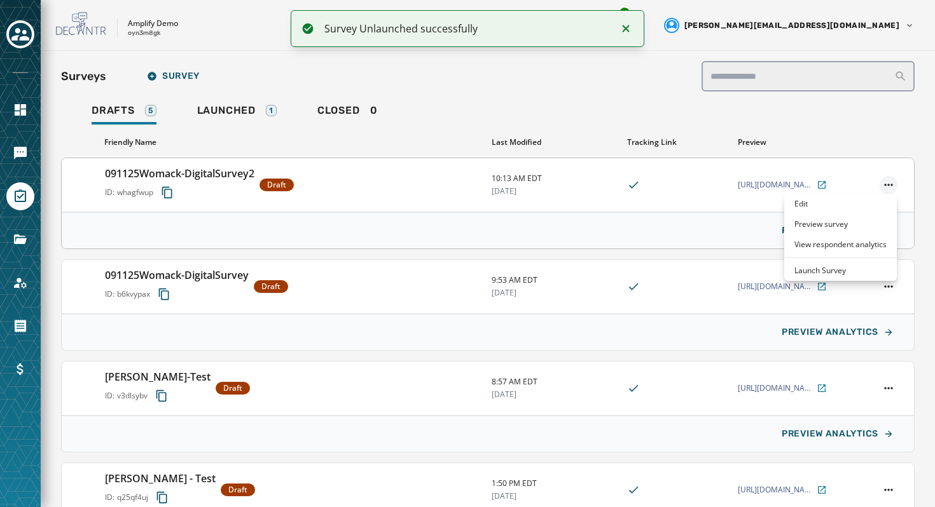
click at [890, 181] on html "Survey Unlaunched successfully Skip To Main Content Amplify Demo oyn3m8gk 3 [PE…" at bounding box center [467, 253] width 935 height 507
click at [828, 203] on div "Edit" at bounding box center [840, 204] width 113 height 20
type input "**********"
type textarea "**********"
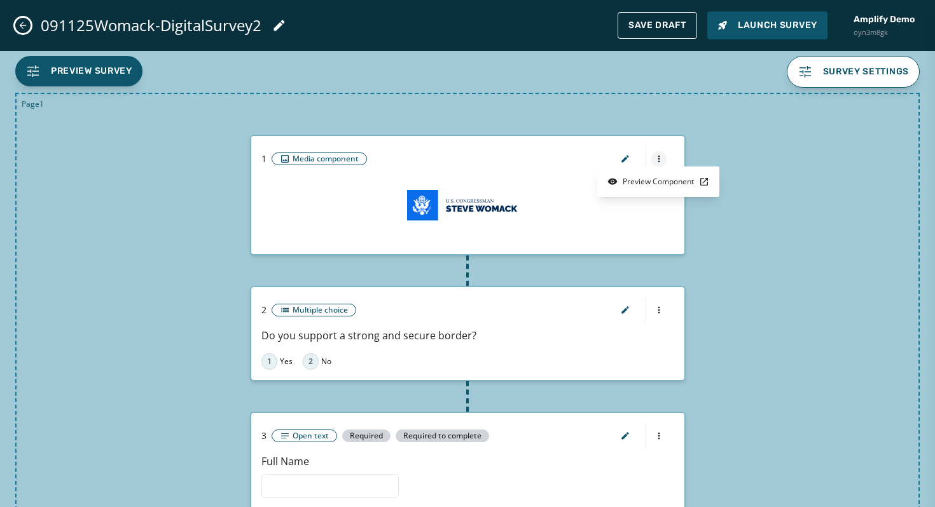
click at [652, 155] on html "Skip To Main Content Amplify Demo oyn3m8gk 3 [PERSON_NAME][EMAIL_ADDRESS][DOMAI…" at bounding box center [467, 253] width 935 height 507
click at [760, 134] on html "Skip To Main Content Amplify Demo oyn3m8gk 3 [PERSON_NAME][EMAIL_ADDRESS][DOMAI…" at bounding box center [467, 253] width 935 height 507
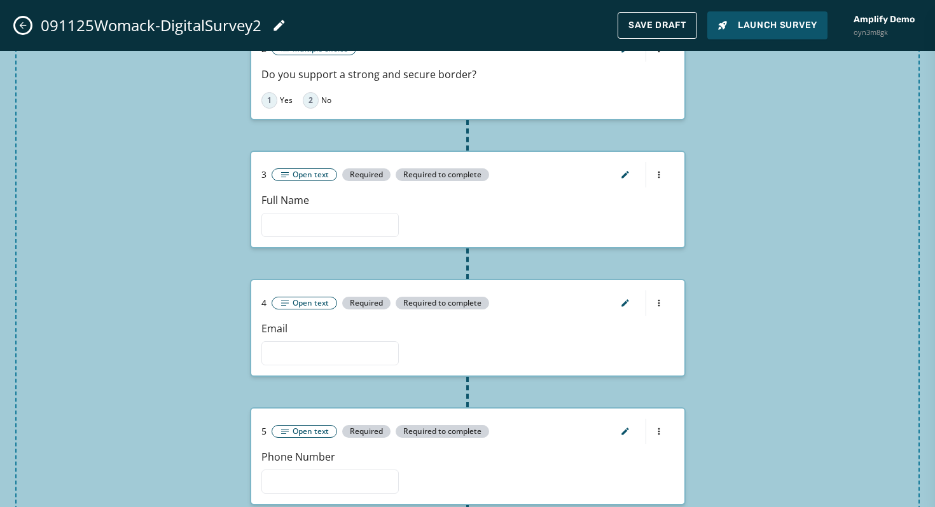
scroll to position [483, 0]
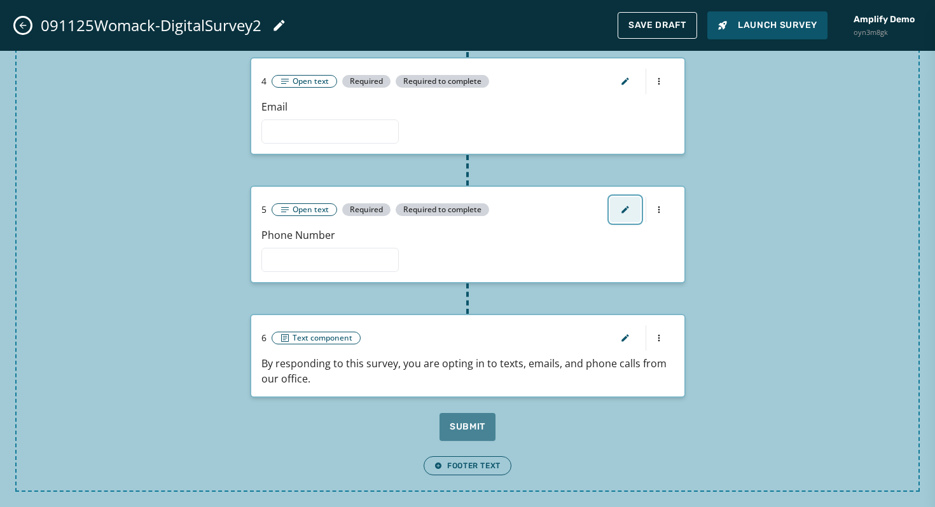
click at [622, 216] on button "button" at bounding box center [625, 209] width 31 height 25
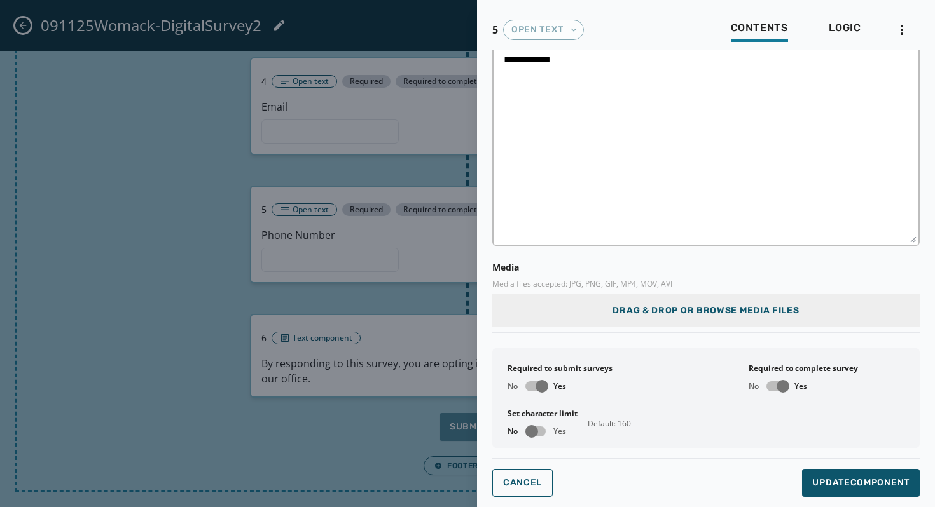
scroll to position [0, 0]
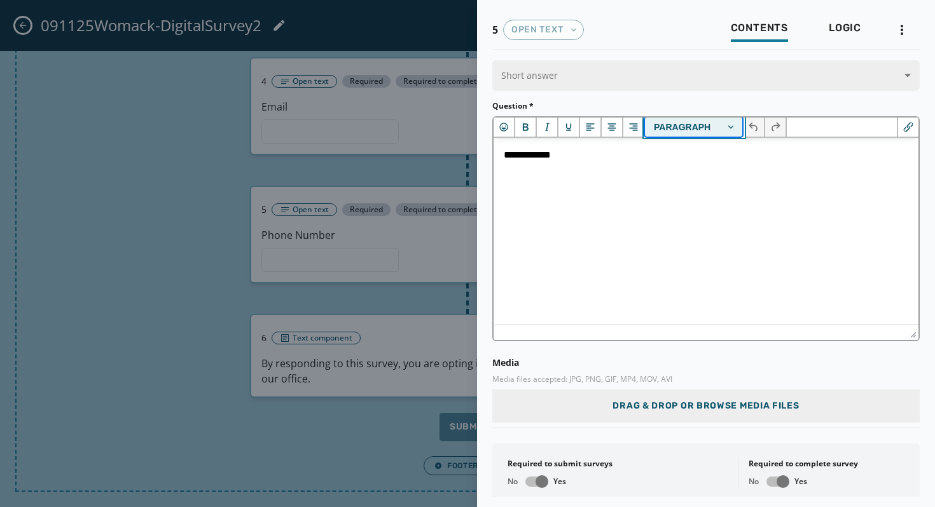
click at [697, 130] on button "Paragraph" at bounding box center [694, 127] width 99 height 19
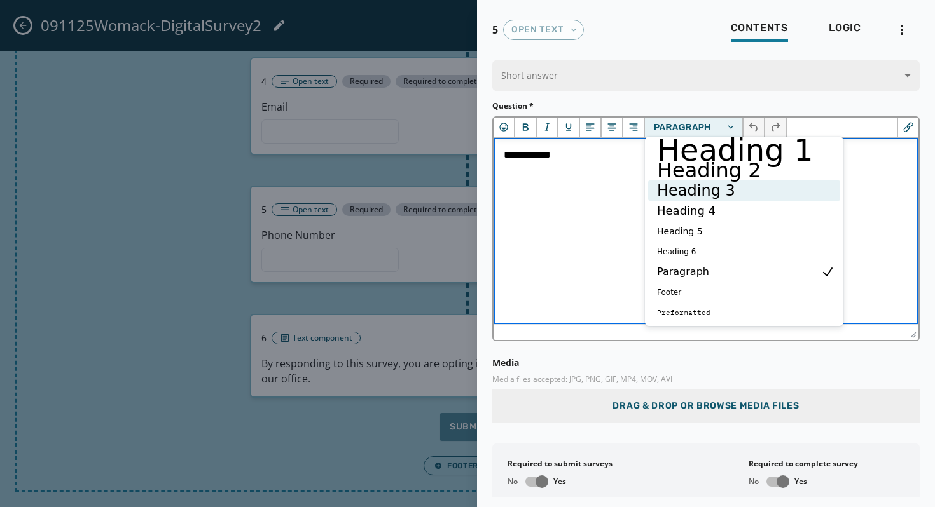
click at [598, 172] on html "**********" at bounding box center [705, 155] width 425 height 34
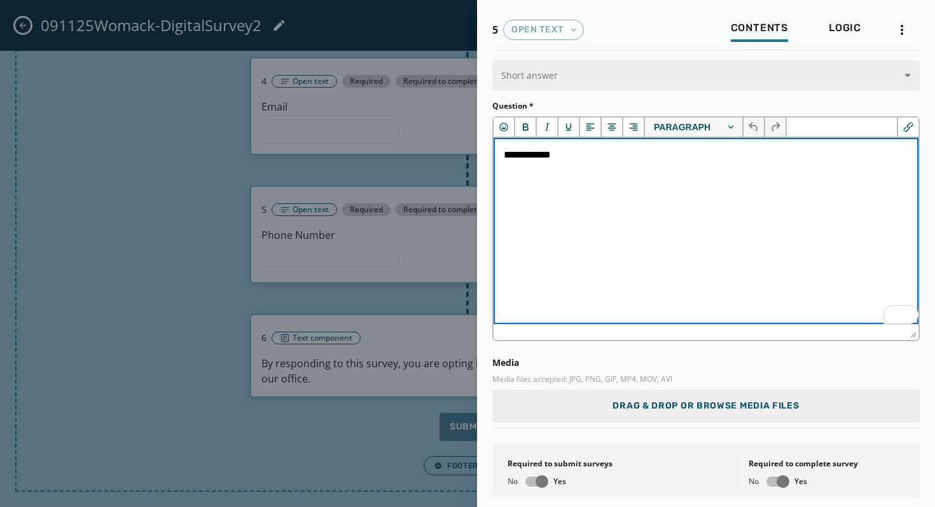
scroll to position [95, 0]
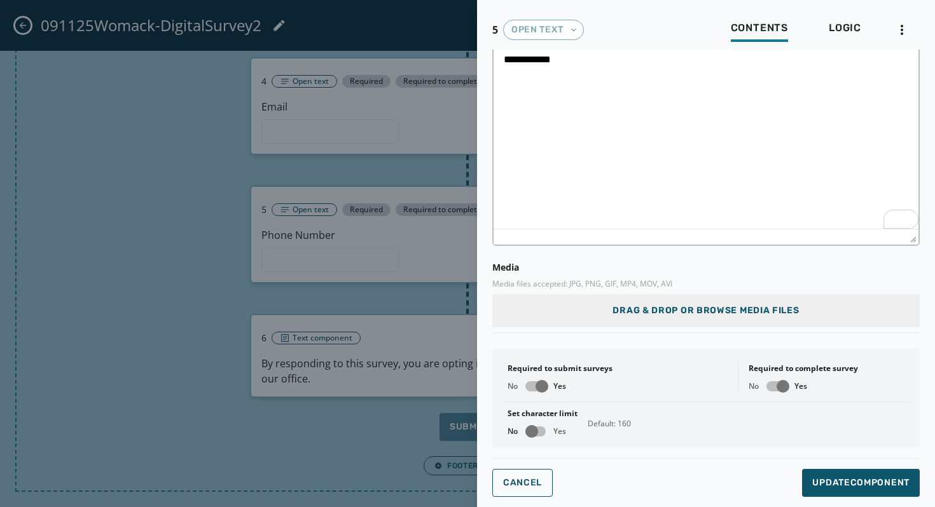
click at [422, 392] on div at bounding box center [467, 253] width 935 height 507
click at [528, 486] on span "Cancel" at bounding box center [522, 483] width 39 height 10
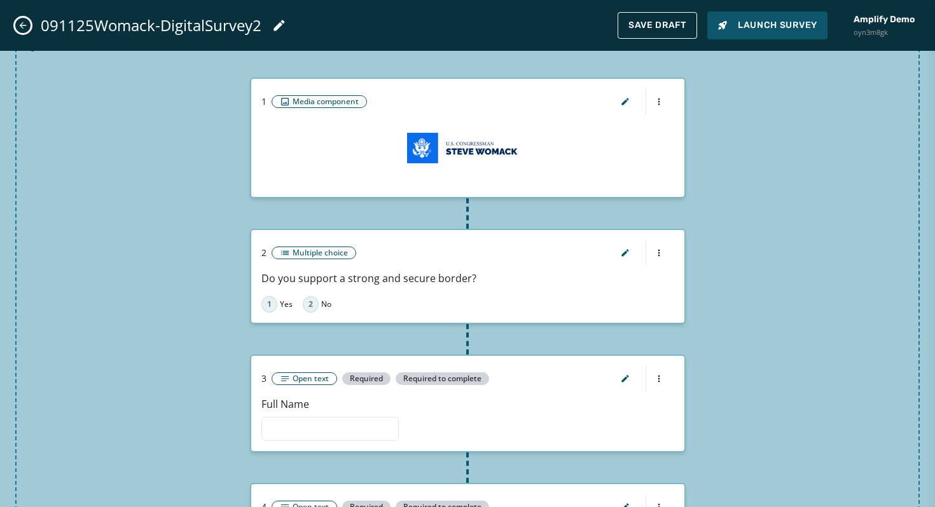
scroll to position [0, 0]
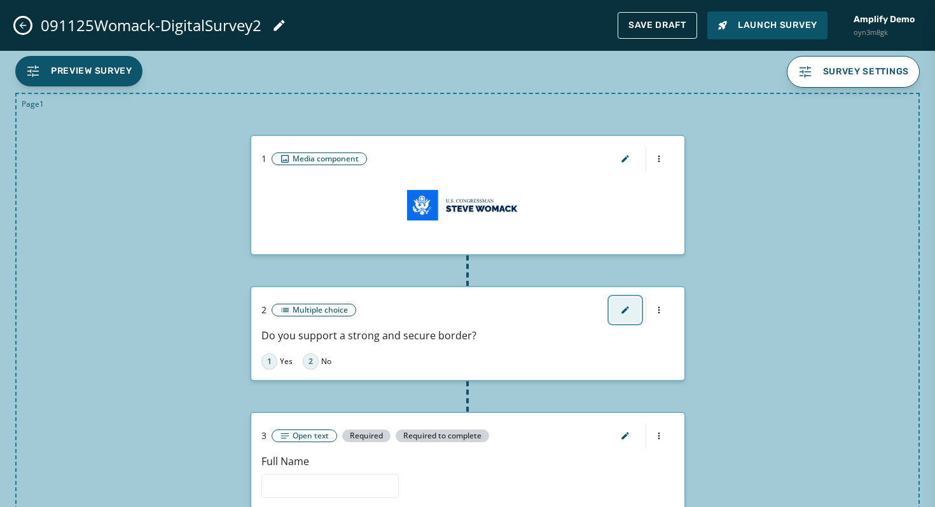
click at [621, 319] on button "button" at bounding box center [625, 310] width 31 height 25
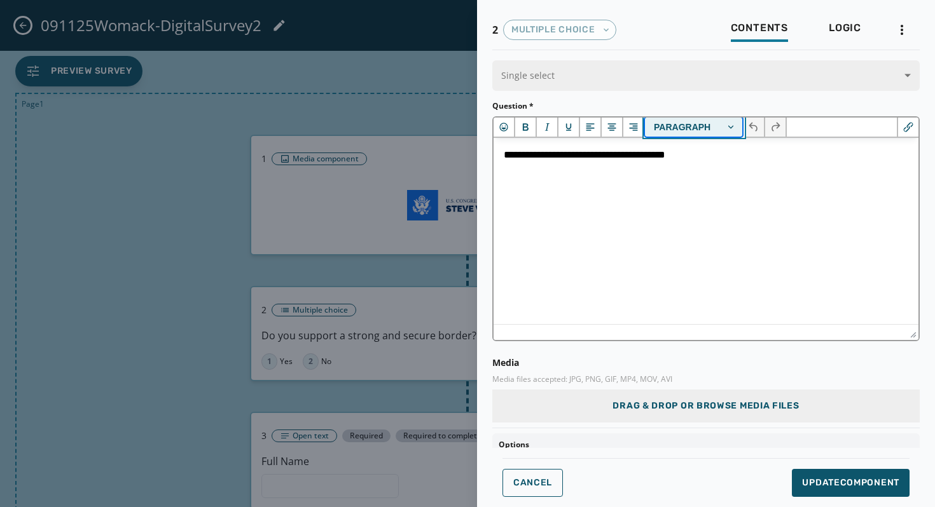
click at [664, 128] on button "Paragraph" at bounding box center [694, 127] width 99 height 19
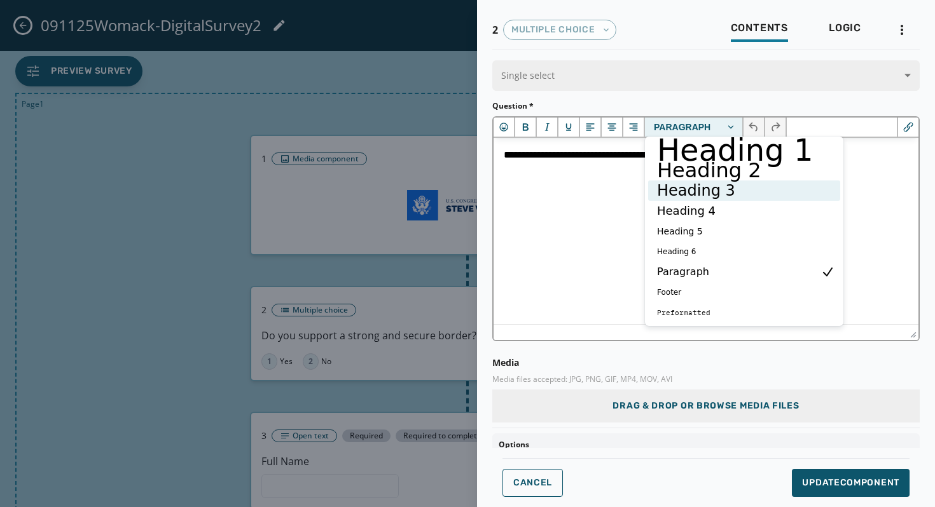
click at [715, 198] on h3 "Heading 3" at bounding box center [734, 190] width 159 height 15
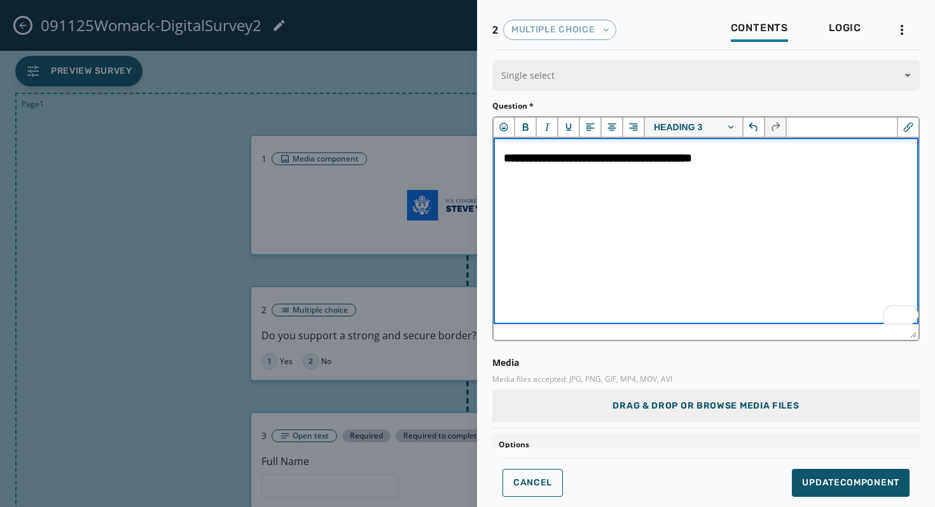
click at [164, 221] on div at bounding box center [467, 253] width 935 height 507
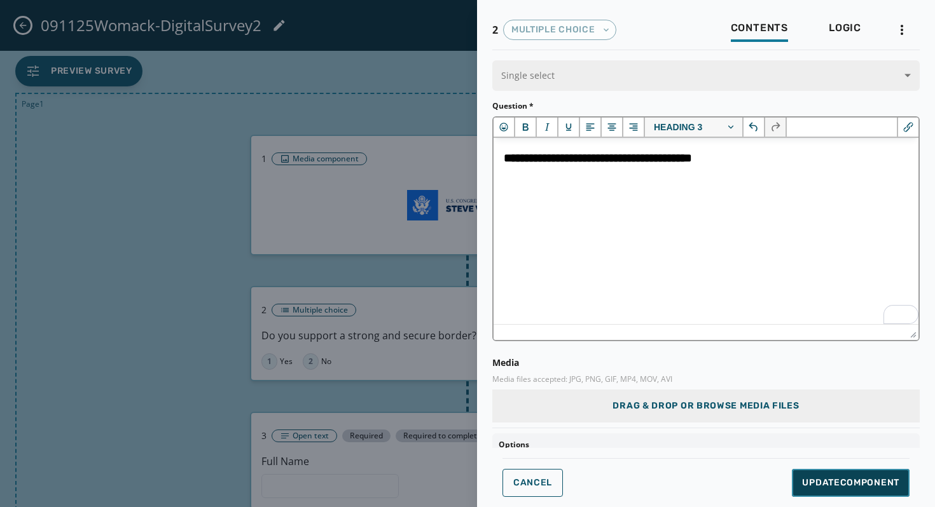
click at [866, 491] on button "Update Component" at bounding box center [851, 483] width 118 height 28
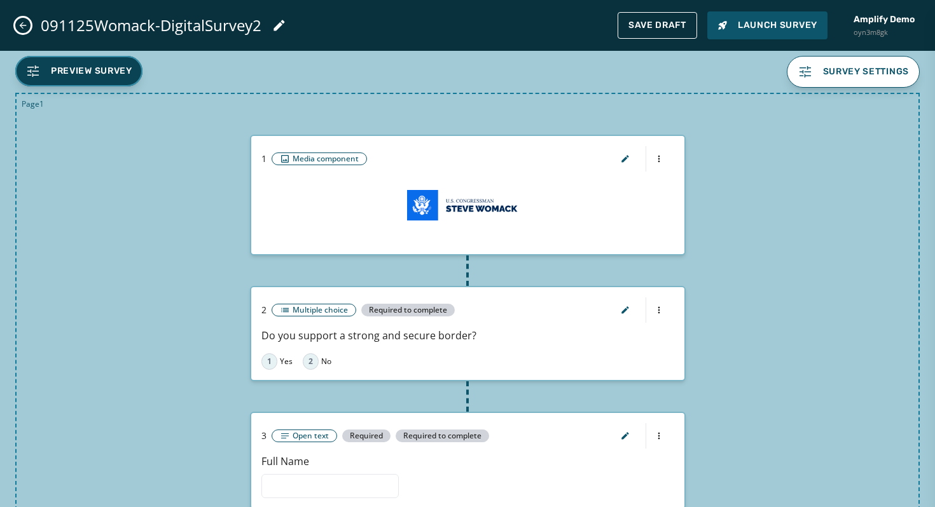
click at [116, 67] on span "Preview Survey" at bounding box center [91, 71] width 81 height 13
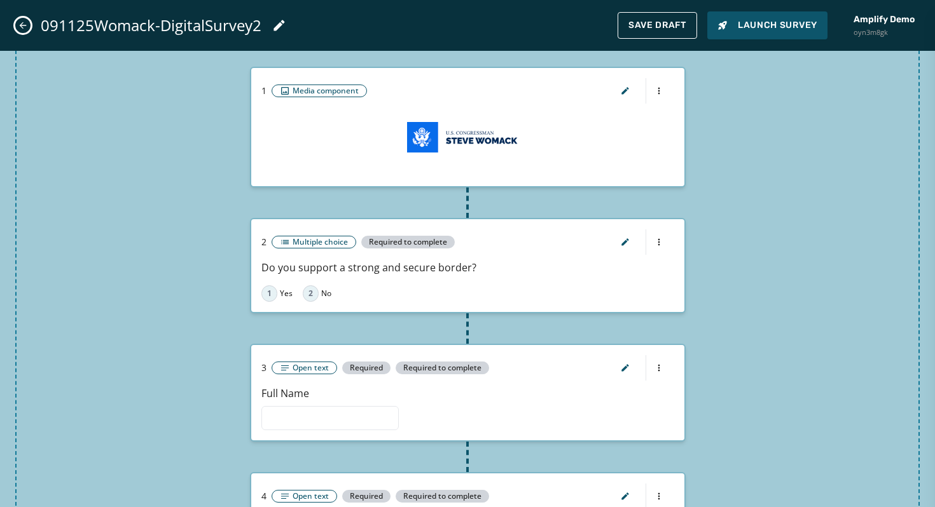
scroll to position [70, 0]
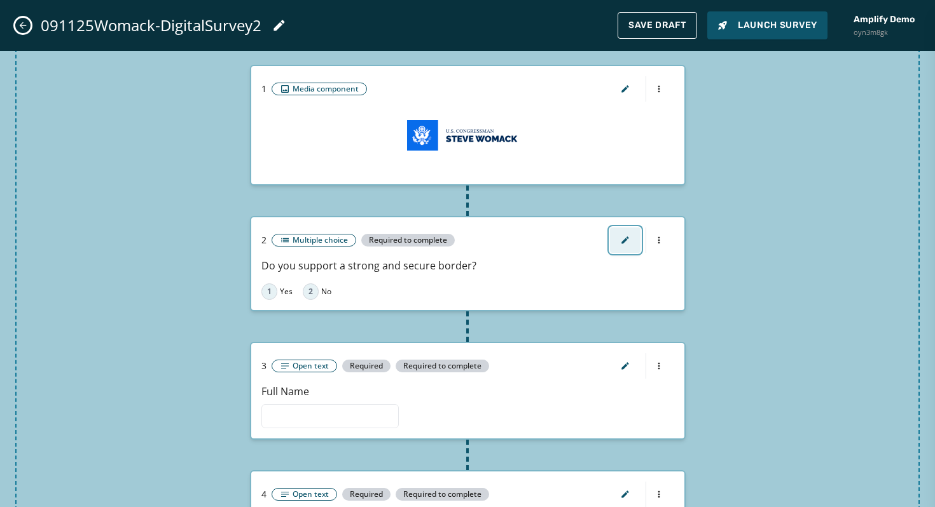
click at [623, 241] on icon "button" at bounding box center [624, 240] width 7 height 7
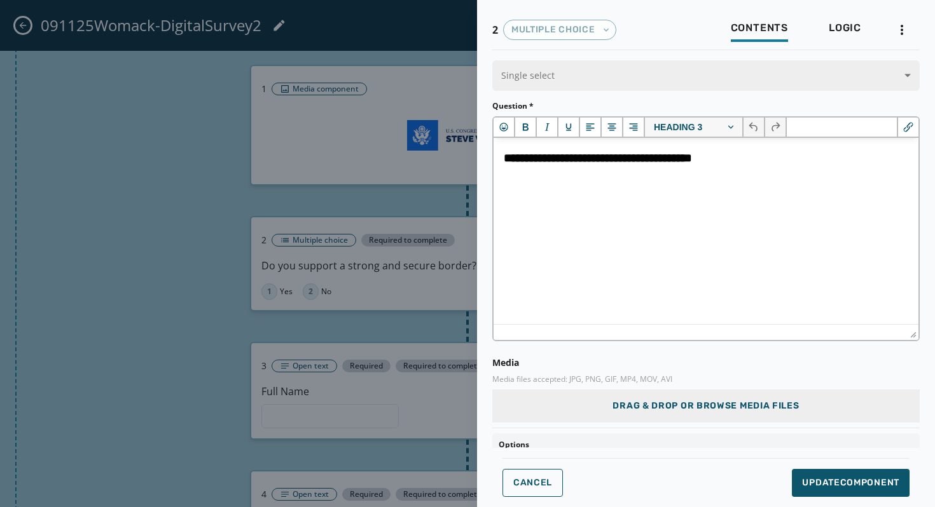
scroll to position [0, 0]
click at [676, 123] on button "Heading 3" at bounding box center [694, 127] width 99 height 19
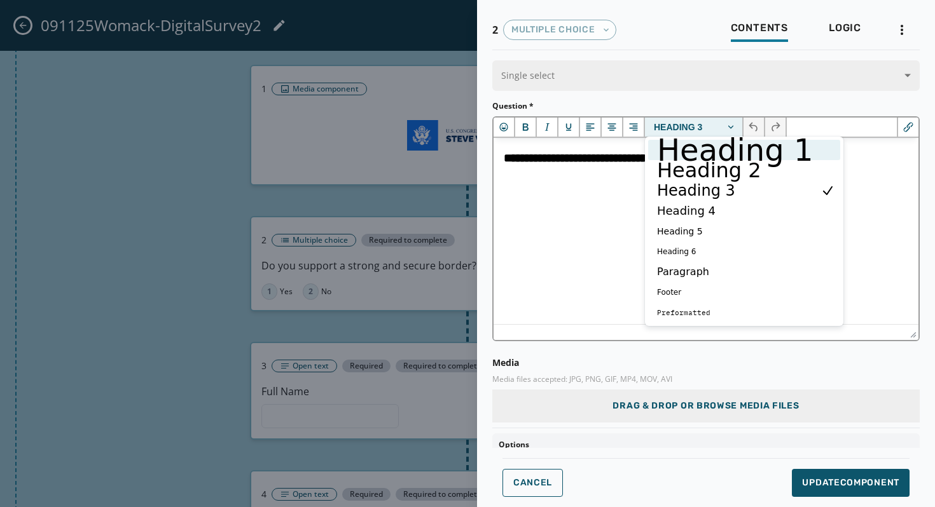
click at [705, 148] on h1 "Heading 1" at bounding box center [734, 149] width 159 height 15
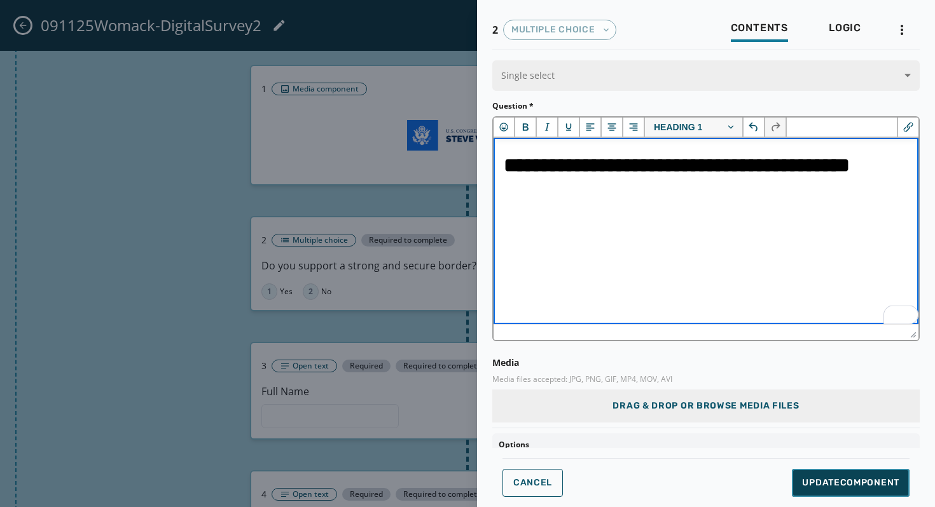
click at [861, 486] on span "Update Component" at bounding box center [850, 483] width 97 height 13
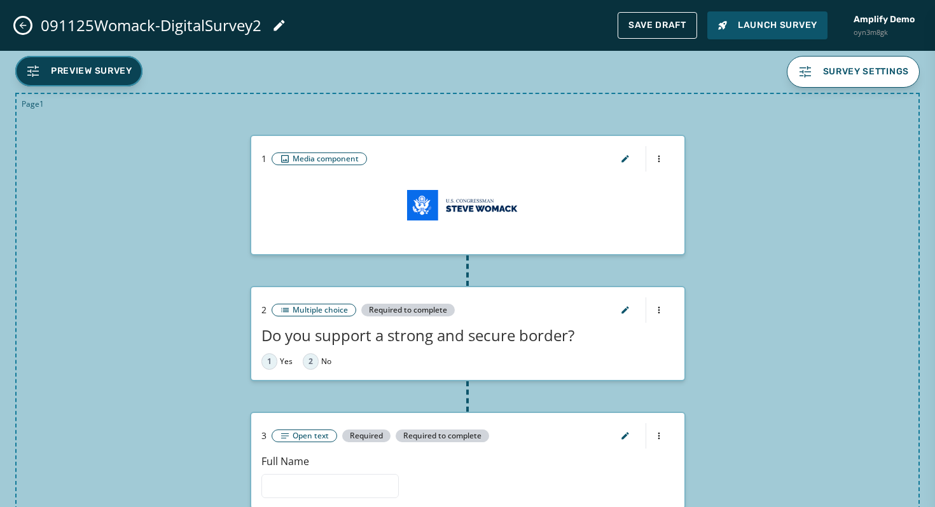
click at [80, 71] on span "Preview Survey" at bounding box center [91, 71] width 81 height 13
click at [732, 32] on button "Launch Survey" at bounding box center [767, 25] width 120 height 28
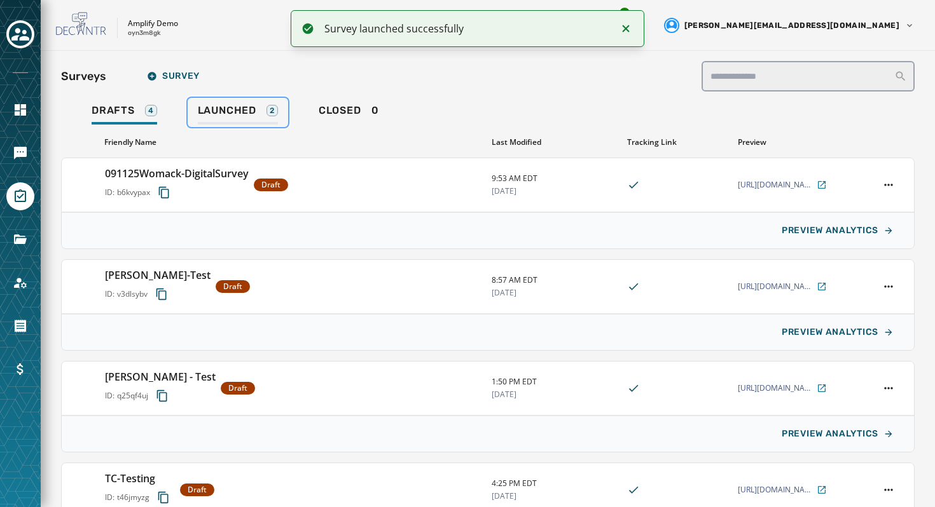
click at [240, 113] on span "Launched" at bounding box center [227, 110] width 58 height 13
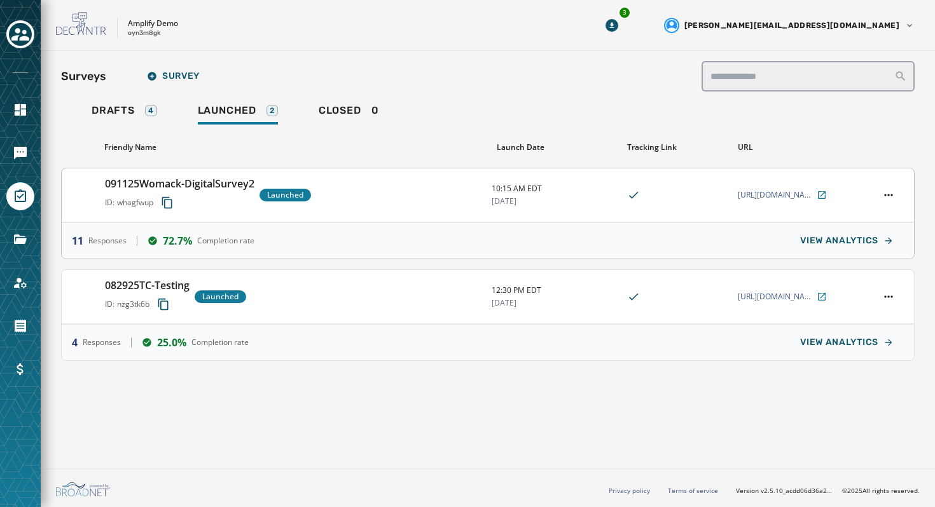
click at [462, 198] on div "091125Womack-DigitalSurvey2 ID: whagfwup Launched" at bounding box center [293, 195] width 376 height 38
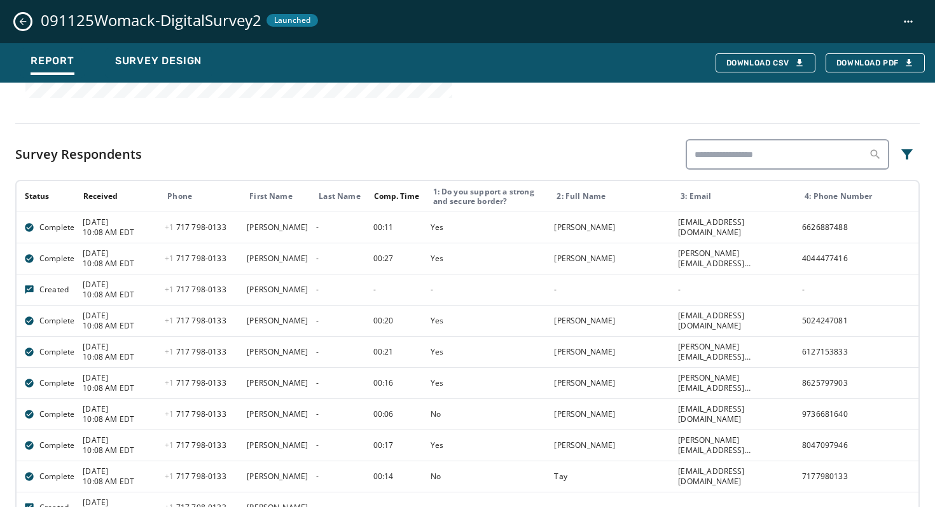
scroll to position [652, 0]
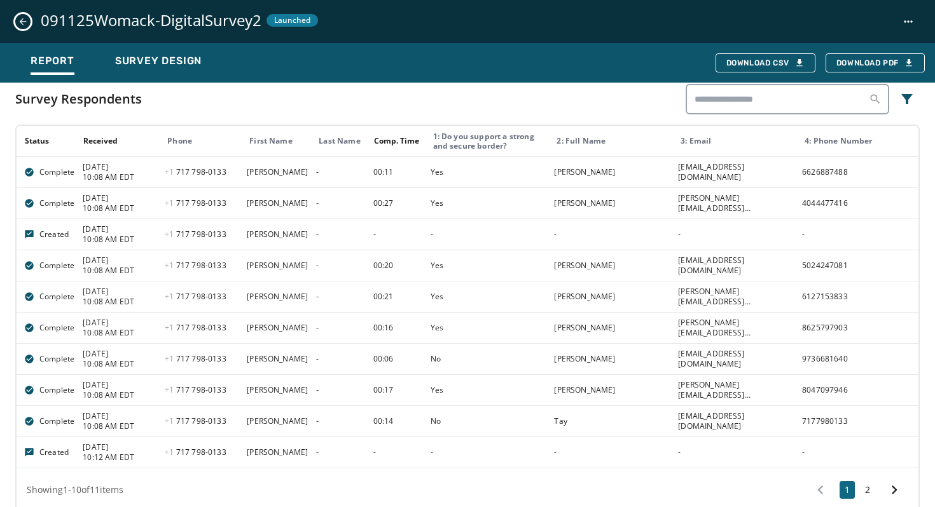
click at [25, 24] on icon "Close survey details drawer" at bounding box center [23, 22] width 10 height 10
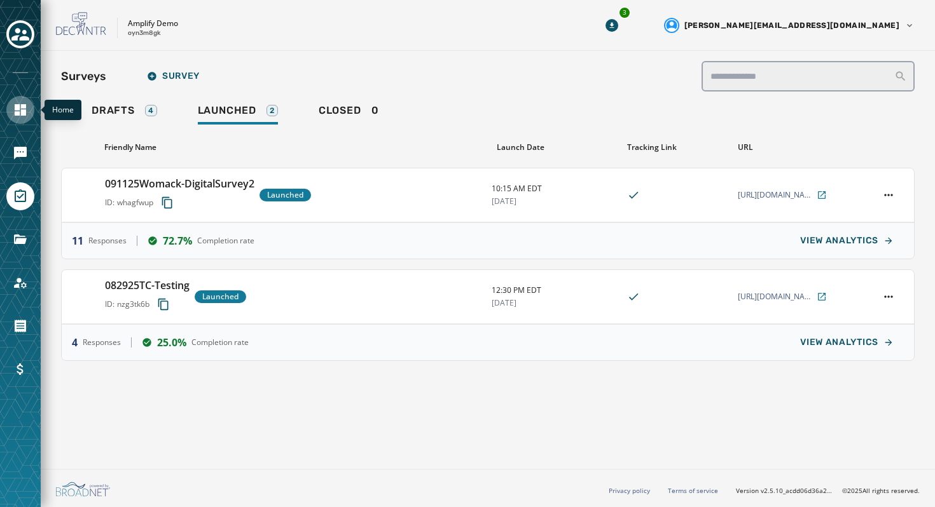
click at [22, 100] on link "Navigate to Home" at bounding box center [20, 110] width 28 height 28
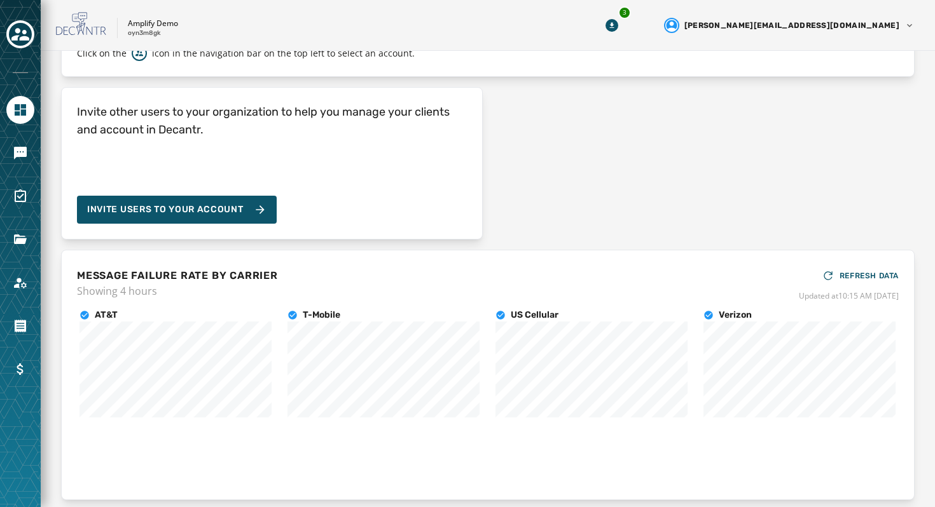
scroll to position [139, 0]
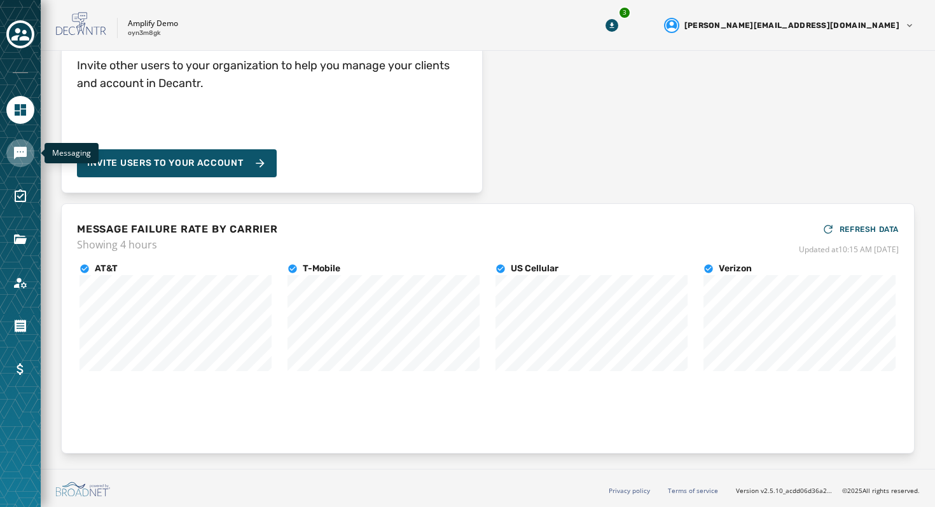
click at [24, 156] on icon "Navigate to Messaging" at bounding box center [20, 153] width 13 height 13
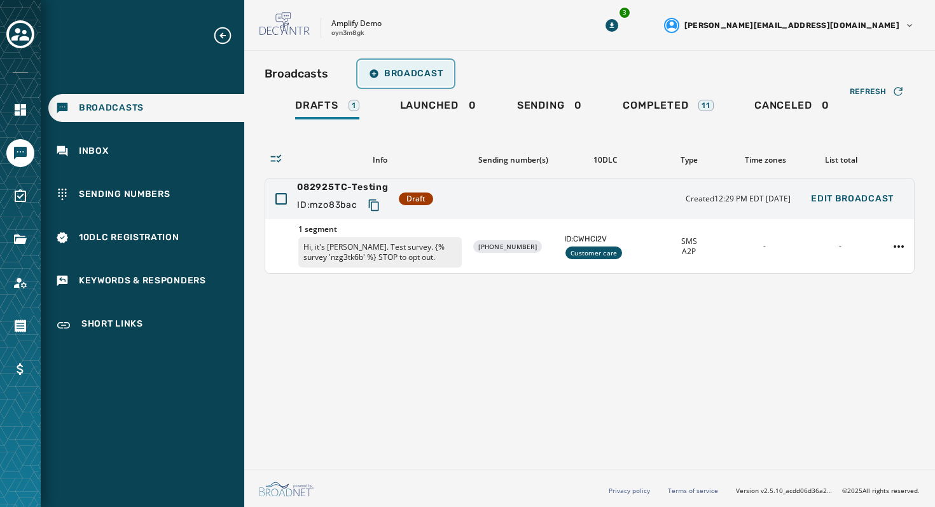
click at [399, 80] on button "Broadcast" at bounding box center [406, 73] width 94 height 25
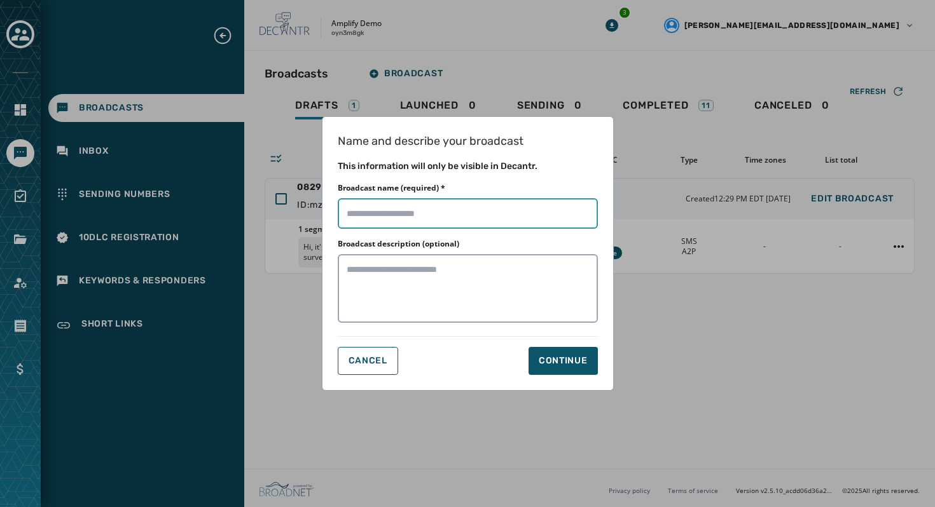
click at [449, 211] on input "Broadcast name (required) *" at bounding box center [468, 213] width 260 height 31
type input "**********"
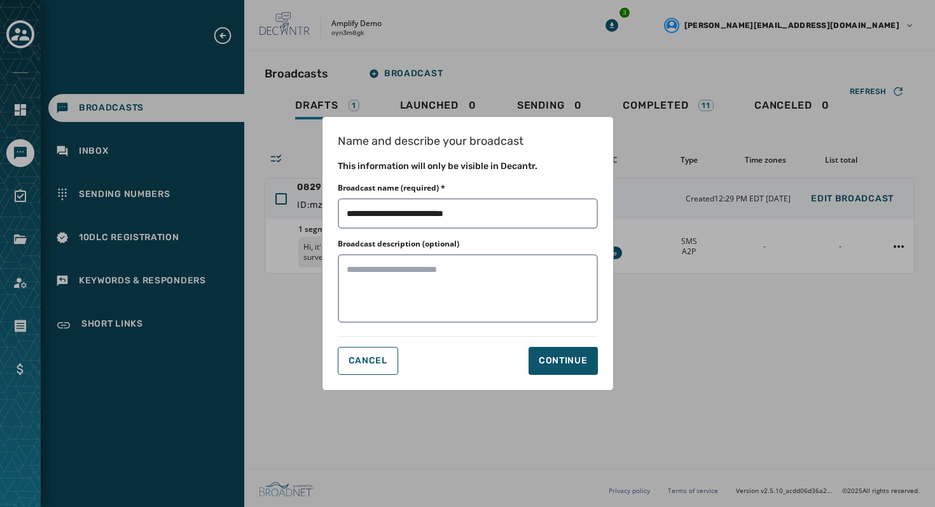
click at [564, 377] on div "Name and describe your broadcast This information will only be visible in Decan…" at bounding box center [468, 253] width 292 height 275
click at [564, 369] on button "Continue" at bounding box center [562, 361] width 69 height 28
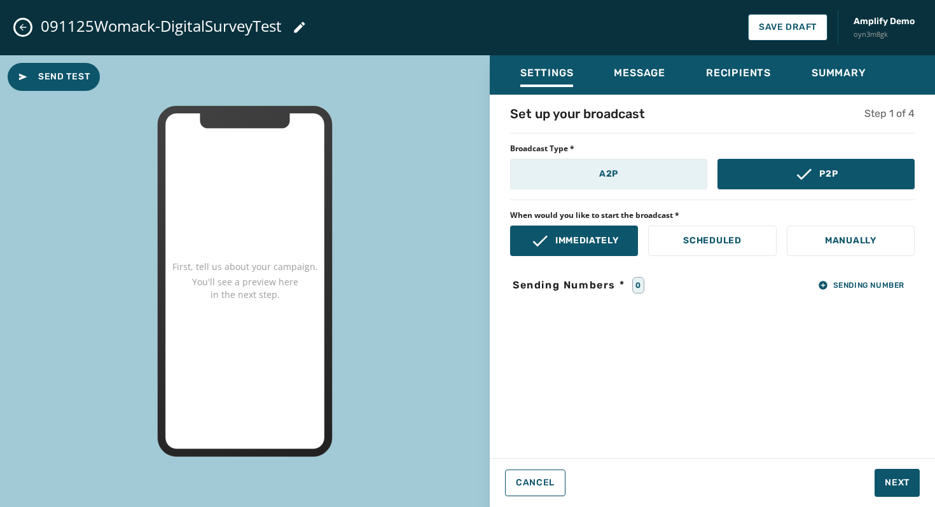
click at [626, 176] on button "A2P" at bounding box center [608, 174] width 197 height 31
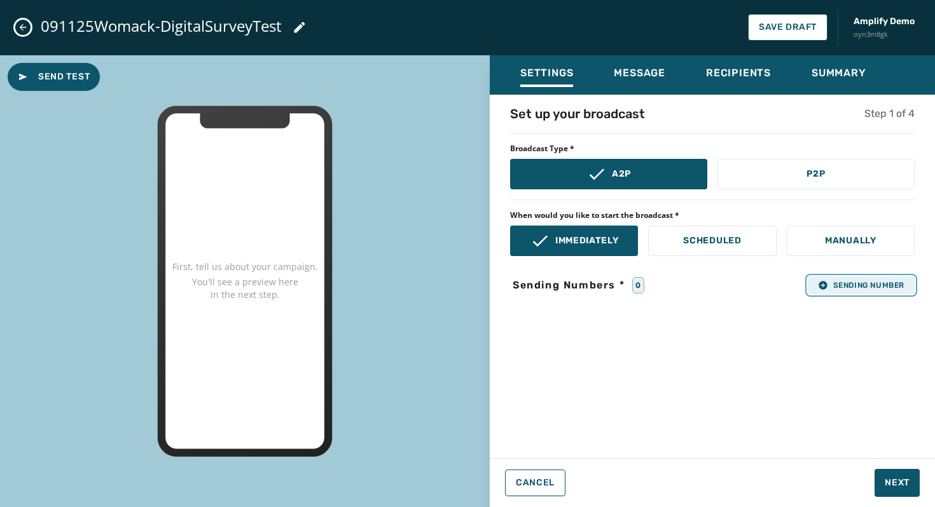
click at [821, 283] on icon "button" at bounding box center [822, 285] width 8 height 8
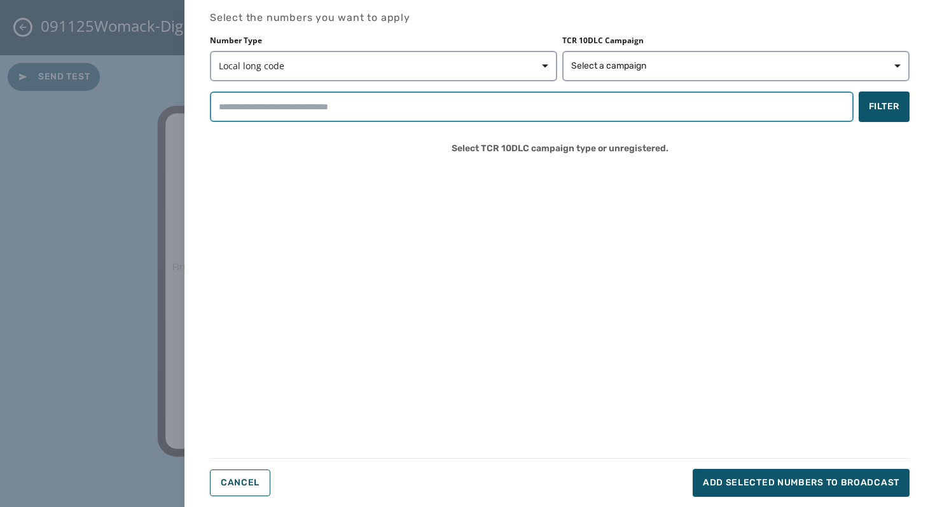
click at [474, 117] on input "search" at bounding box center [531, 107] width 643 height 31
drag, startPoint x: 387, startPoint y: 106, endPoint x: 153, endPoint y: 115, distance: 234.2
click at [153, 114] on div "**********" at bounding box center [467, 253] width 935 height 507
drag, startPoint x: 289, startPoint y: 106, endPoint x: 175, endPoint y: 107, distance: 113.8
click at [175, 107] on div "**********" at bounding box center [467, 253] width 935 height 507
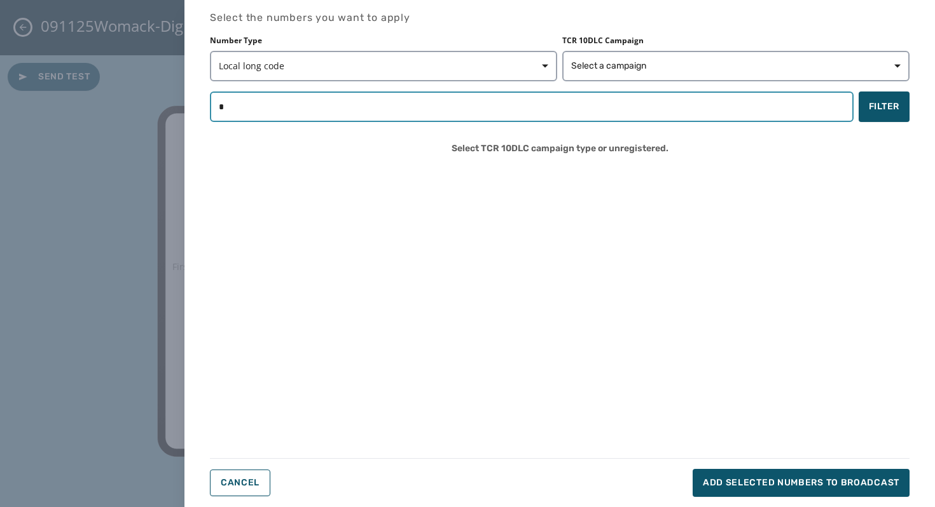
type input "*"
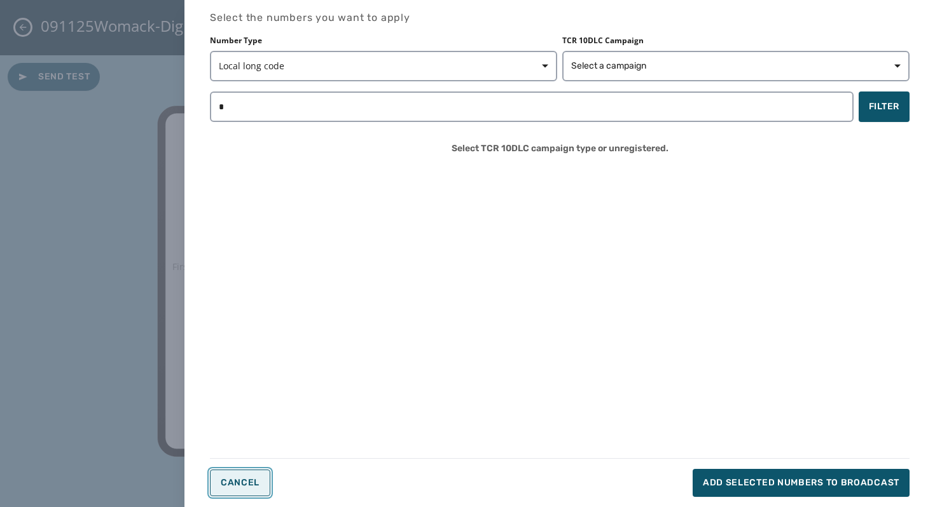
click at [247, 483] on span "Cancel" at bounding box center [240, 483] width 39 height 10
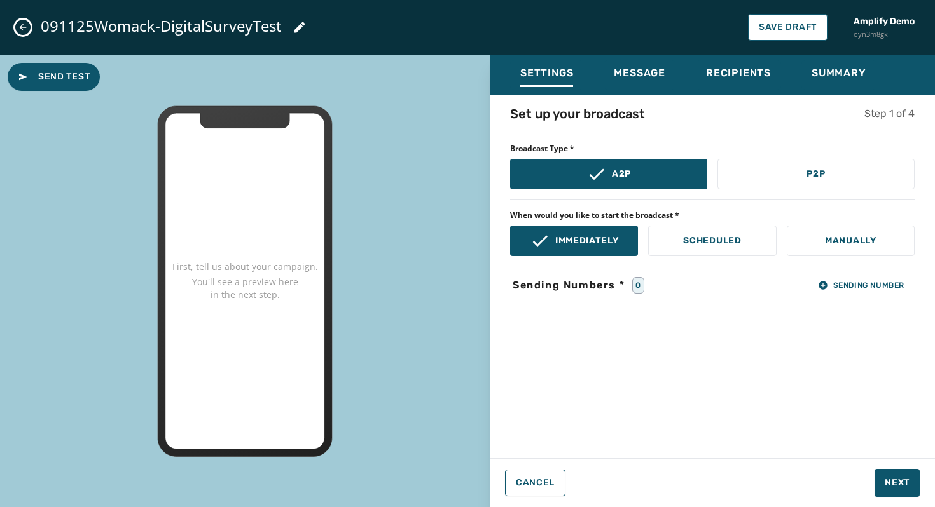
click at [639, 287] on div "0" at bounding box center [638, 285] width 12 height 17
click at [638, 287] on div "0" at bounding box center [638, 285] width 12 height 17
click at [638, 302] on div "Set up your broadcast Step 1 of 4 Broadcast Type * A2P P2P When would you like …" at bounding box center [712, 273] width 445 height 336
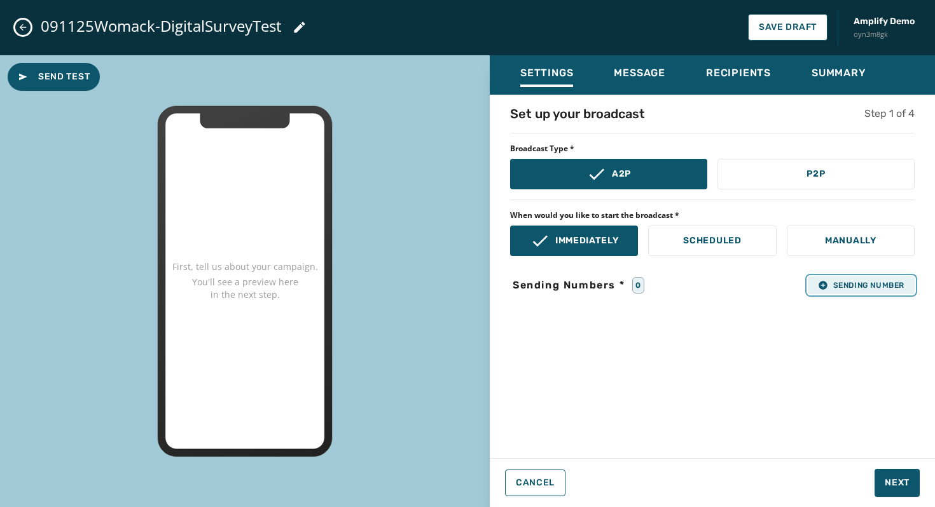
click at [828, 283] on span "Sending Number" at bounding box center [861, 285] width 86 height 10
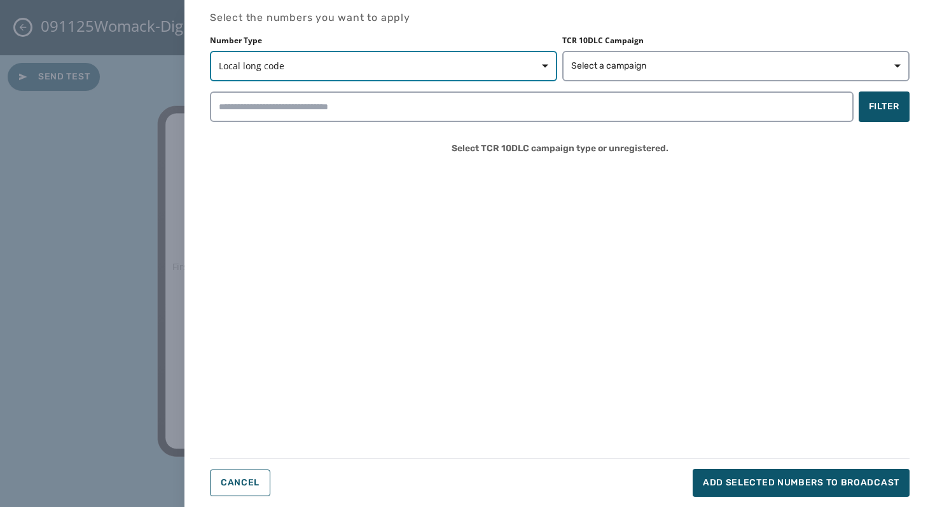
click at [525, 69] on span "button" at bounding box center [540, 65] width 31 height 25
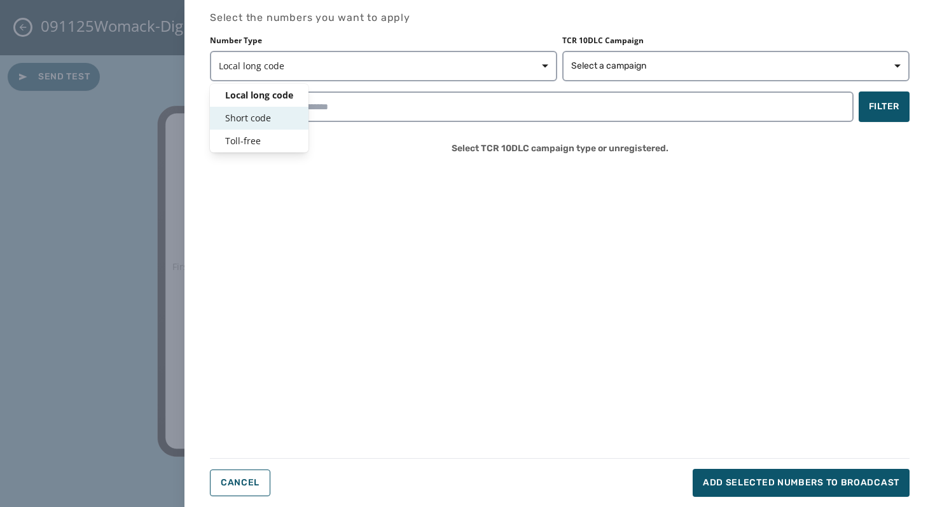
click at [274, 123] on span "Short code" at bounding box center [259, 118] width 68 height 13
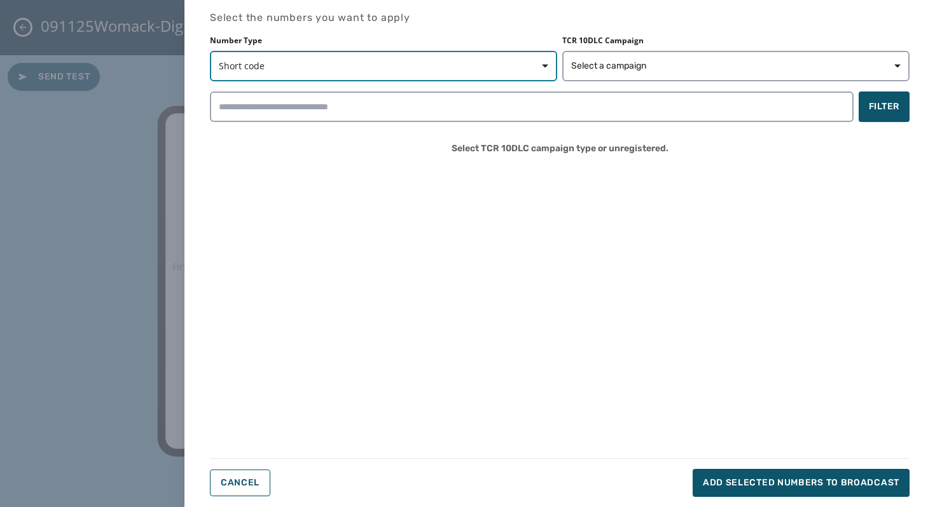
click at [403, 66] on span "Short code" at bounding box center [383, 66] width 329 height 13
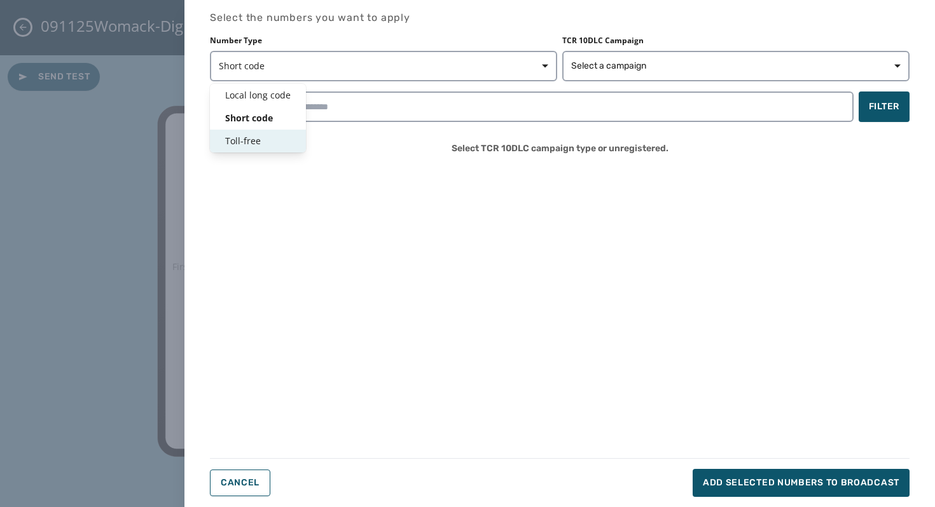
click at [261, 135] on span "Toll-free" at bounding box center [257, 141] width 65 height 13
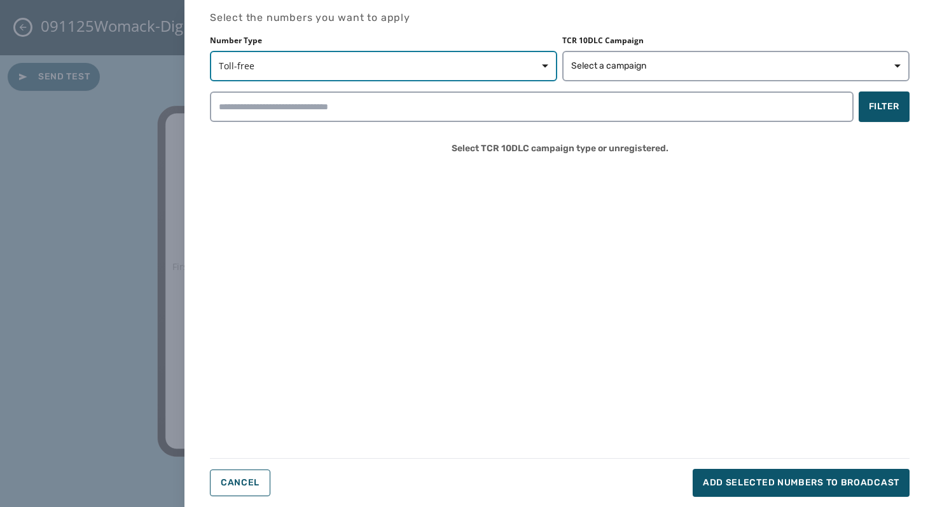
click at [315, 68] on span "Toll-free" at bounding box center [383, 66] width 329 height 13
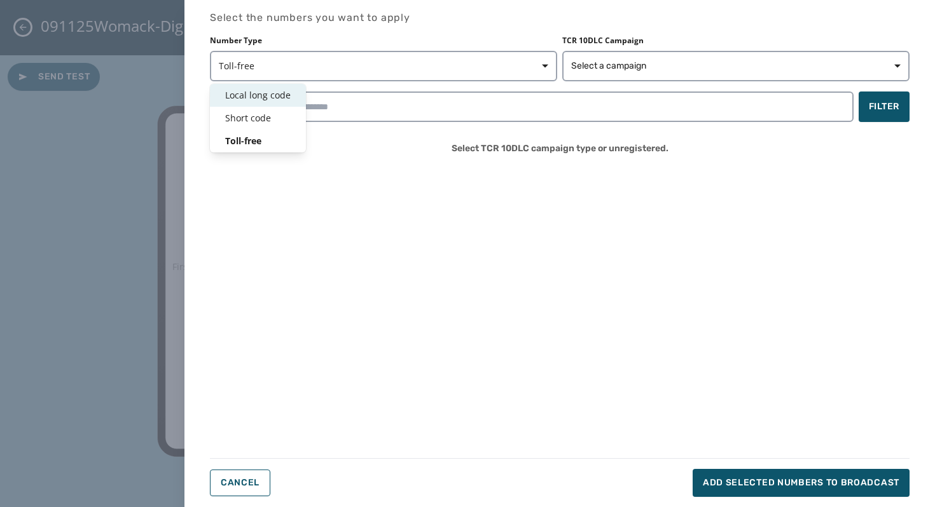
click at [266, 90] on span "Local long code" at bounding box center [257, 95] width 65 height 13
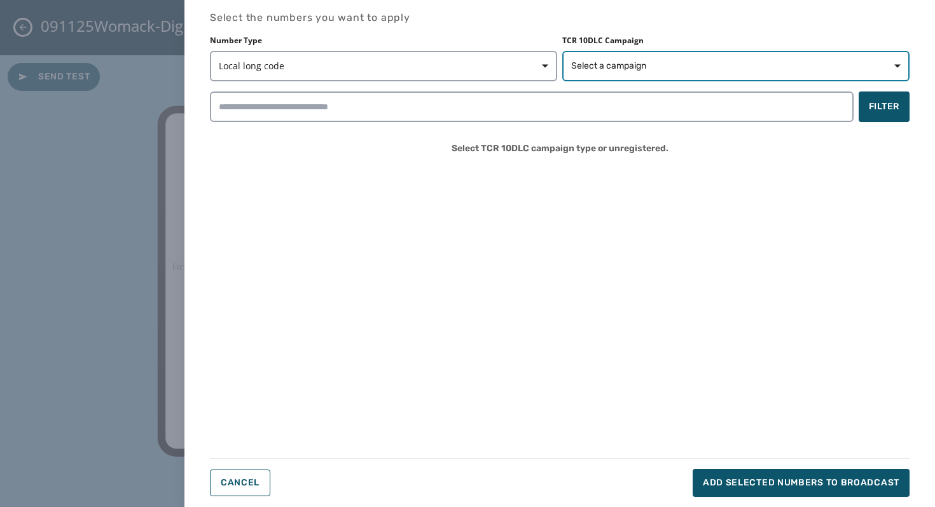
click at [577, 55] on button "Select a campaign" at bounding box center [735, 66] width 347 height 31
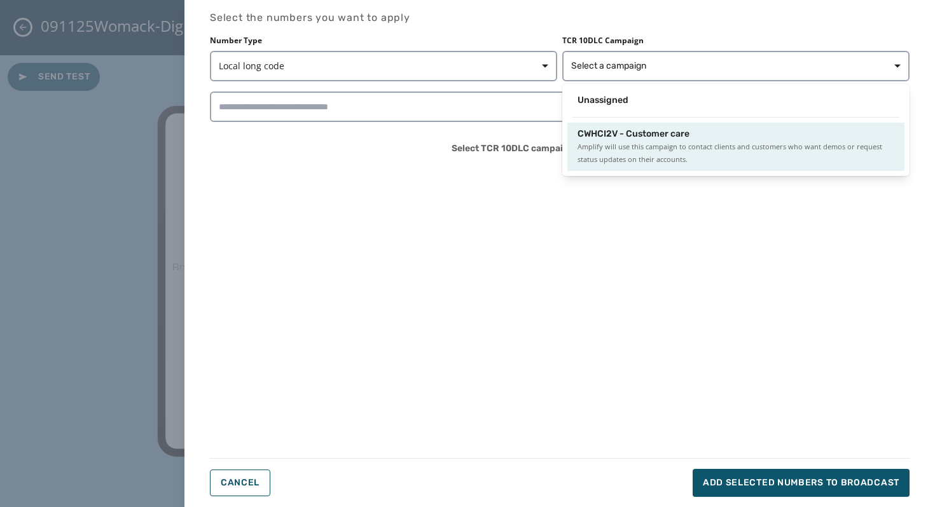
click at [612, 142] on span "Amplify will use this campaign to contact clients and customers who want demos …" at bounding box center [735, 153] width 317 height 25
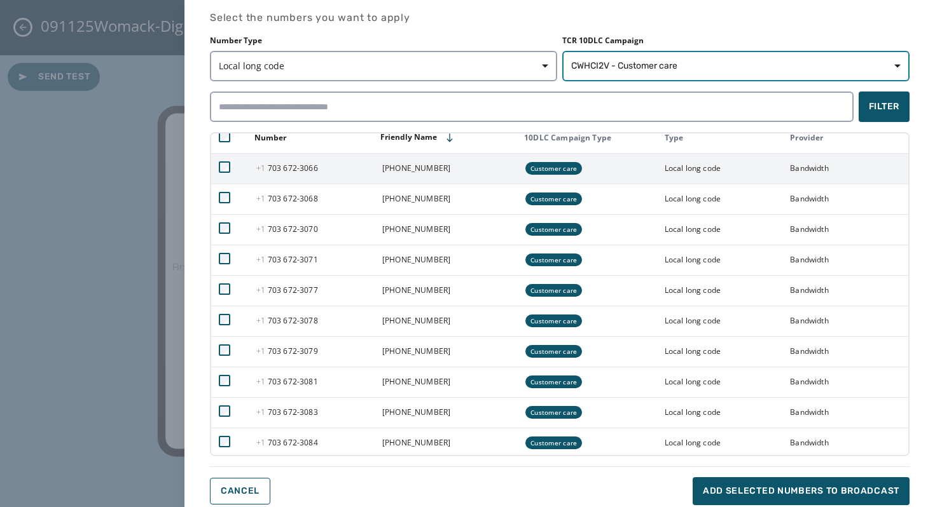
scroll to position [14, 0]
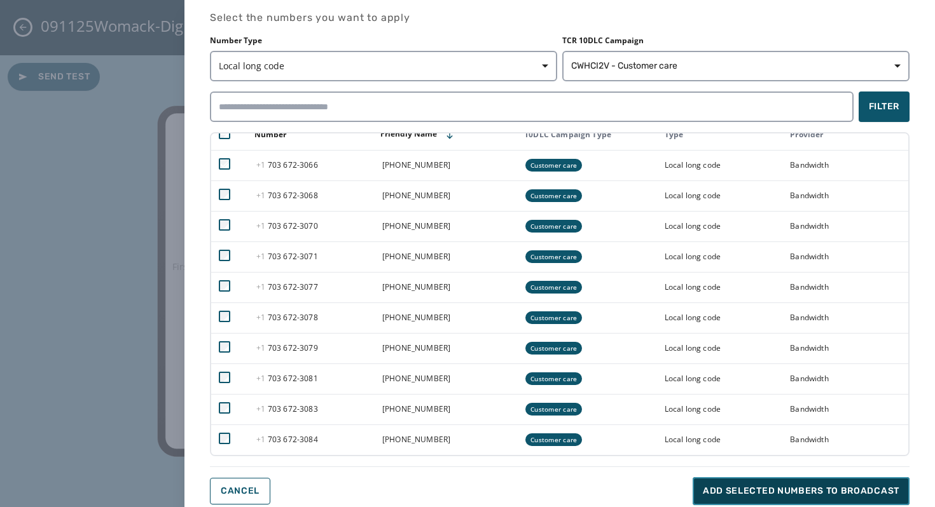
click at [737, 497] on span "Add selected numbers to broadcast" at bounding box center [801, 491] width 196 height 13
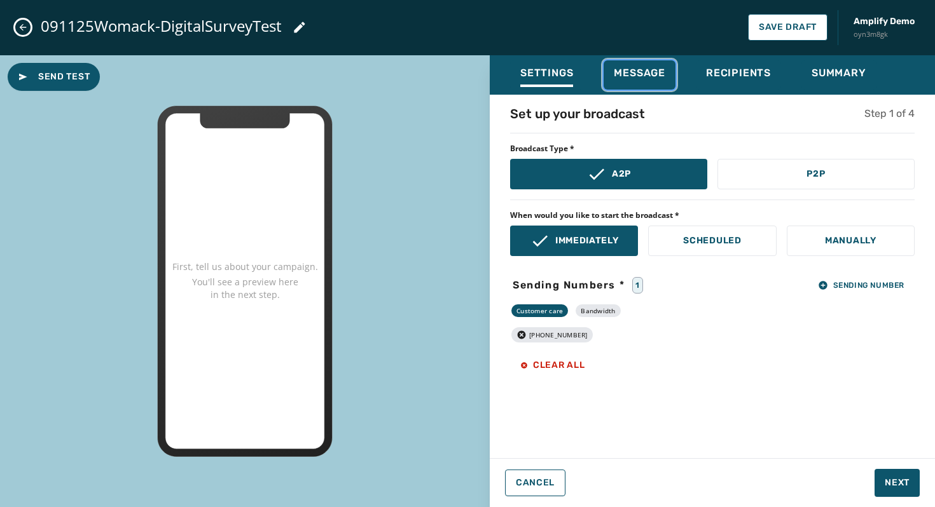
click at [628, 71] on span "Message" at bounding box center [639, 73] width 51 height 13
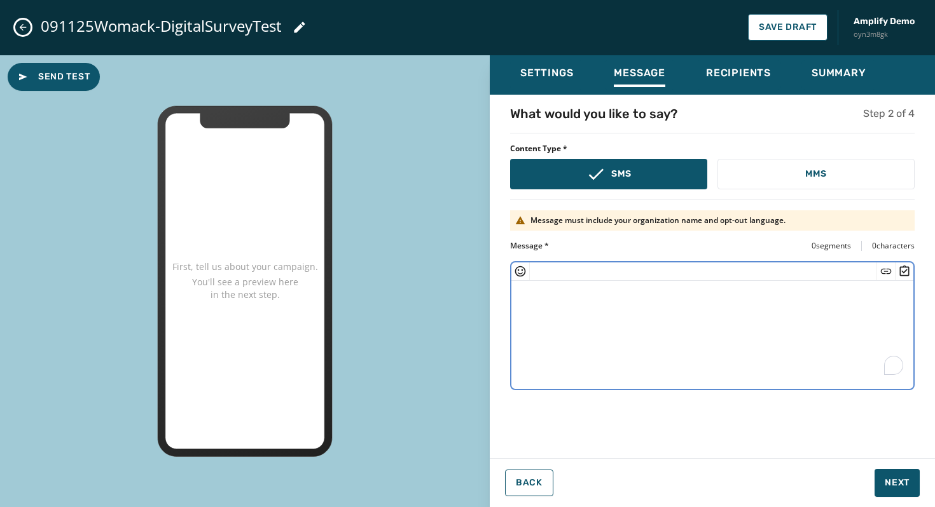
click at [608, 303] on textarea "To enrich screen reader interactions, please activate Accessibility in Grammarl…" at bounding box center [712, 333] width 402 height 104
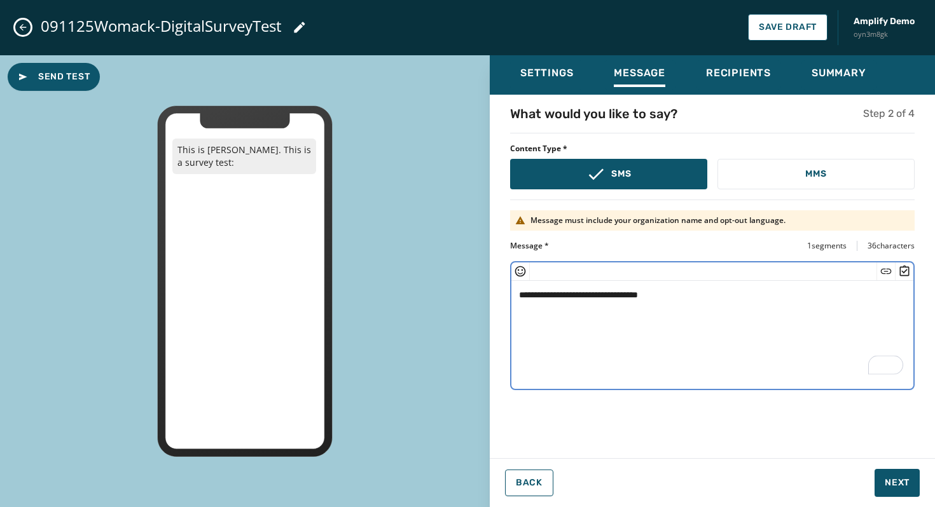
click at [903, 266] on icon "Insert Survey" at bounding box center [905, 270] width 10 height 11
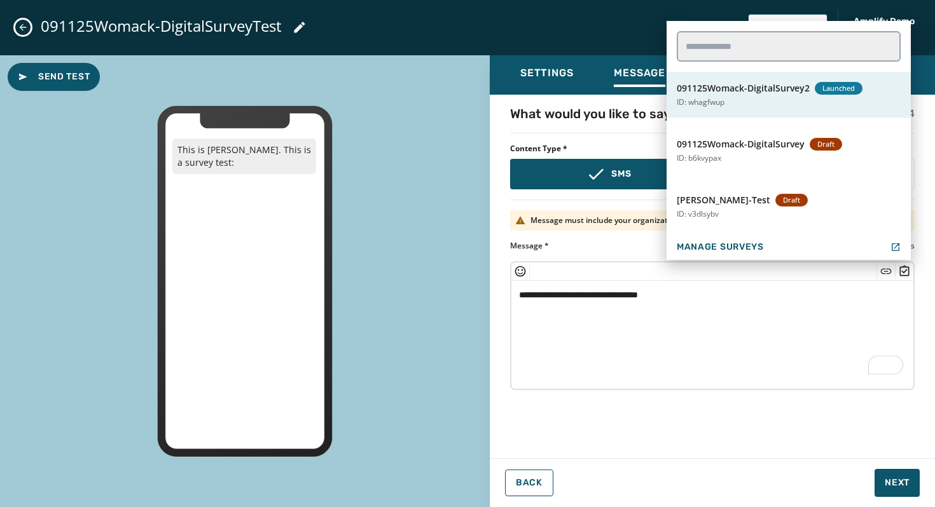
click at [760, 96] on button "091125Womack-DigitalSurvey2 Launched ID: whagfwup" at bounding box center [788, 95] width 244 height 46
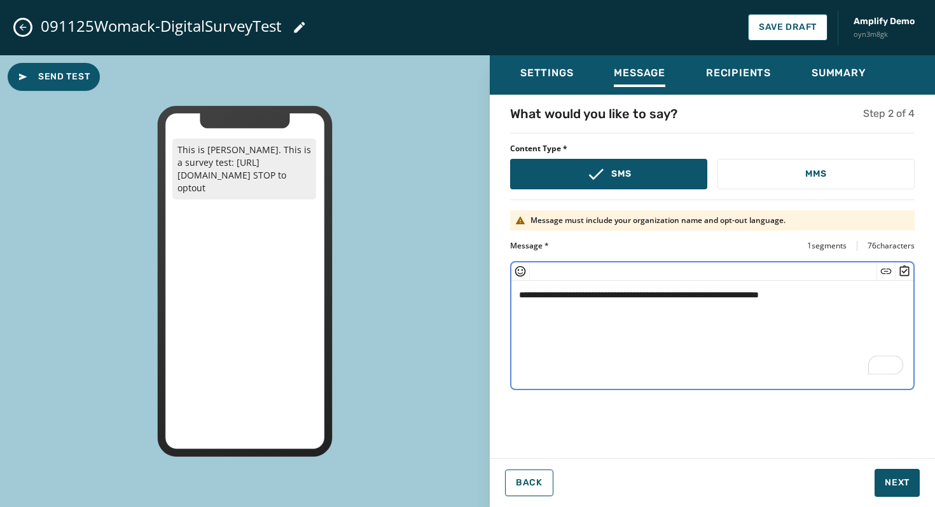
type textarea "**********"
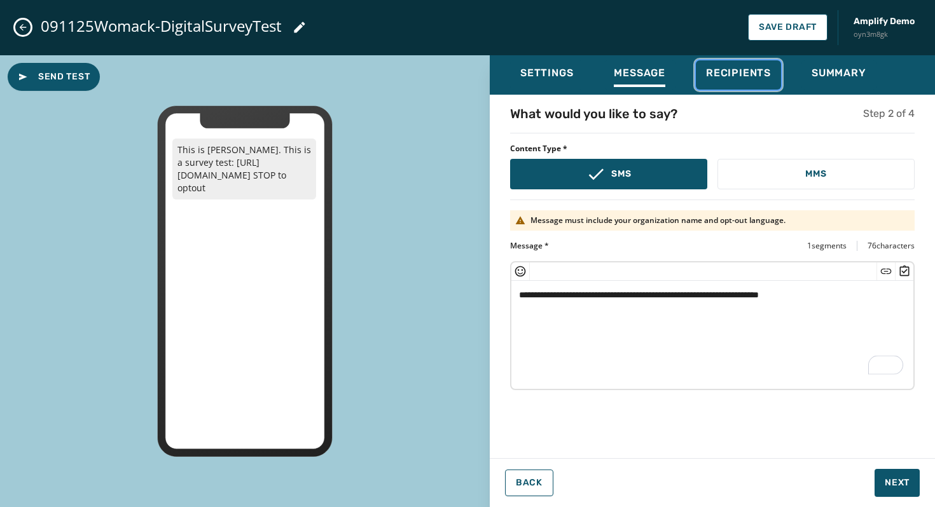
click at [739, 88] on button "Recipients" at bounding box center [738, 74] width 85 height 29
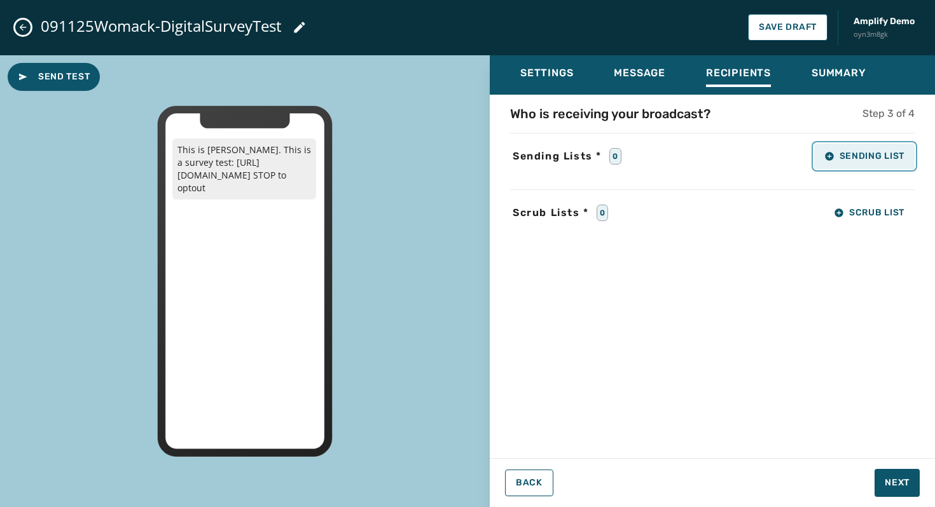
click at [843, 156] on span "Sending List" at bounding box center [864, 156] width 80 height 10
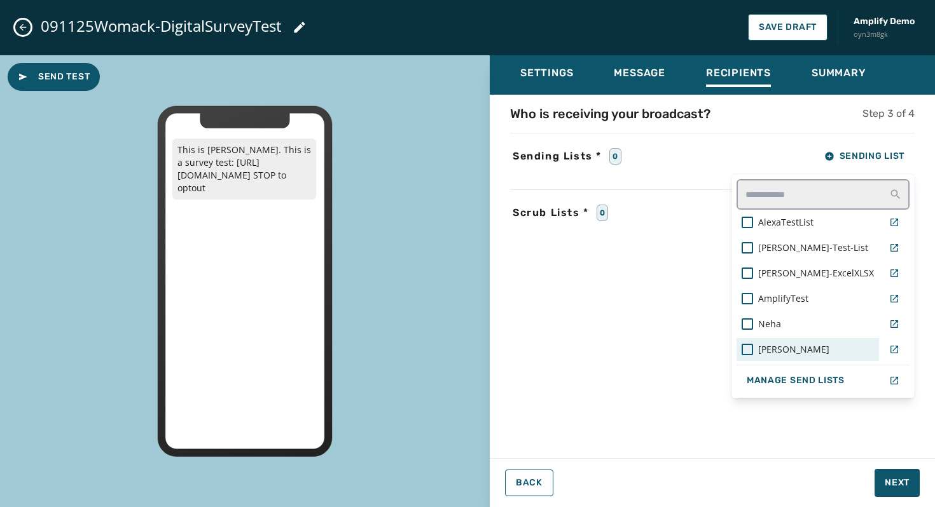
click at [822, 350] on div "[PERSON_NAME]" at bounding box center [807, 349] width 132 height 13
click at [837, 88] on div "Settings Message Recipients Summary Who is receiving your broadcast? Step 3 of …" at bounding box center [712, 247] width 445 height 385
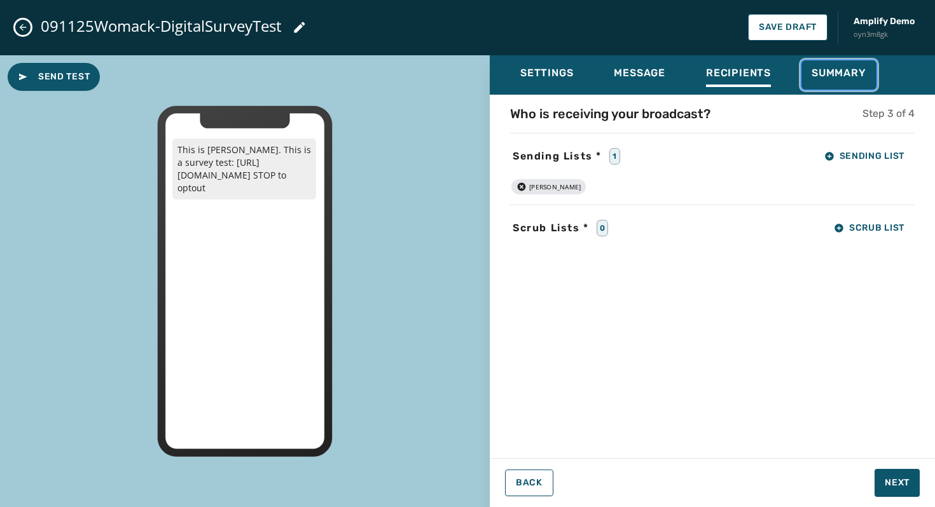
click at [833, 81] on div "Summary" at bounding box center [838, 77] width 55 height 20
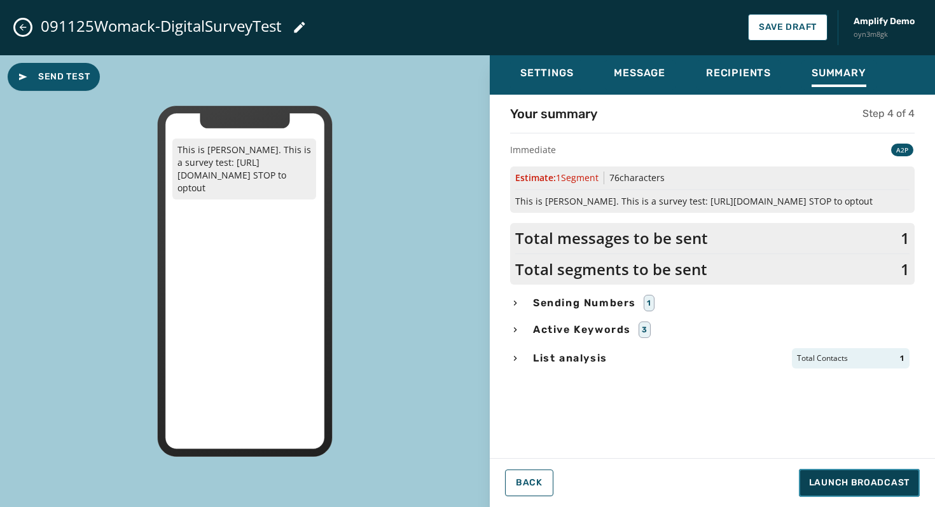
click at [835, 483] on span "Launch Broadcast" at bounding box center [859, 483] width 100 height 13
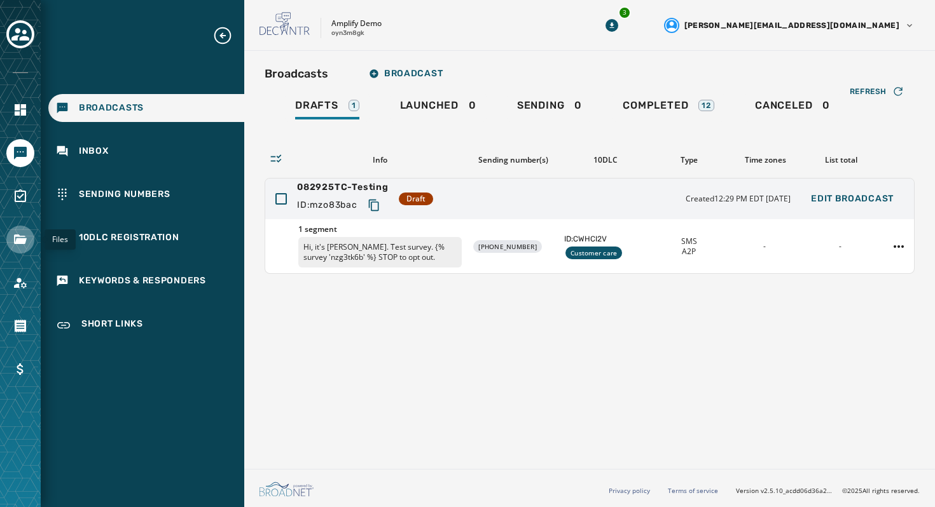
click at [15, 235] on icon "Navigate to Files" at bounding box center [20, 239] width 15 height 15
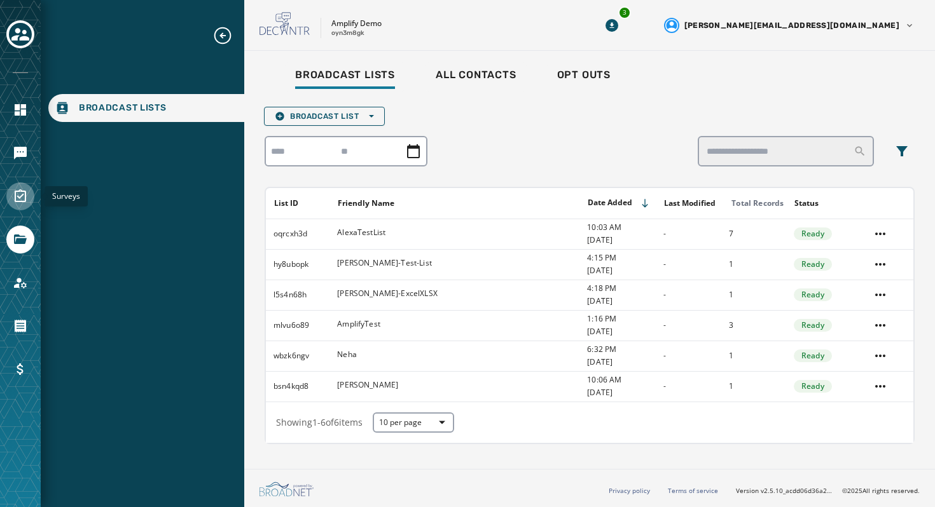
click at [19, 200] on icon "Navigate to Surveys" at bounding box center [20, 196] width 15 height 15
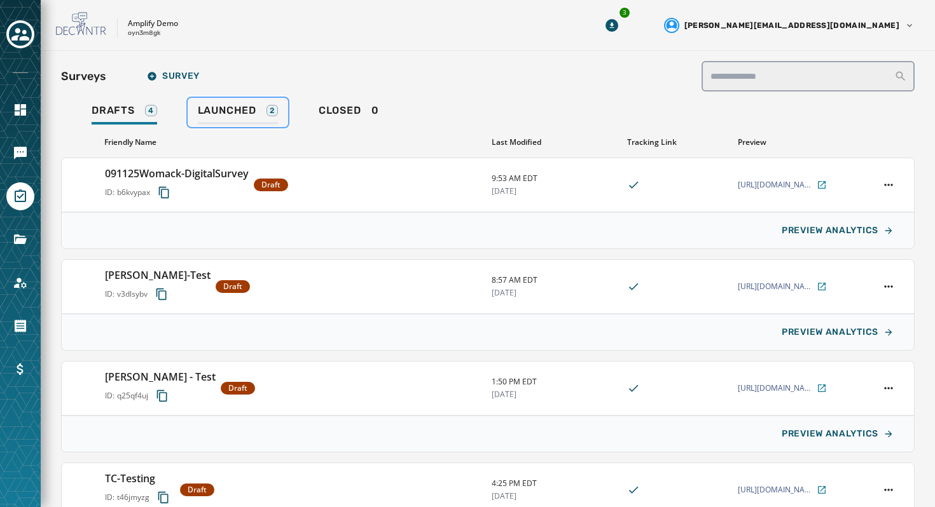
click at [249, 113] on span "Launched" at bounding box center [227, 110] width 58 height 13
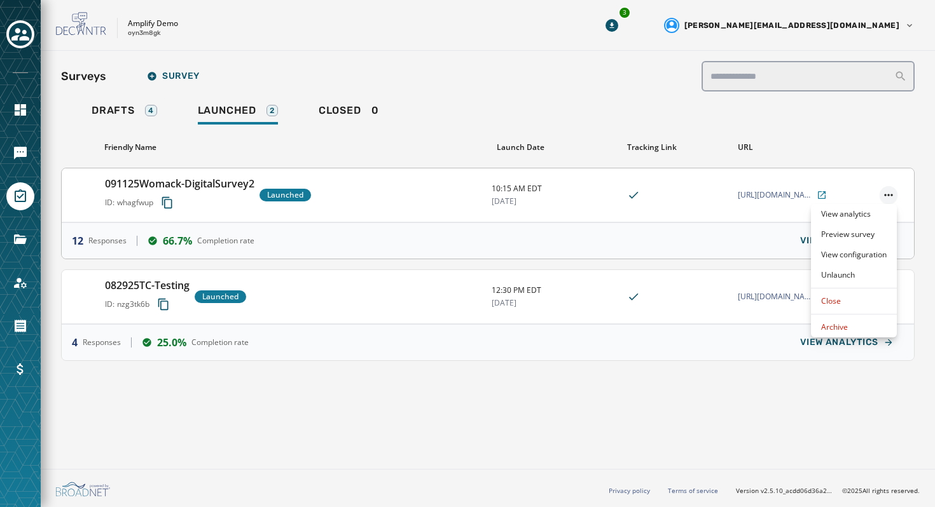
click at [888, 197] on html "**********" at bounding box center [467, 253] width 935 height 507
click at [751, 111] on html "**********" at bounding box center [467, 253] width 935 height 507
